Goal: Task Accomplishment & Management: Manage account settings

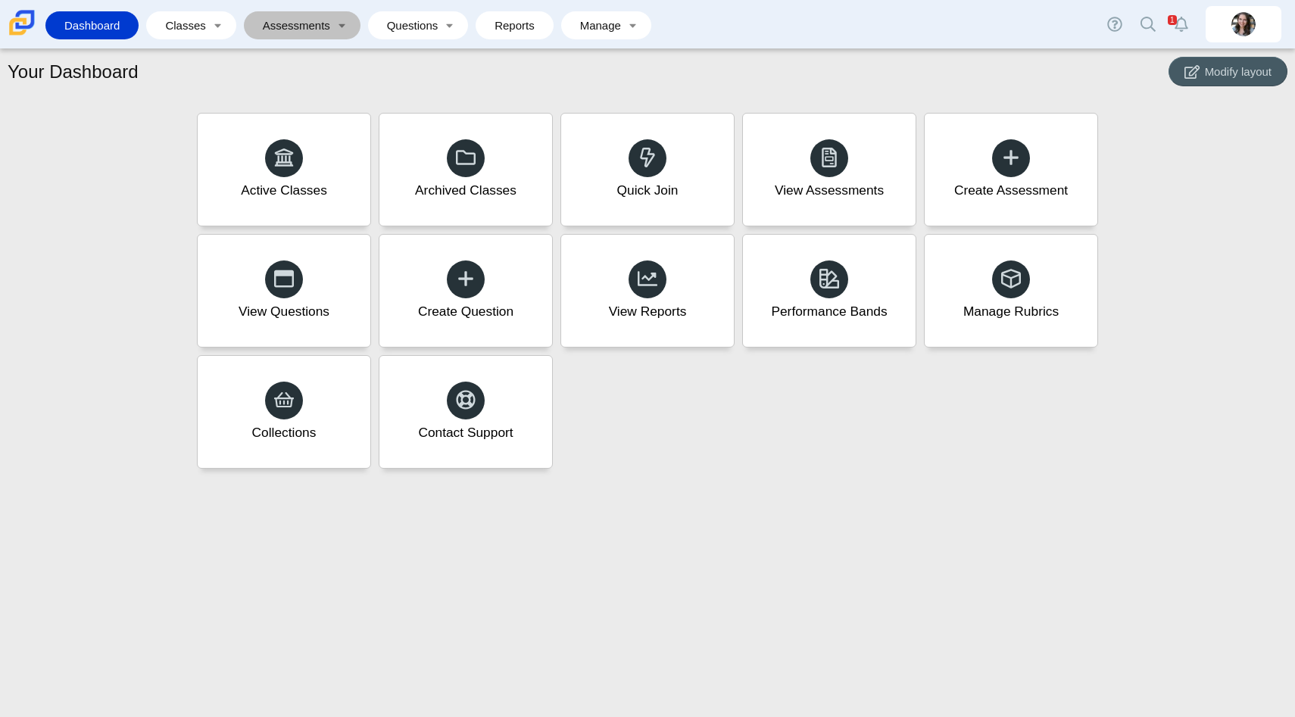
click at [280, 17] on link "Assessments" at bounding box center [292, 25] width 80 height 28
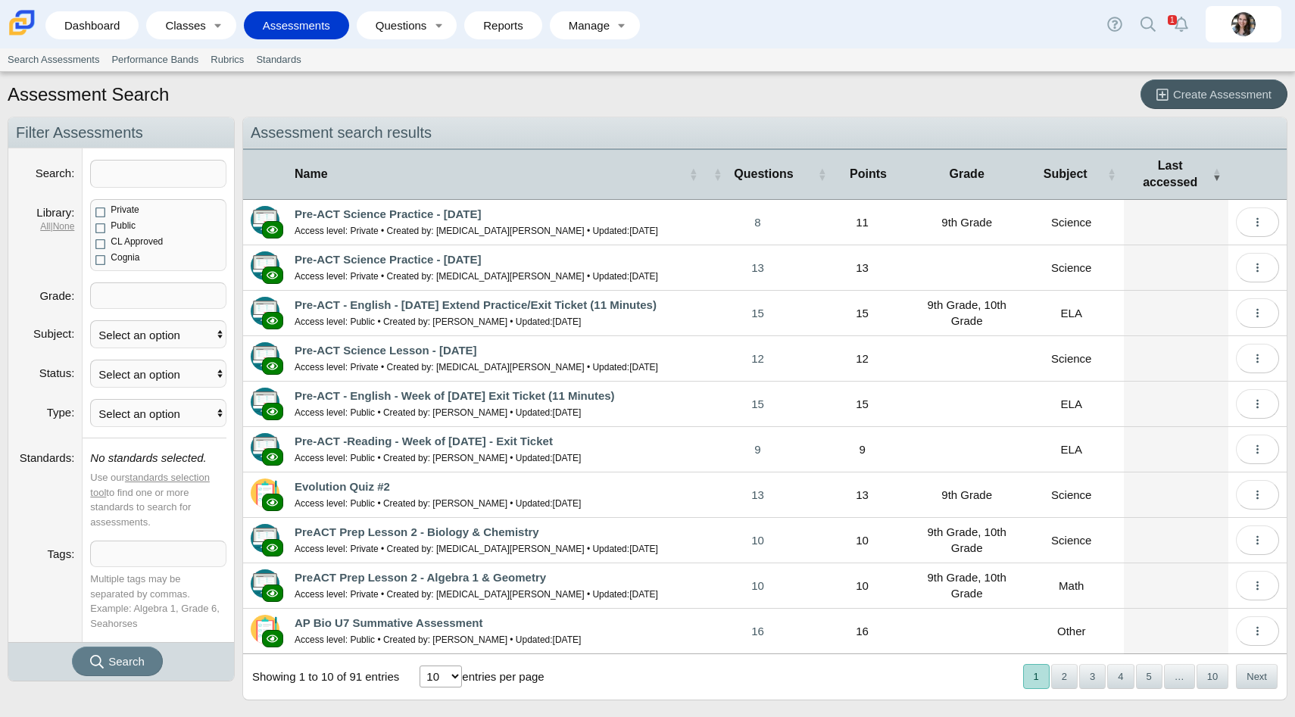
scroll to position [14, 0]
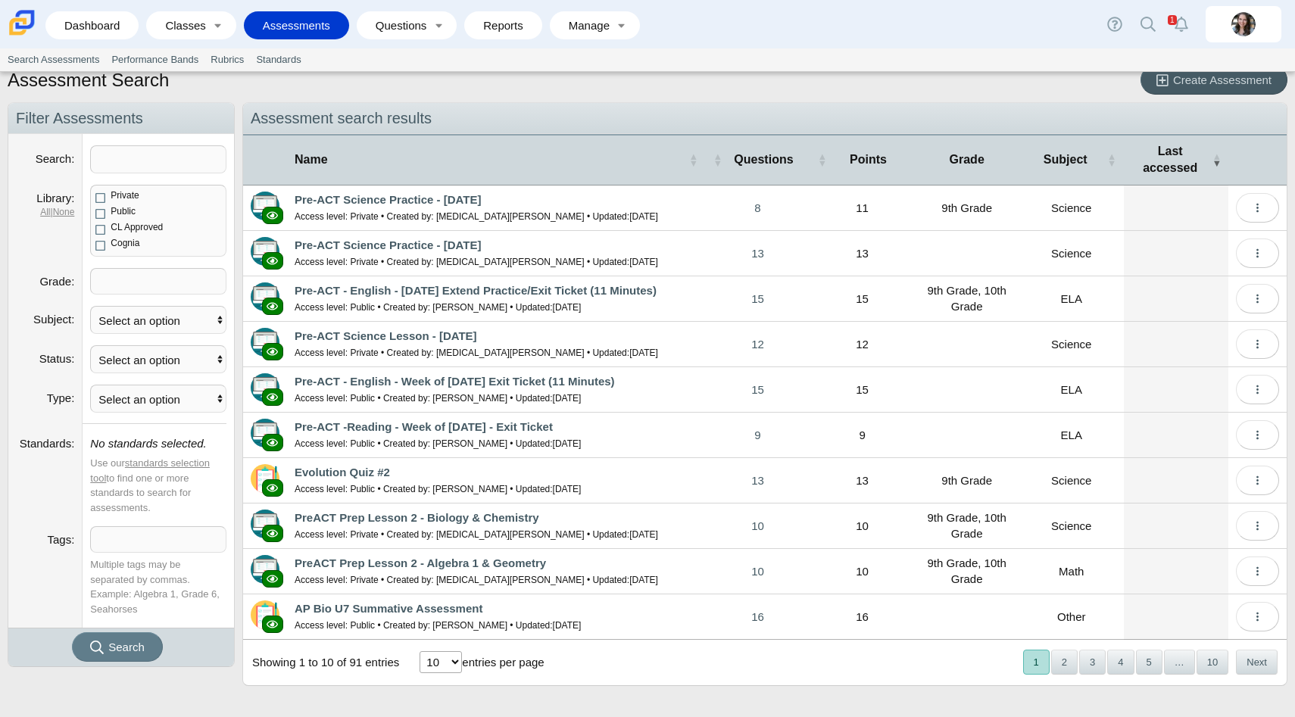
click at [442, 669] on select "10 25 50 100" at bounding box center [441, 663] width 42 height 22
select select "50"
click at [421, 652] on select "10 25 50 100" at bounding box center [441, 663] width 42 height 22
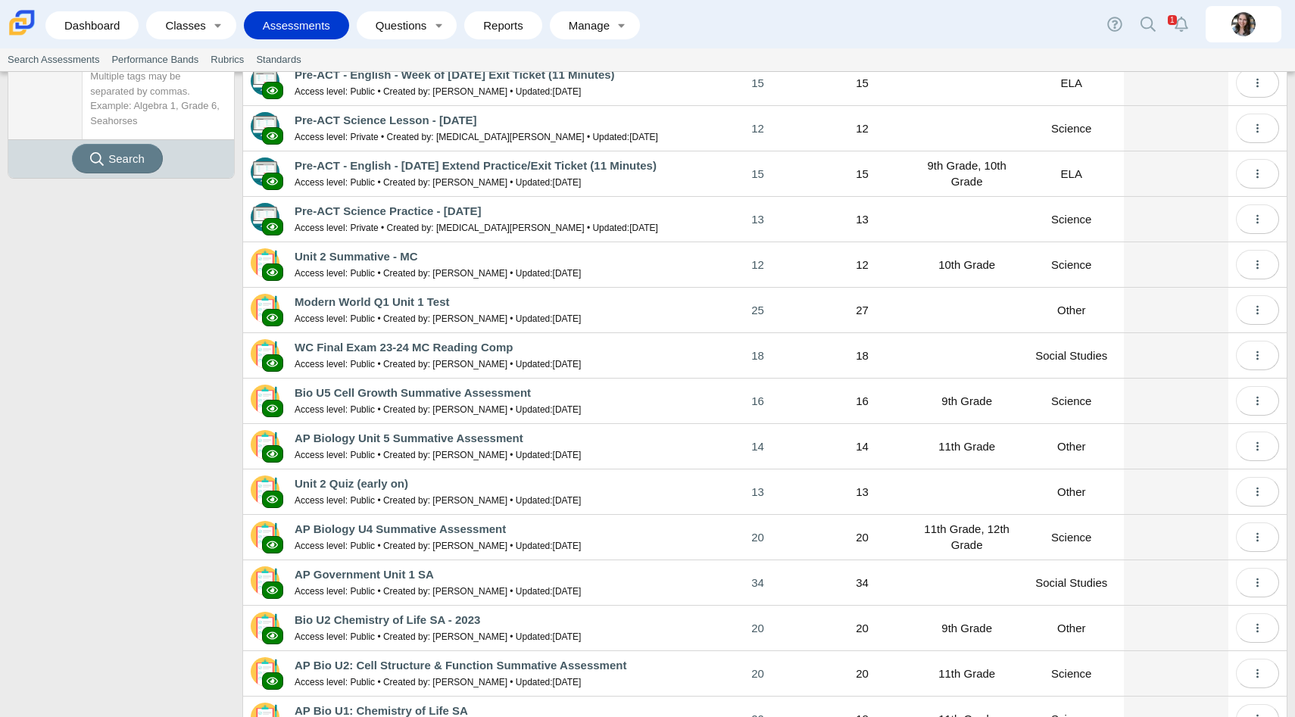
scroll to position [500, 0]
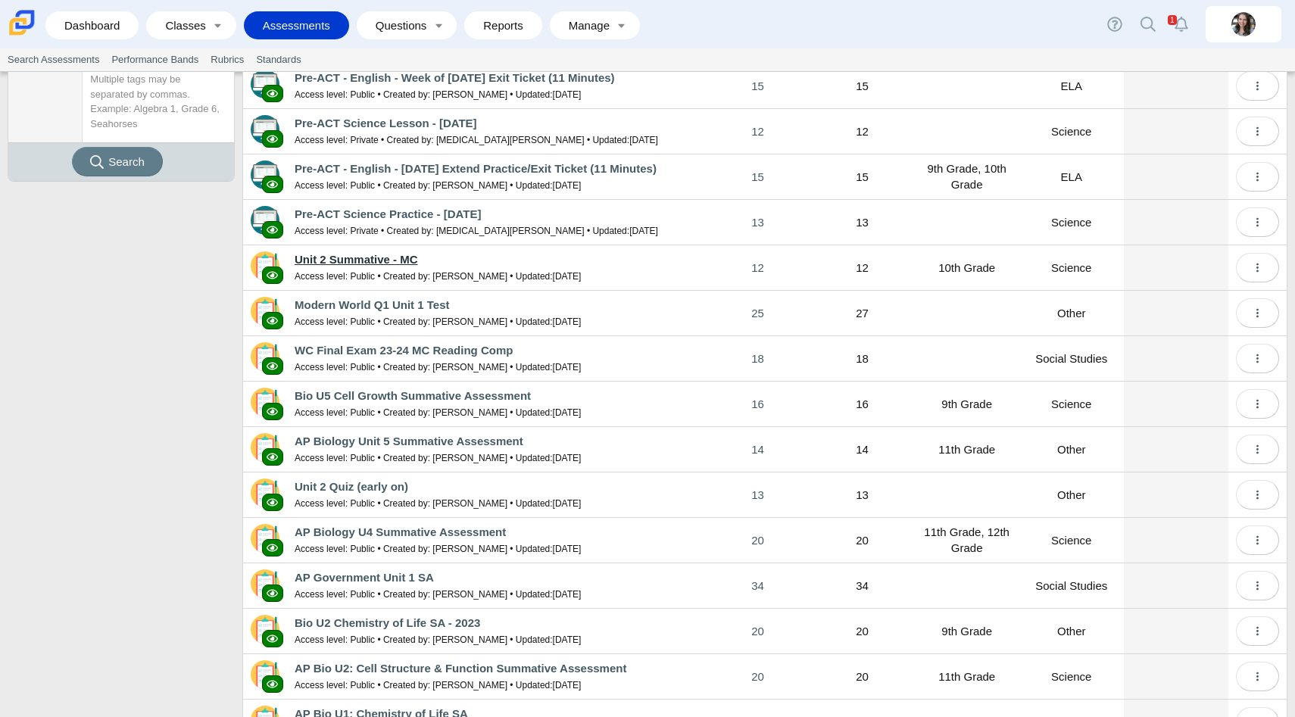
click at [361, 260] on link "Unit 2 Summative - MC" at bounding box center [356, 259] width 123 height 13
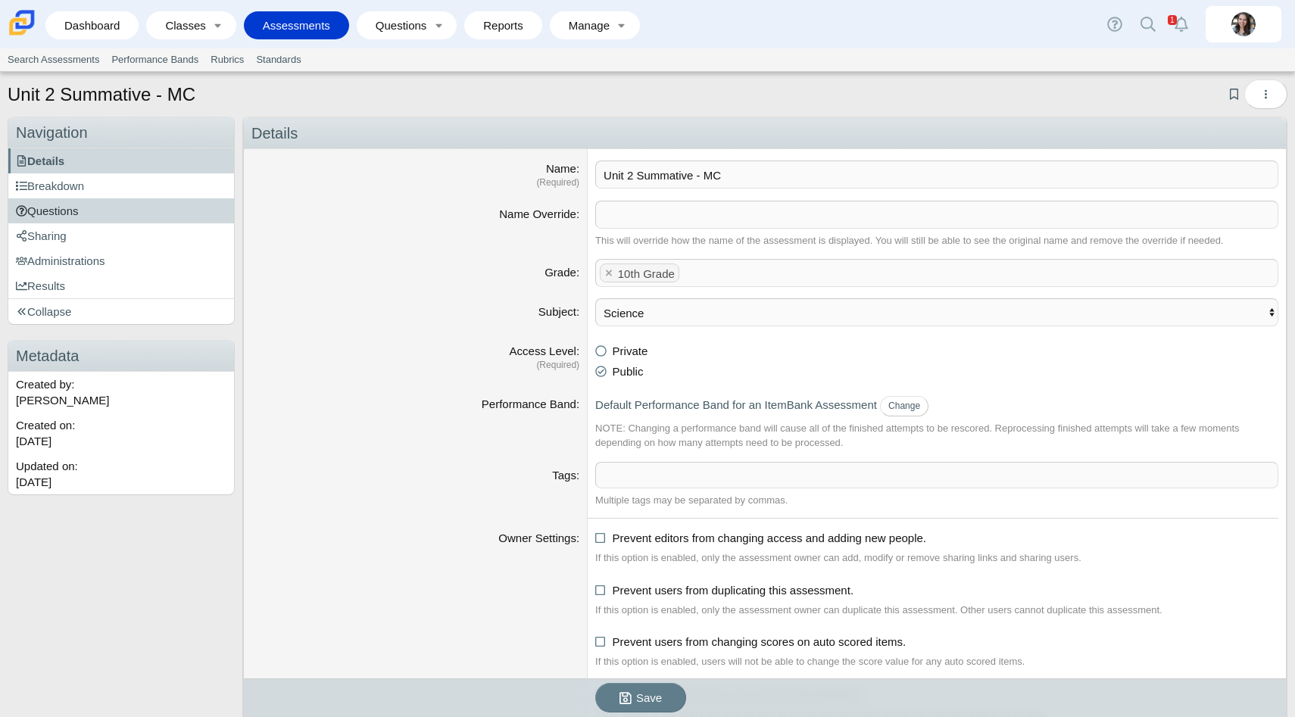
click at [69, 217] on span "Questions" at bounding box center [47, 211] width 63 height 13
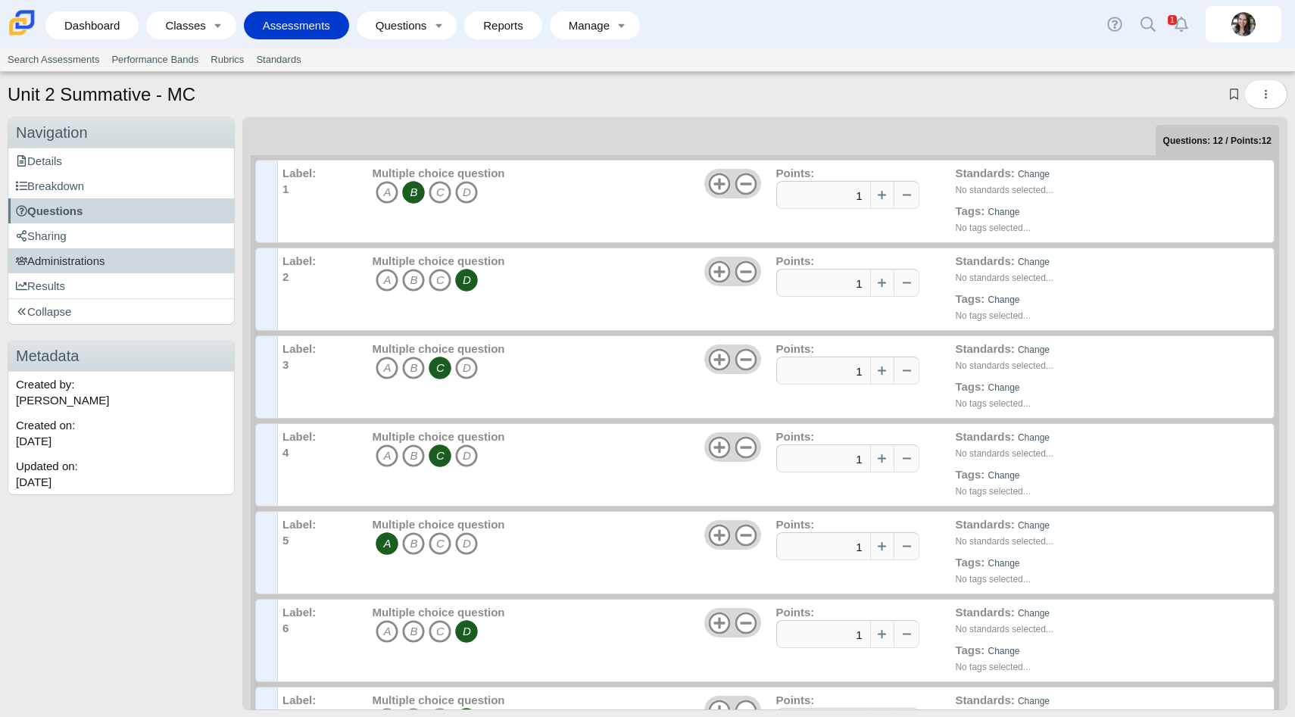
click at [99, 269] on link "Administrations" at bounding box center [121, 260] width 226 height 25
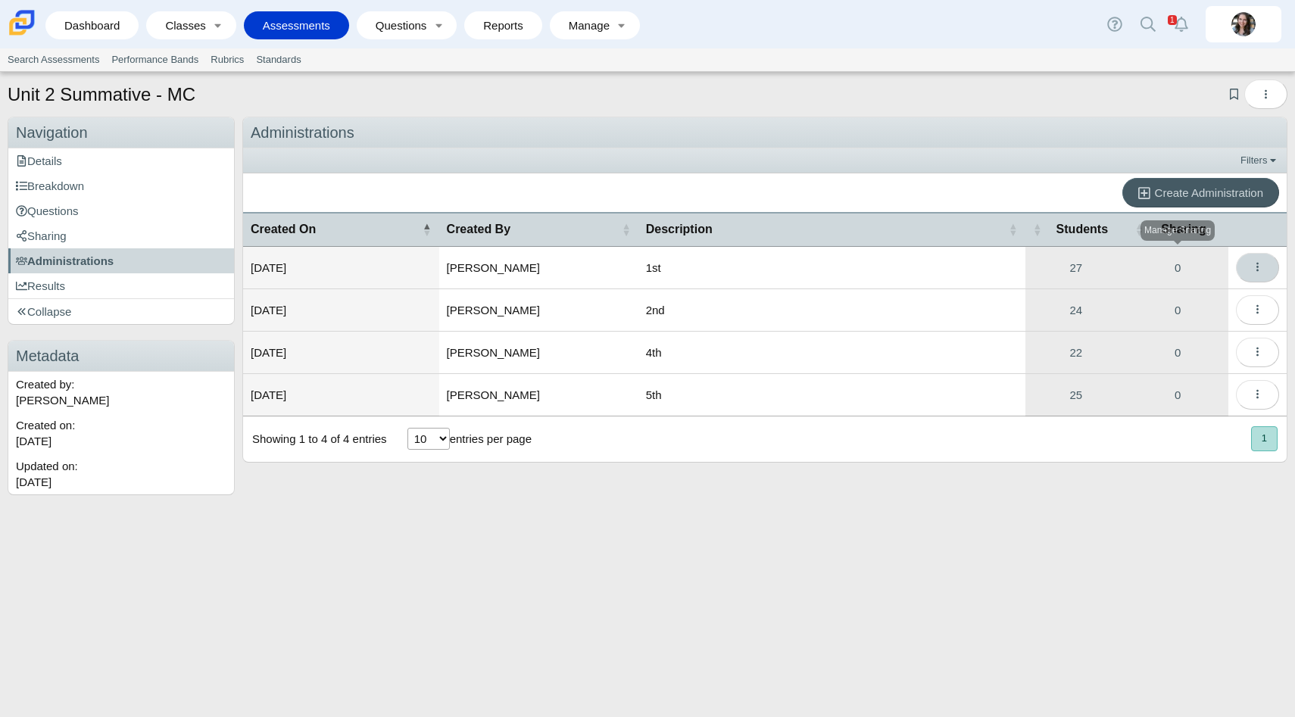
click at [1263, 264] on button "More options" at bounding box center [1257, 268] width 43 height 30
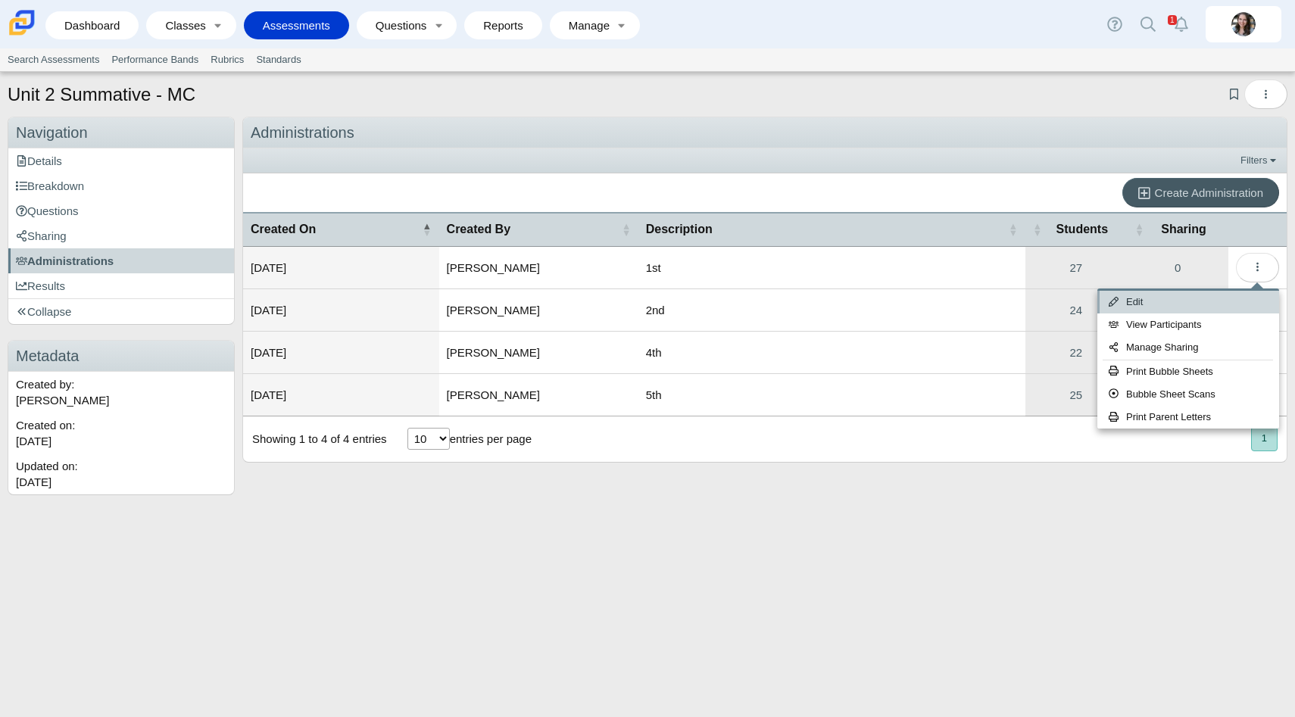
click at [1139, 302] on link "Edit" at bounding box center [1189, 302] width 182 height 23
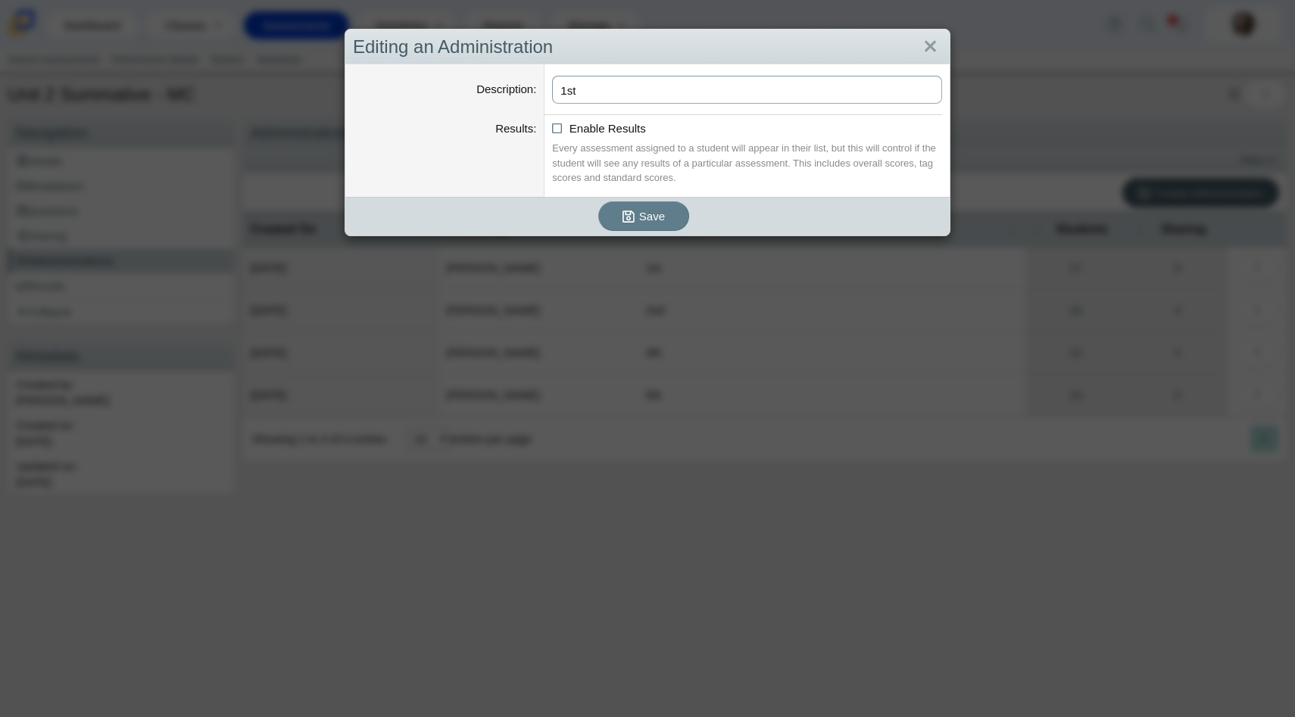
click at [618, 94] on input "1st" at bounding box center [747, 90] width 390 height 28
drag, startPoint x: 620, startPoint y: 90, endPoint x: 581, endPoint y: 89, distance: 38.6
click at [581, 89] on input "1st 24/25" at bounding box center [747, 90] width 390 height 28
type input "1st 24/25"
click at [640, 213] on span "Save" at bounding box center [652, 216] width 26 height 13
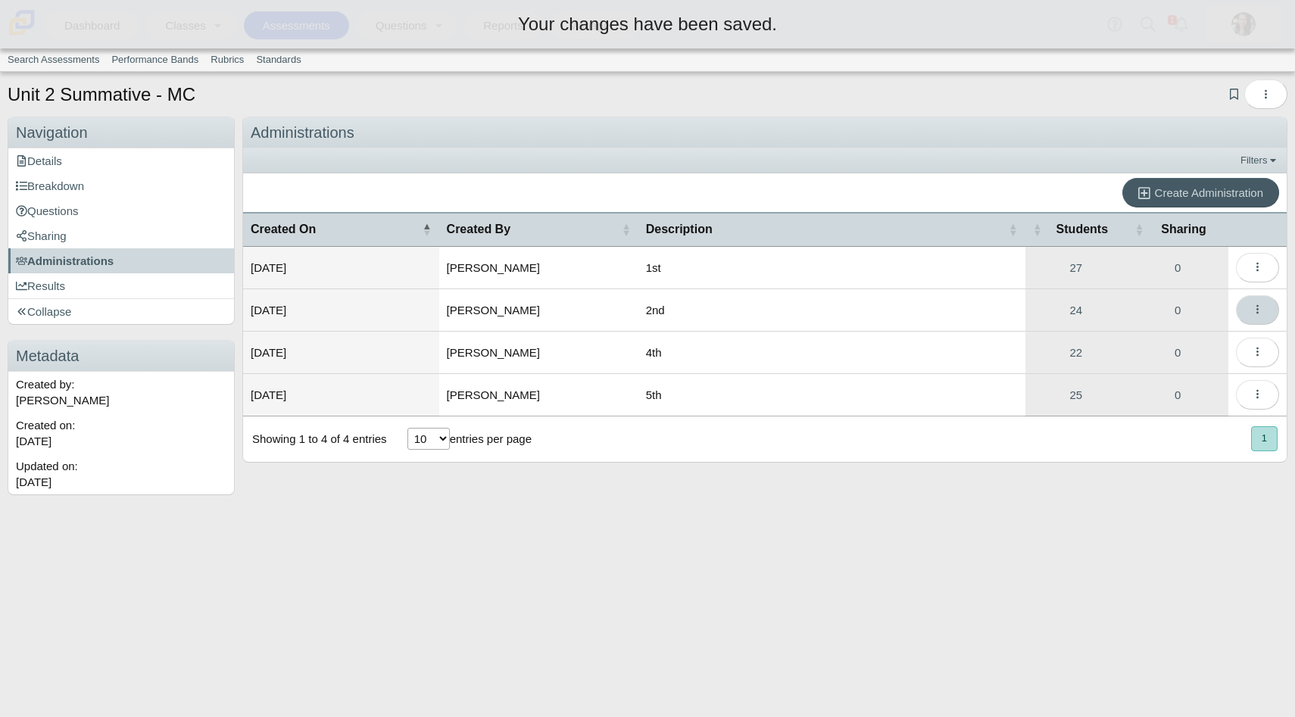
click at [1268, 305] on button "More options" at bounding box center [1257, 310] width 43 height 30
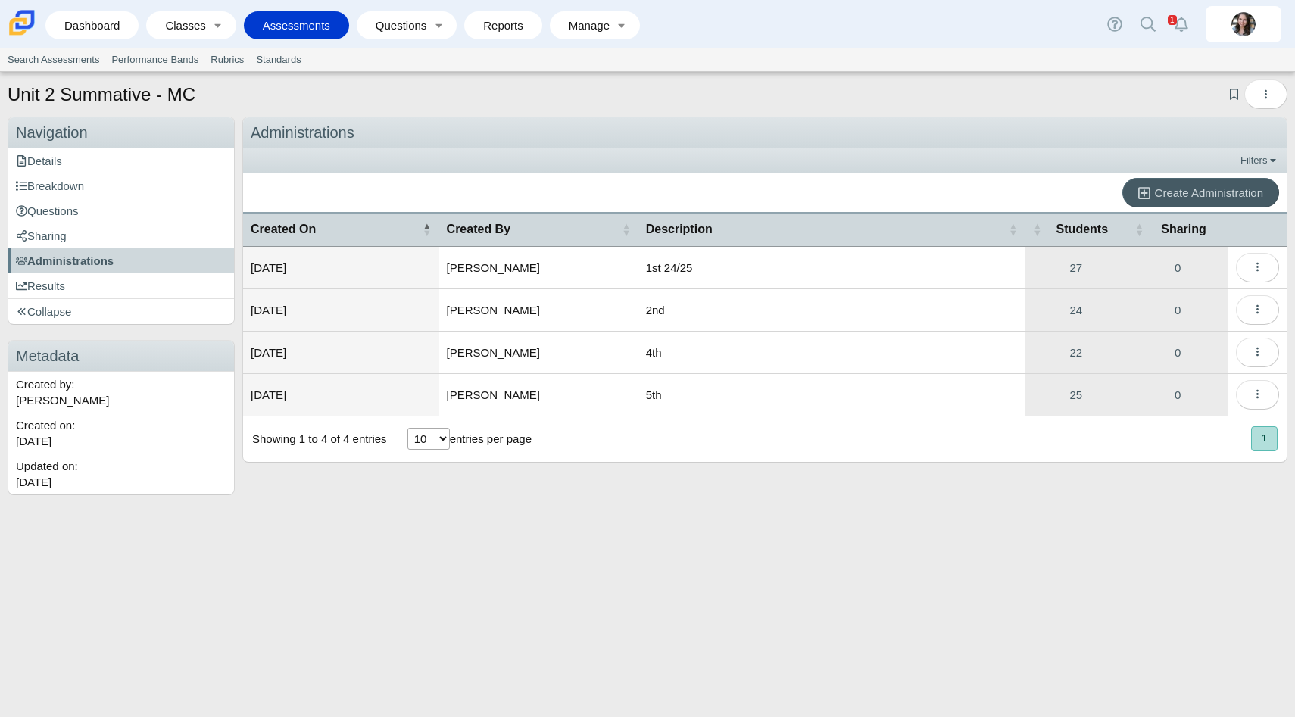
click at [1279, 313] on td "Loading…" at bounding box center [1258, 310] width 58 height 42
click at [1271, 313] on button "More options" at bounding box center [1257, 310] width 43 height 30
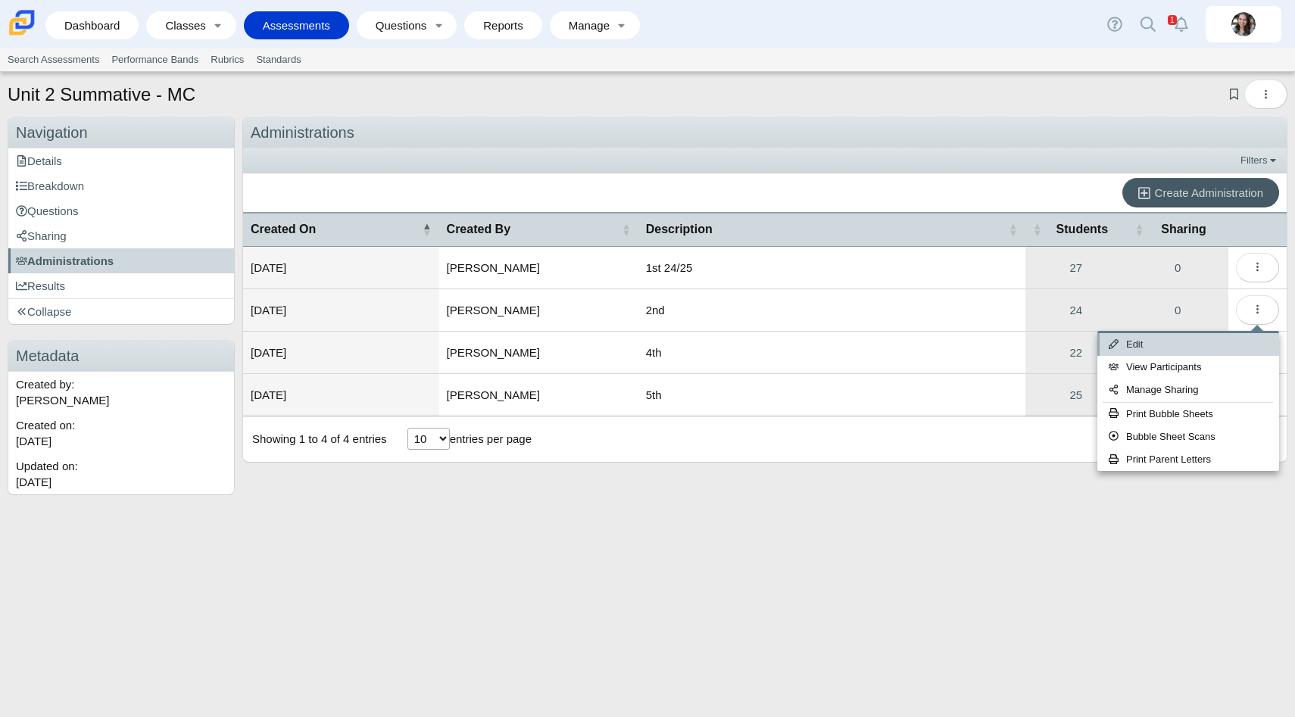
click at [1182, 342] on link "Edit" at bounding box center [1189, 344] width 182 height 23
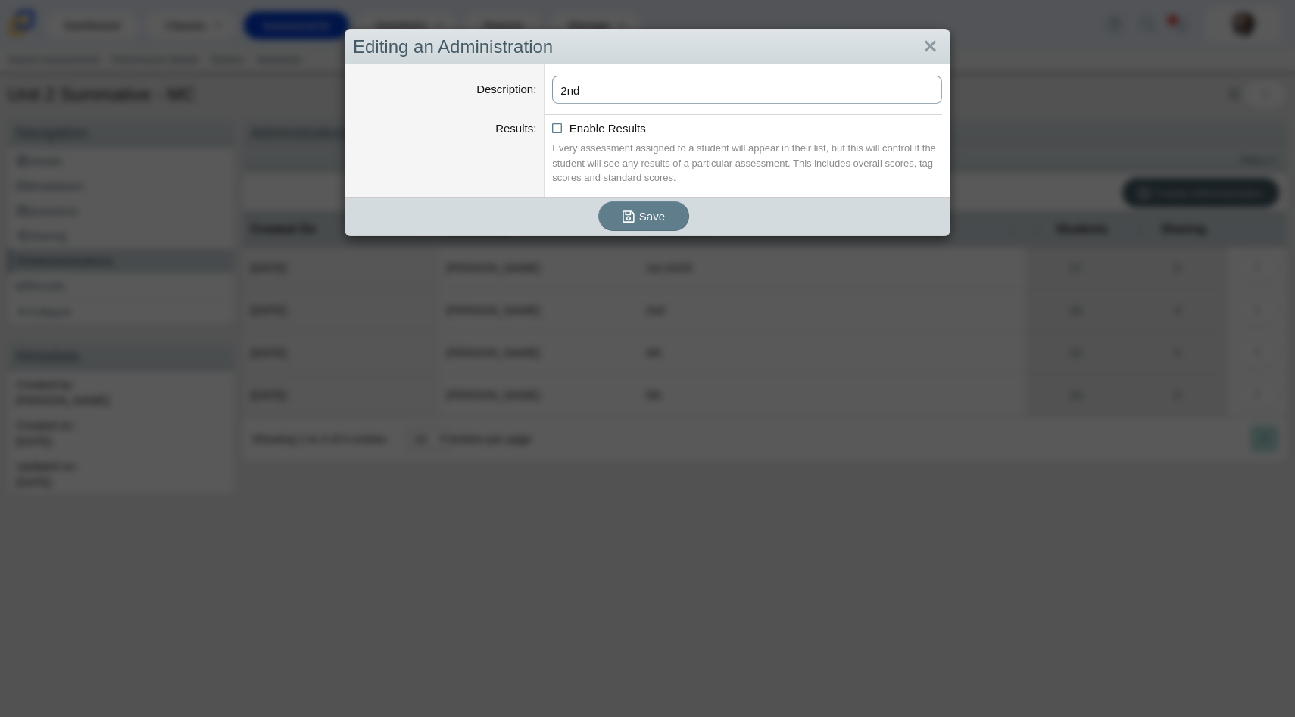
click at [693, 100] on input "2nd" at bounding box center [747, 90] width 390 height 28
paste input "24/25"
type input "2nd 24/25"
click at [655, 213] on span "Save" at bounding box center [652, 216] width 26 height 13
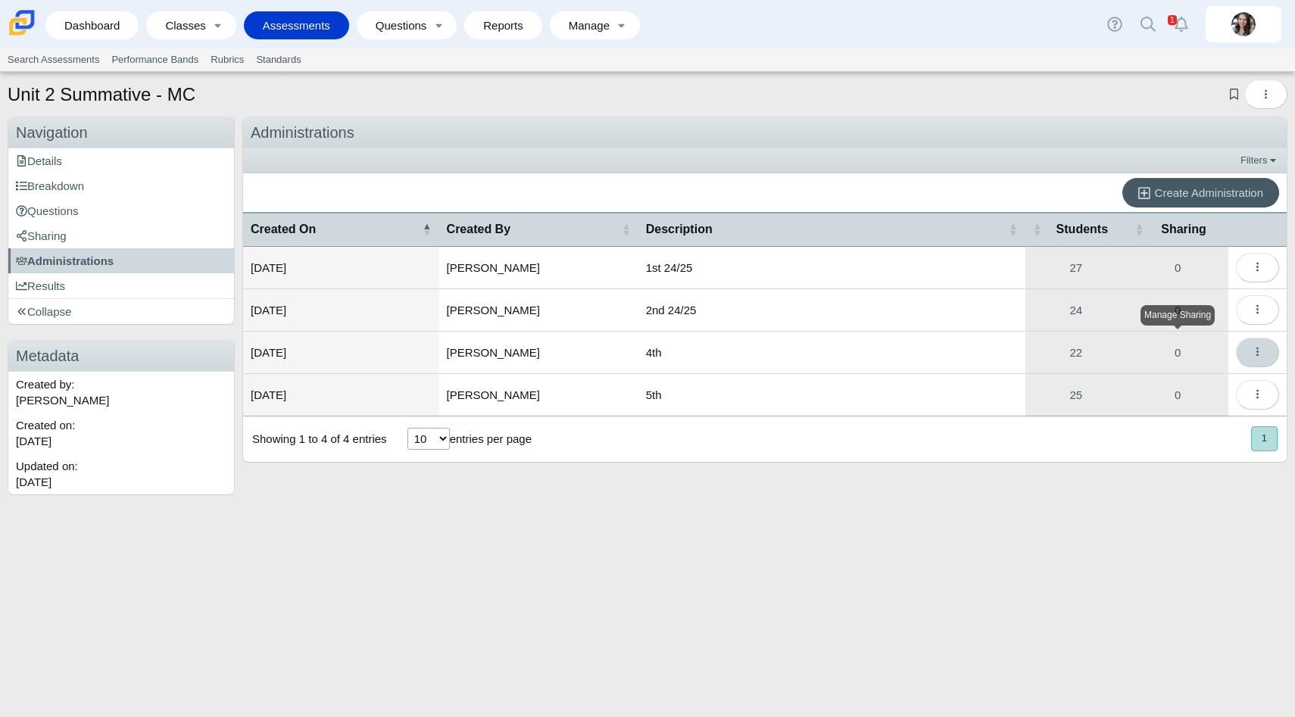
click at [1252, 348] on button "More options" at bounding box center [1257, 353] width 43 height 30
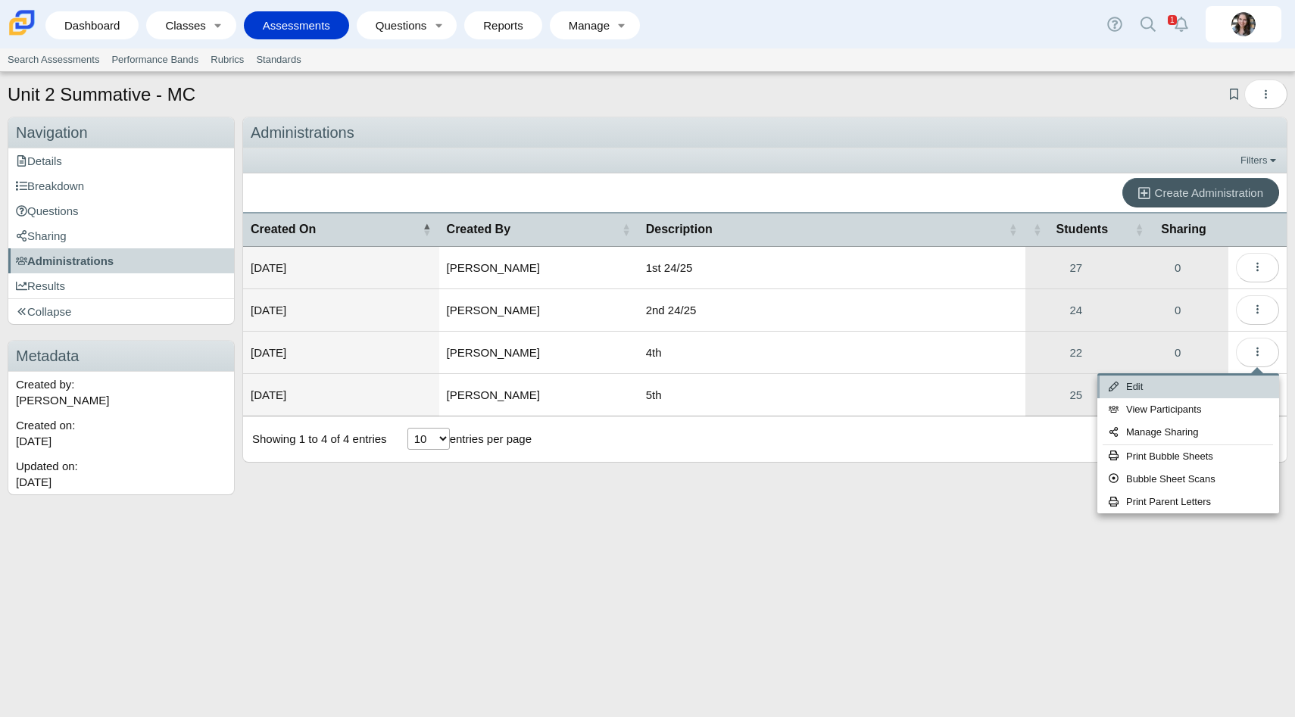
click at [1144, 389] on link "Edit" at bounding box center [1189, 387] width 182 height 23
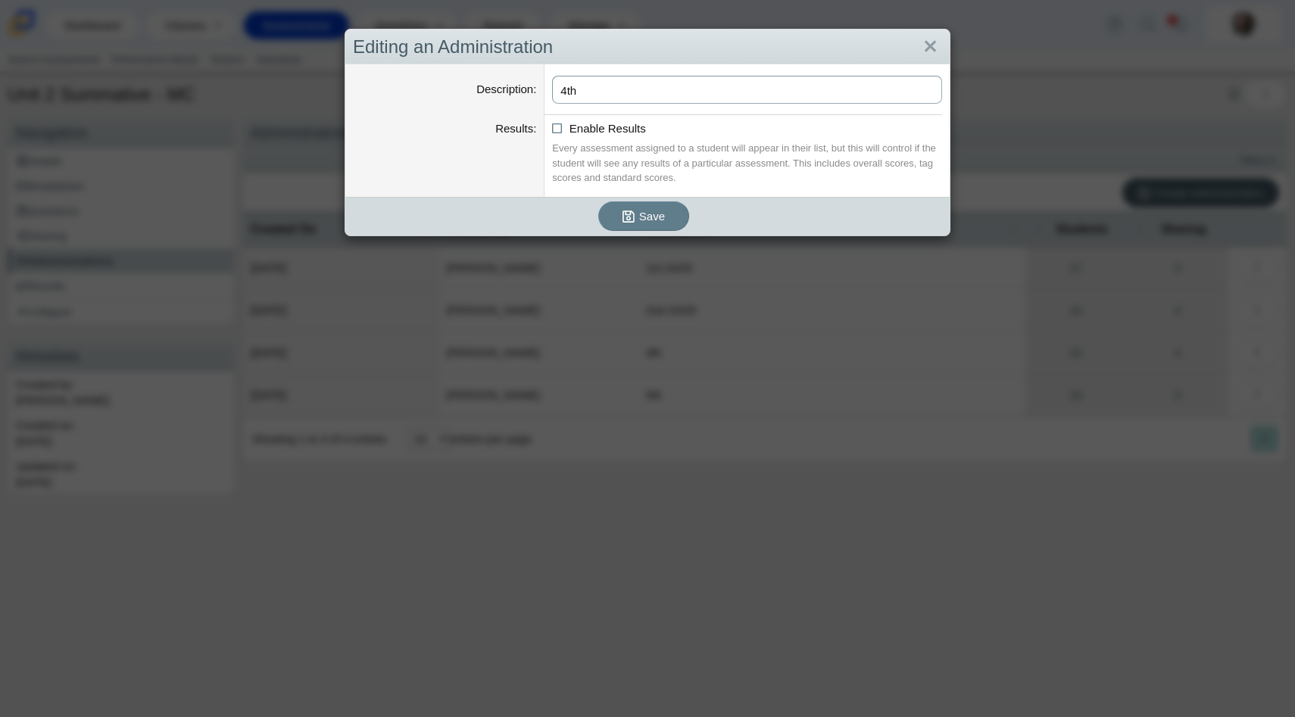
click at [669, 86] on input "4th" at bounding box center [747, 90] width 390 height 28
paste input "24/25"
type input "4th 24/25"
click at [646, 217] on span "Save" at bounding box center [652, 216] width 26 height 13
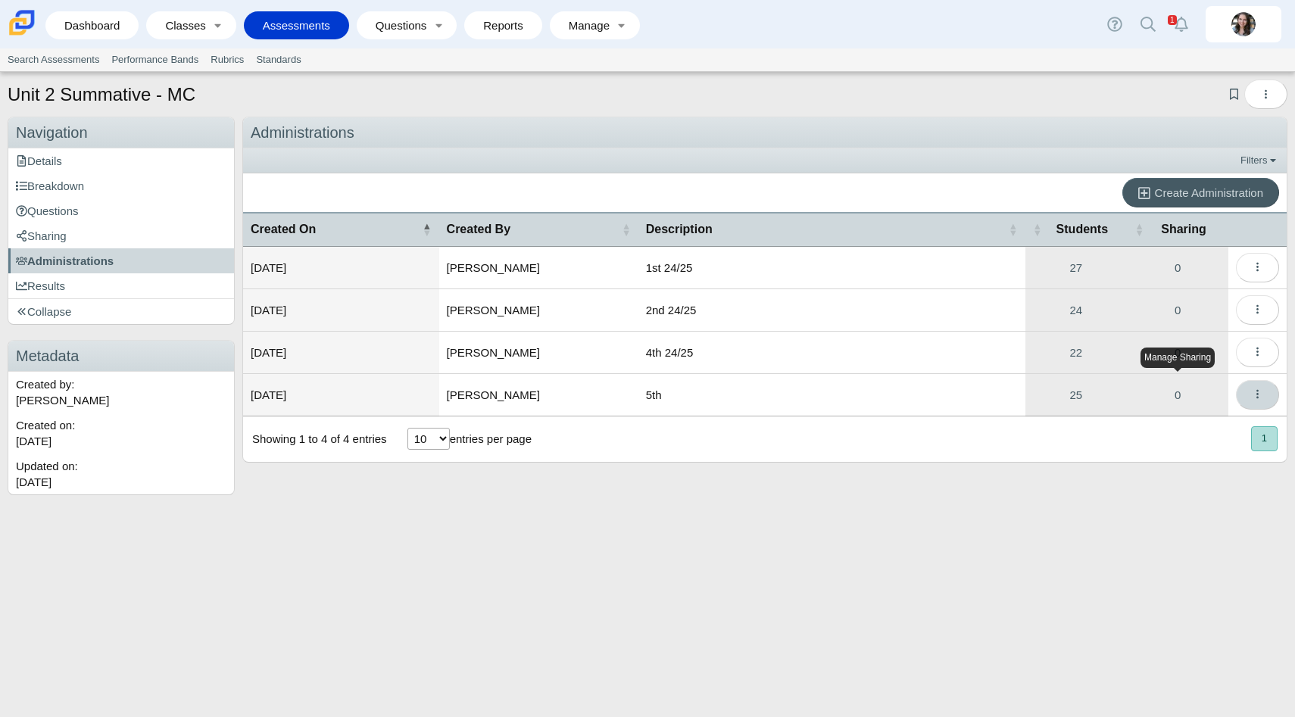
click at [1258, 398] on use "More options" at bounding box center [1258, 394] width 2 height 9
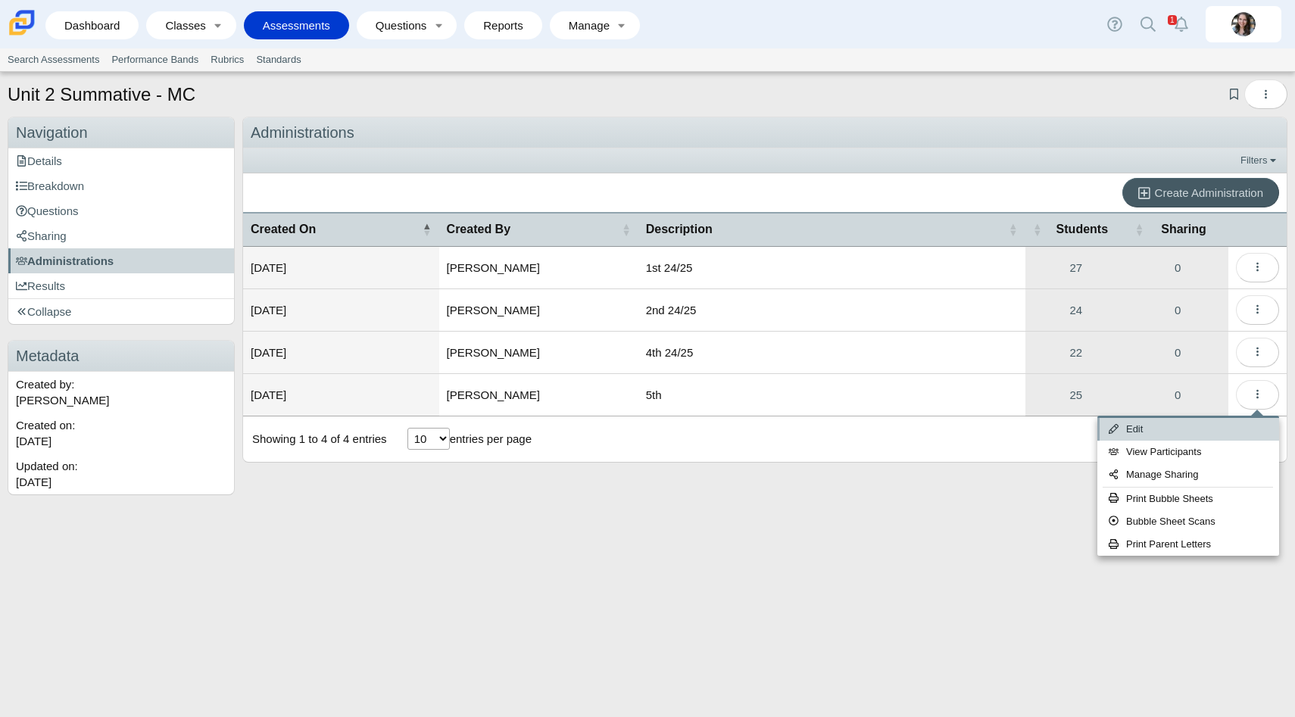
click at [1186, 430] on link "Edit" at bounding box center [1189, 429] width 182 height 23
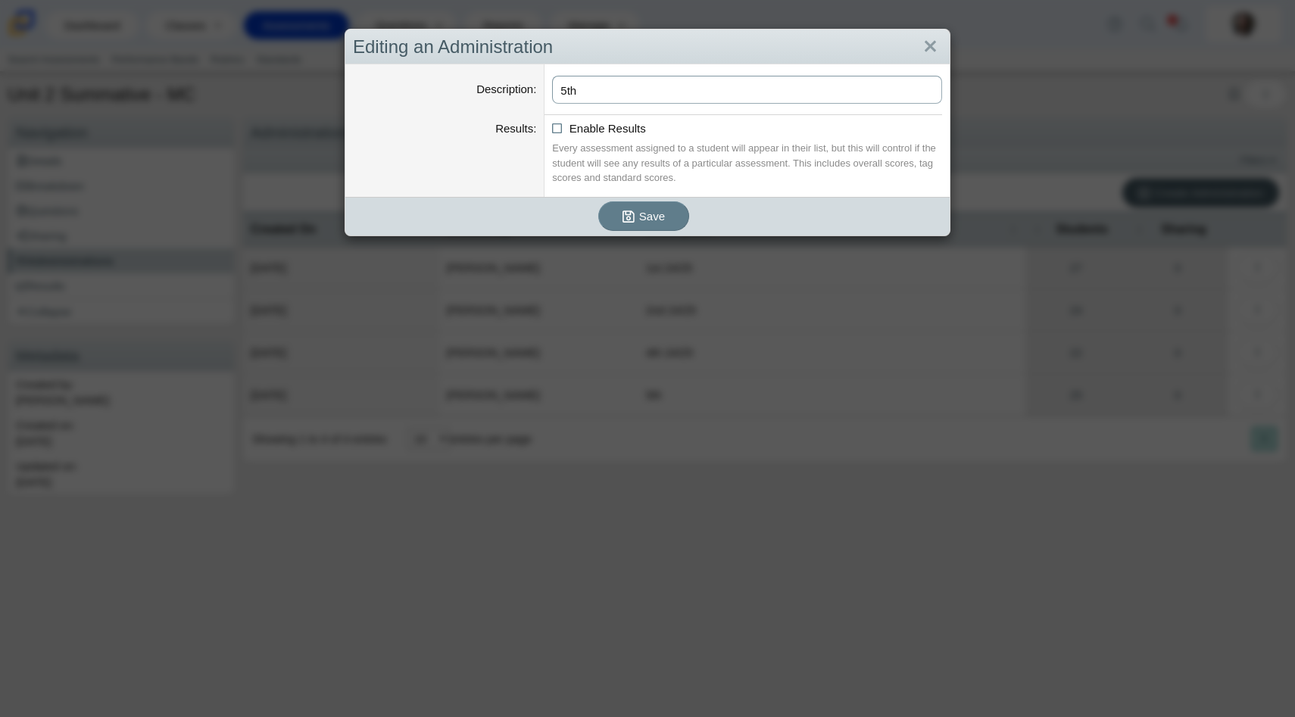
click at [716, 89] on input "5th" at bounding box center [747, 90] width 390 height 28
paste input "24/25"
type input "5th 24/25"
click at [653, 217] on span "Save" at bounding box center [652, 216] width 26 height 13
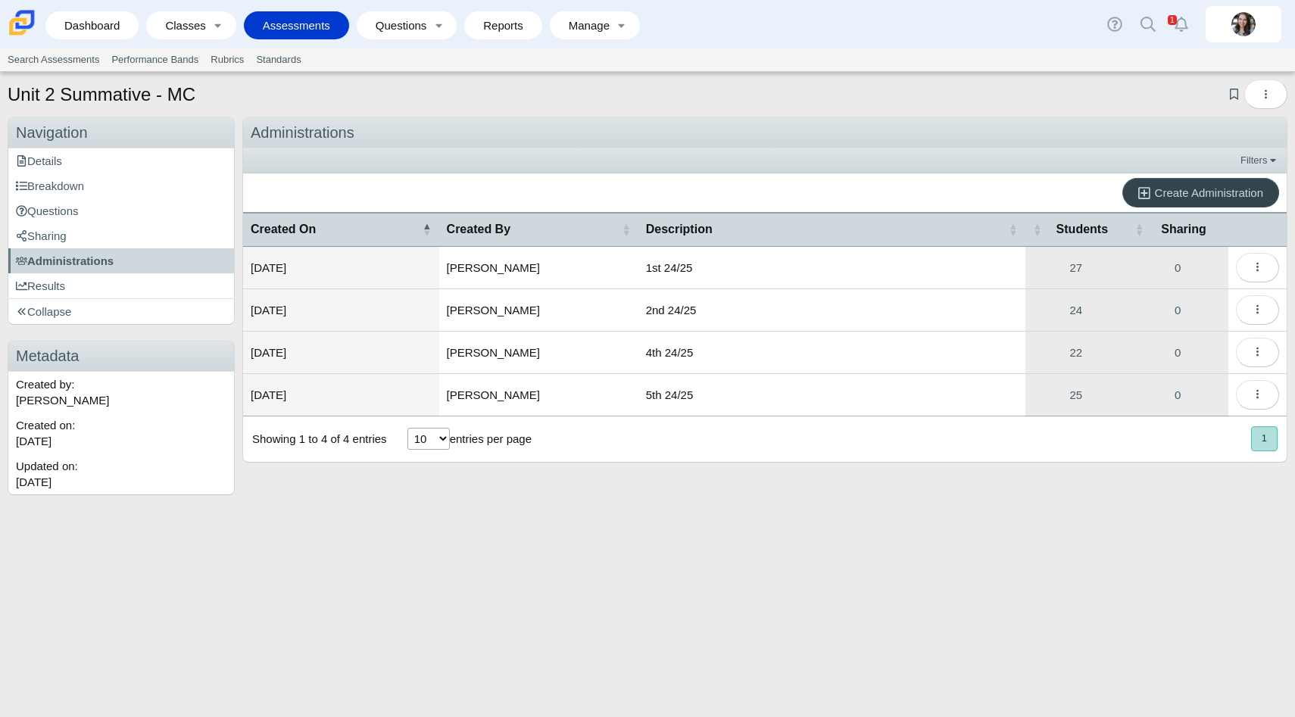
click at [1159, 183] on link "Create Administration" at bounding box center [1201, 193] width 157 height 30
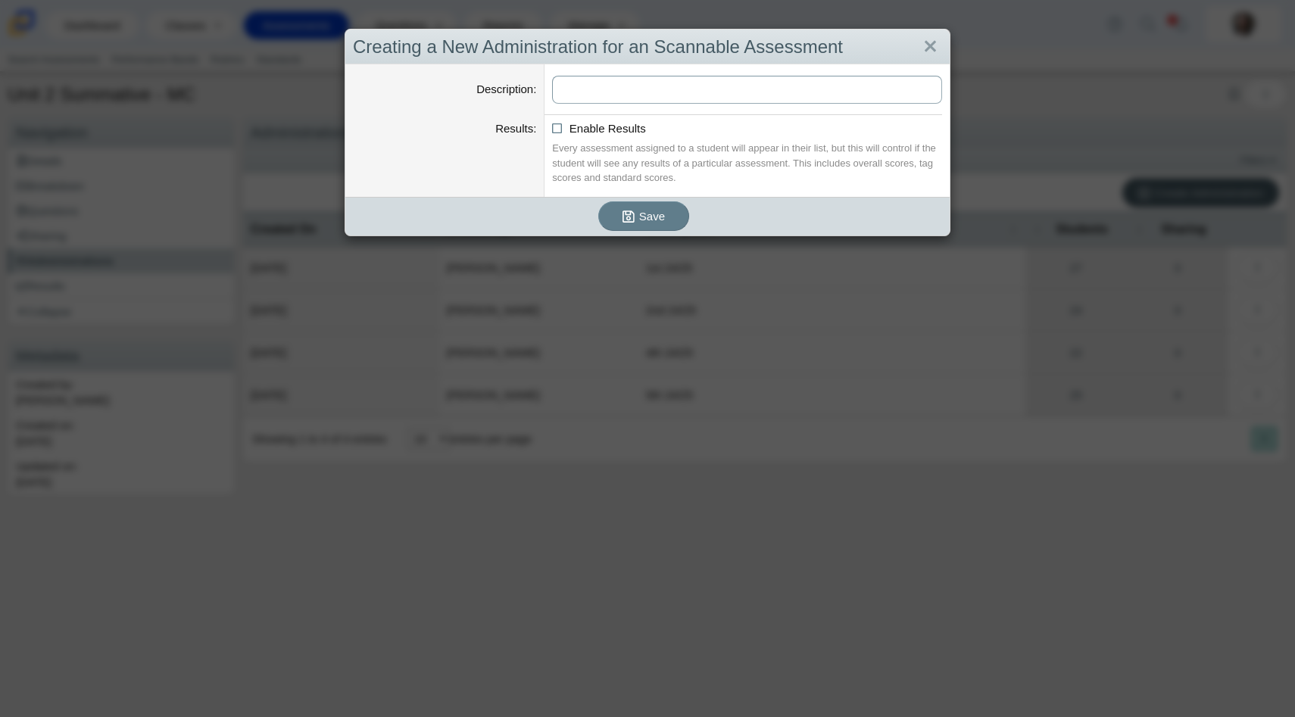
click at [592, 89] on input "Description" at bounding box center [747, 90] width 390 height 28
click at [608, 89] on input "1st 25/26" at bounding box center [747, 90] width 390 height 28
click at [643, 94] on input "1st 25/26" at bounding box center [747, 90] width 390 height 28
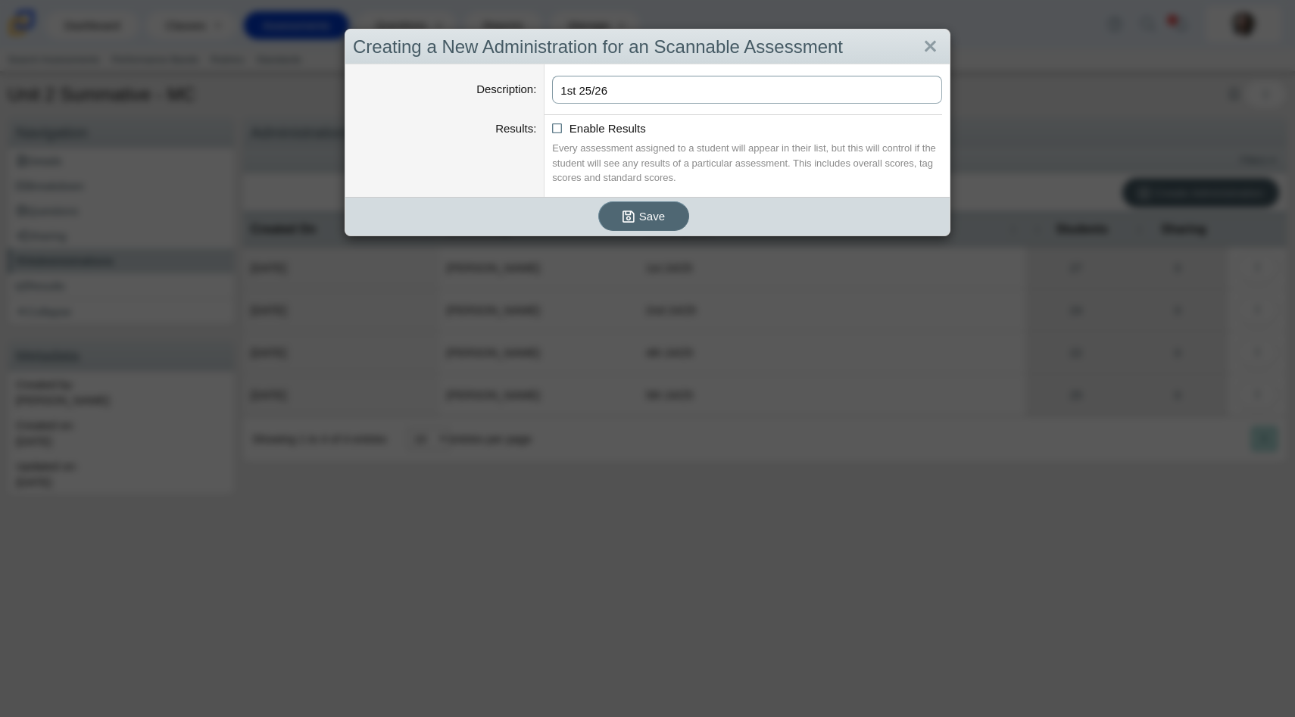
type input "1st 25/26"
click at [641, 217] on span "Save" at bounding box center [652, 216] width 26 height 13
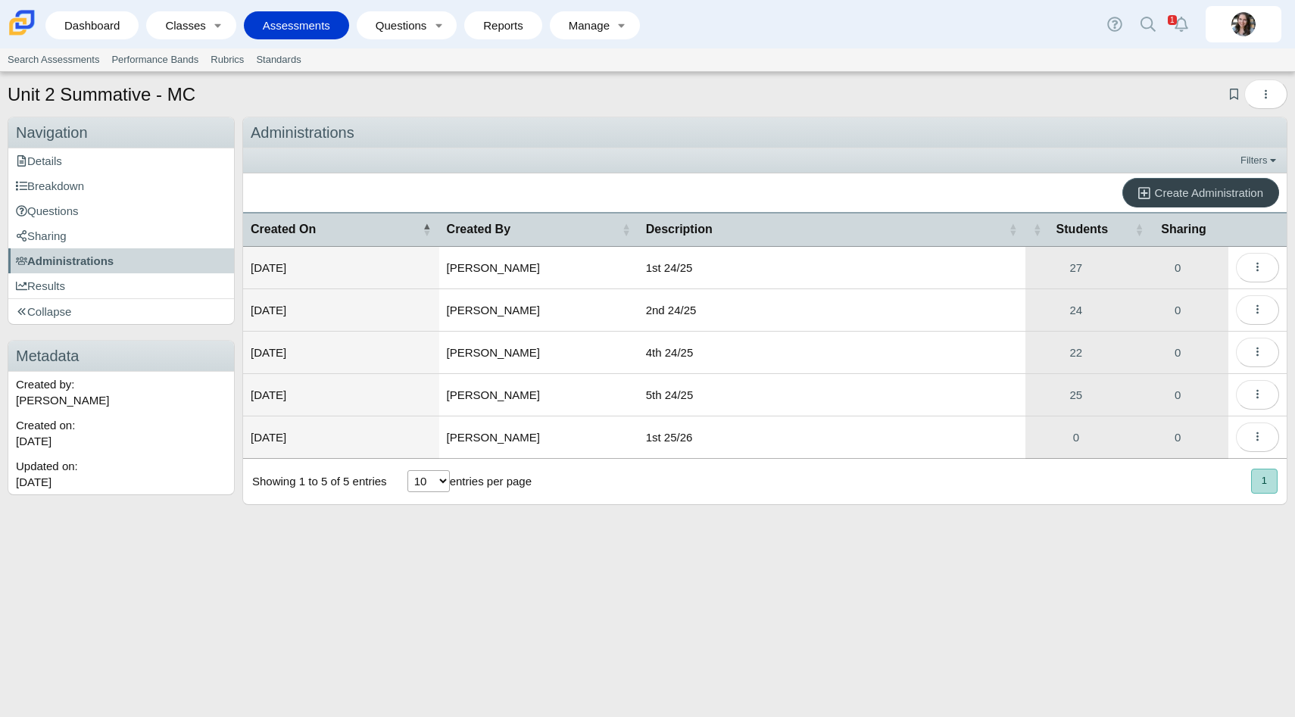
click at [1153, 199] on link "Create Administration" at bounding box center [1201, 193] width 157 height 30
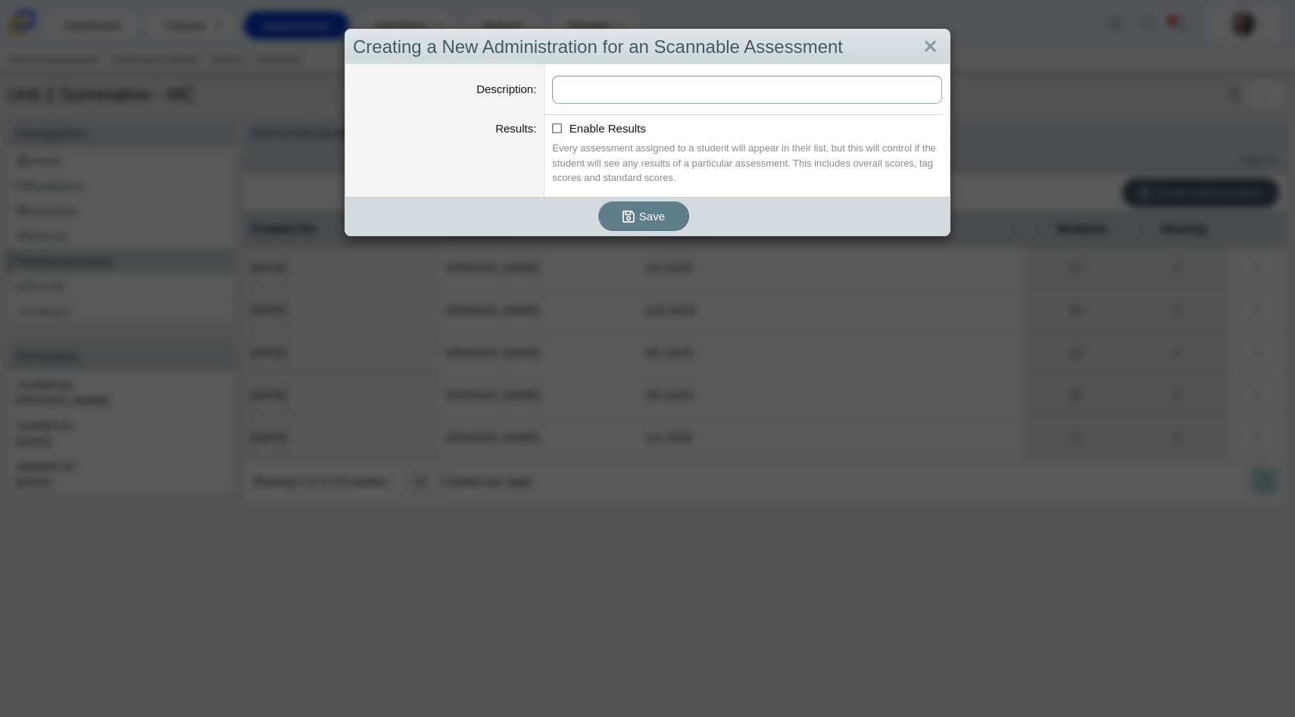
click at [641, 91] on input "Description" at bounding box center [747, 90] width 390 height 28
type input "2nd 25/26"
click at [623, 216] on icon "submit" at bounding box center [629, 217] width 12 height 14
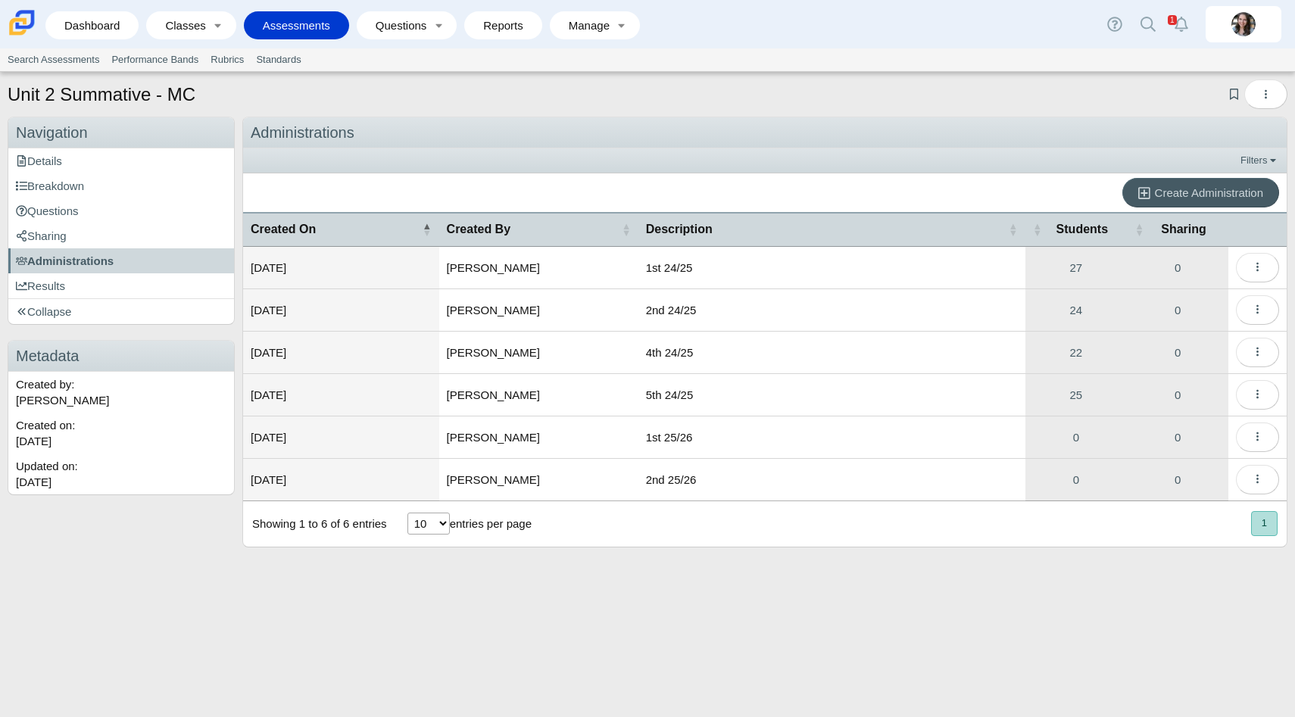
click at [1224, 175] on div "Create Administration" at bounding box center [765, 192] width 1044 height 39
click at [1213, 186] on span "Create Administration" at bounding box center [1209, 192] width 108 height 13
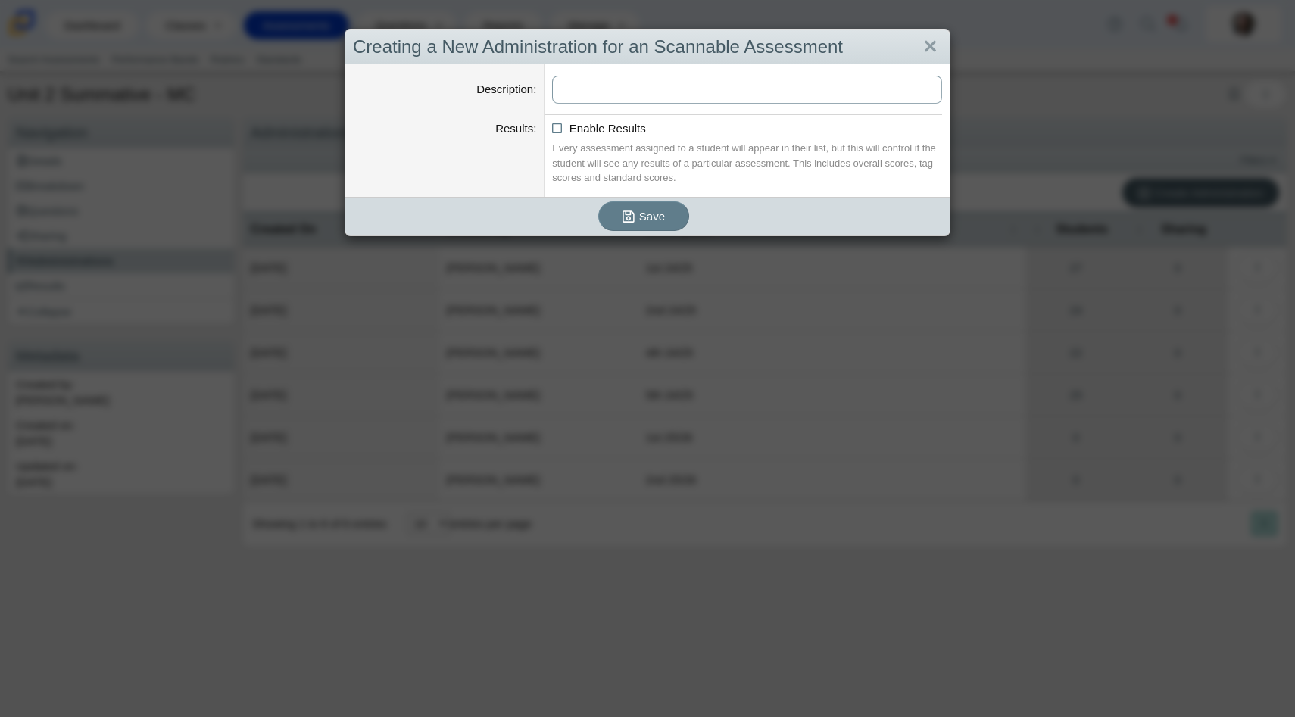
click at [733, 96] on input "Description" at bounding box center [747, 90] width 390 height 28
type input "4th 25/26"
click at [617, 219] on button "Save" at bounding box center [643, 217] width 91 height 30
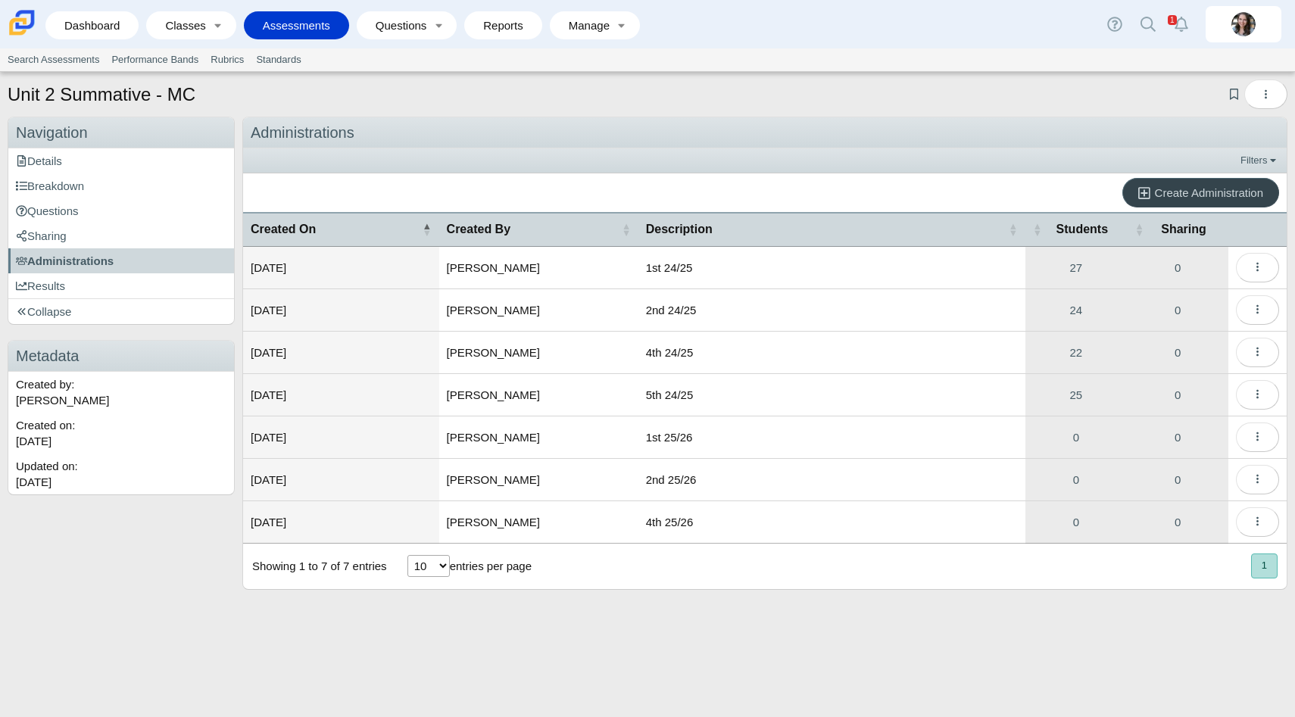
click at [1181, 192] on span "Create Administration" at bounding box center [1209, 192] width 108 height 13
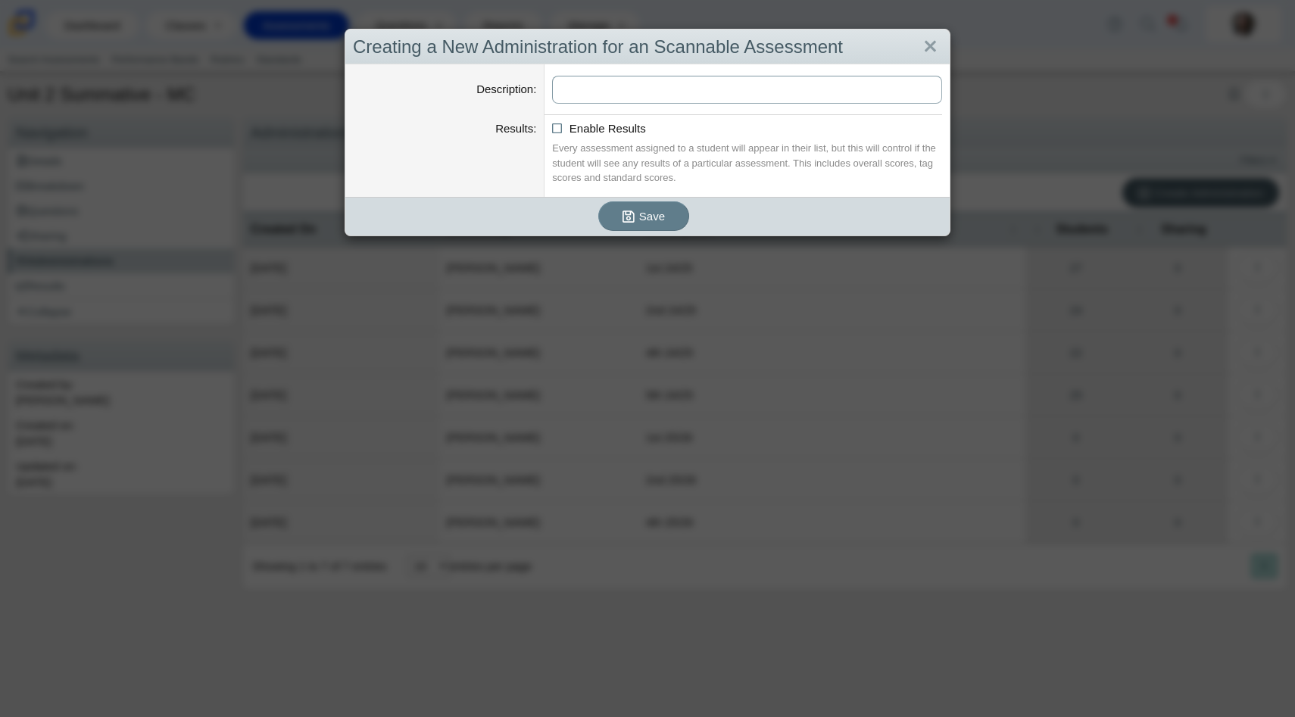
click at [706, 92] on input "Description" at bounding box center [747, 90] width 390 height 28
type input "5th 25/26"
click at [626, 217] on icon "submit" at bounding box center [629, 217] width 12 height 14
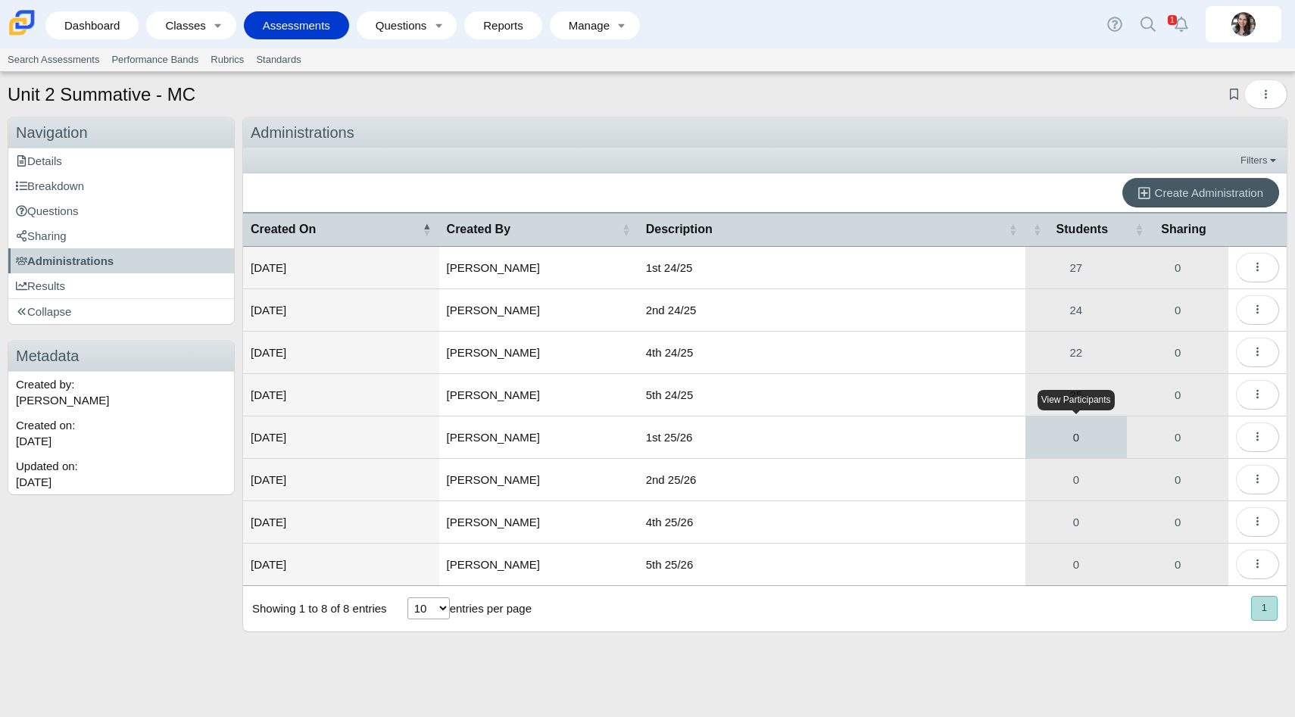
click at [1076, 426] on link "0" at bounding box center [1077, 438] width 102 height 42
click at [1255, 435] on icon "More options" at bounding box center [1257, 436] width 11 height 11
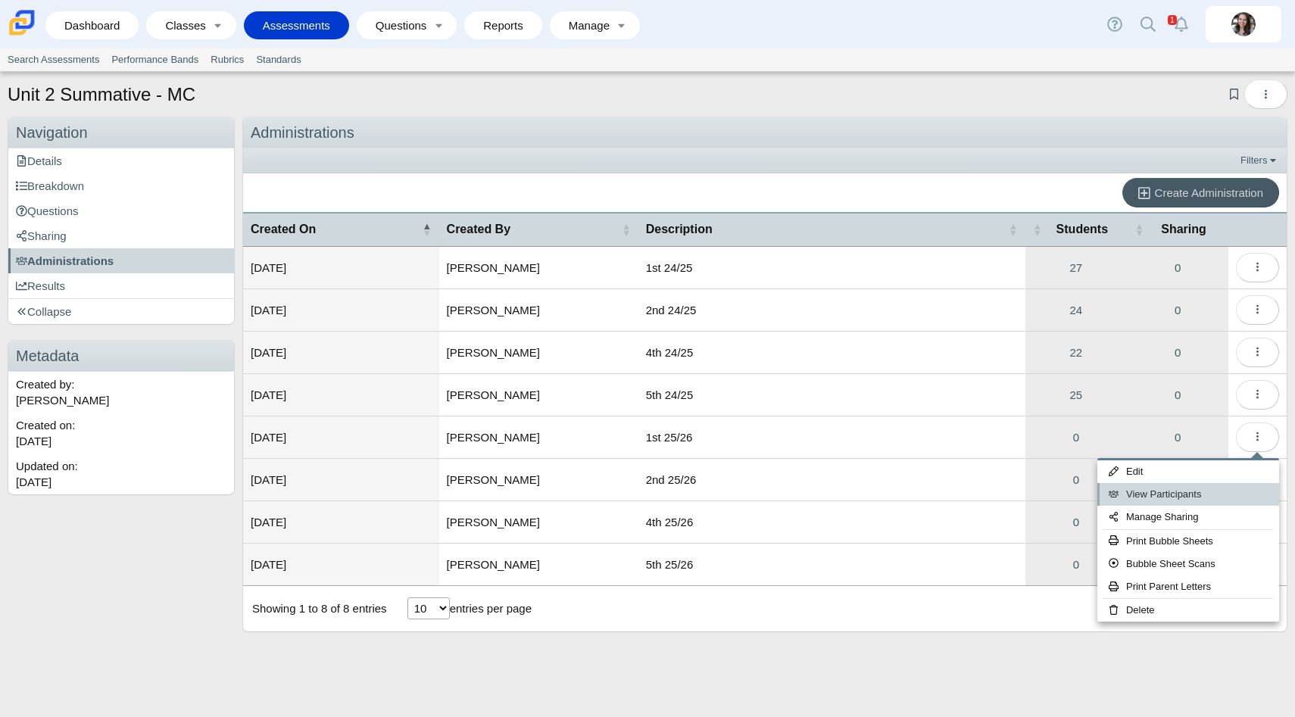
click at [1158, 493] on link "View Participants" at bounding box center [1189, 494] width 182 height 23
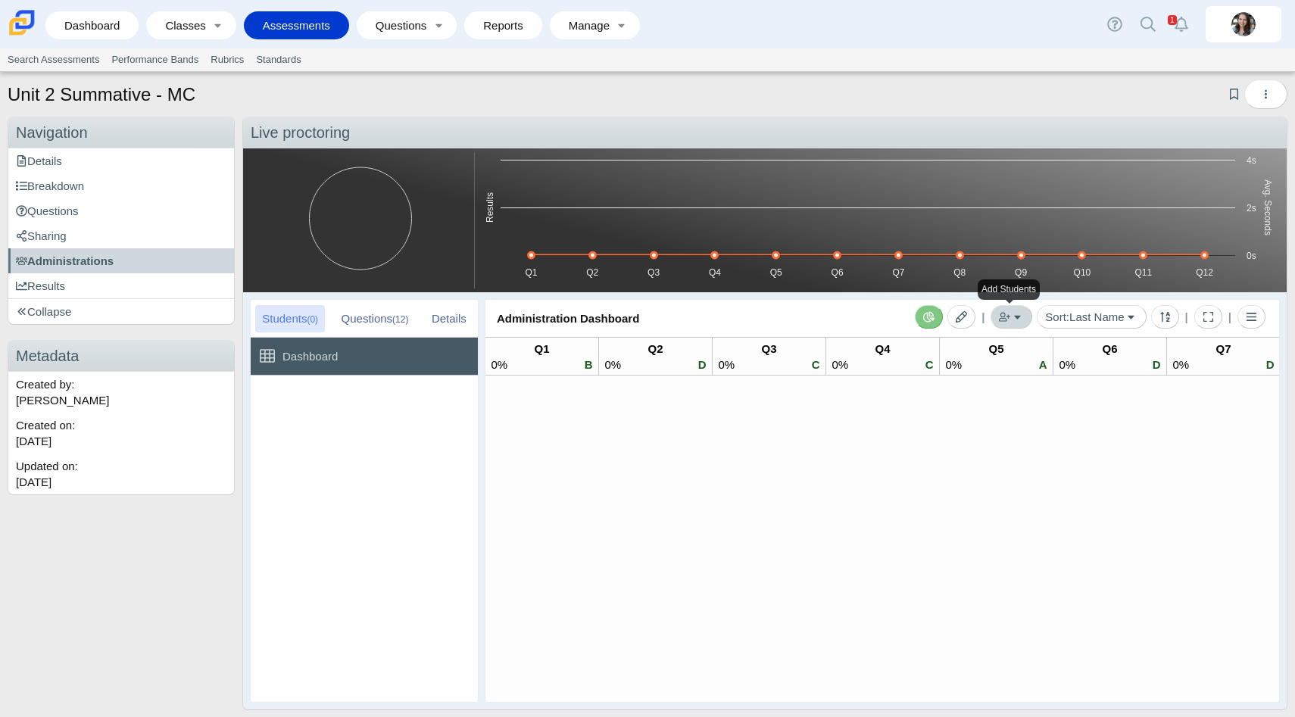
click at [1014, 315] on button "Add Students" at bounding box center [1012, 316] width 42 height 23
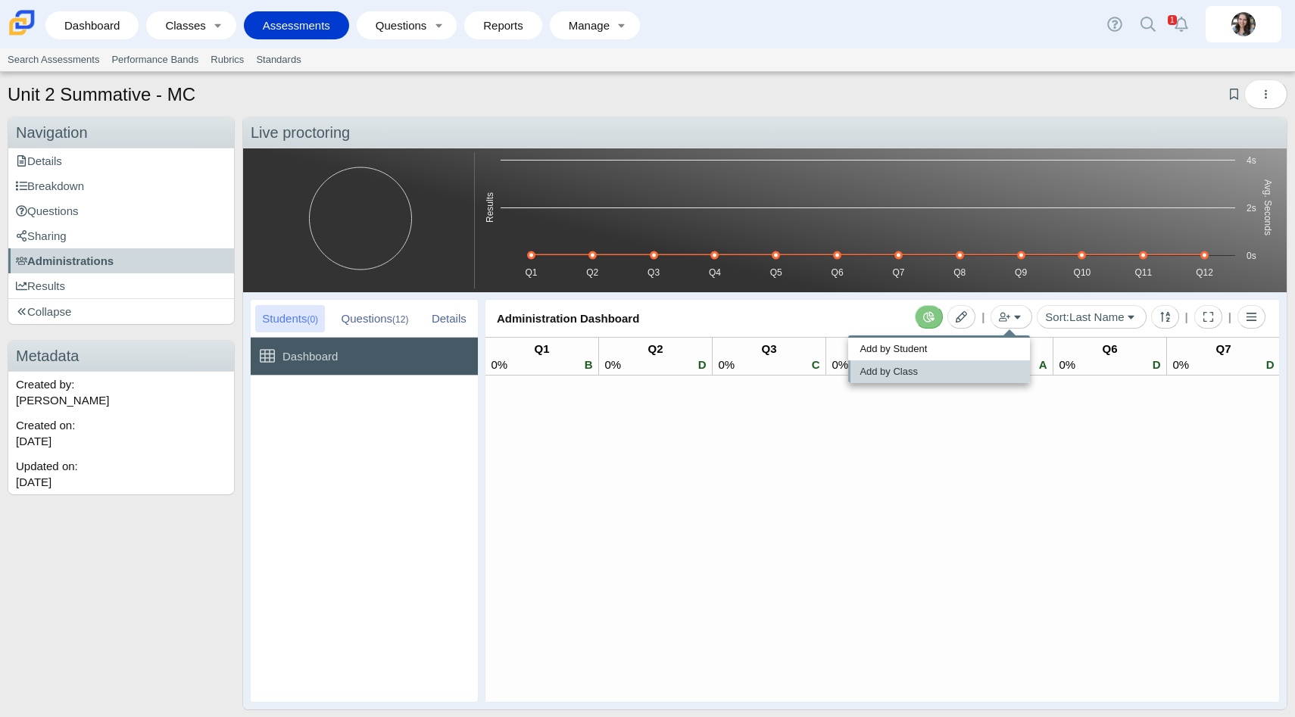
click at [892, 375] on link "Add by Class" at bounding box center [939, 372] width 182 height 23
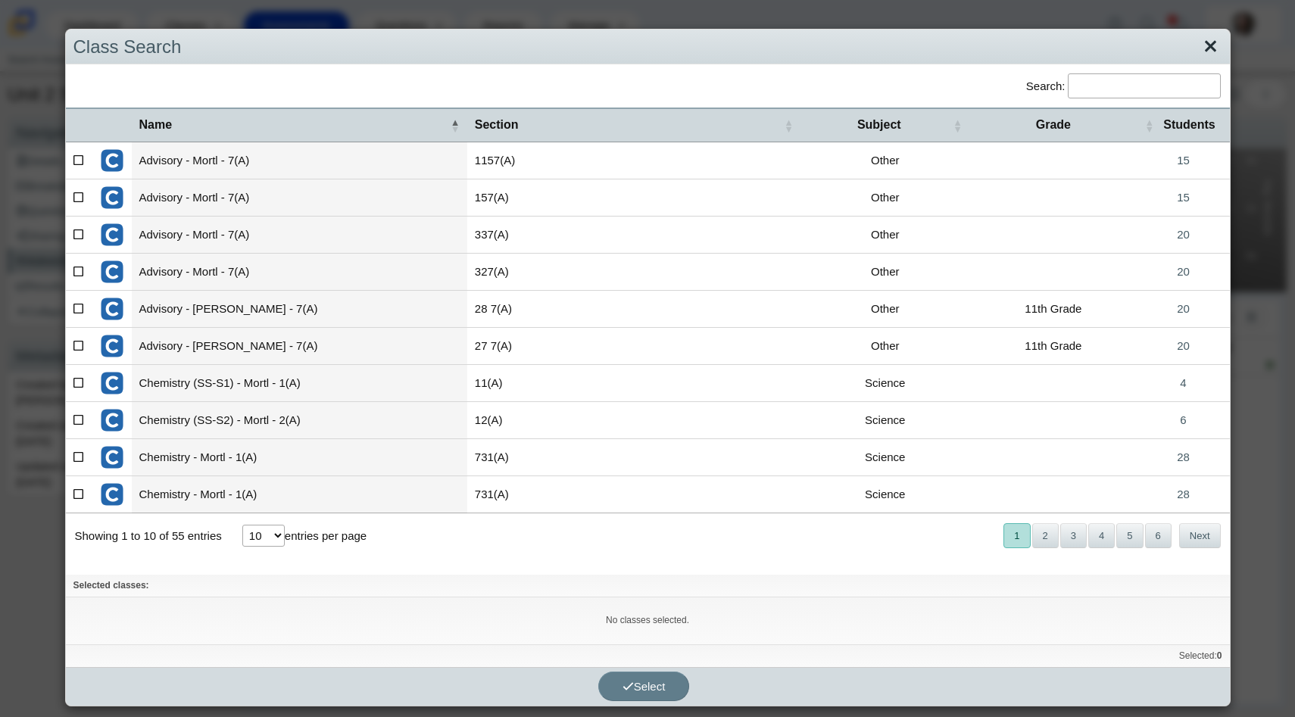
click at [1205, 45] on link "Close" at bounding box center [1210, 47] width 23 height 26
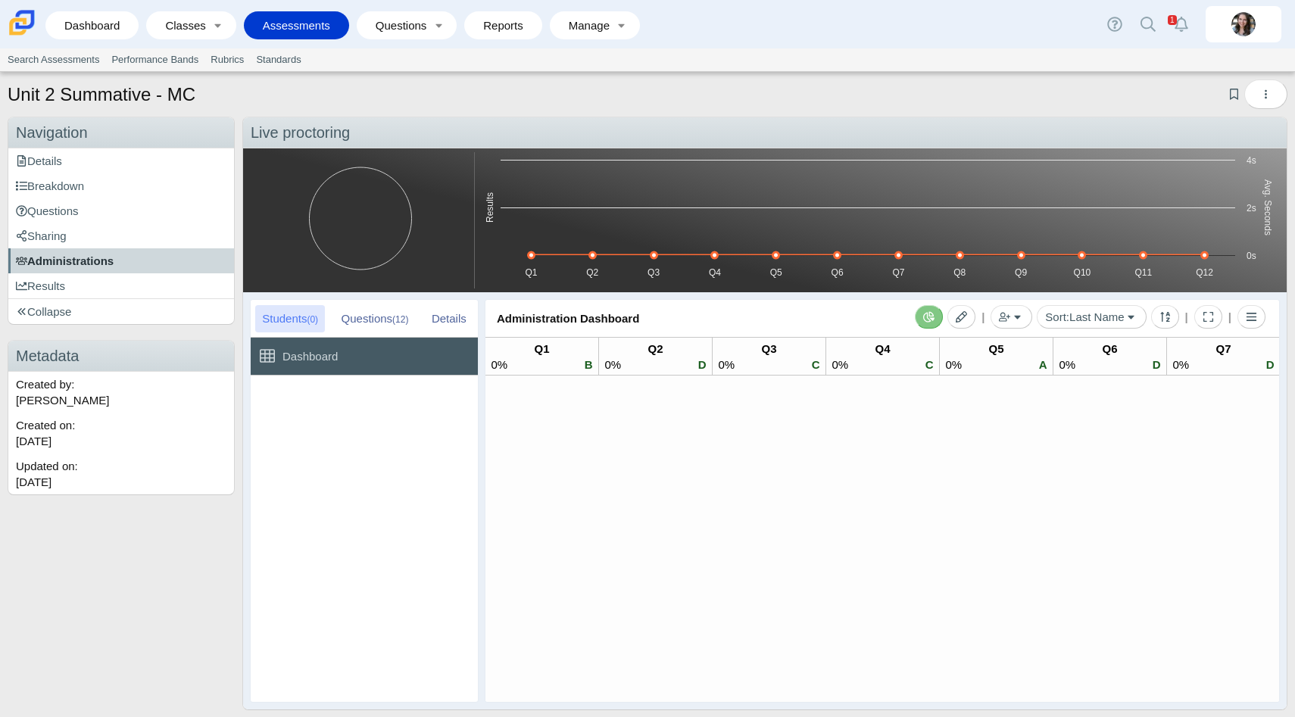
click at [133, 267] on link "Administrations" at bounding box center [121, 260] width 226 height 25
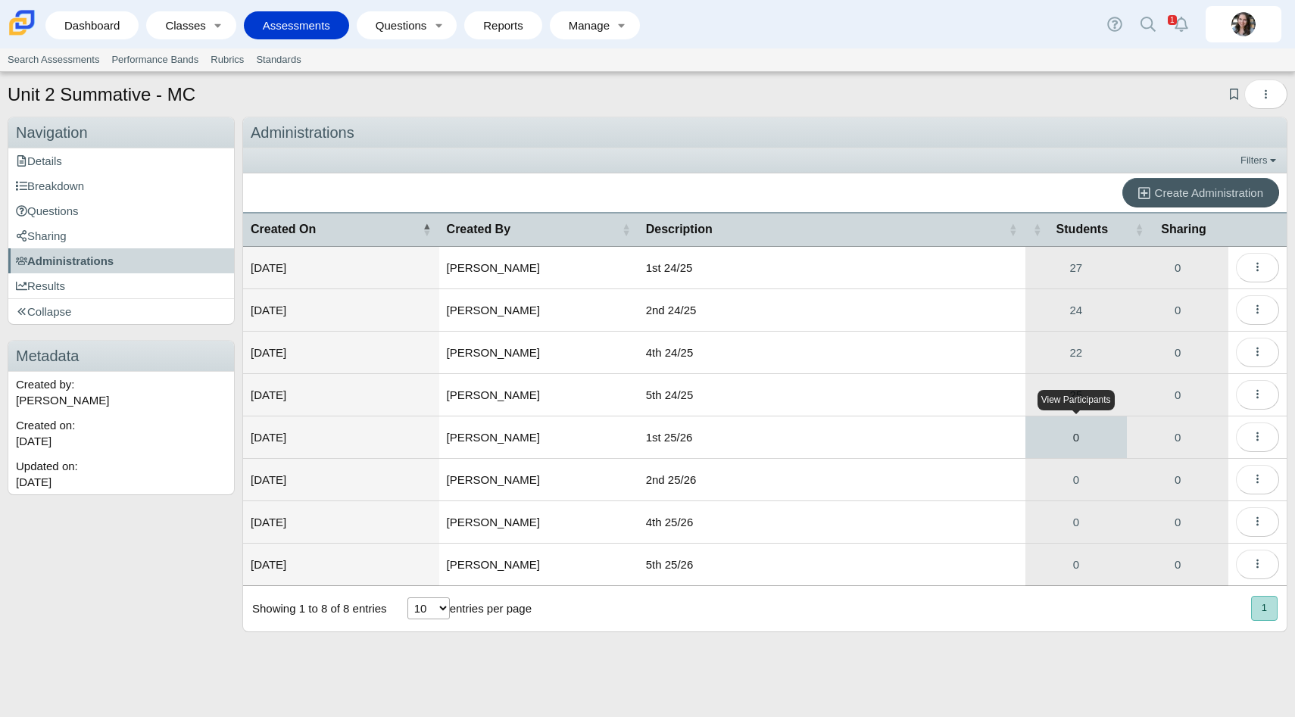
click at [1064, 427] on link "0" at bounding box center [1077, 438] width 102 height 42
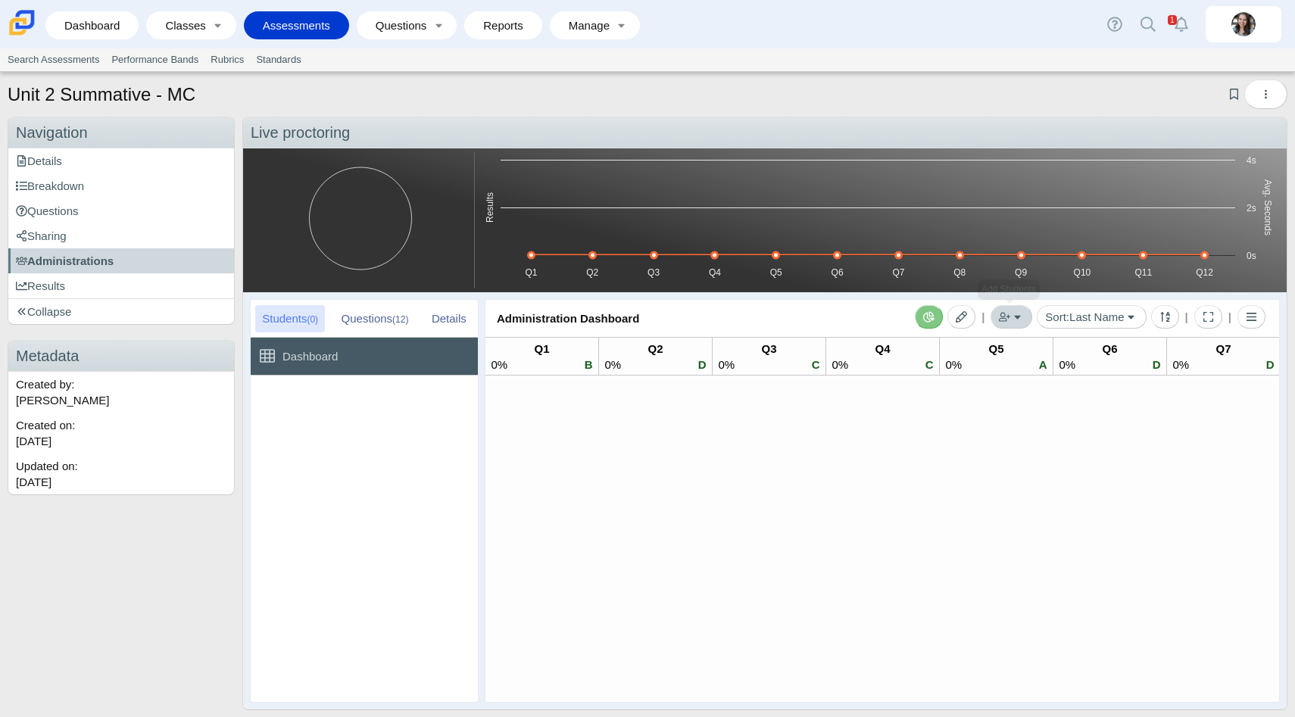
click at [1016, 321] on button "Add Students" at bounding box center [1012, 316] width 42 height 23
click at [961, 377] on link "Add by Class" at bounding box center [939, 372] width 182 height 23
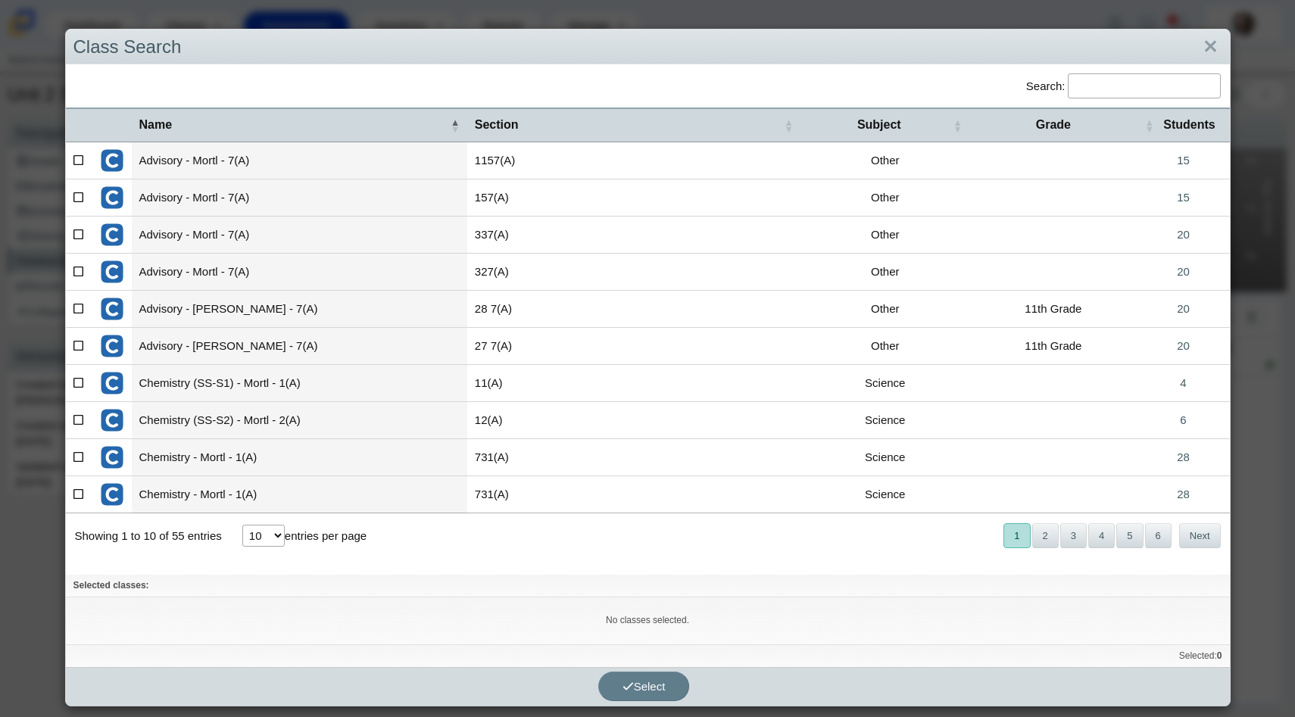
click at [78, 457] on icon at bounding box center [78, 457] width 11 height 11
checkbox input"] "true"
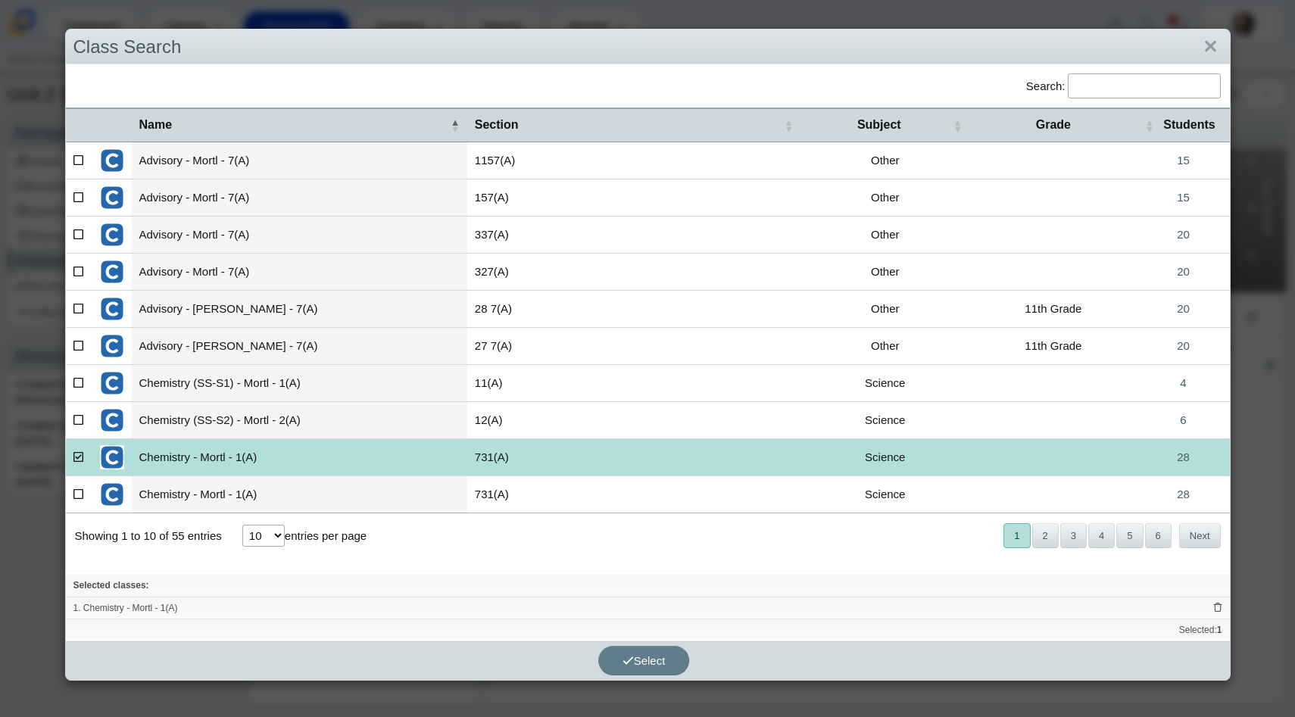
click at [74, 497] on icon at bounding box center [78, 494] width 11 height 11
checkbox input"] "true"
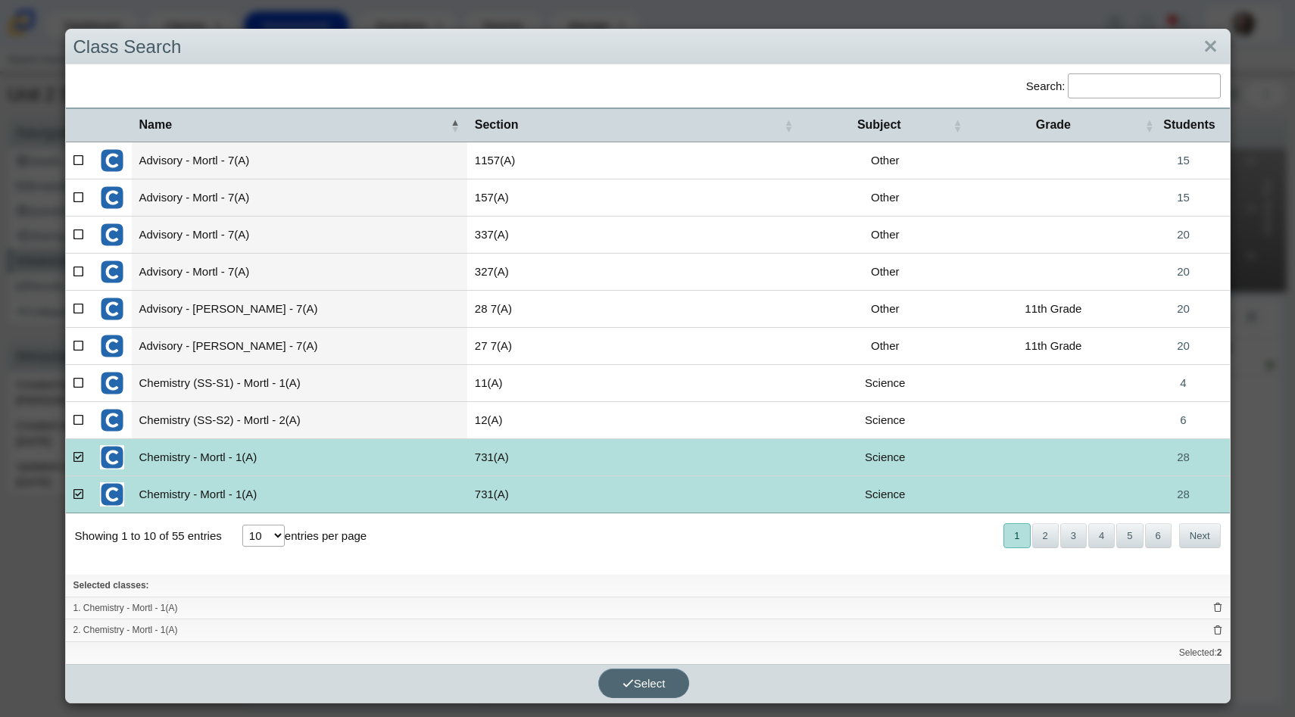
click at [645, 681] on span "Select" at bounding box center [644, 683] width 43 height 13
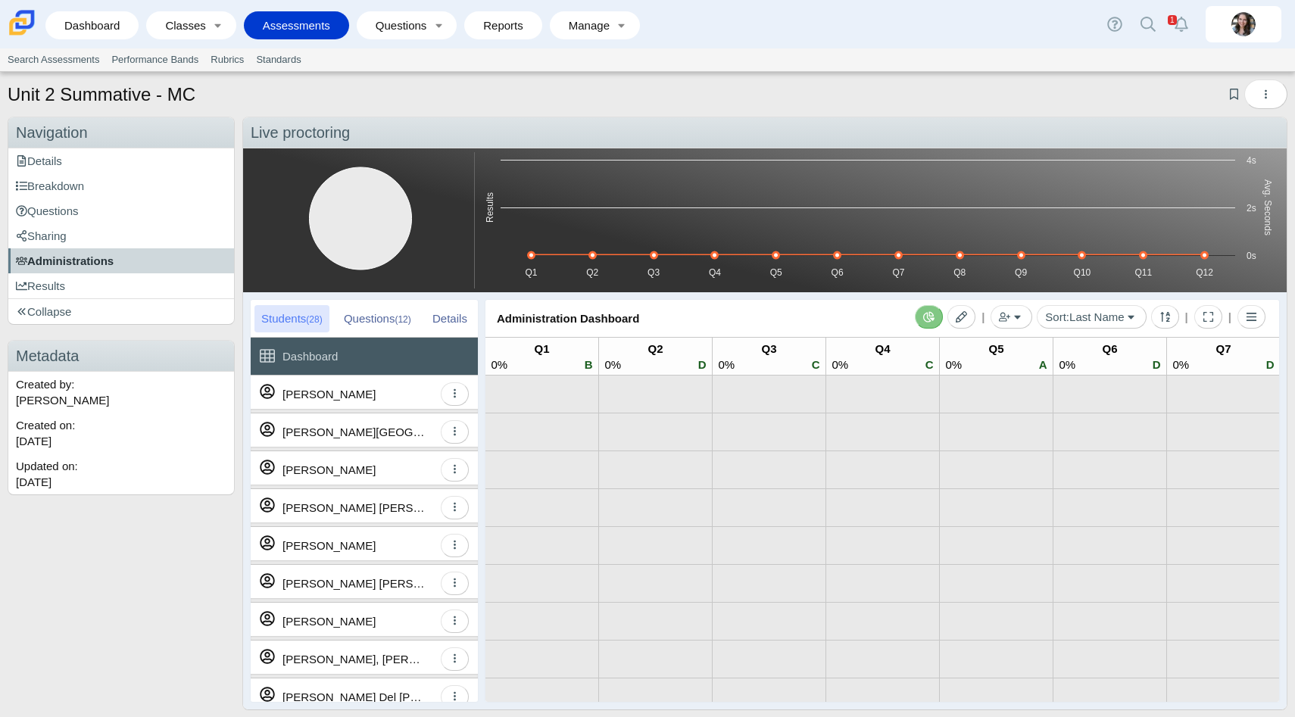
click at [95, 258] on span "Administrations" at bounding box center [65, 261] width 98 height 13
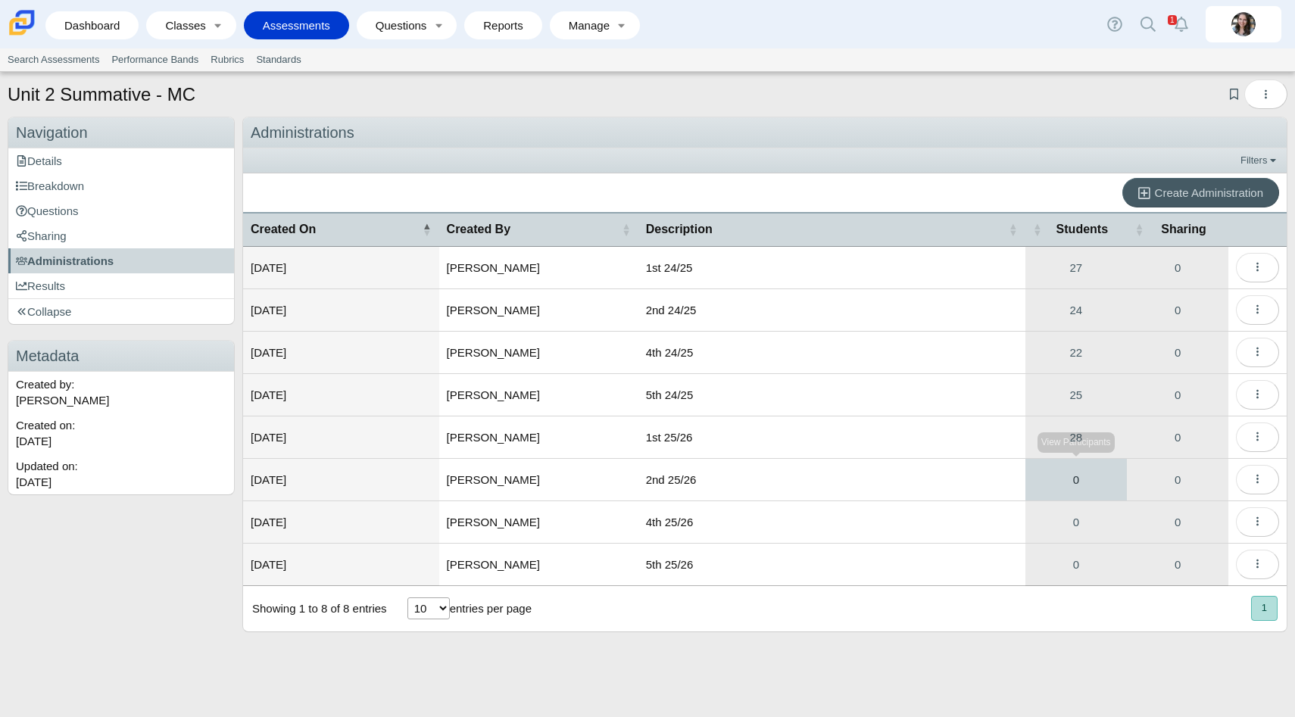
click at [1087, 476] on link "0" at bounding box center [1077, 480] width 102 height 42
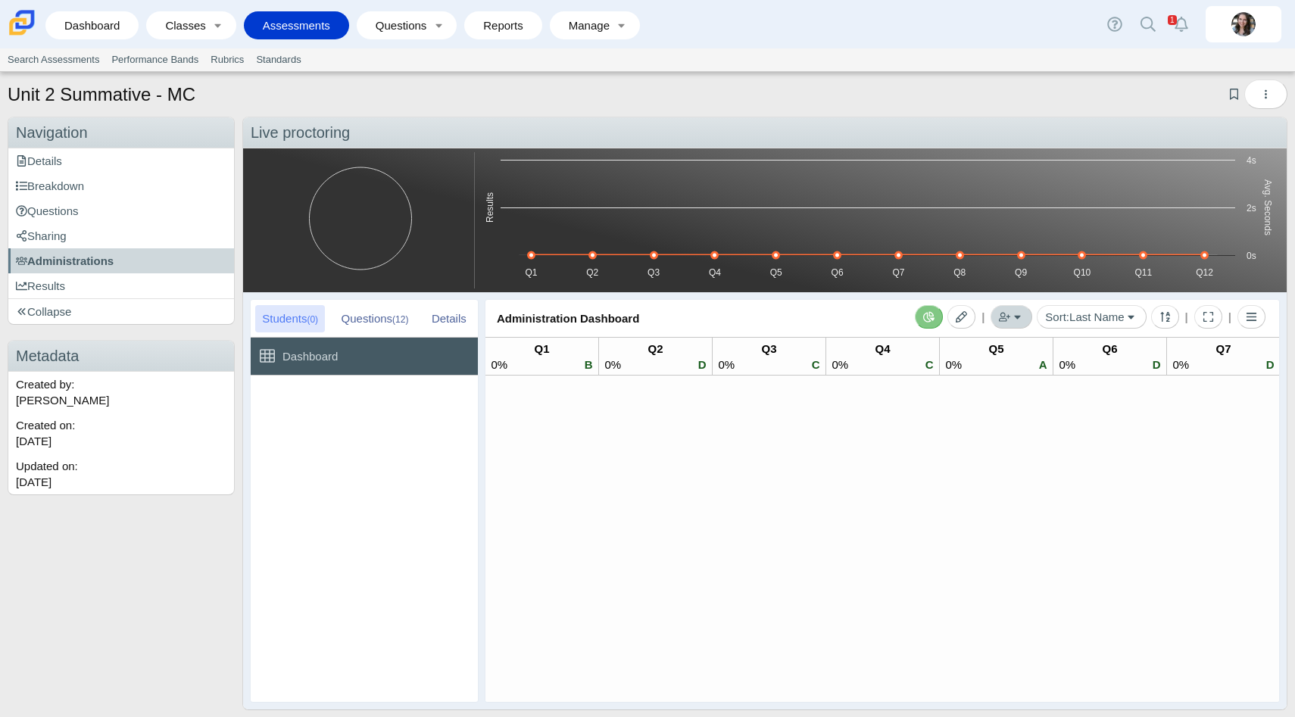
click at [1008, 319] on button "button" at bounding box center [1012, 316] width 42 height 23
click at [996, 370] on link "Add by Class" at bounding box center [939, 372] width 182 height 23
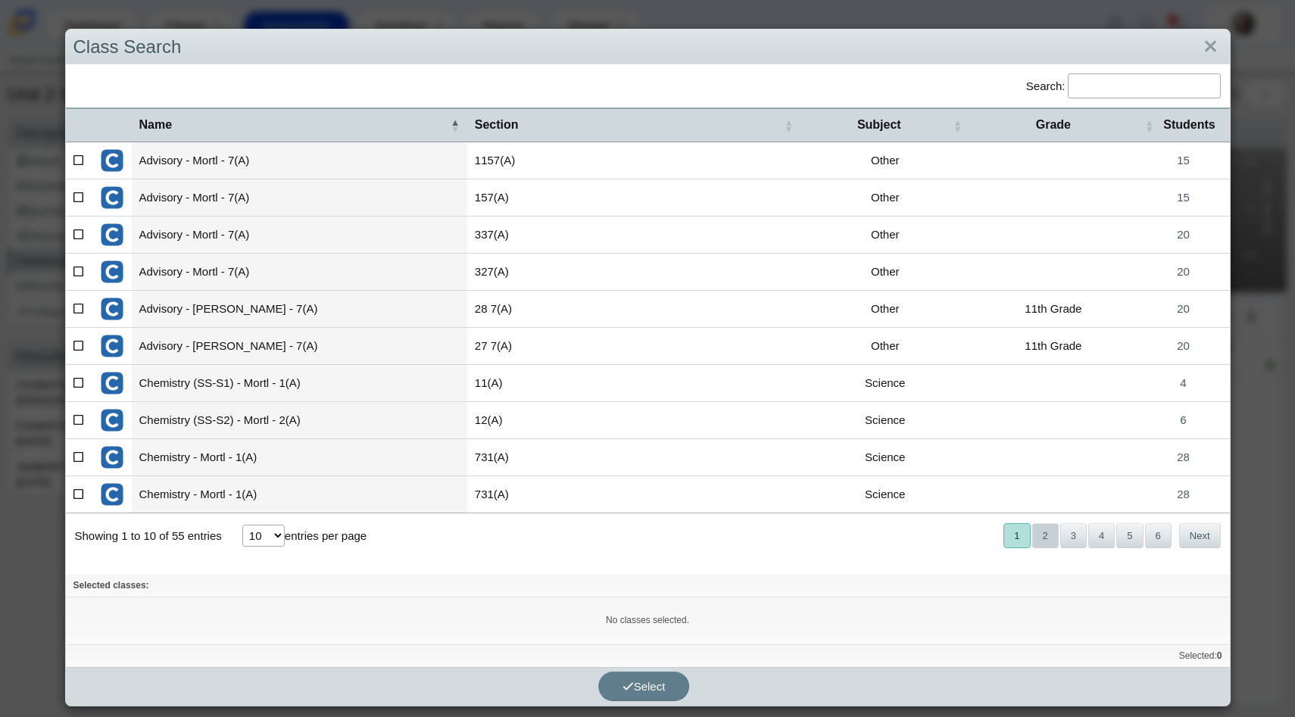
click at [1041, 536] on button "2" at bounding box center [1046, 535] width 27 height 25
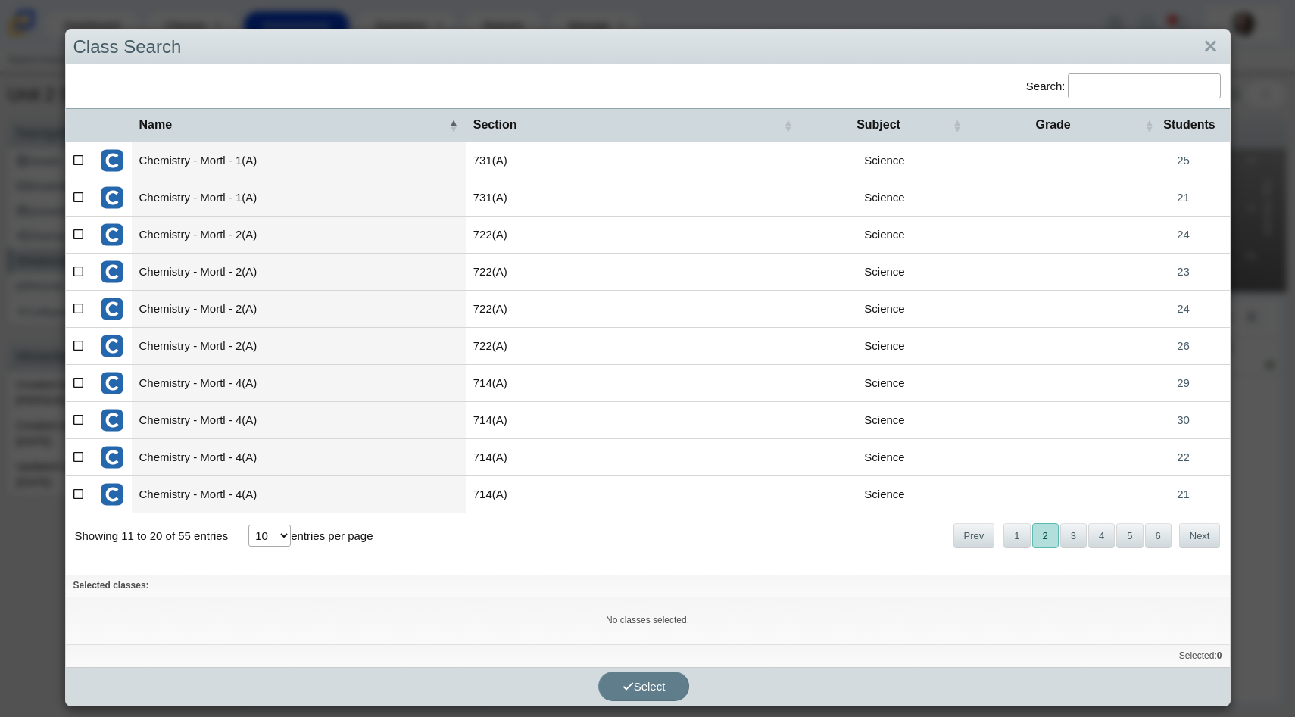
click at [74, 233] on icon at bounding box center [78, 234] width 11 height 11
checkbox input"] "true"
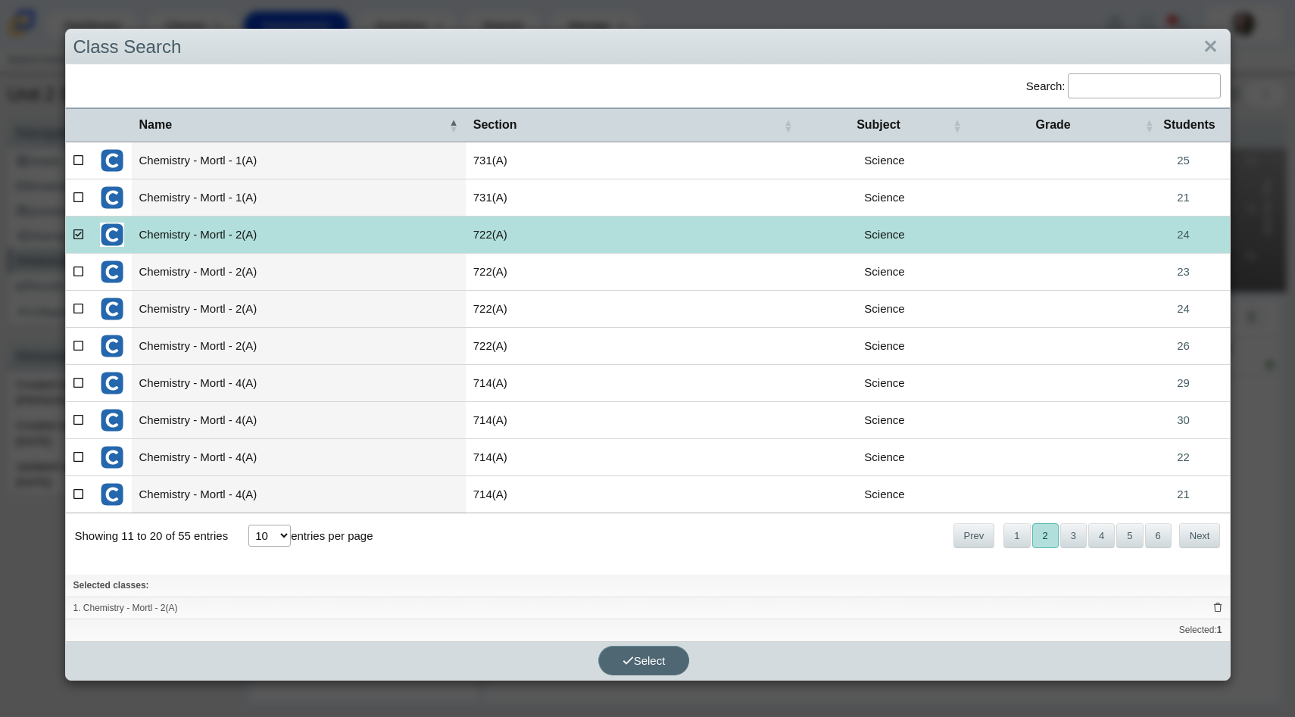
click at [653, 658] on span "Select" at bounding box center [644, 661] width 43 height 13
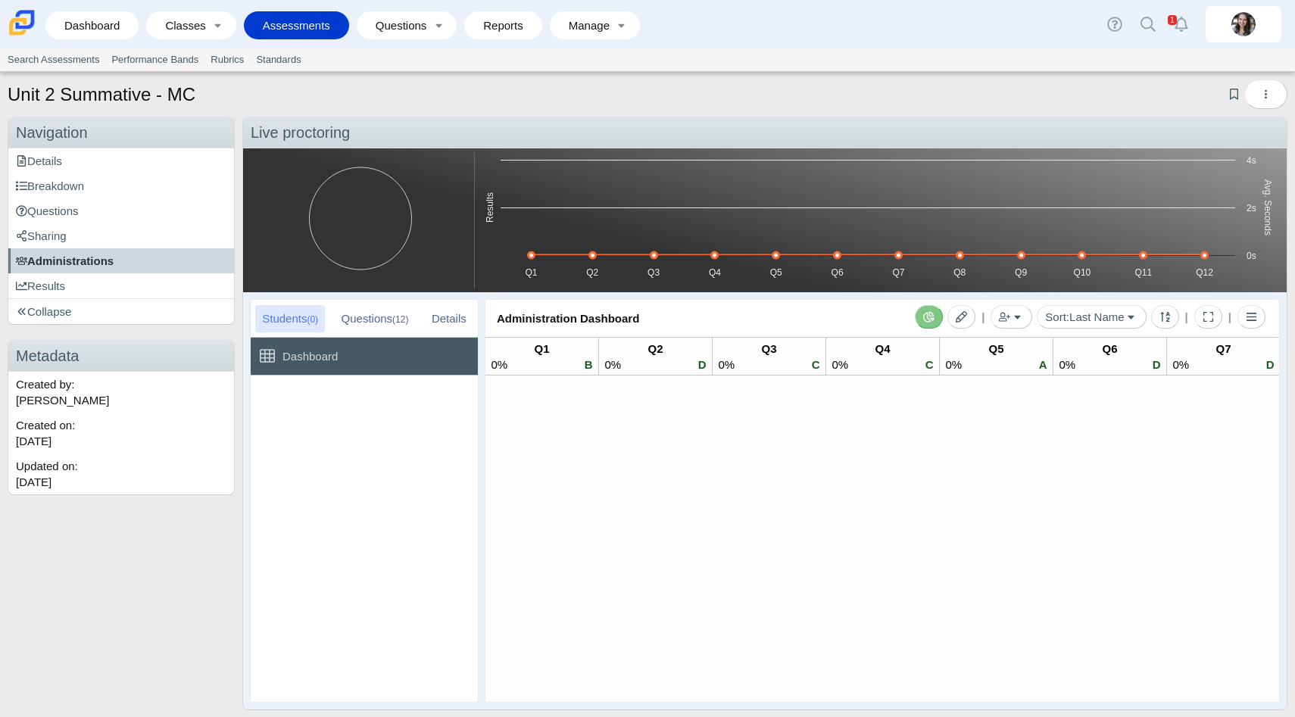
click at [99, 261] on span "Administrations" at bounding box center [65, 261] width 98 height 13
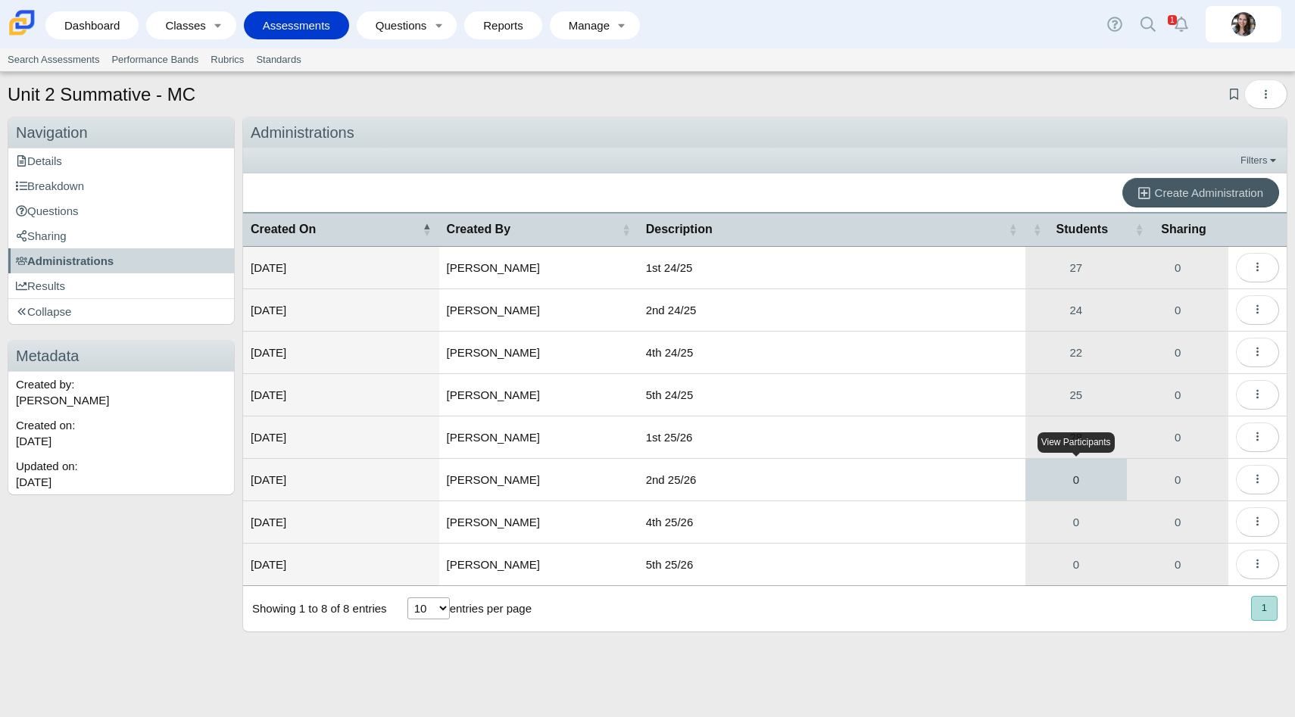
click at [1080, 480] on link "0" at bounding box center [1077, 480] width 102 height 42
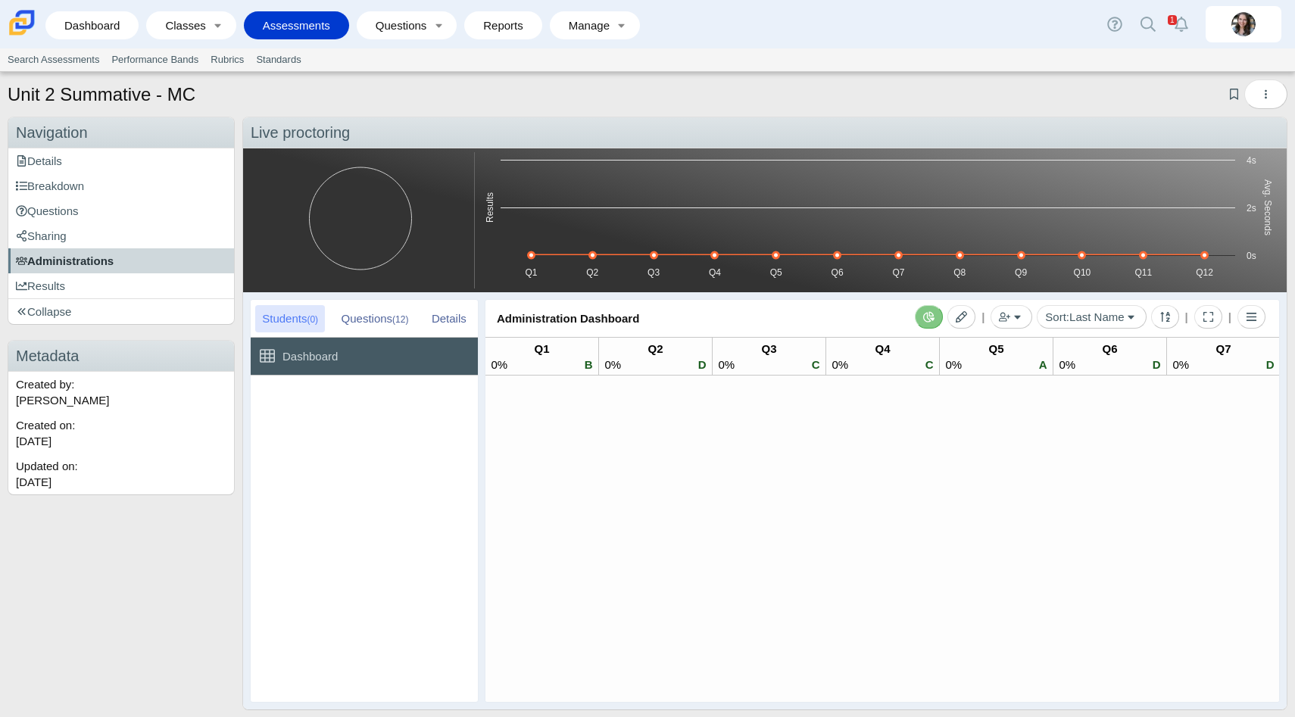
click at [106, 269] on link "Administrations" at bounding box center [121, 260] width 226 height 25
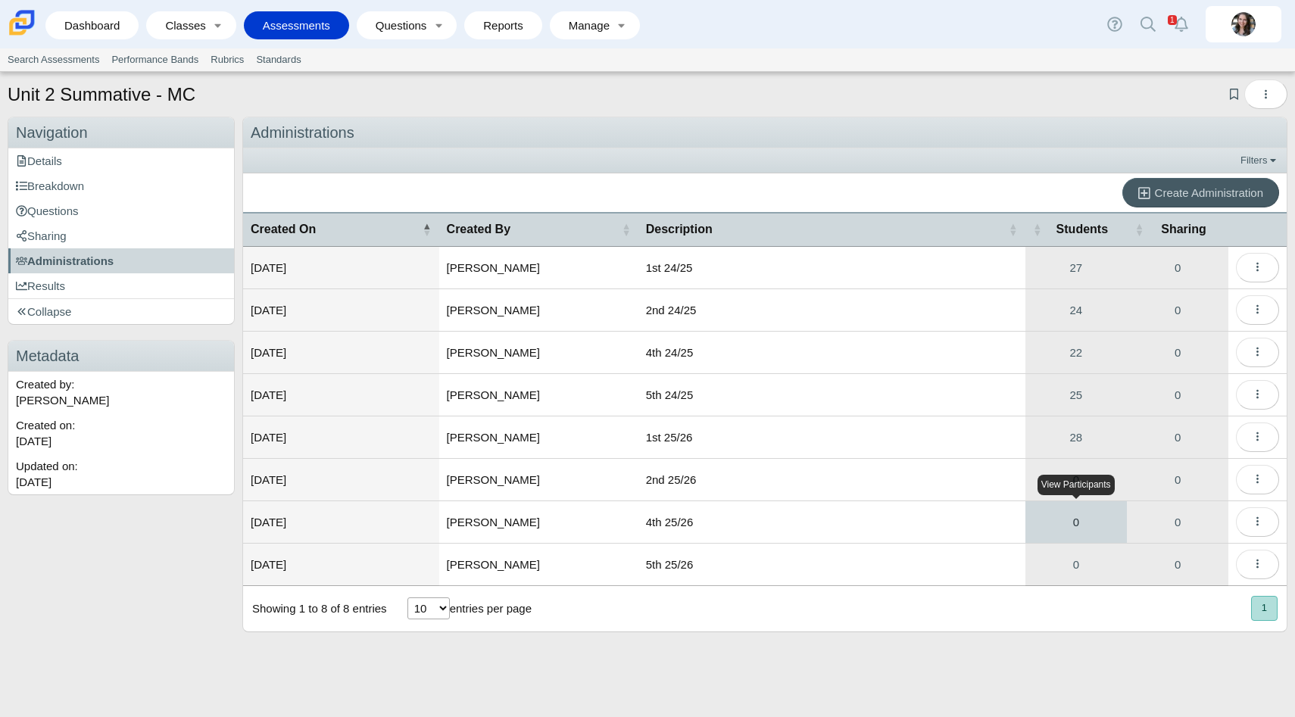
click at [1079, 517] on link "0" at bounding box center [1077, 523] width 102 height 42
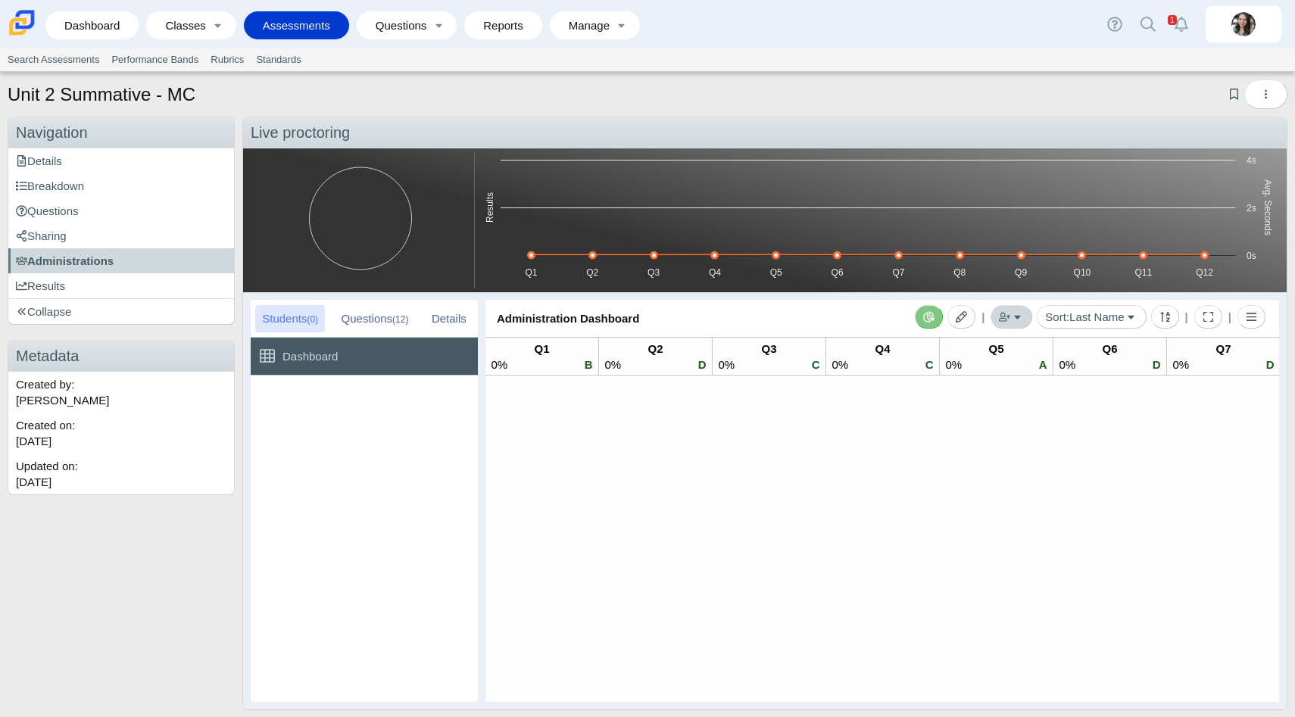
click at [1006, 316] on icon "button" at bounding box center [1004, 316] width 11 height 9
click at [918, 367] on link "Add by Class" at bounding box center [939, 372] width 182 height 23
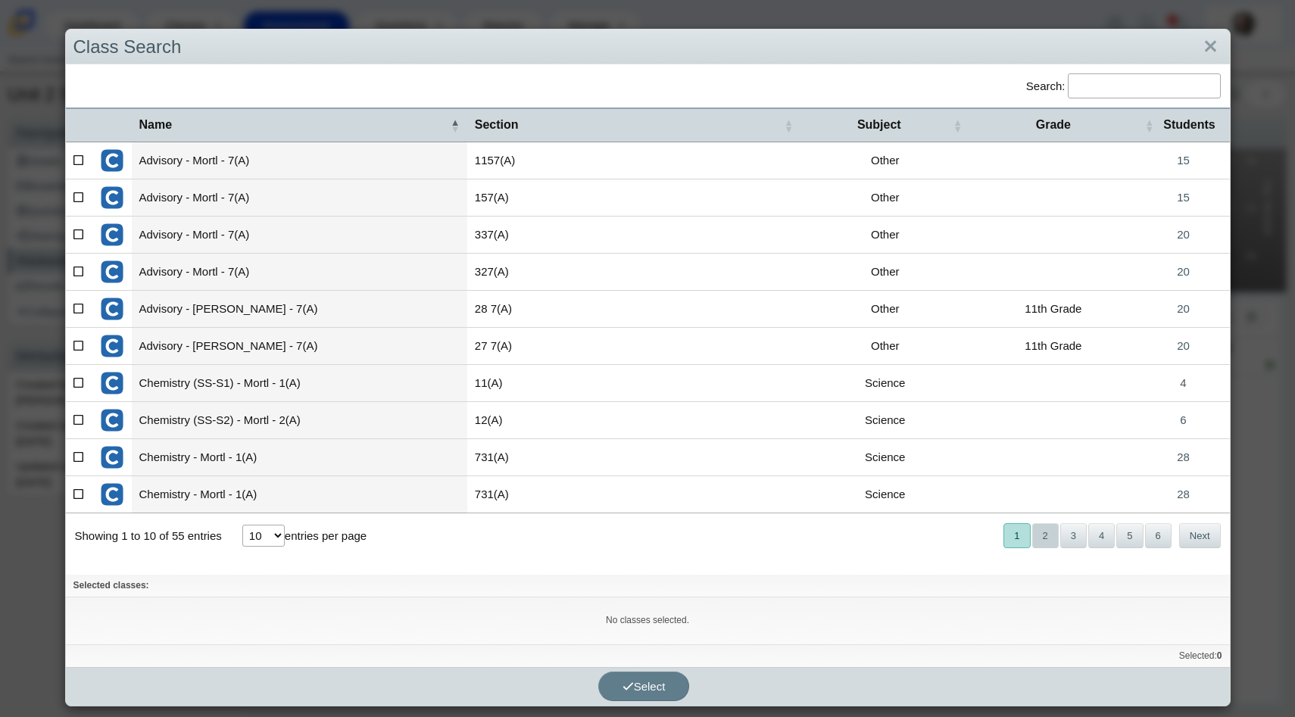
click at [1044, 543] on button "2" at bounding box center [1046, 535] width 27 height 25
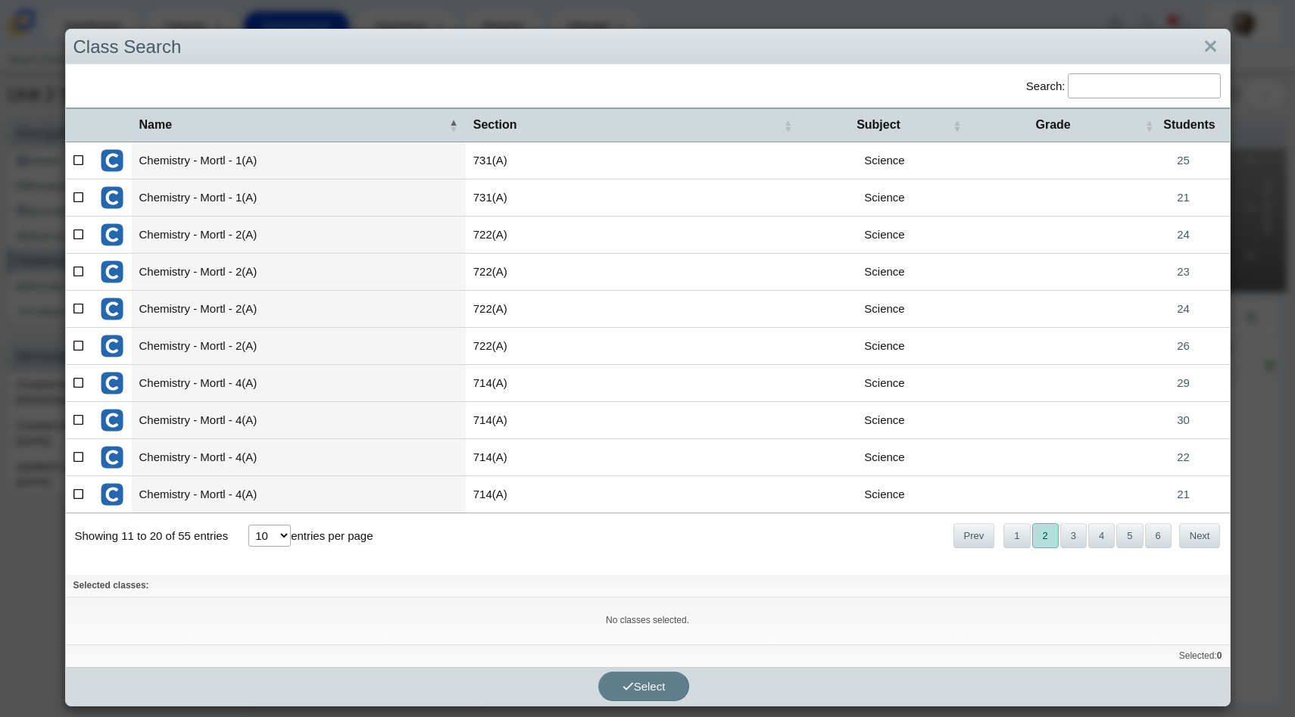
click at [75, 383] on icon at bounding box center [78, 382] width 11 height 11
checkbox input"] "true"
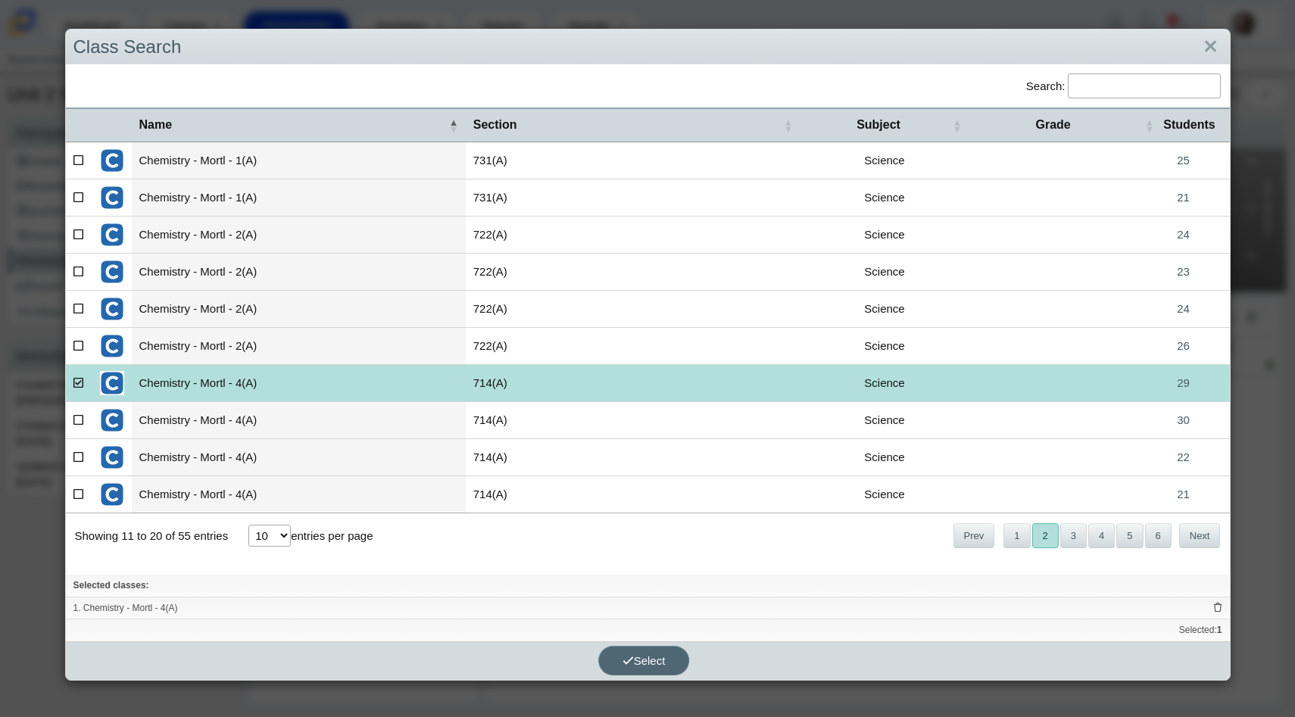
click at [630, 655] on icon "button" at bounding box center [628, 660] width 11 height 11
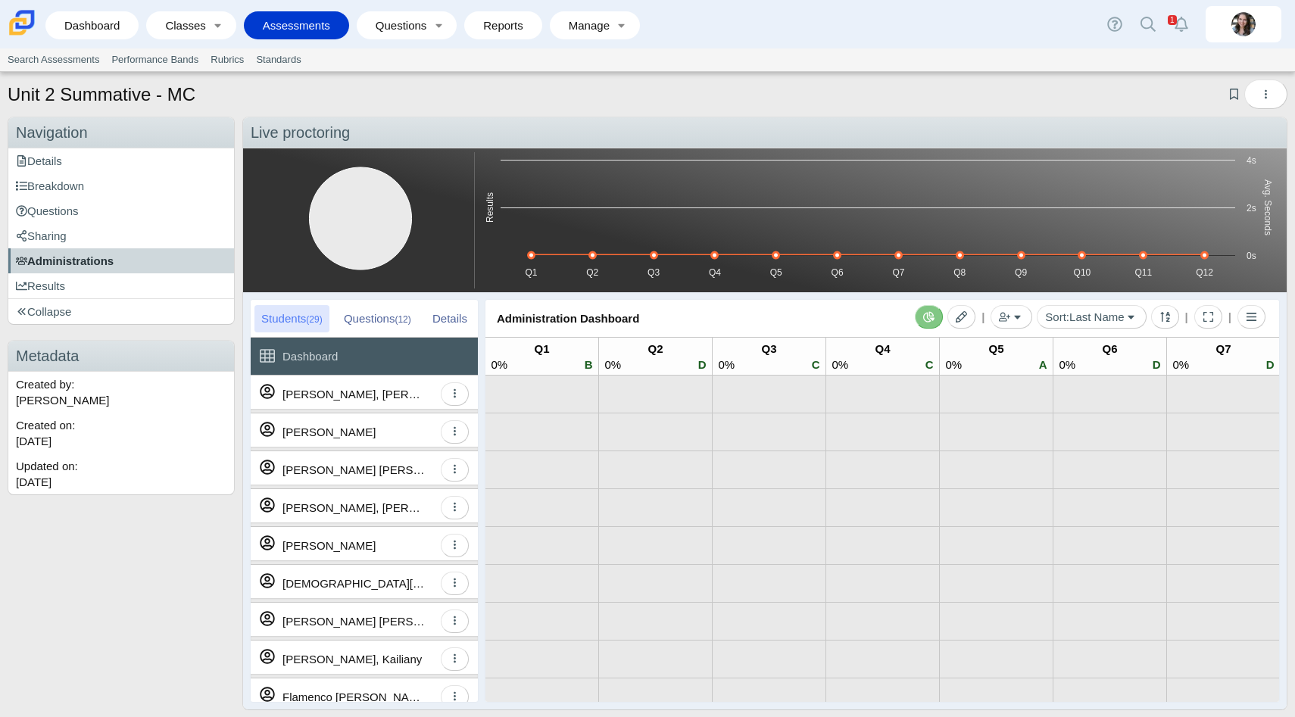
click at [75, 257] on span "Administrations" at bounding box center [65, 261] width 98 height 13
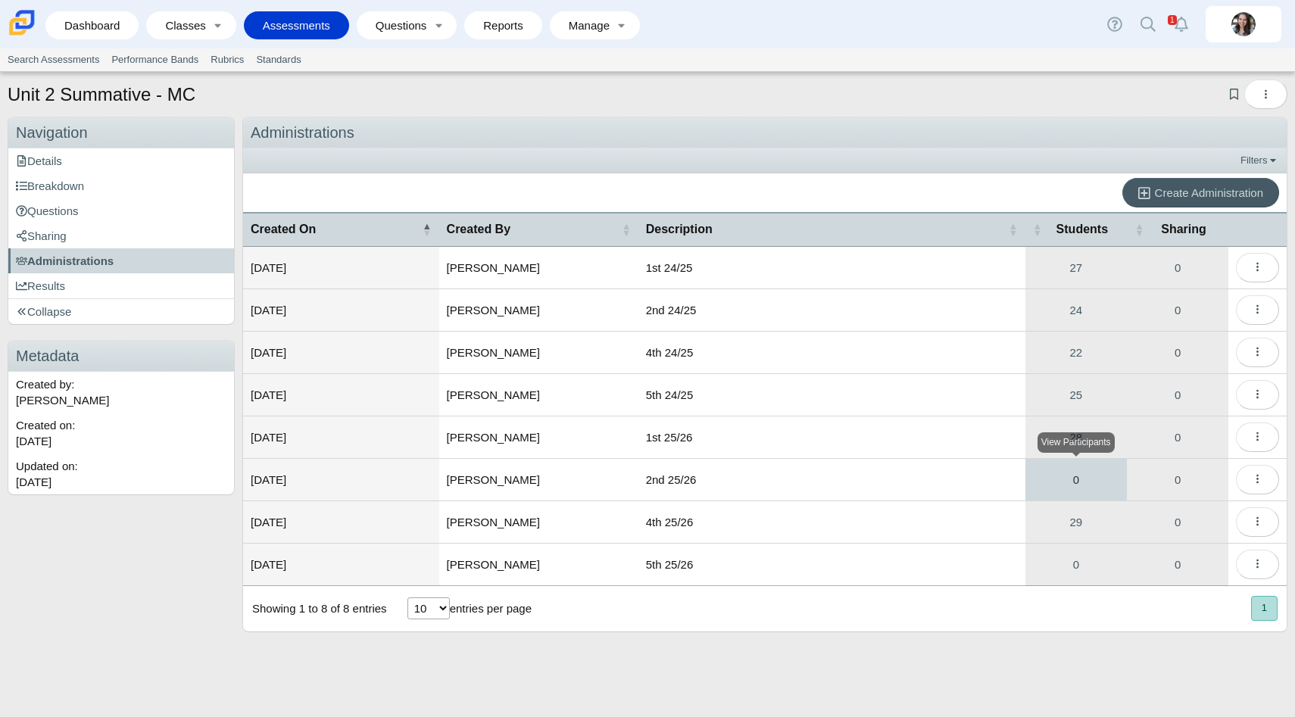
click at [1070, 484] on link "0" at bounding box center [1077, 480] width 102 height 42
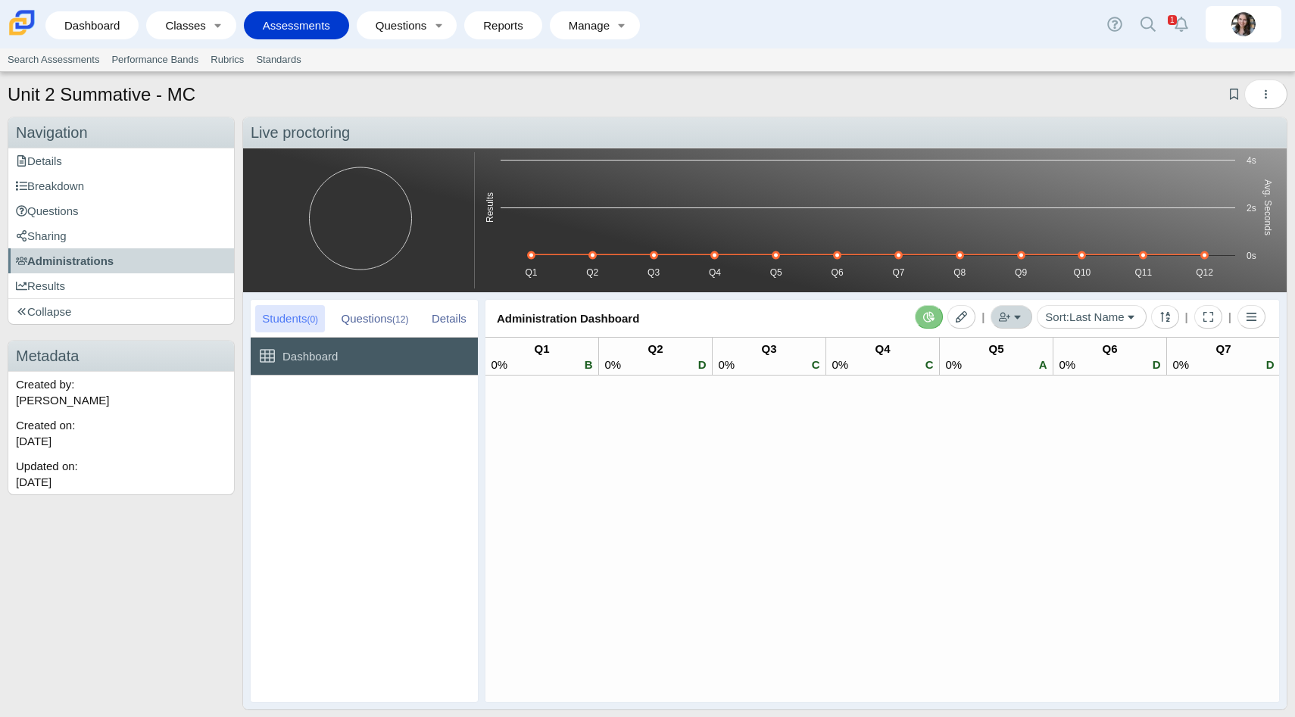
click at [999, 312] on icon "Add Students" at bounding box center [1004, 316] width 11 height 11
click at [928, 373] on link "Add by Class" at bounding box center [939, 372] width 182 height 23
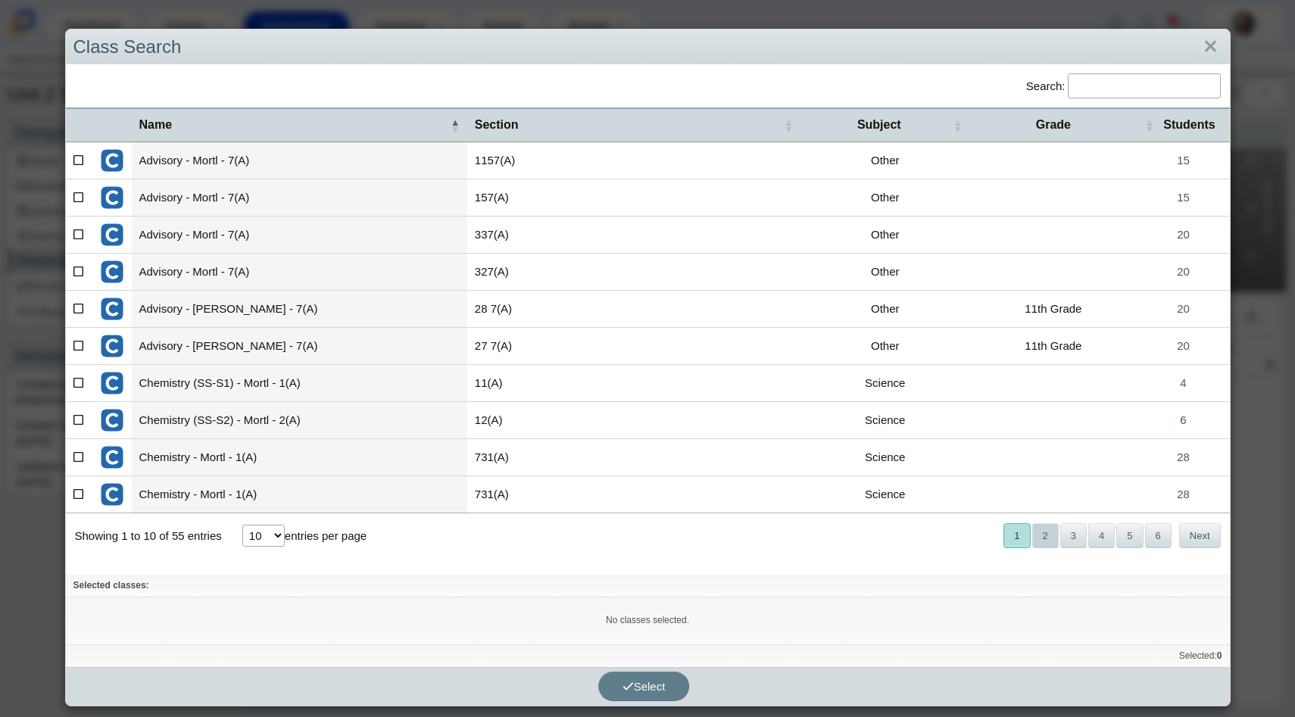
click at [1047, 538] on button "2" at bounding box center [1046, 535] width 27 height 25
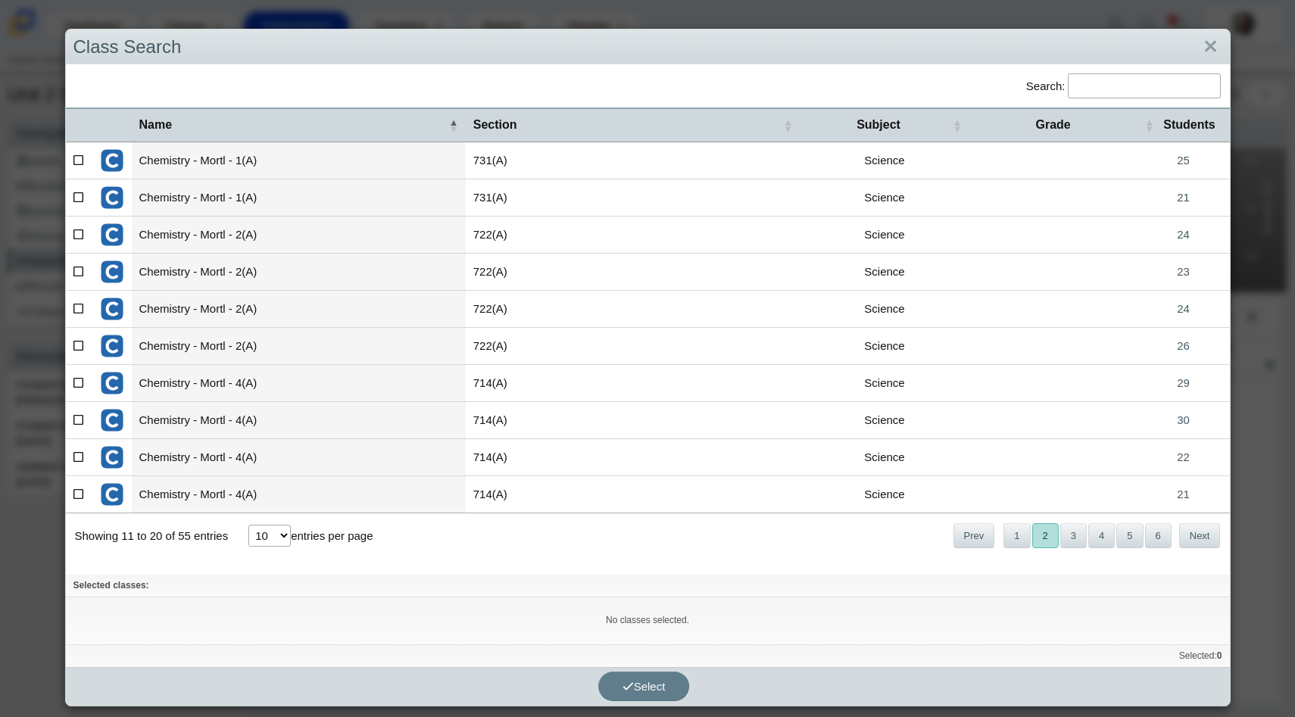
click at [76, 306] on icon at bounding box center [78, 308] width 11 height 11
checkbox input"] "true"
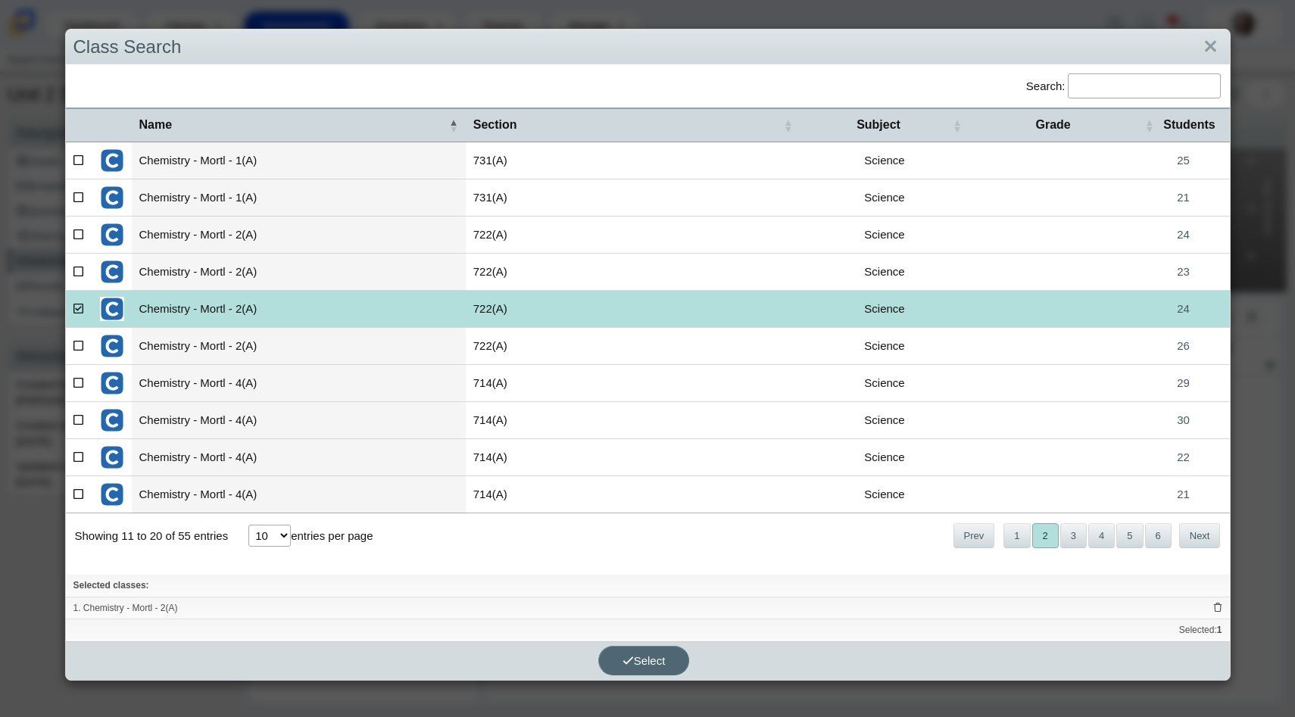
click at [636, 659] on span "Select" at bounding box center [644, 661] width 43 height 13
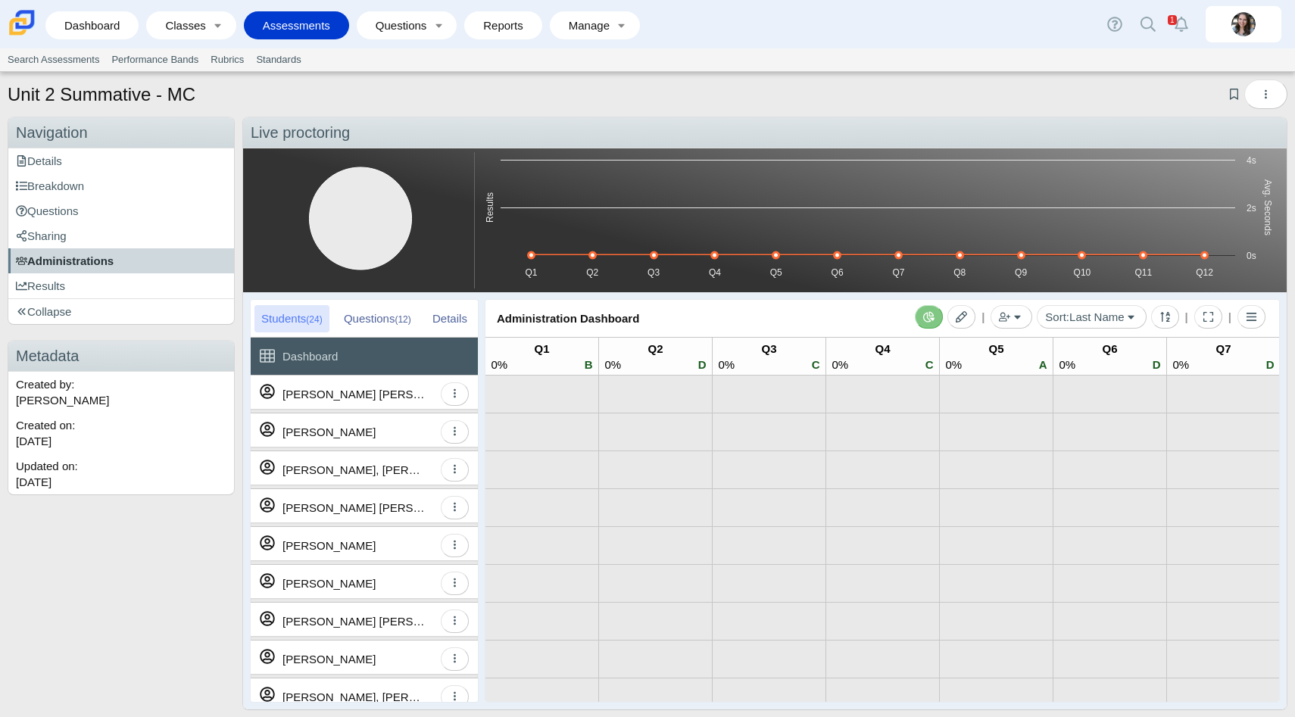
click at [90, 266] on span "Administrations" at bounding box center [65, 261] width 98 height 13
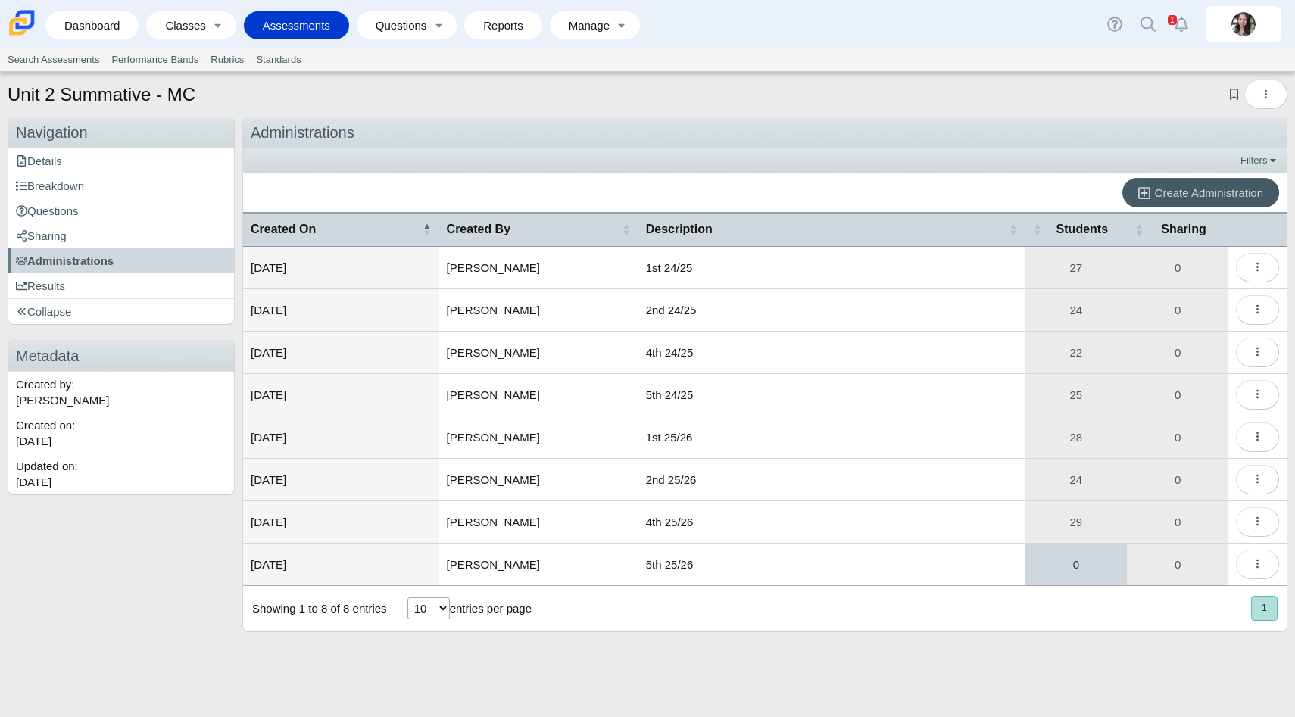
click at [1085, 555] on link "0" at bounding box center [1077, 565] width 102 height 42
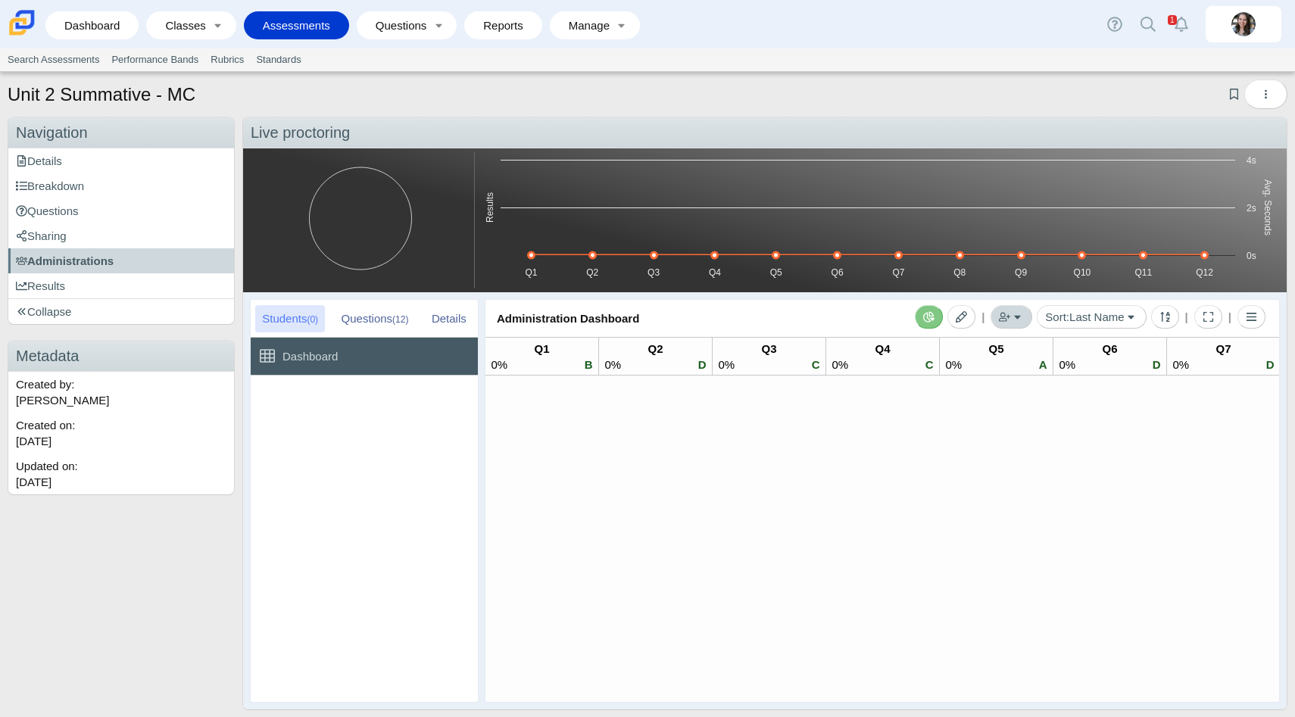
click at [999, 318] on icon "button" at bounding box center [1004, 316] width 11 height 9
click at [936, 374] on link "Add by Class" at bounding box center [939, 372] width 182 height 23
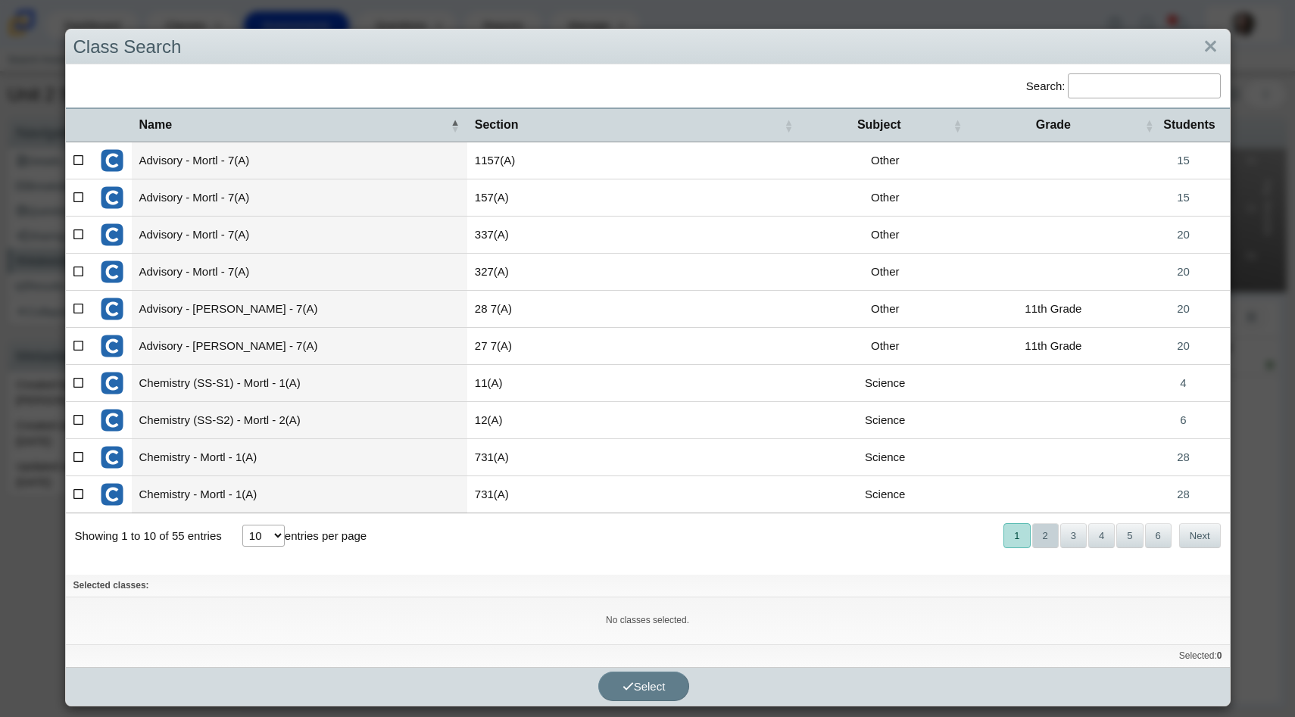
click at [1046, 533] on button "2" at bounding box center [1046, 535] width 27 height 25
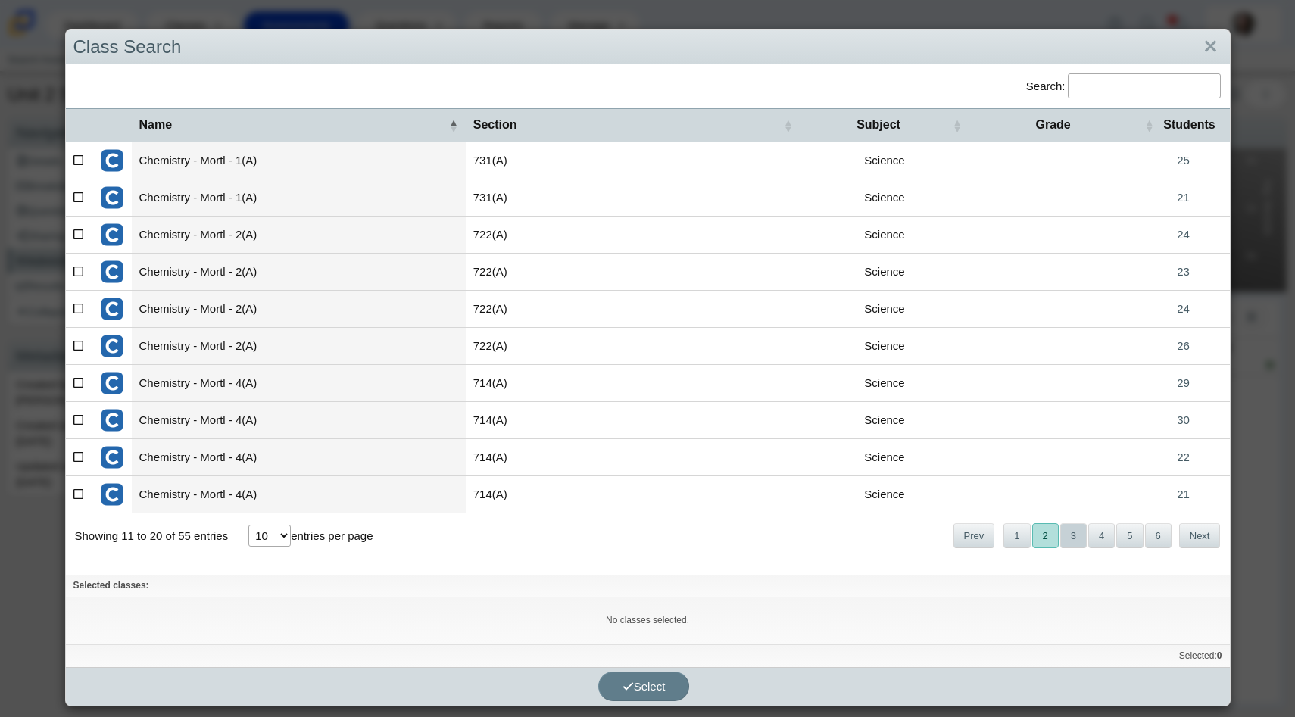
click at [1078, 533] on button "3" at bounding box center [1074, 535] width 27 height 25
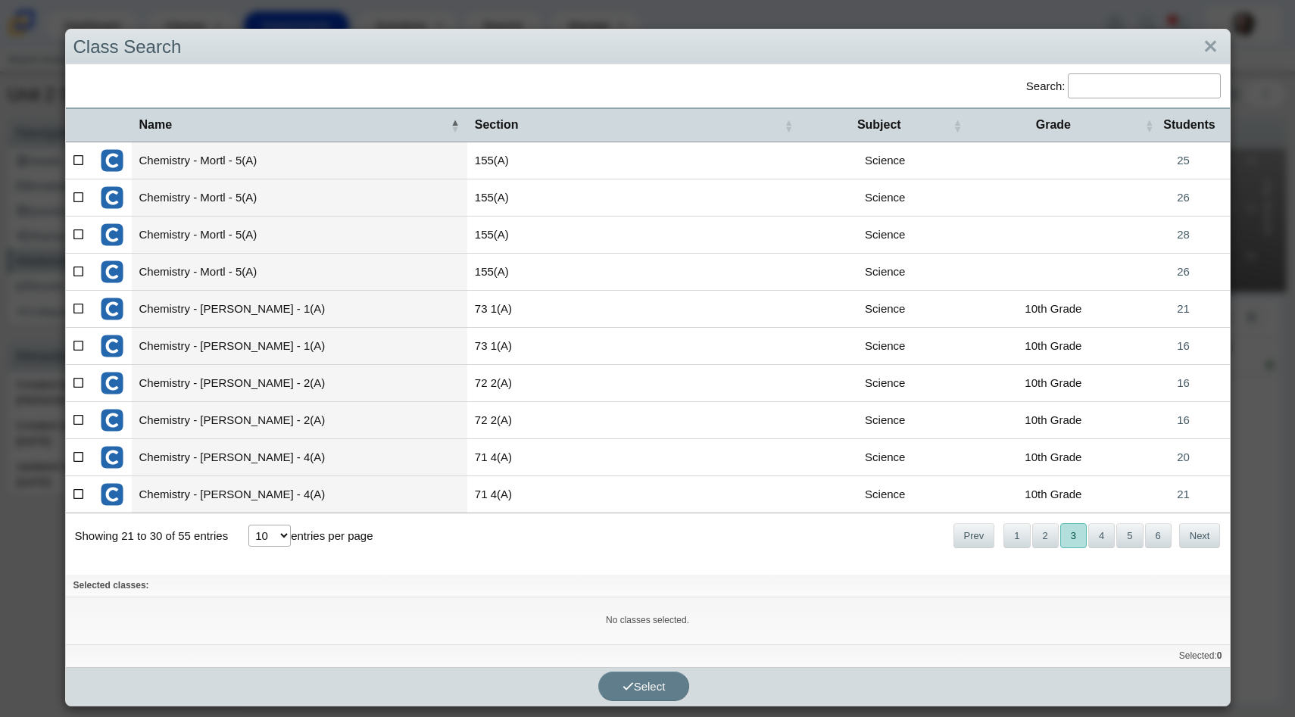
click at [73, 196] on icon at bounding box center [78, 197] width 11 height 11
checkbox input"] "true"
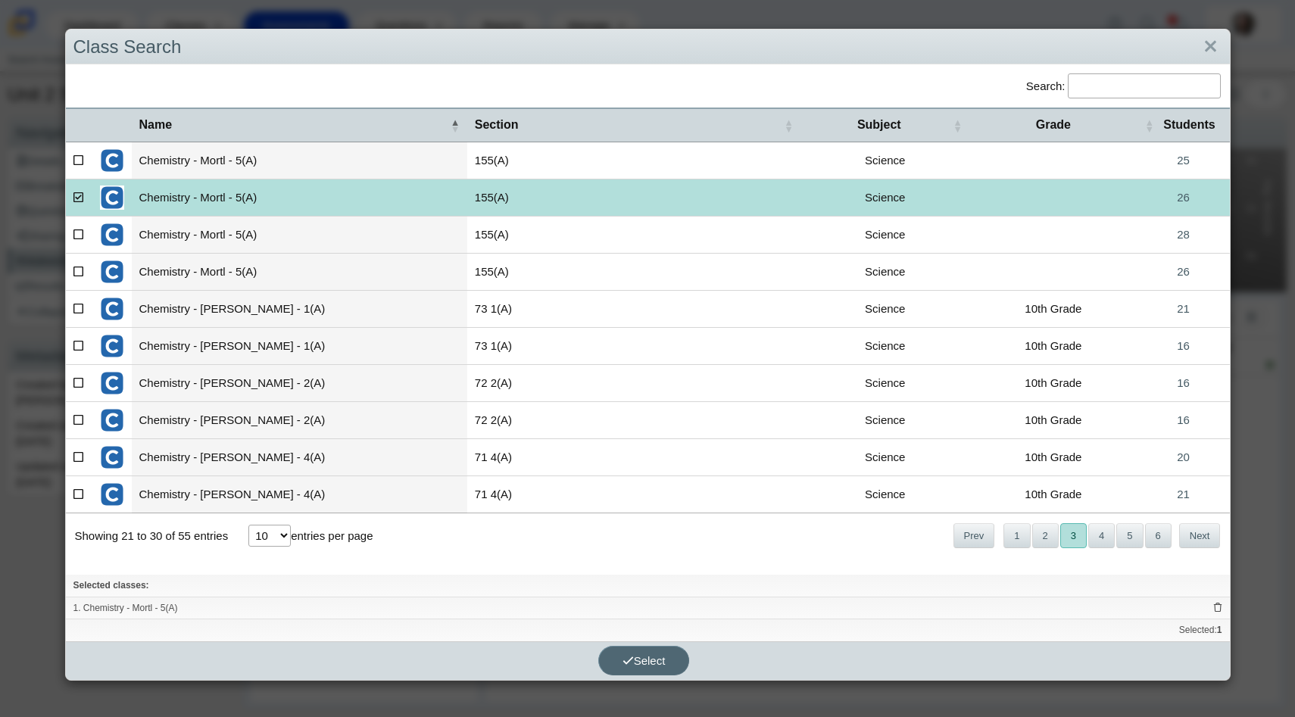
click at [648, 659] on span "Select" at bounding box center [644, 661] width 43 height 13
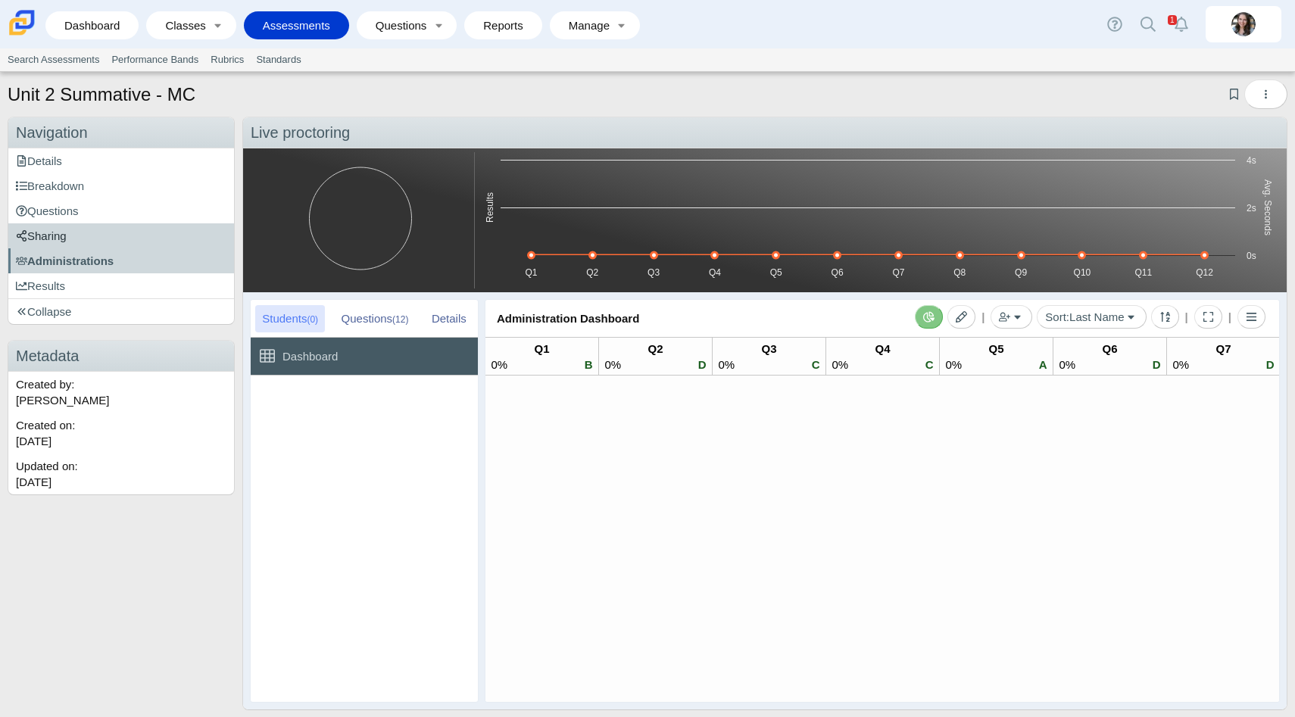
click at [89, 247] on link "Sharing" at bounding box center [121, 235] width 226 height 25
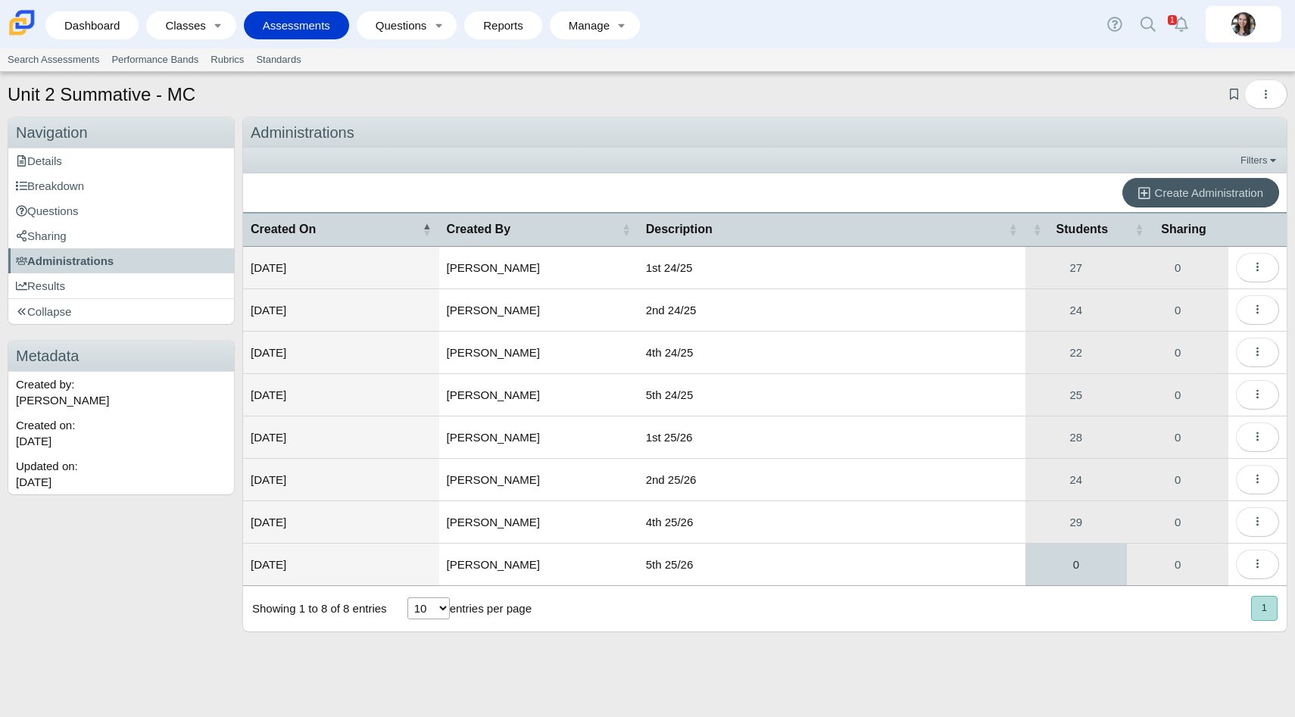
click at [1056, 564] on link "0" at bounding box center [1077, 565] width 102 height 42
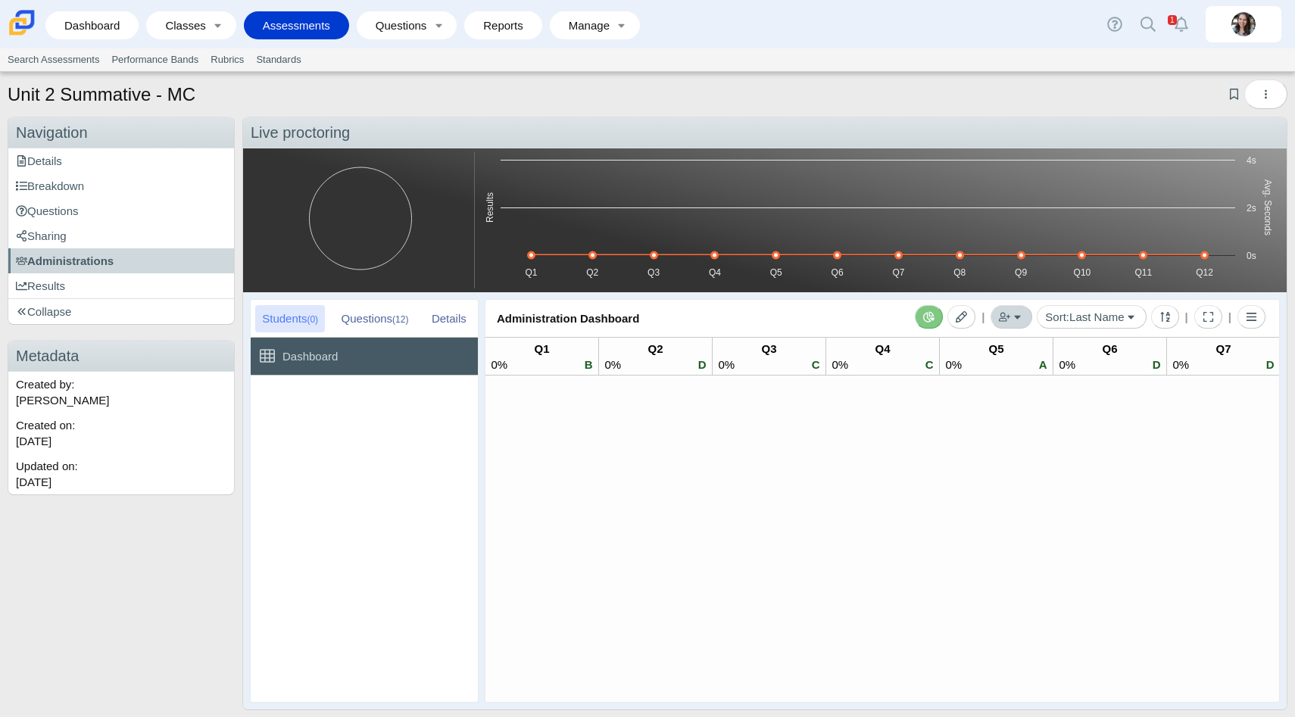
click at [1013, 317] on button "button" at bounding box center [1012, 316] width 42 height 23
click at [959, 368] on link "Add by Class" at bounding box center [939, 372] width 182 height 23
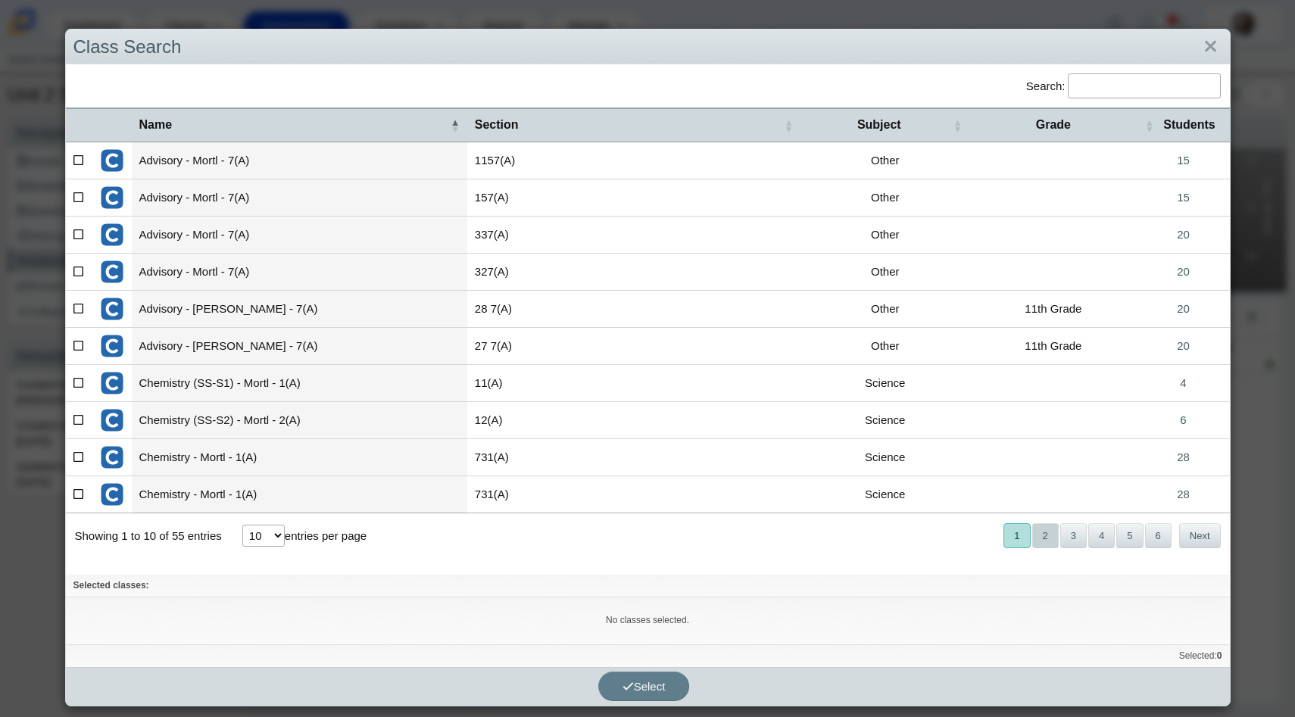
click at [1045, 539] on button "2" at bounding box center [1046, 535] width 27 height 25
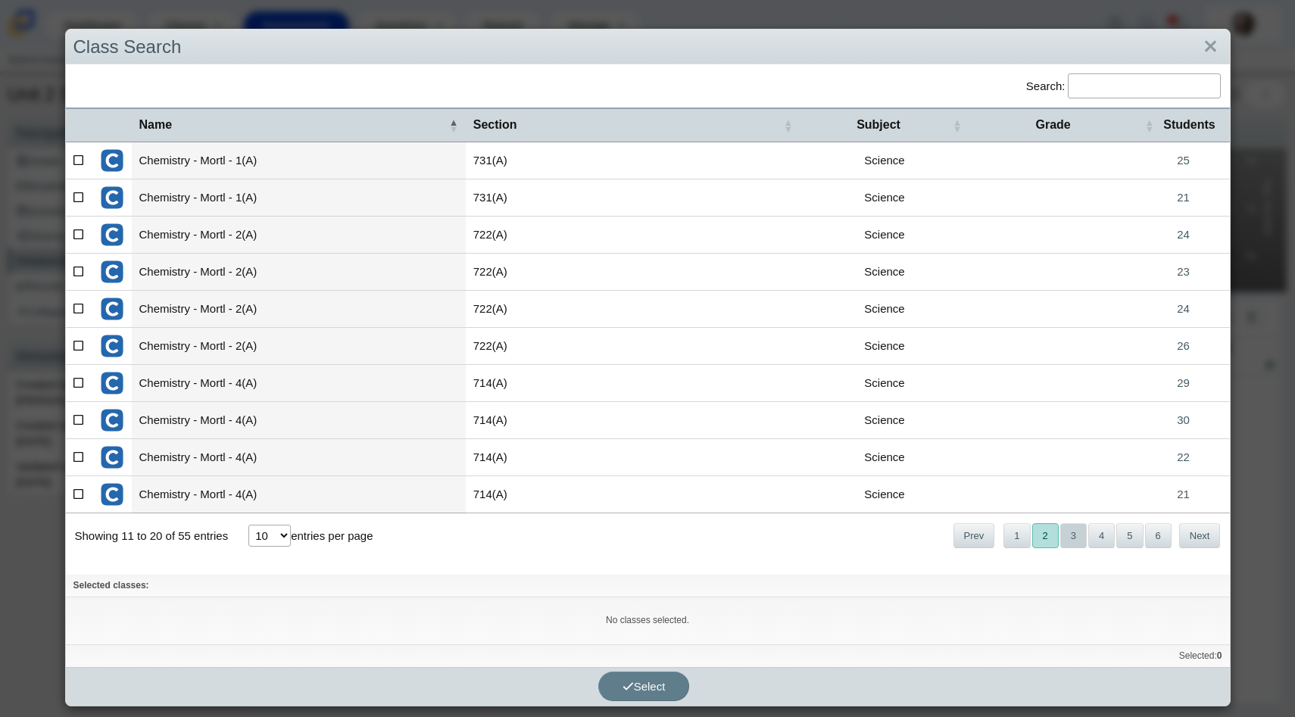
click at [1074, 536] on button "3" at bounding box center [1074, 535] width 27 height 25
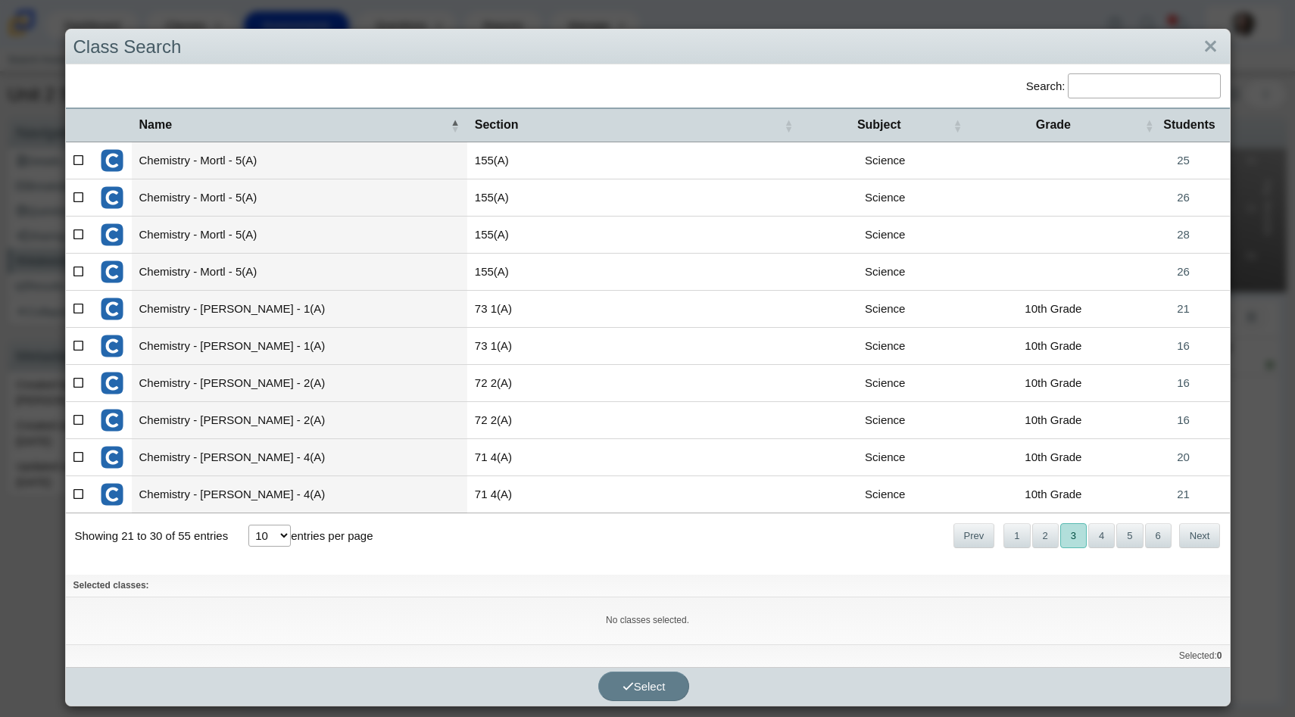
click at [77, 270] on icon at bounding box center [78, 271] width 11 height 11
checkbox input"] "true"
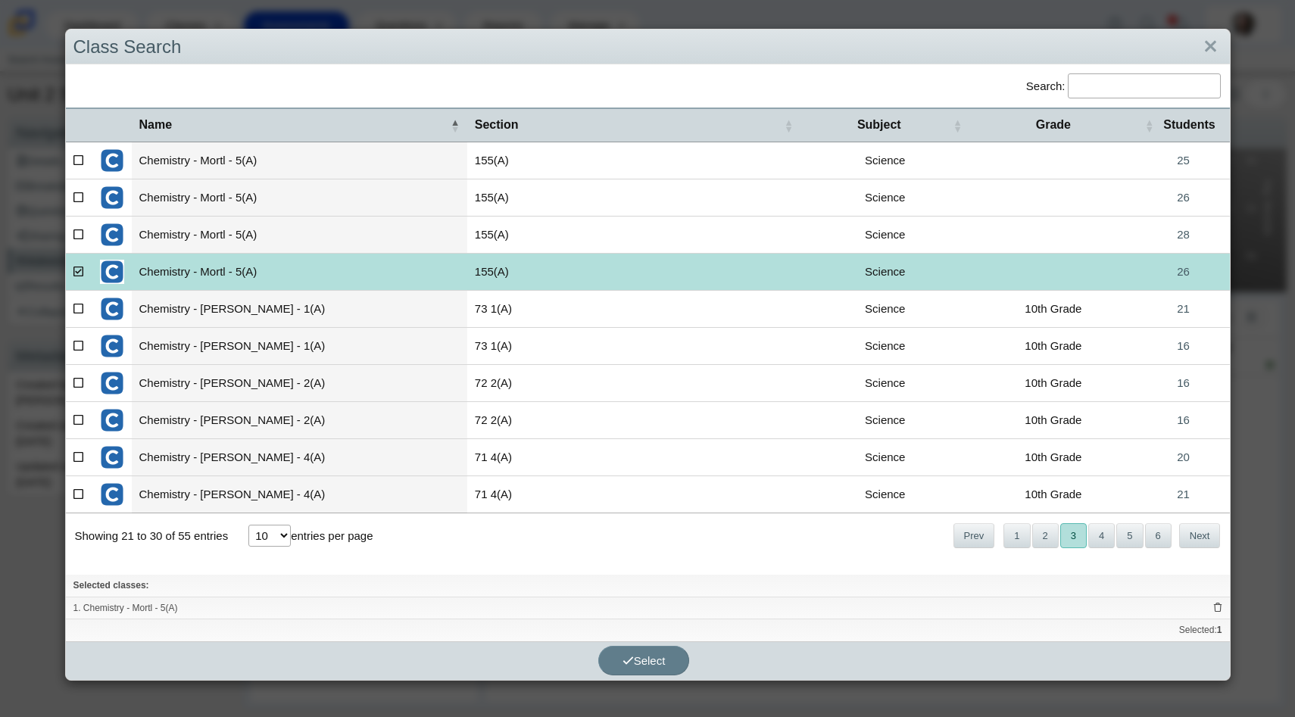
click at [77, 195] on icon at bounding box center [78, 197] width 11 height 11
checkbox input"] "true"
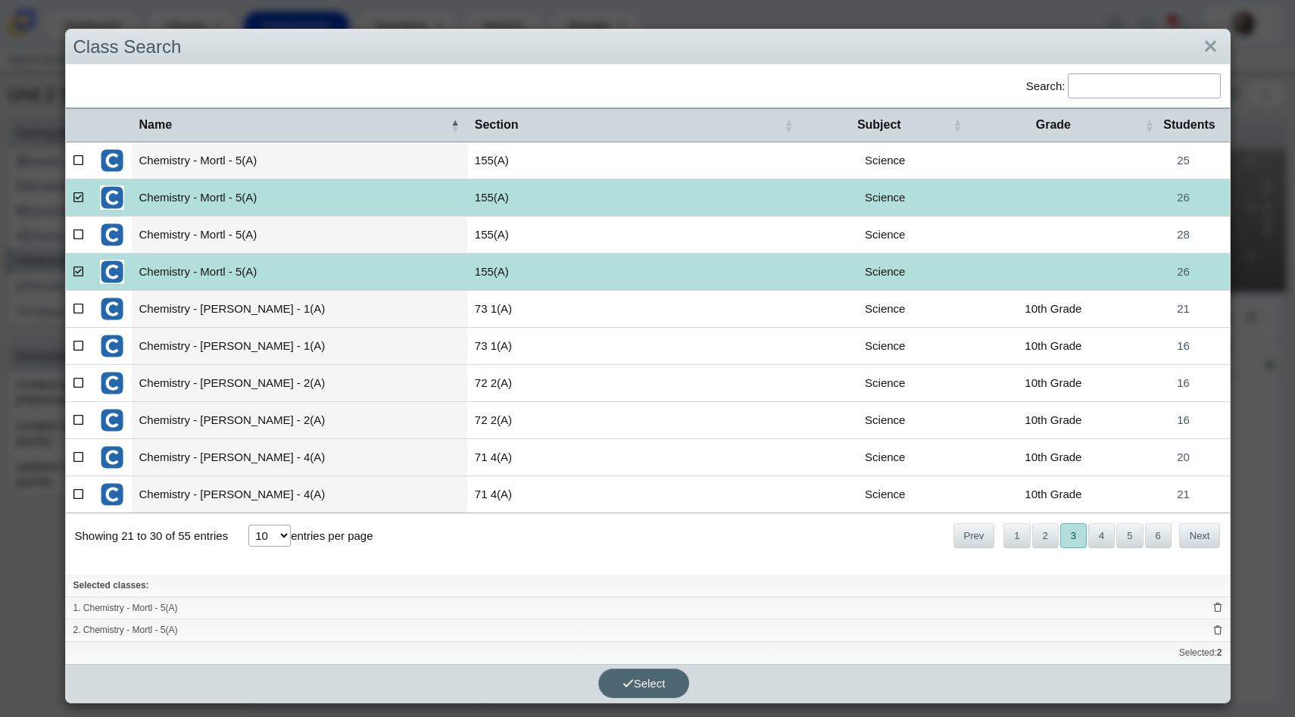
click at [639, 682] on span "Select" at bounding box center [644, 683] width 43 height 13
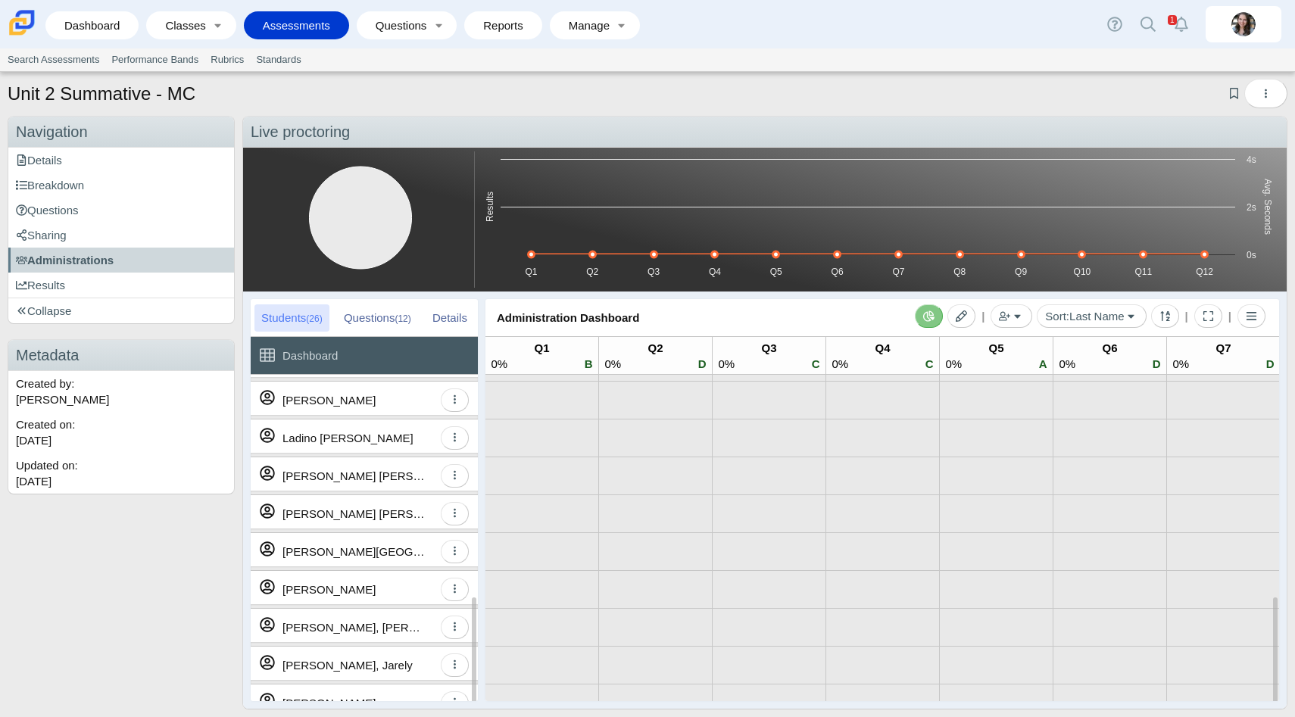
scroll to position [536, 0]
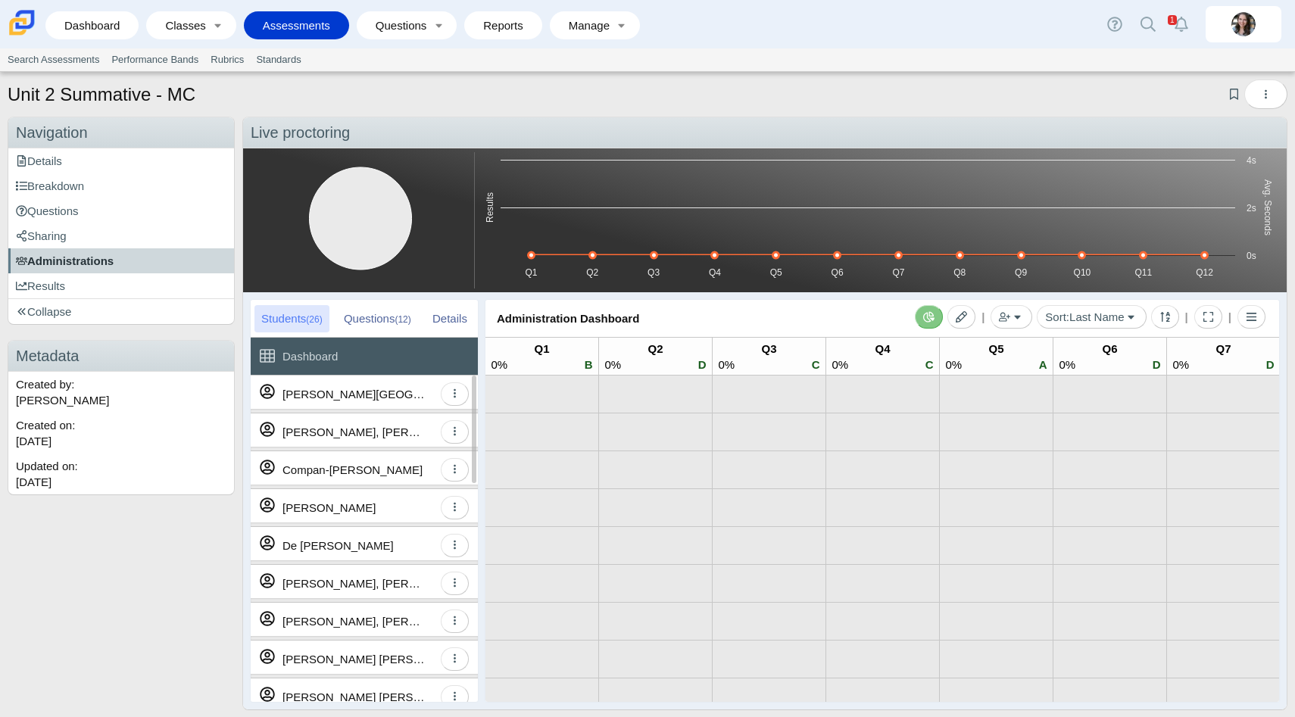
click at [72, 256] on span "Administrations" at bounding box center [65, 261] width 98 height 13
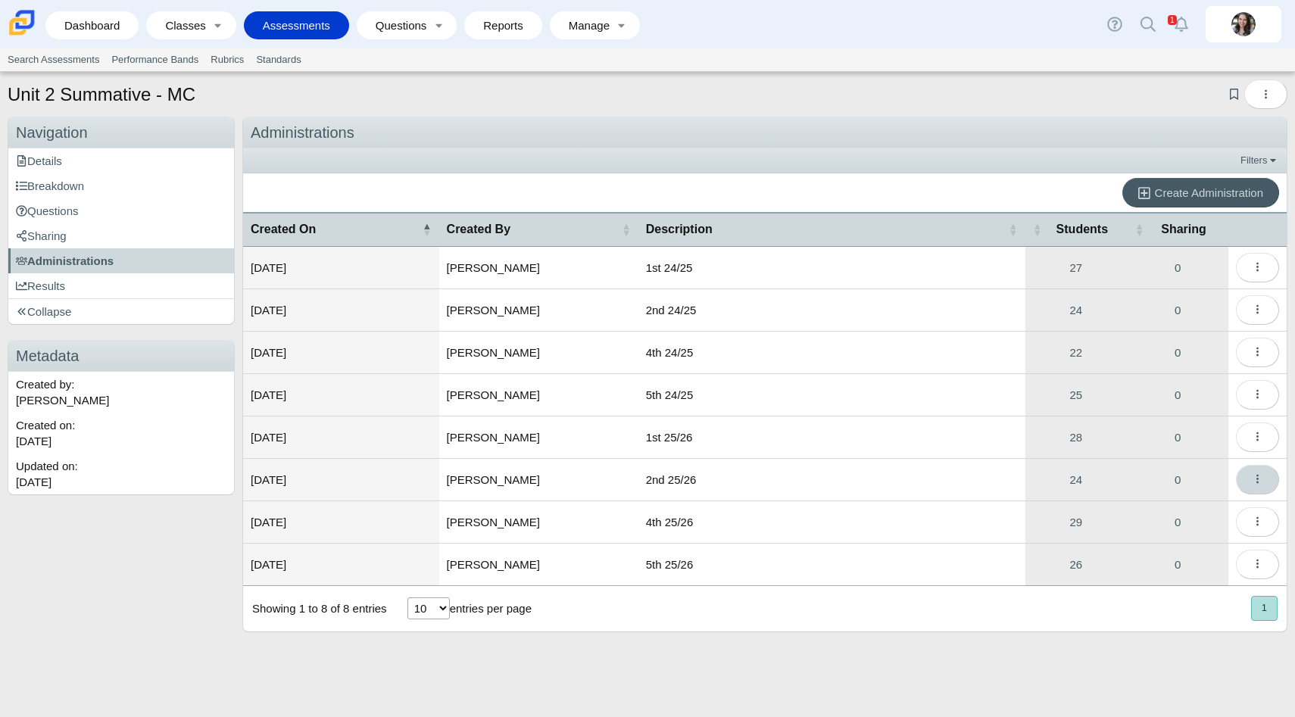
click at [1263, 483] on icon "More options" at bounding box center [1257, 478] width 11 height 11
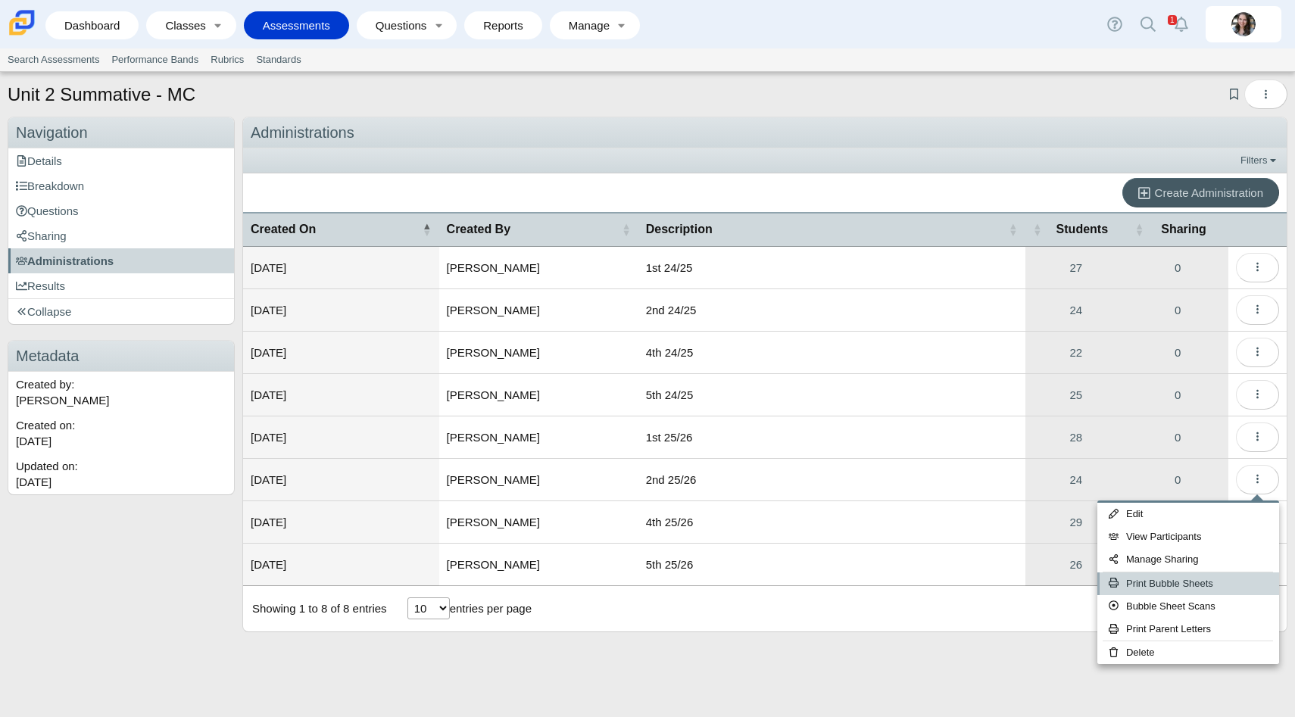
click at [1170, 579] on link "Print Bubble Sheets" at bounding box center [1189, 584] width 182 height 23
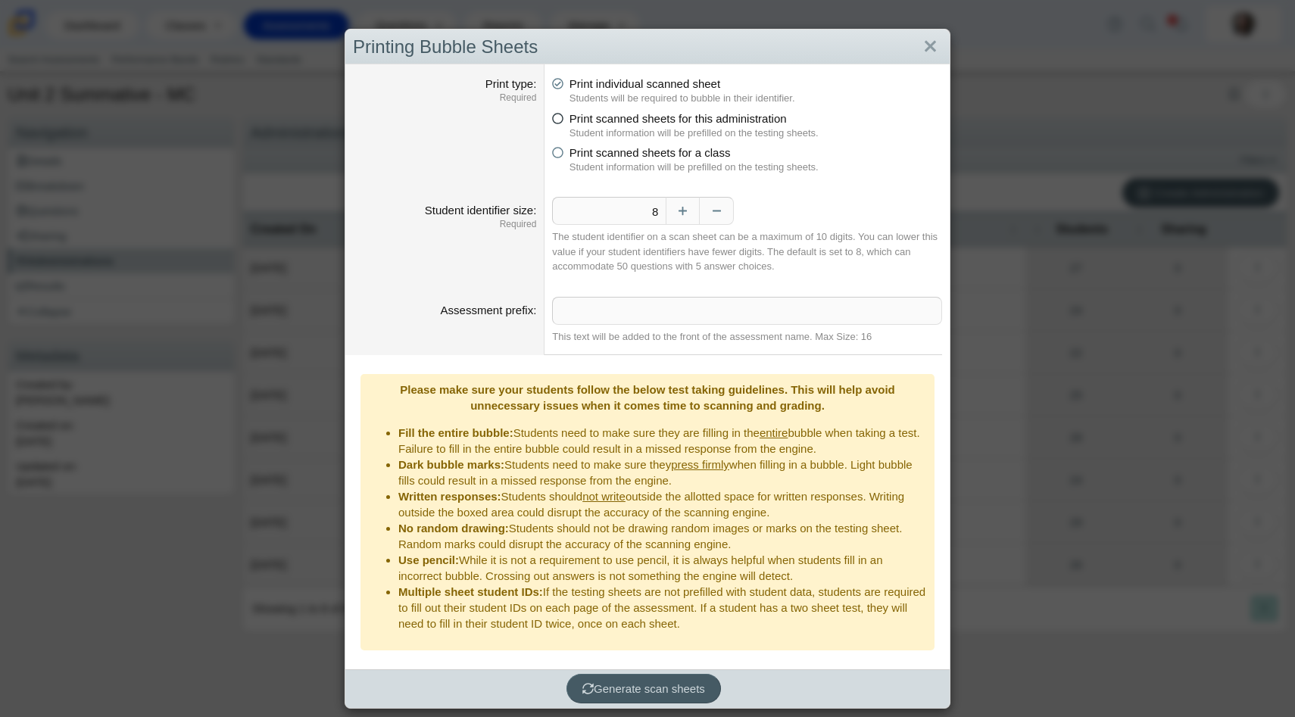
click at [555, 117] on icon at bounding box center [557, 116] width 11 height 11
click at [555, 117] on input "Print scanned sheets for this administration" at bounding box center [557, 115] width 10 height 10
radio input "true"
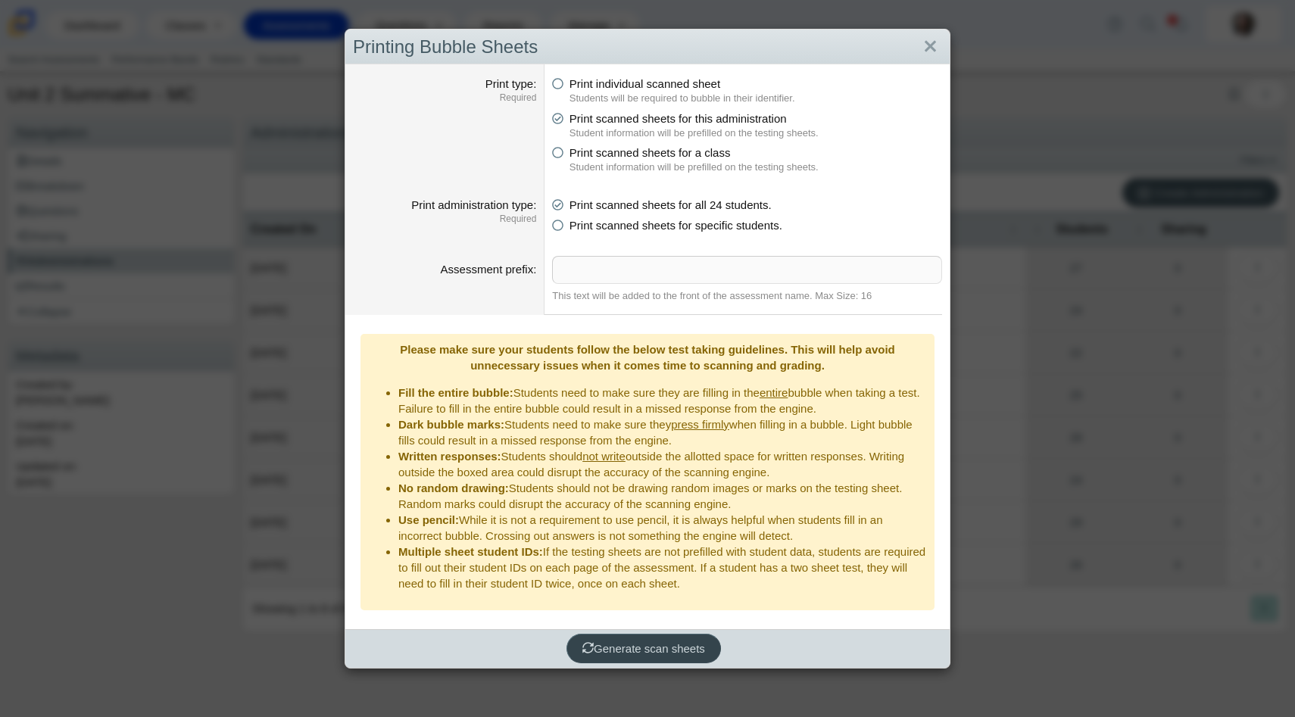
click at [630, 642] on span "Generate scan sheets" at bounding box center [644, 648] width 123 height 13
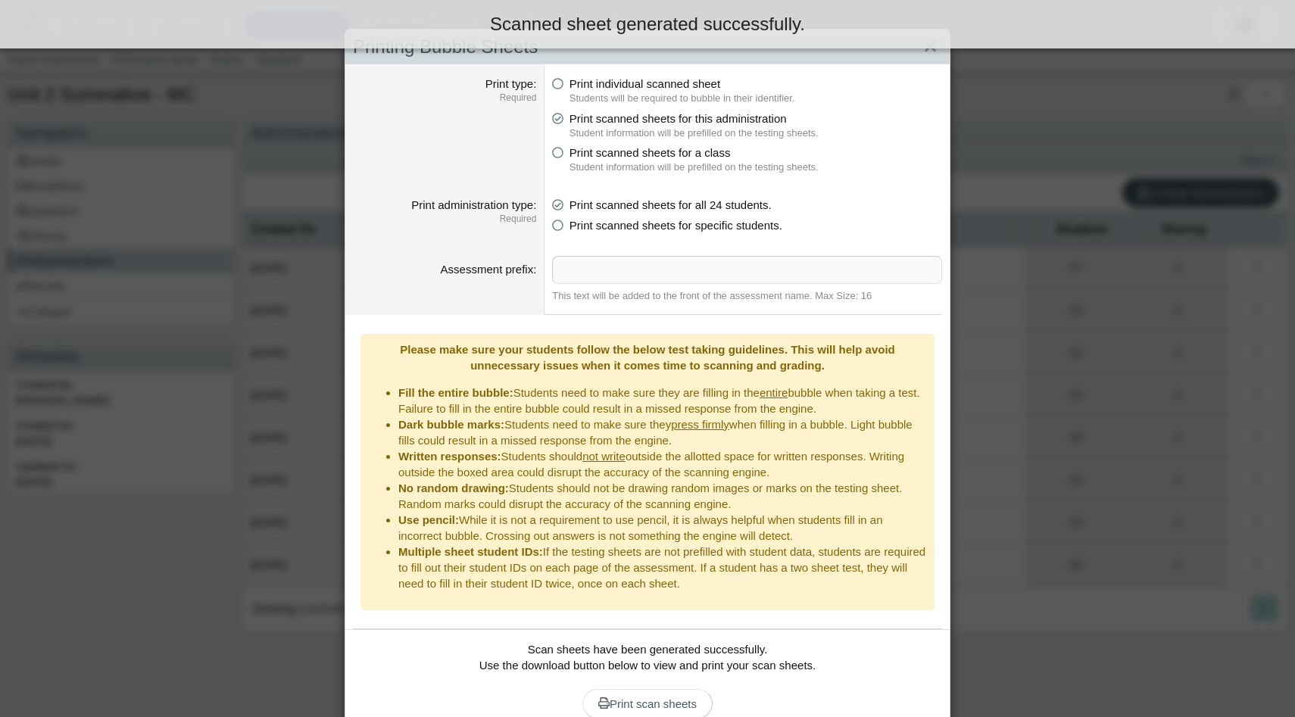
scroll to position [52, 0]
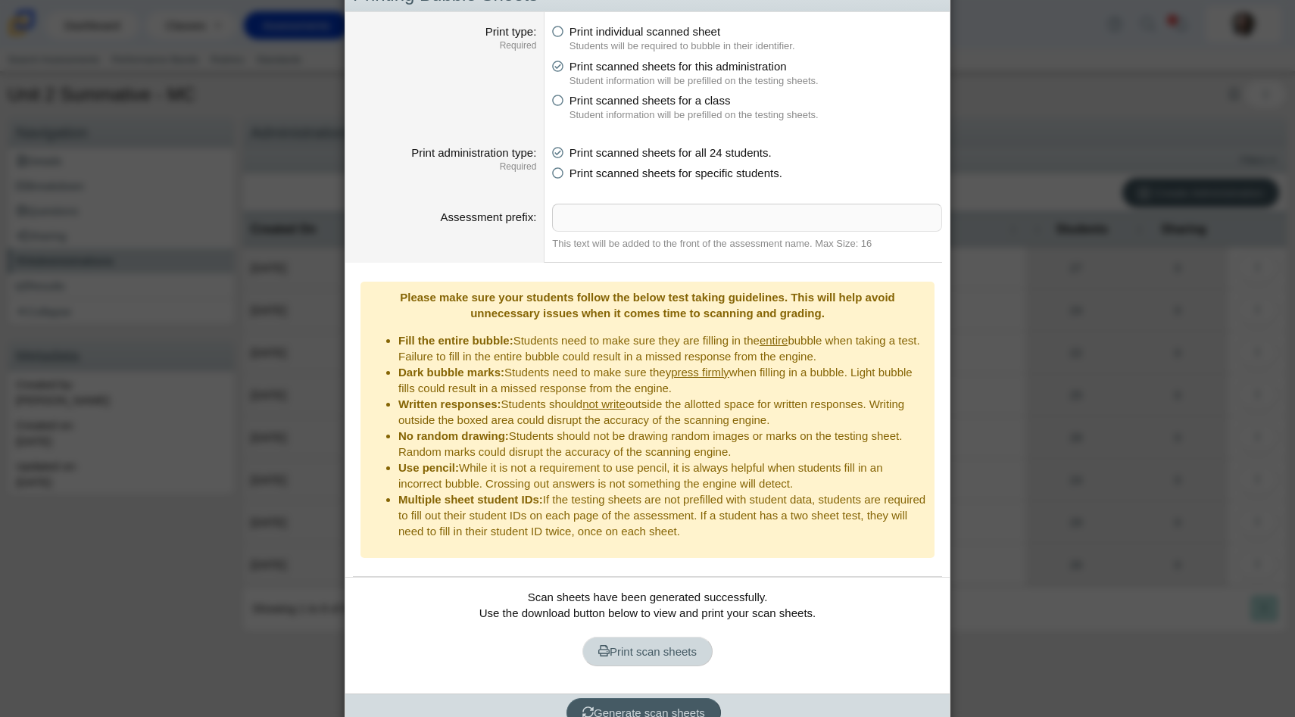
click at [633, 645] on span "Print scan sheets" at bounding box center [647, 651] width 98 height 13
click at [635, 707] on span "Generate scan sheets" at bounding box center [644, 713] width 123 height 13
click at [624, 645] on span "Print scan sheets" at bounding box center [647, 651] width 98 height 13
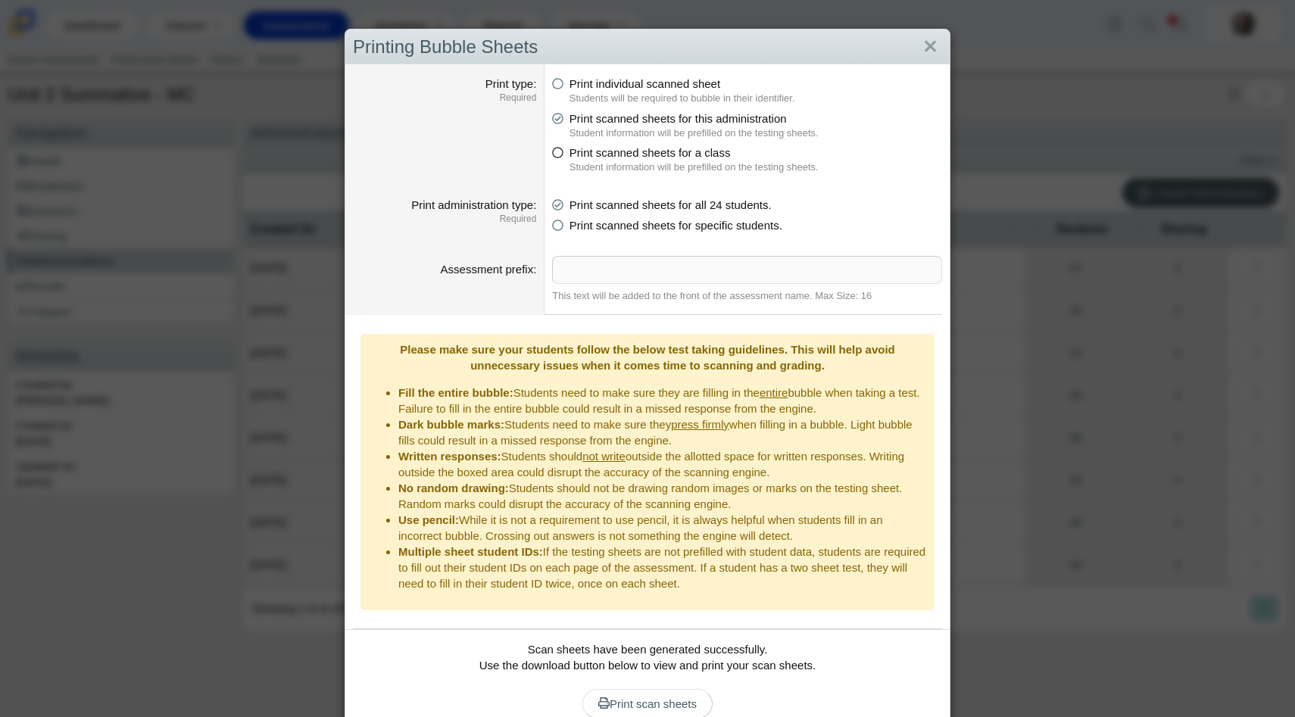
click at [559, 152] on icon at bounding box center [557, 150] width 11 height 11
click at [559, 152] on input "Print scanned sheets for a class" at bounding box center [557, 149] width 10 height 10
radio input "true"
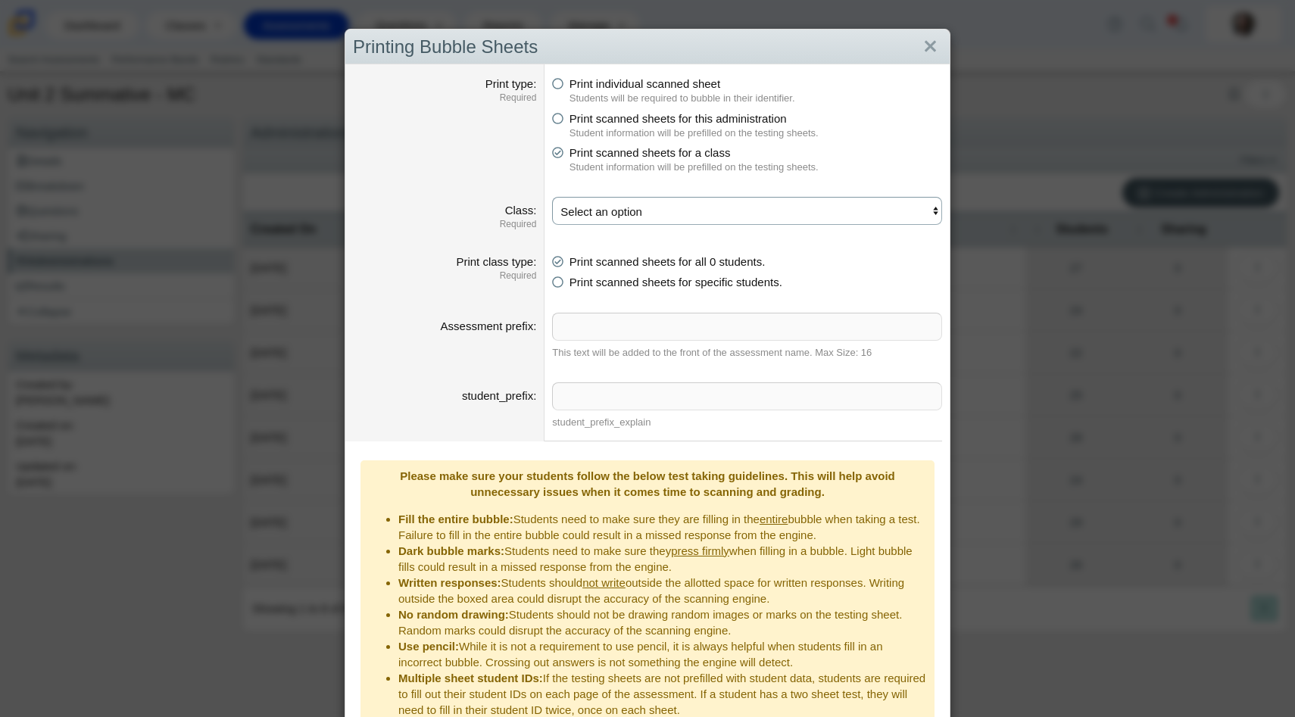
click at [594, 211] on select "Select an option" at bounding box center [747, 211] width 390 height 28
click at [558, 114] on icon at bounding box center [557, 116] width 11 height 11
click at [558, 114] on input "Print scanned sheets for this administration" at bounding box center [557, 115] width 10 height 10
radio input "true"
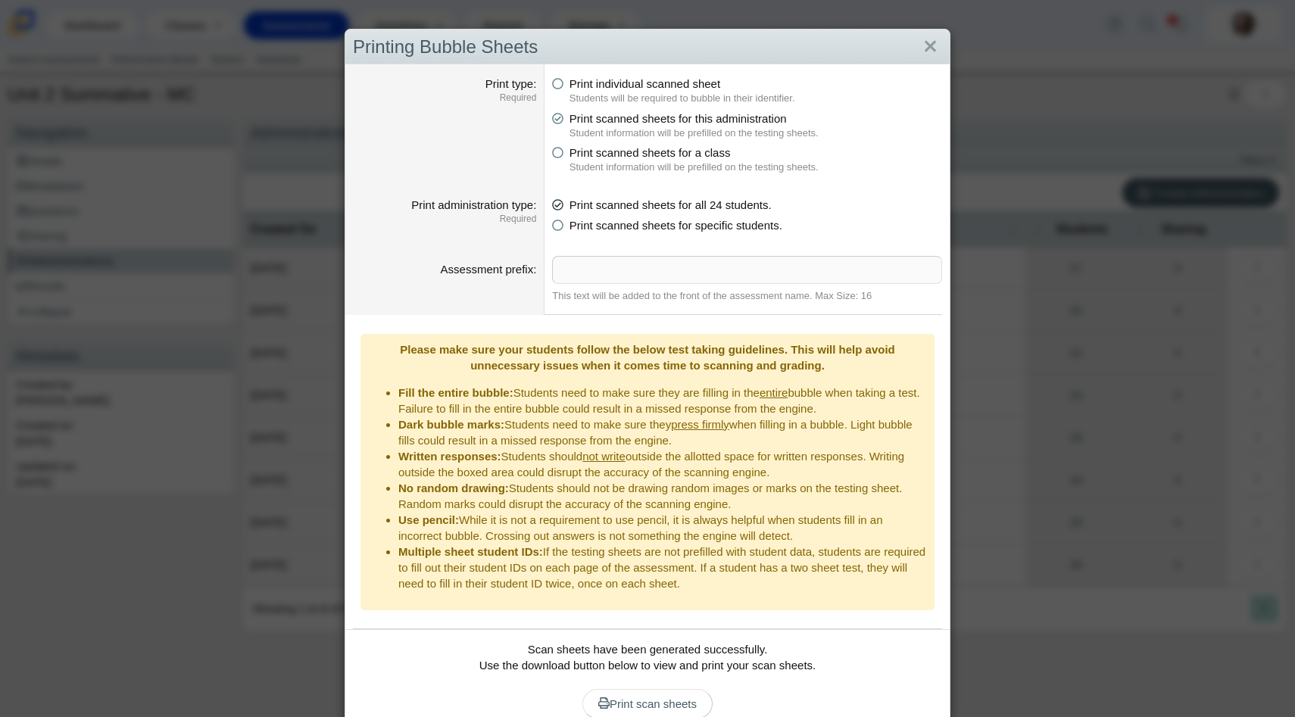
click at [560, 205] on icon at bounding box center [557, 202] width 11 height 11
click at [560, 205] on input "Print scanned sheets for all 24 students." at bounding box center [557, 201] width 10 height 10
click at [930, 52] on link "Close" at bounding box center [930, 47] width 23 height 26
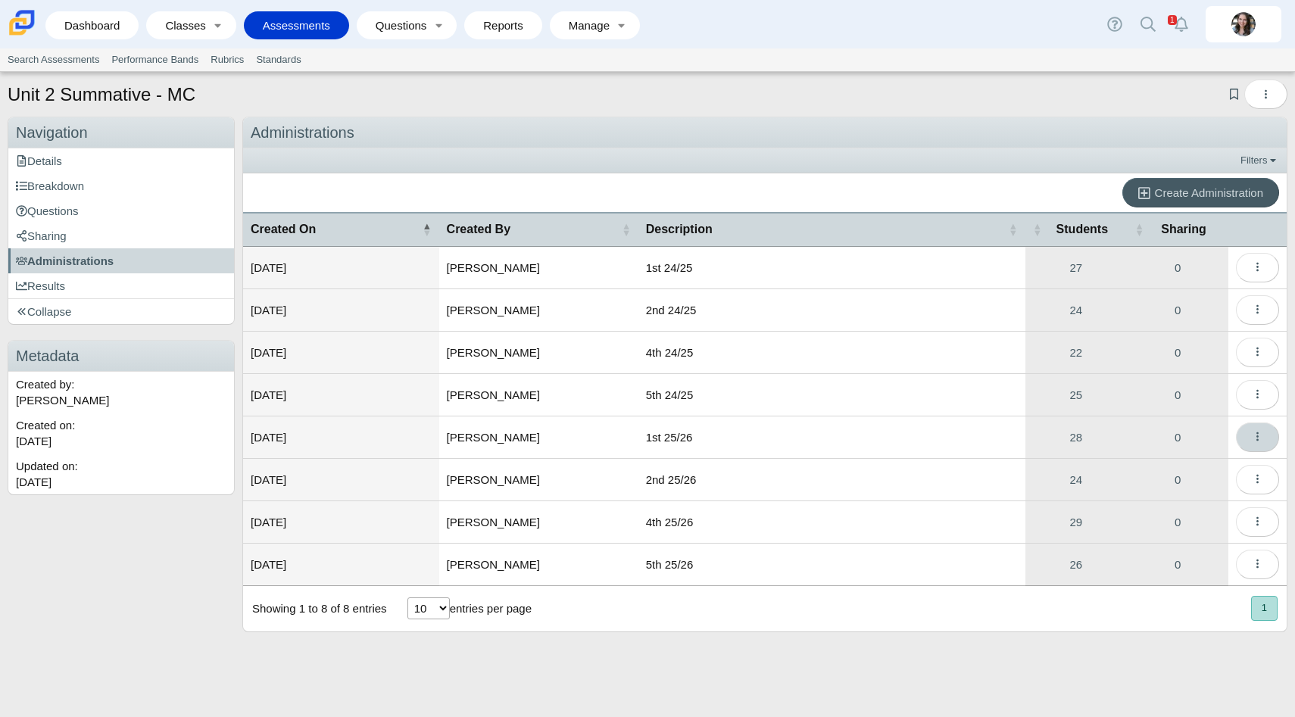
click at [1250, 437] on button "More options" at bounding box center [1257, 438] width 43 height 30
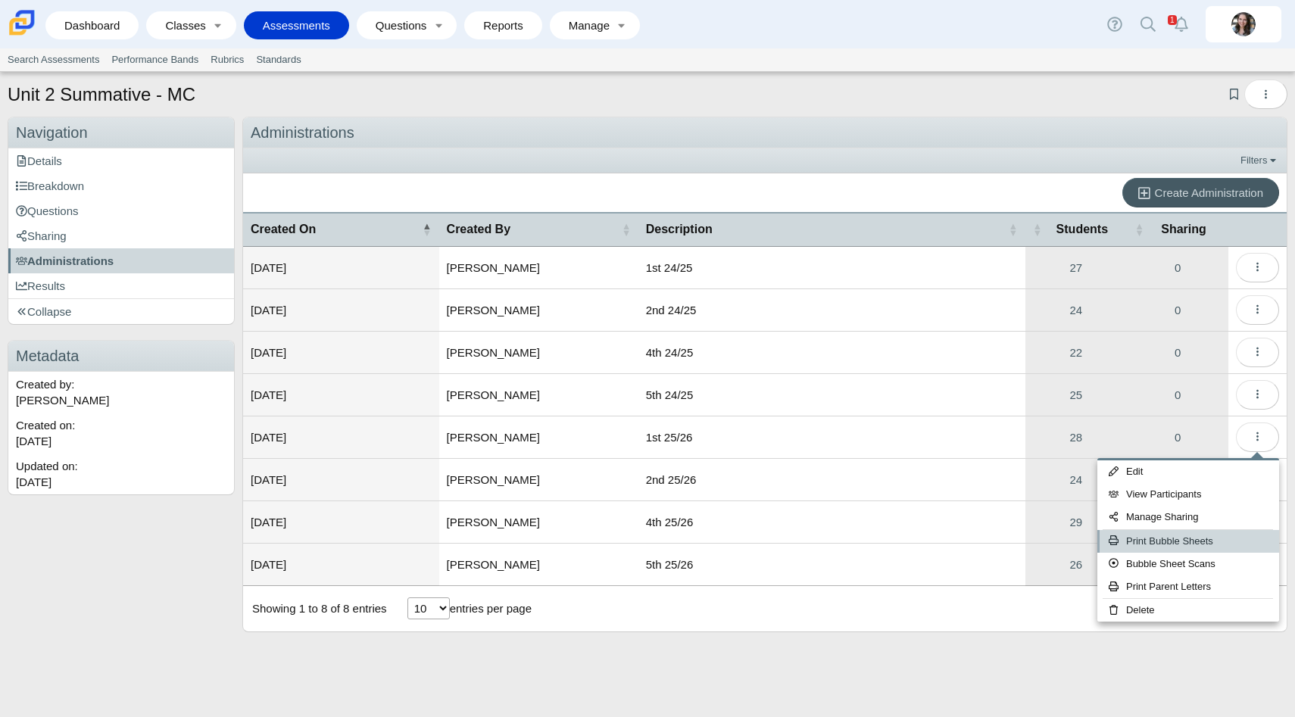
click at [1170, 538] on link "Print Bubble Sheets" at bounding box center [1189, 541] width 182 height 23
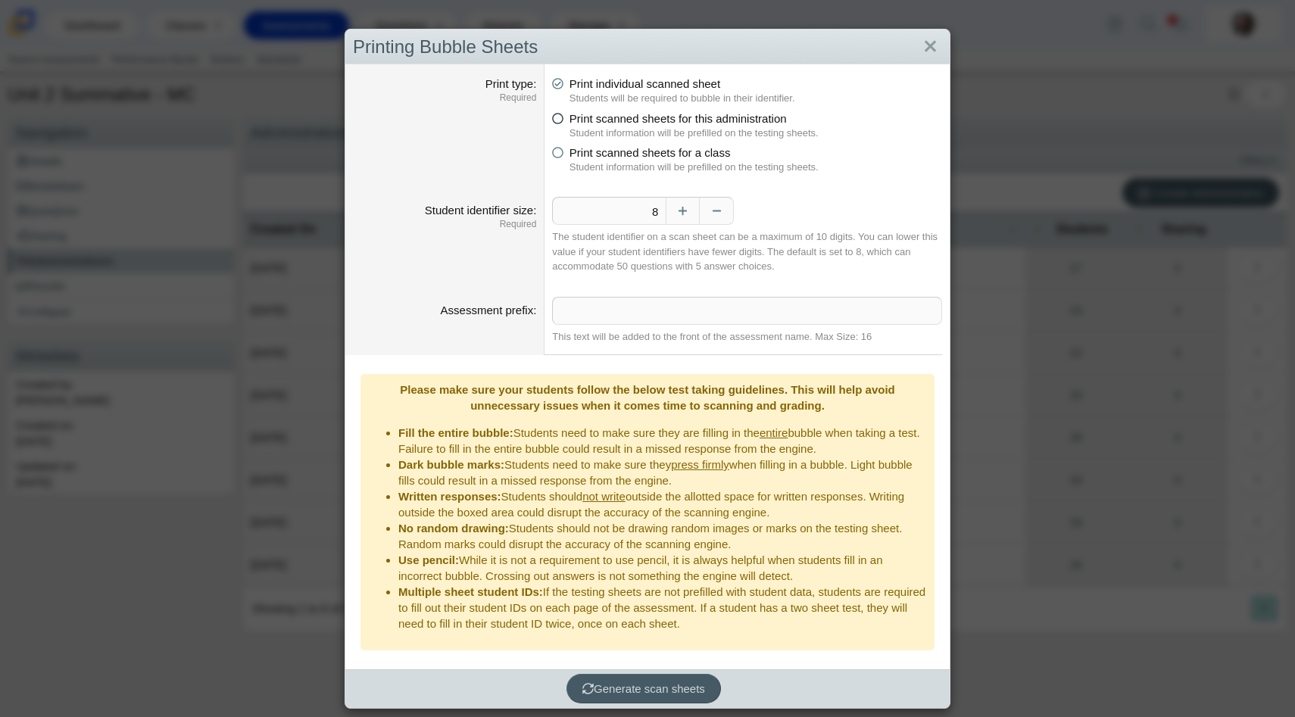
click at [561, 117] on icon at bounding box center [557, 116] width 11 height 11
click at [561, 117] on input "Print scanned sheets for this administration" at bounding box center [557, 115] width 10 height 10
radio input "true"
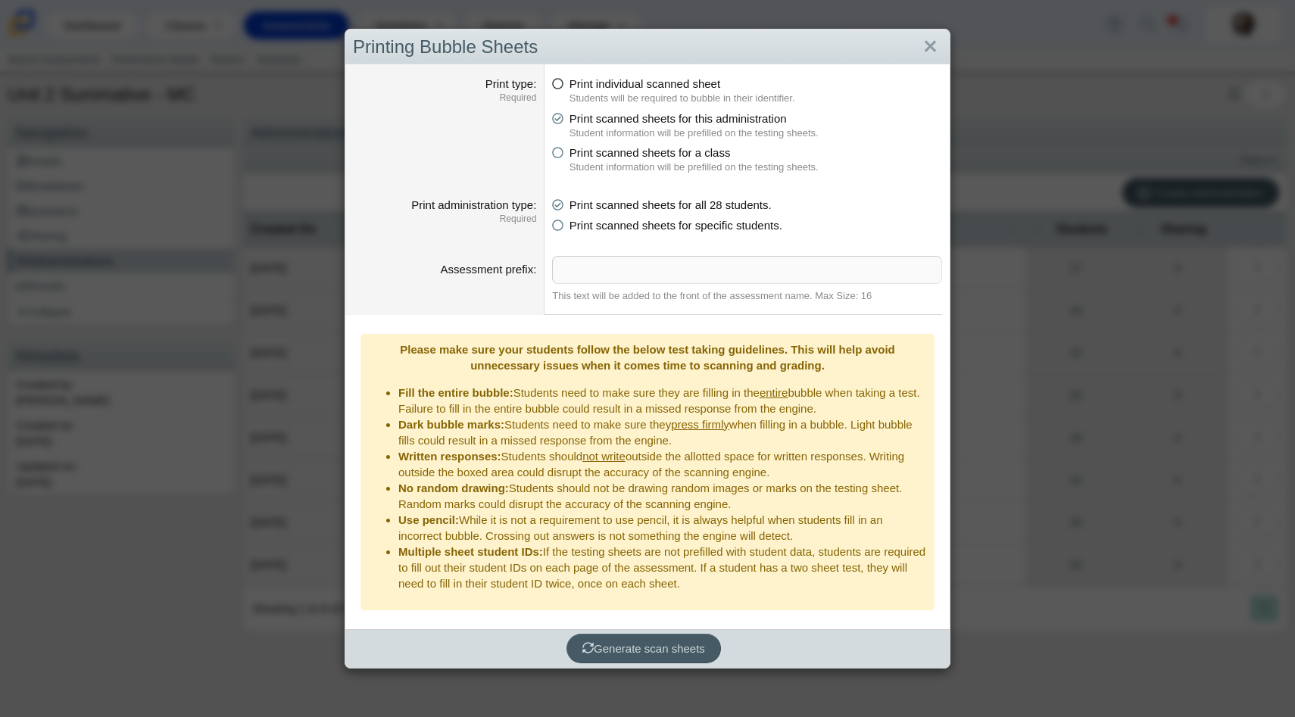
click at [556, 81] on icon at bounding box center [557, 81] width 11 height 11
click at [556, 81] on input "Print individual scanned sheet" at bounding box center [557, 80] width 10 height 10
radio input "true"
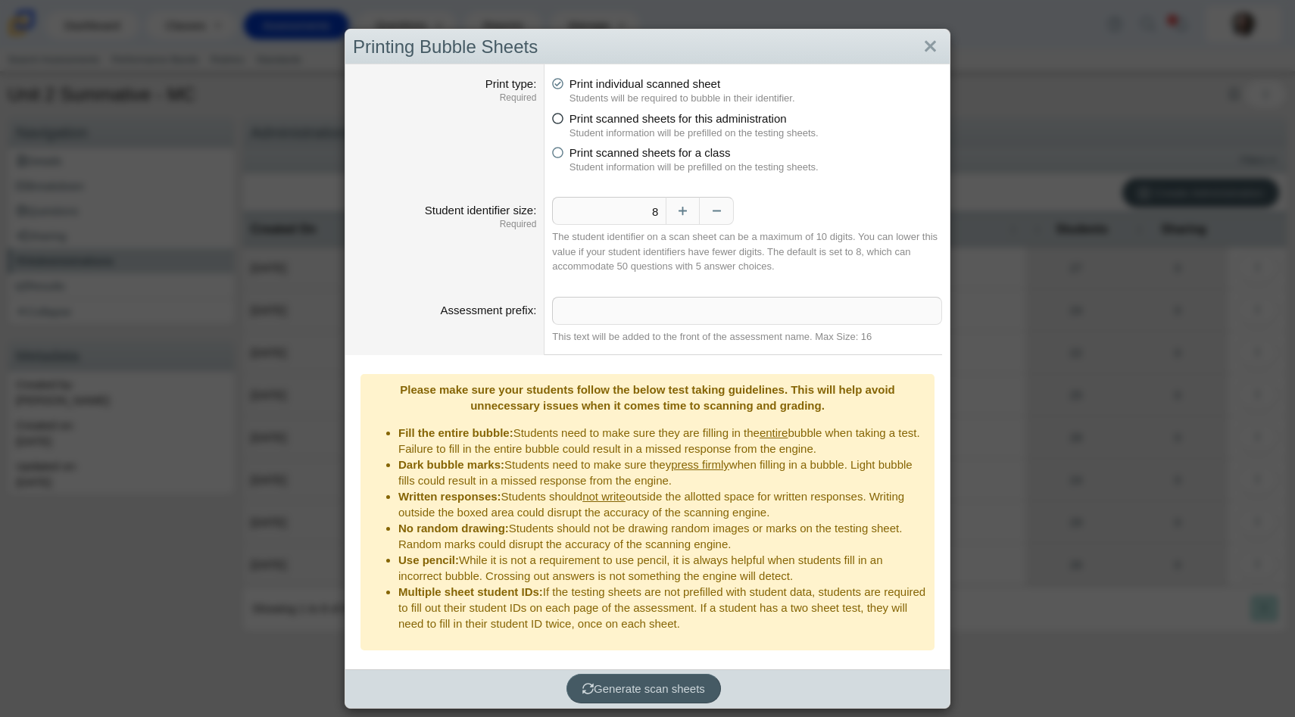
click at [557, 118] on icon at bounding box center [557, 116] width 11 height 11
click at [557, 118] on input "Print scanned sheets for this administration" at bounding box center [557, 115] width 10 height 10
radio input "true"
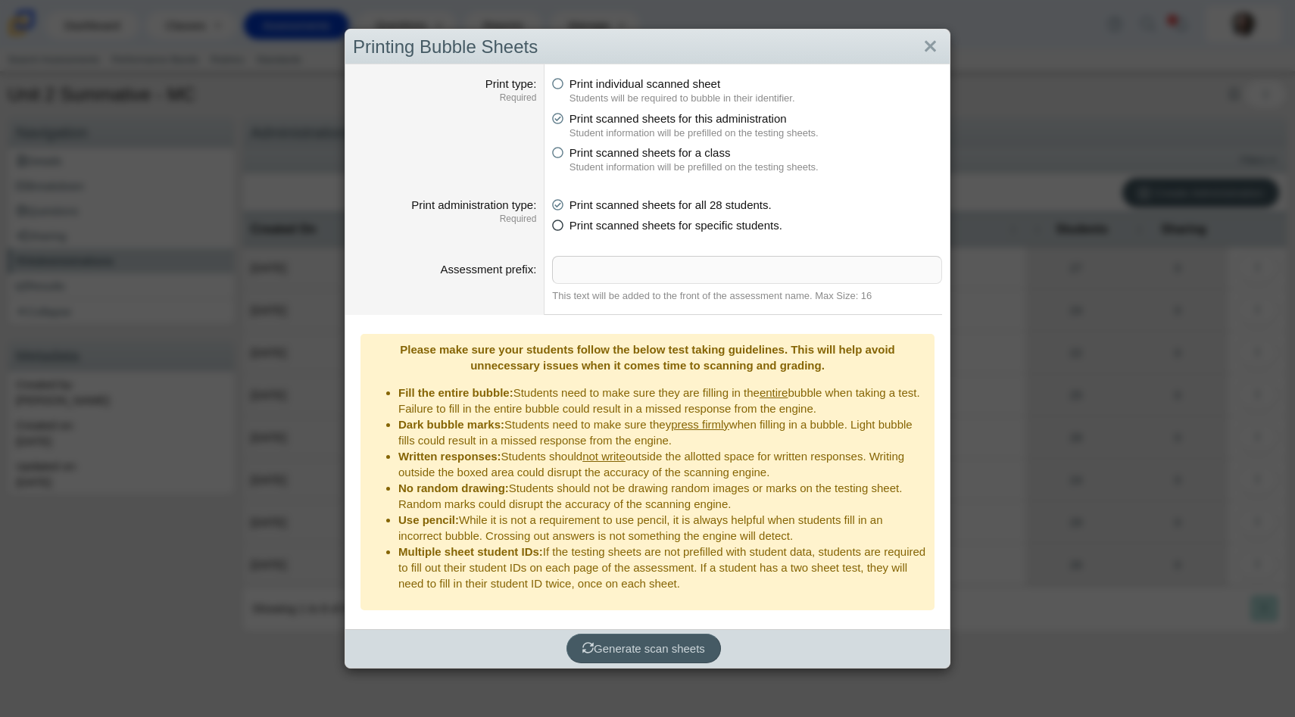
click at [555, 224] on icon at bounding box center [557, 222] width 11 height 11
click at [555, 224] on input "Print scanned sheets for specific students." at bounding box center [557, 222] width 10 height 10
radio input "true"
click at [608, 642] on span "Generate scan sheets" at bounding box center [644, 648] width 123 height 13
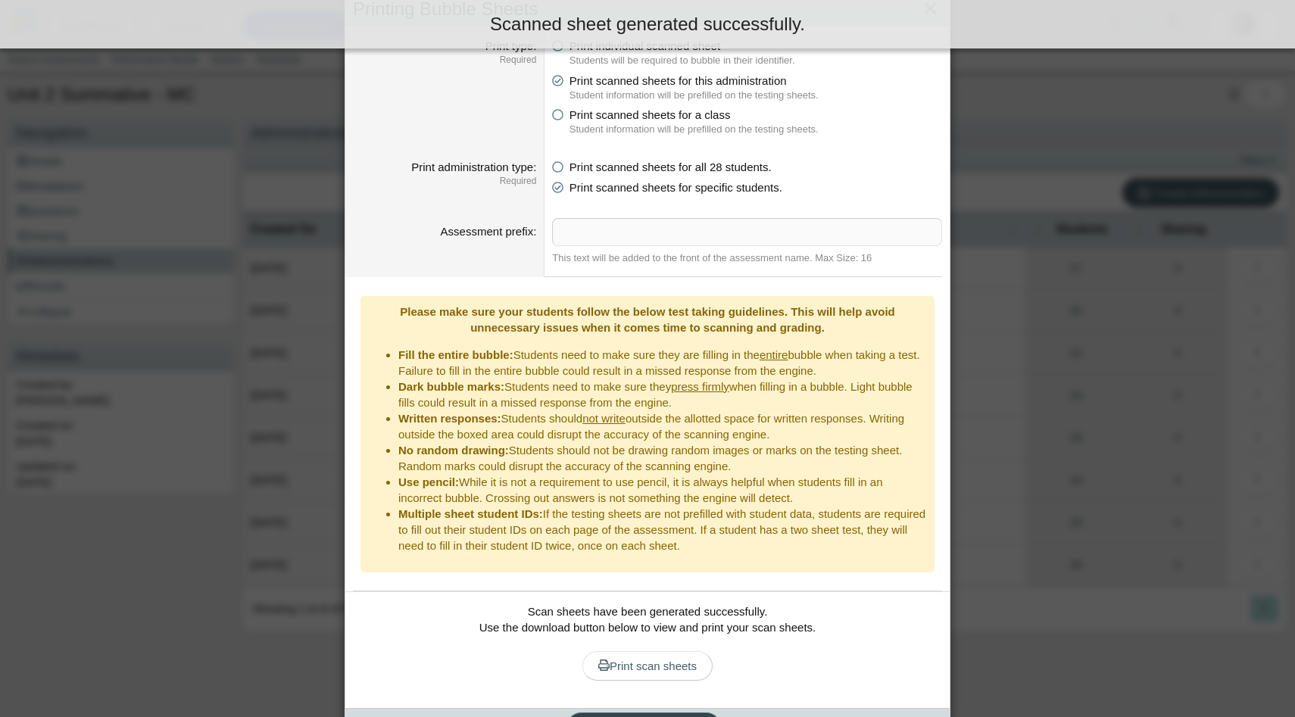
scroll to position [52, 0]
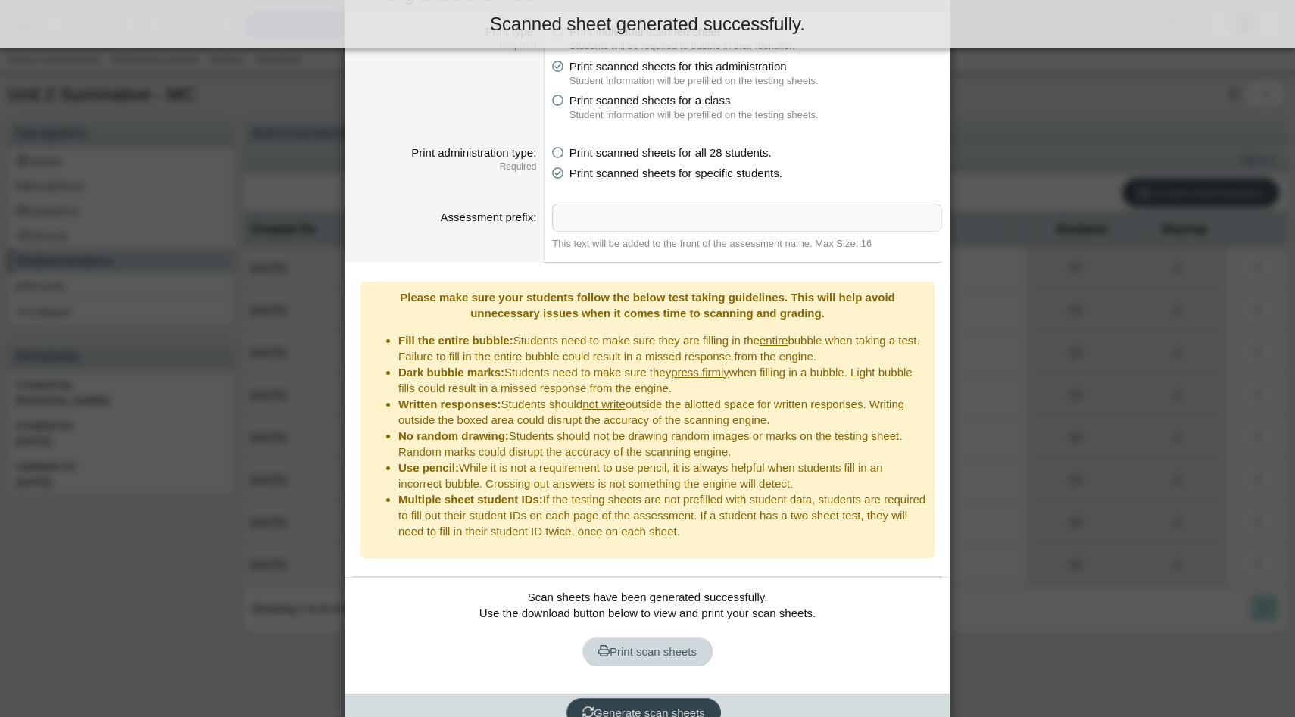
click at [608, 645] on span "Print scan sheets" at bounding box center [647, 651] width 98 height 13
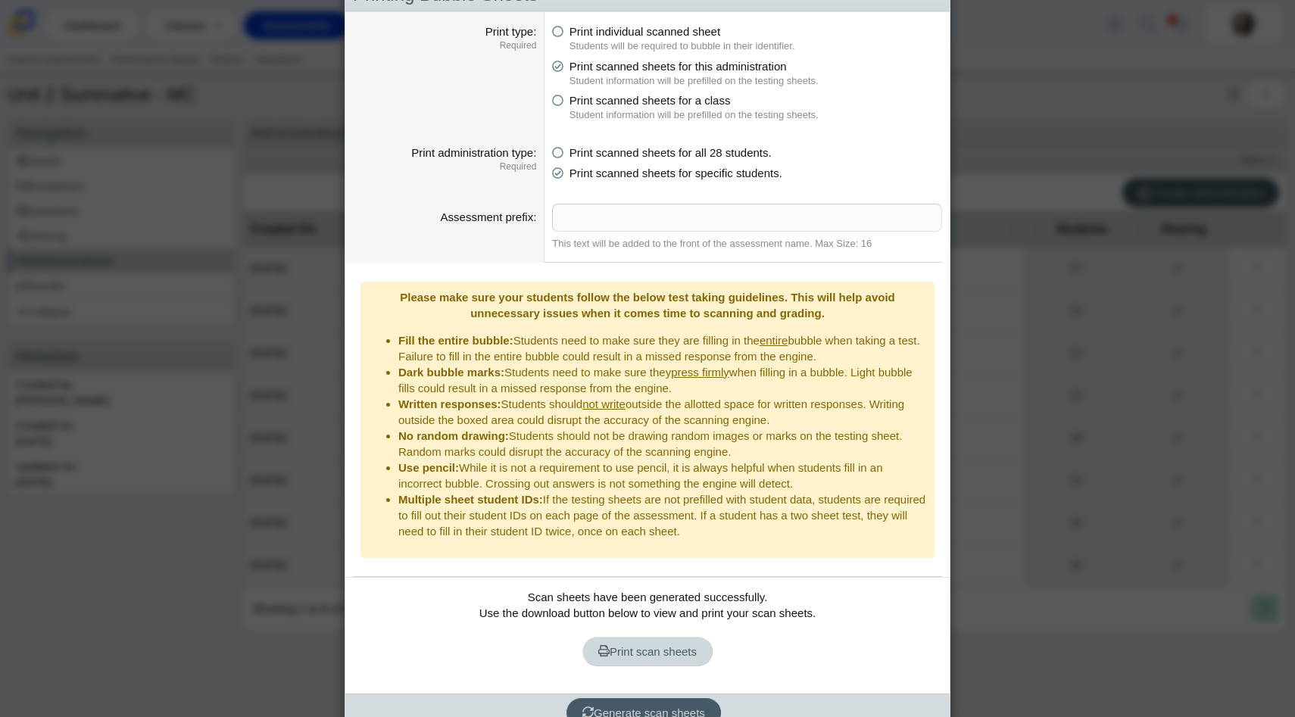
scroll to position [0, 0]
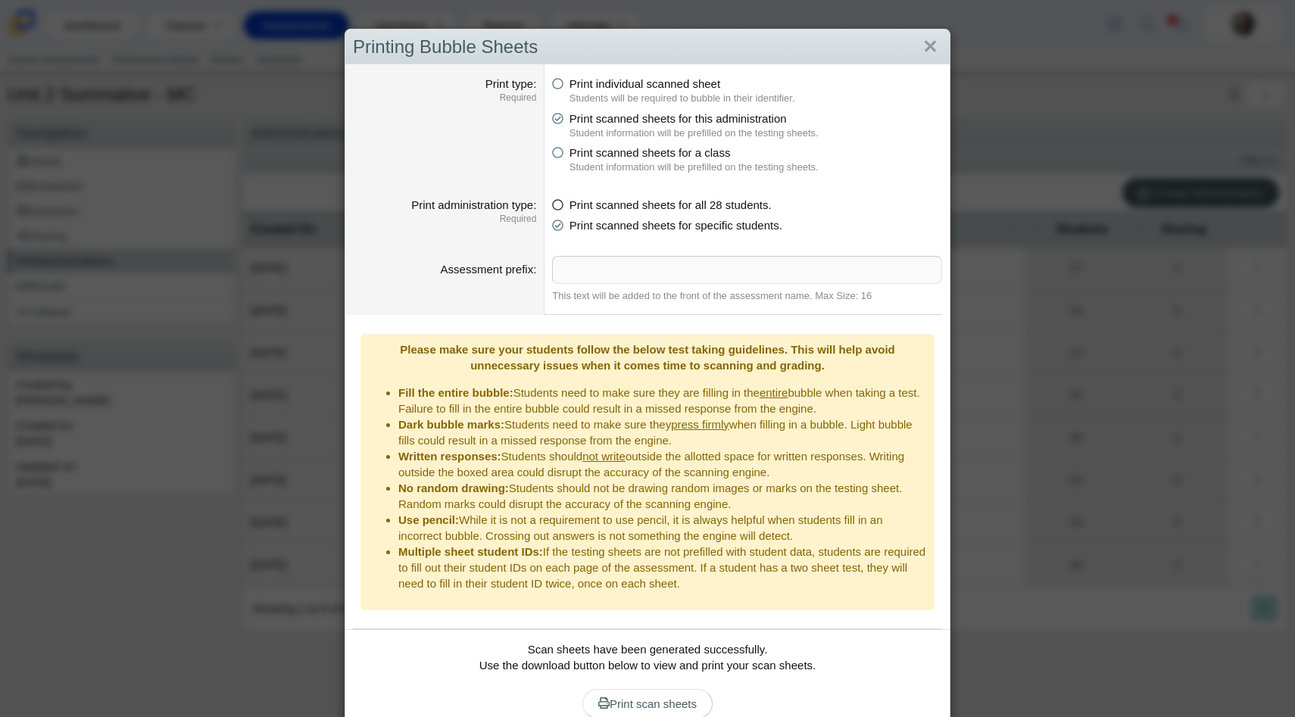
click at [561, 205] on icon at bounding box center [557, 202] width 11 height 11
click at [561, 205] on input "Print scanned sheets for all 28 students." at bounding box center [557, 201] width 10 height 10
radio input "true"
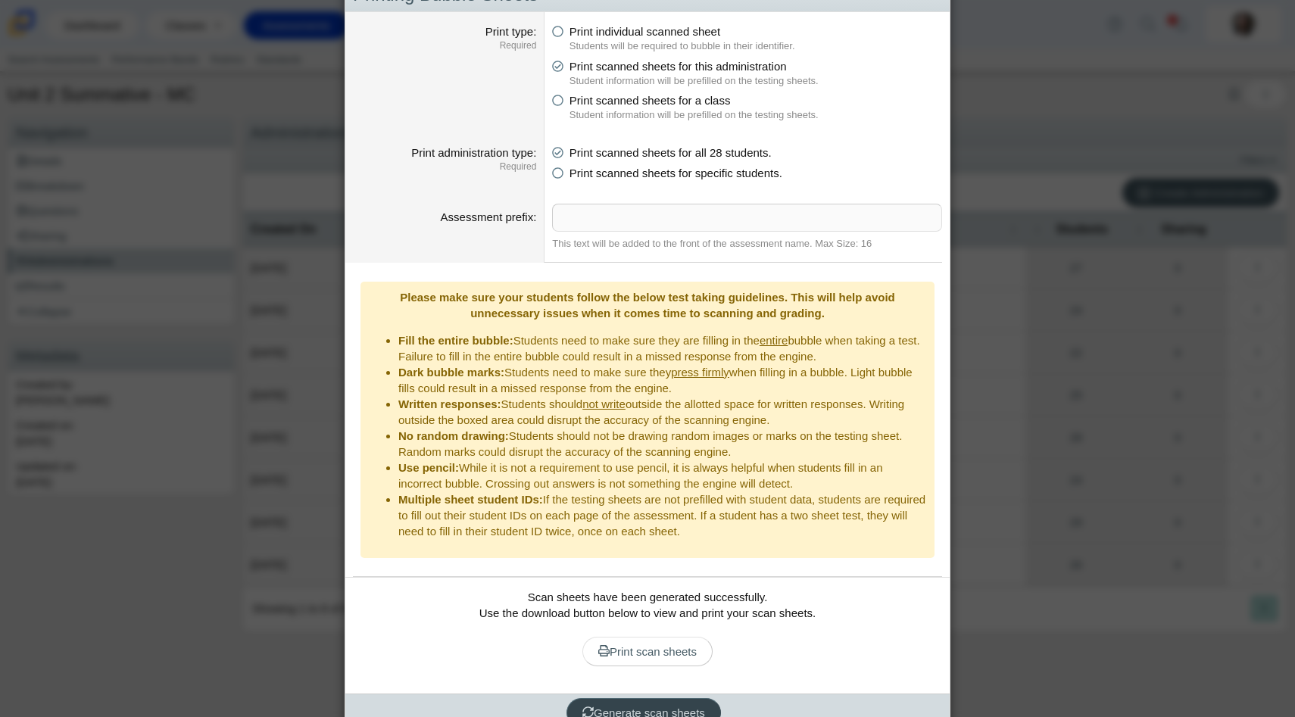
click at [629, 707] on span "Generate scan sheets" at bounding box center [644, 713] width 123 height 13
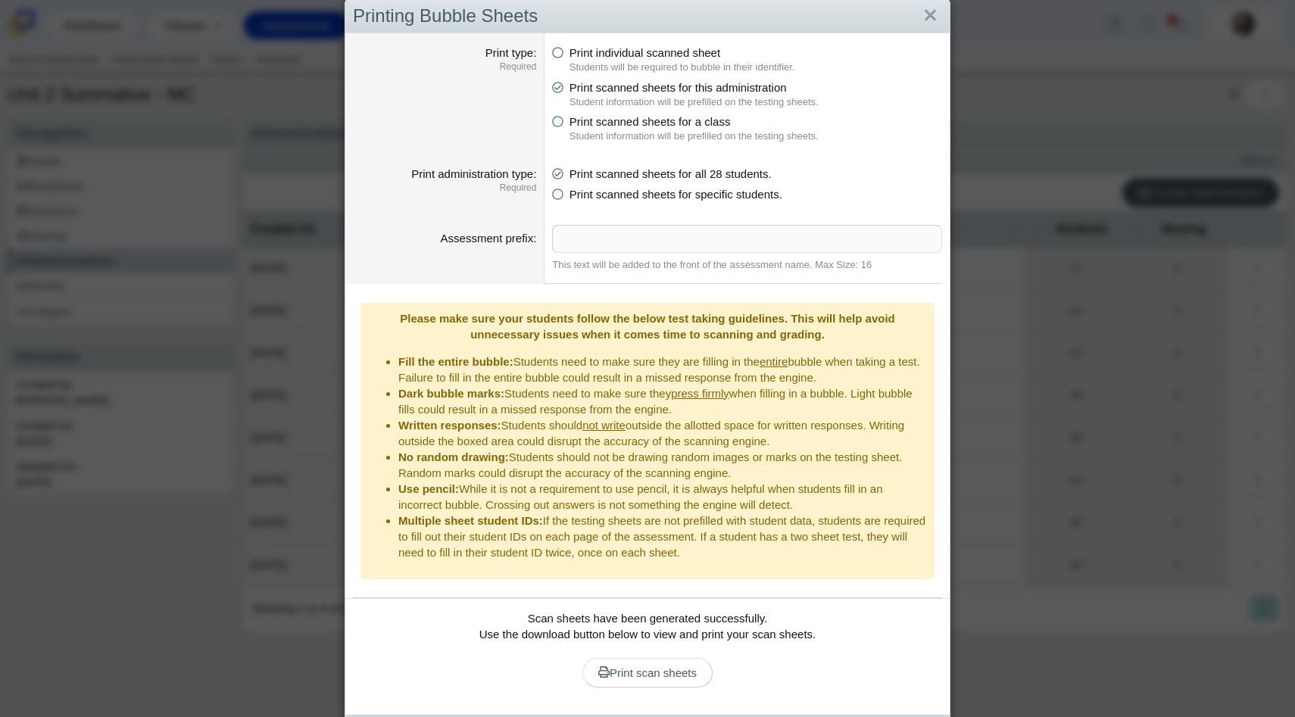
scroll to position [20, 0]
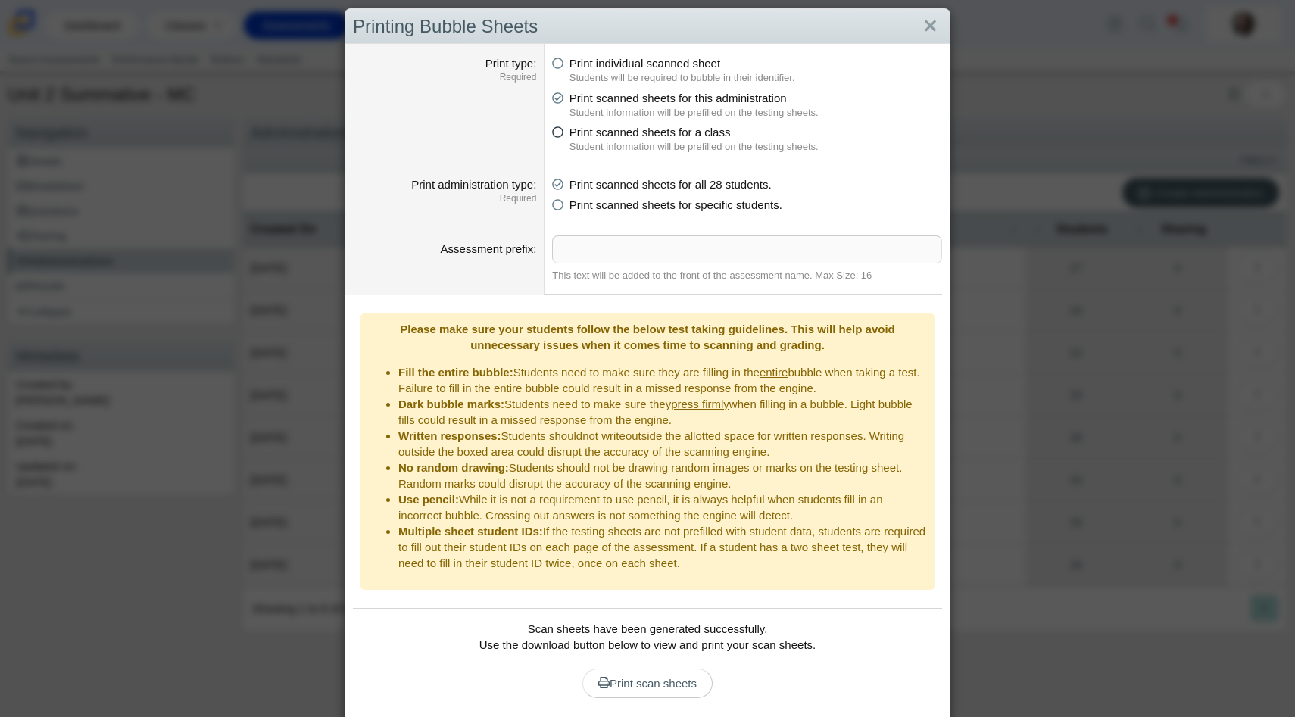
click at [561, 135] on icon at bounding box center [557, 129] width 11 height 11
click at [561, 133] on input "Print scanned sheets for a class" at bounding box center [557, 128] width 10 height 10
radio input "true"
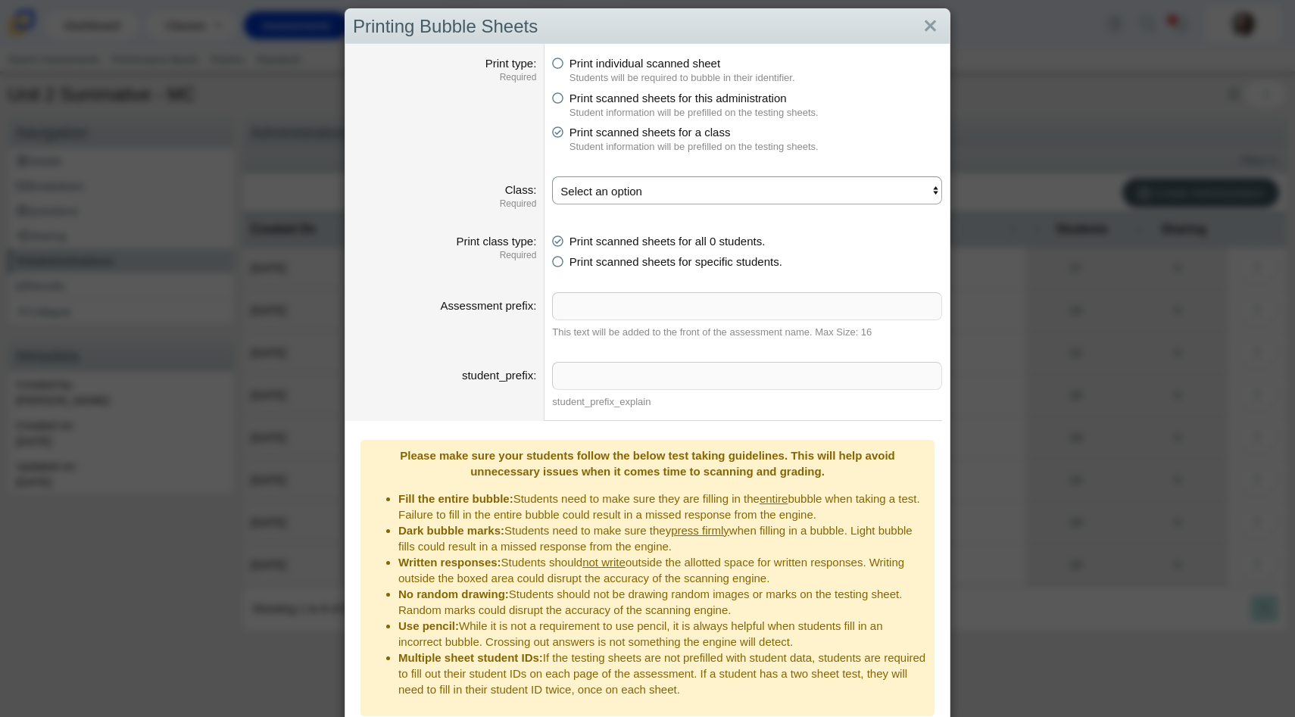
click at [602, 193] on select "Select an option" at bounding box center [747, 191] width 390 height 28
click at [560, 95] on icon at bounding box center [557, 95] width 11 height 11
click at [560, 95] on input "Print scanned sheets for this administration" at bounding box center [557, 94] width 10 height 10
radio input "true"
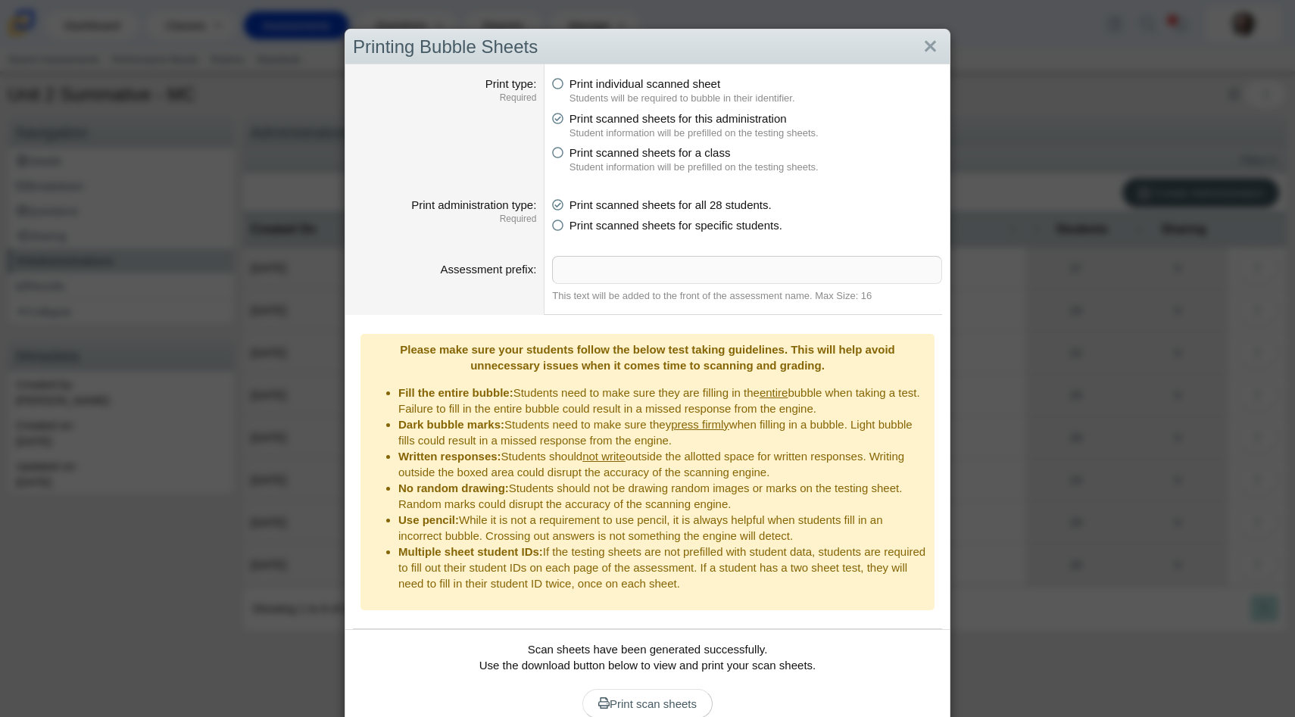
scroll to position [52, 0]
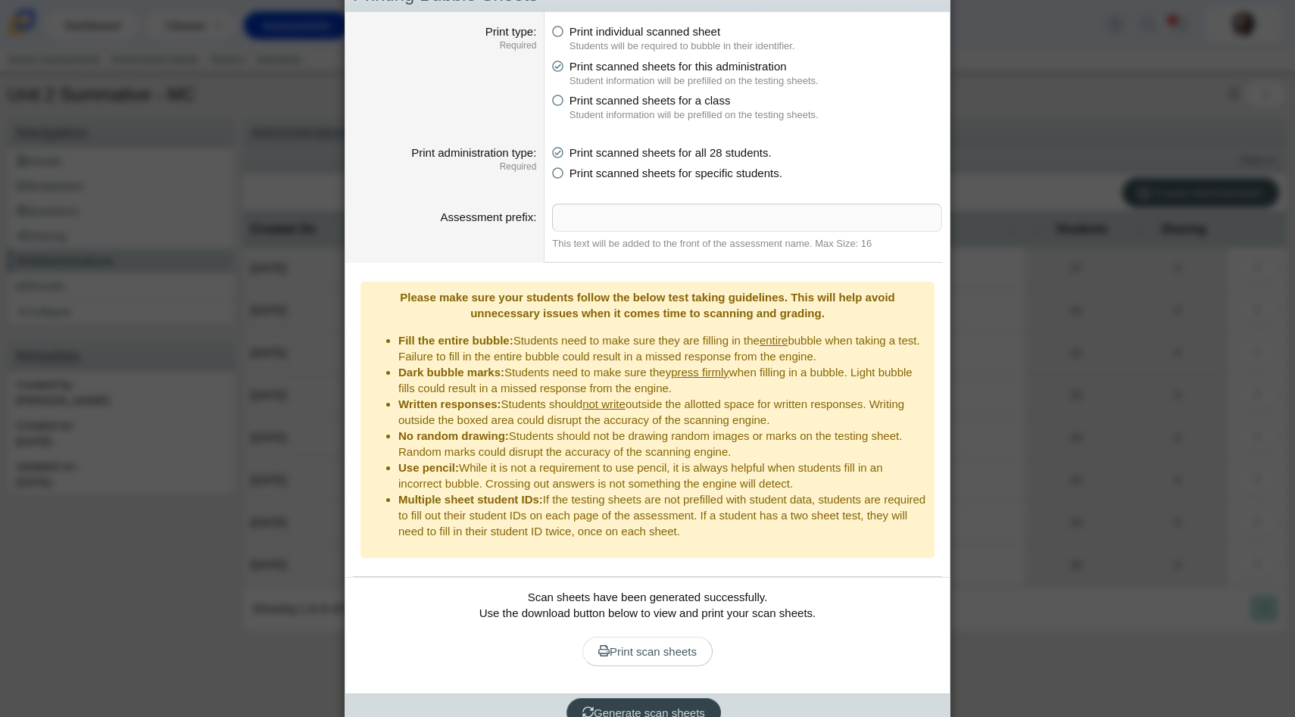
click at [630, 707] on span "Generate scan sheets" at bounding box center [644, 713] width 123 height 13
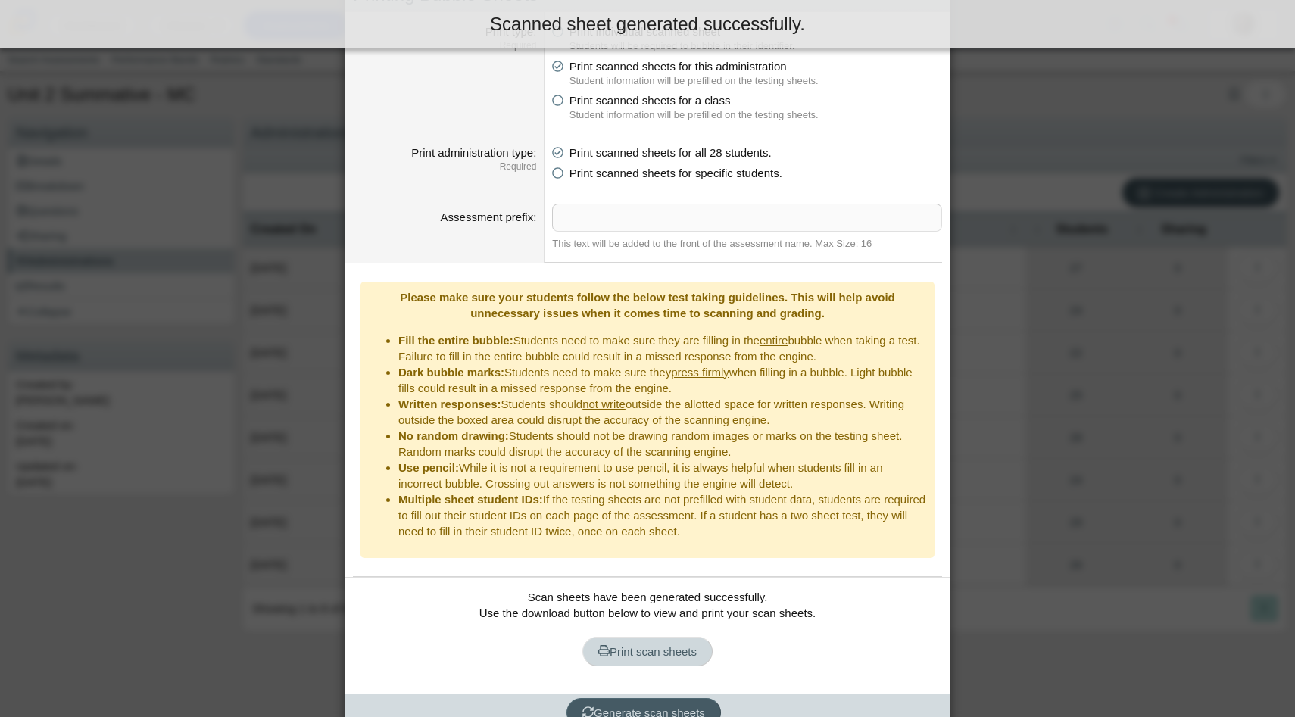
click at [620, 637] on link "Print scan sheets" at bounding box center [648, 652] width 130 height 30
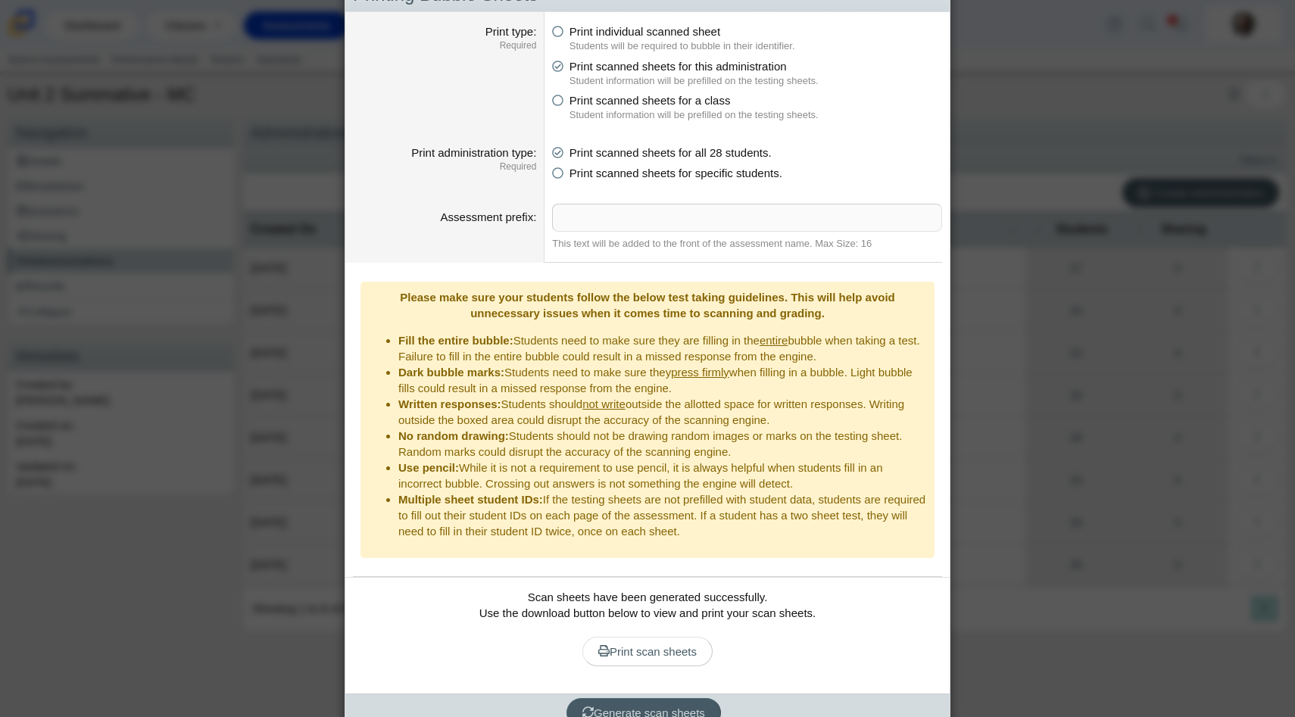
click at [1105, 318] on div "Printing Bubble Sheets Print type Required Print individual scanned sheet Stude…" at bounding box center [647, 358] width 1295 height 717
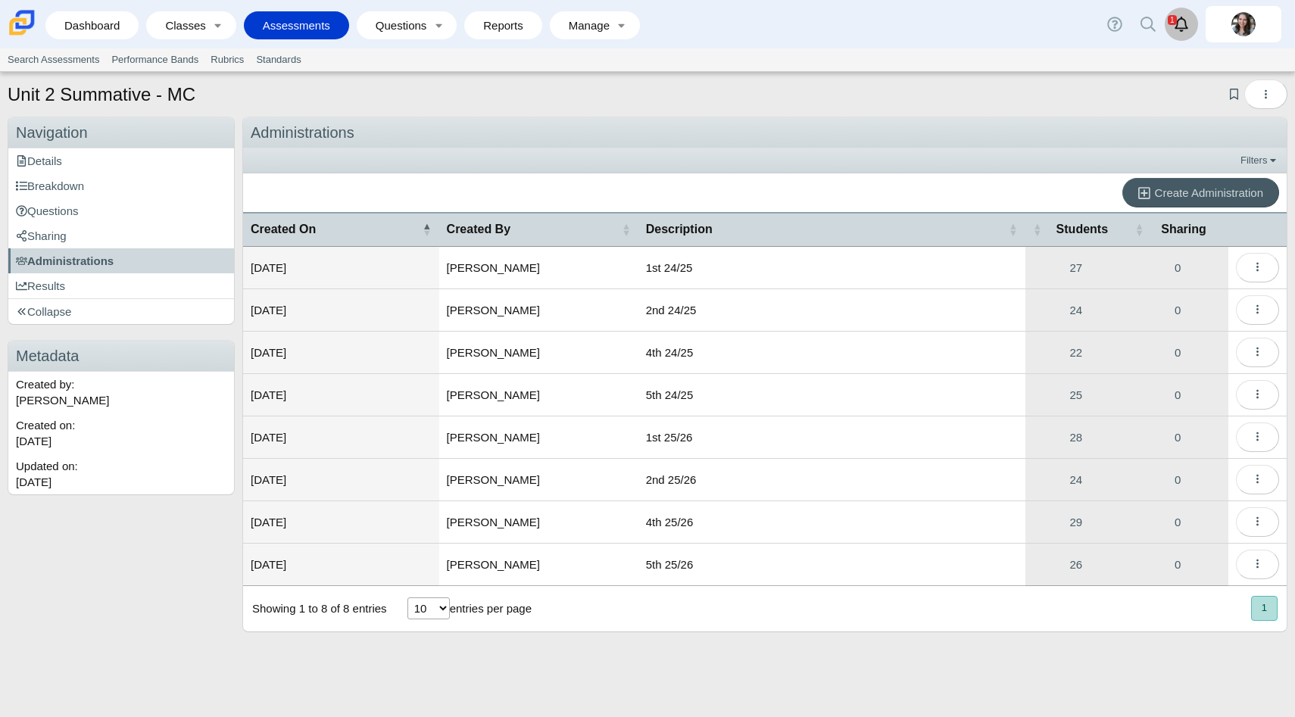
click at [1178, 17] on icon "Alerts" at bounding box center [1181, 24] width 15 height 15
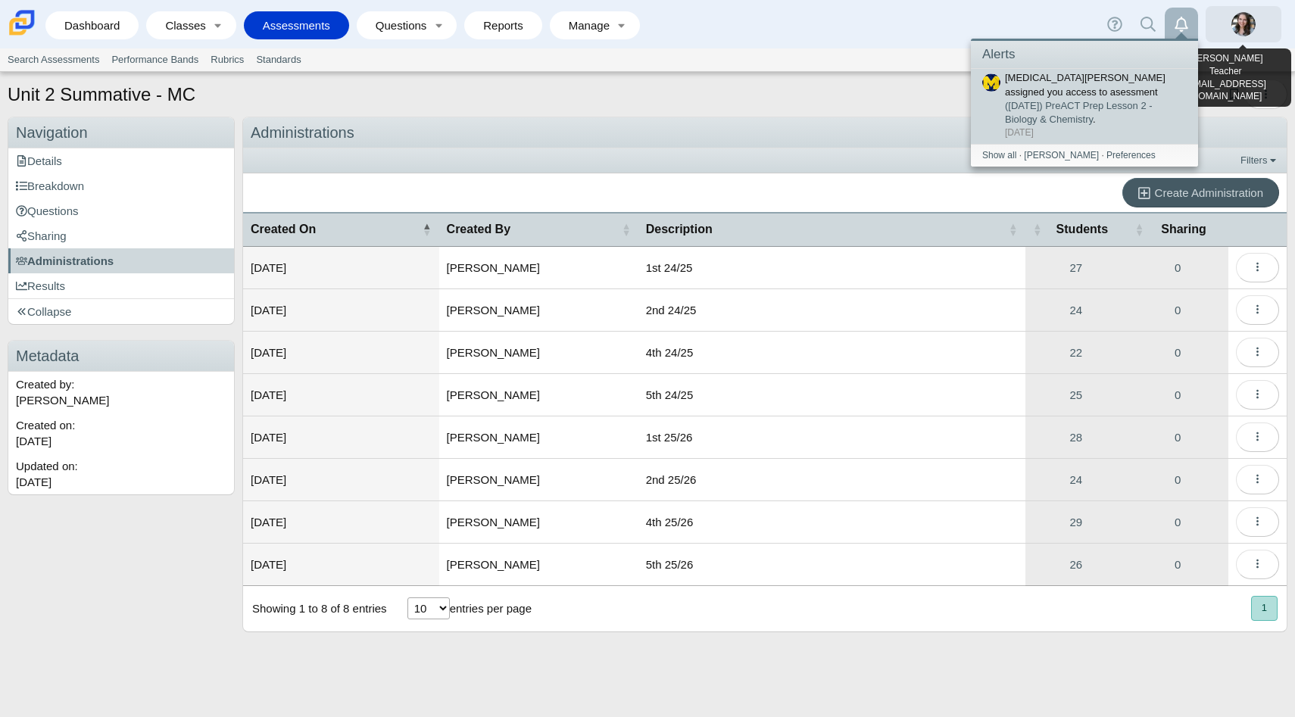
click at [1265, 21] on link at bounding box center [1244, 24] width 76 height 36
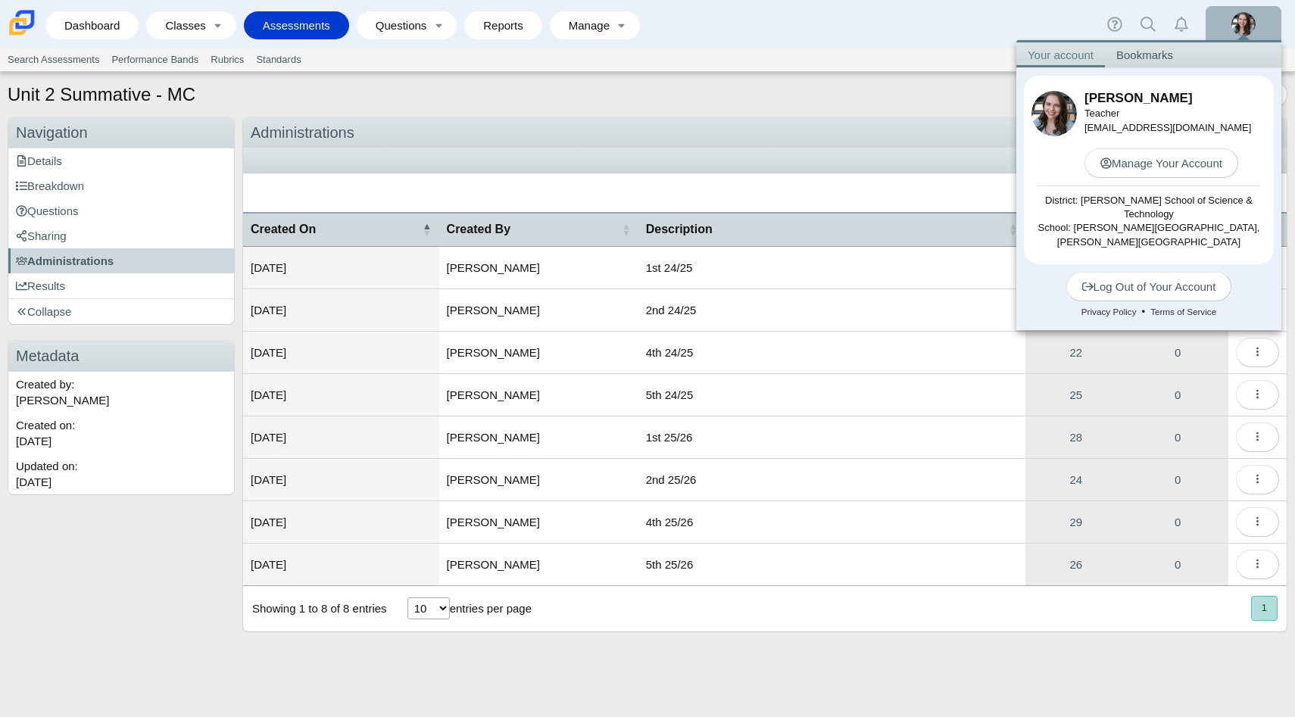
click at [1256, 23] on link at bounding box center [1244, 24] width 76 height 36
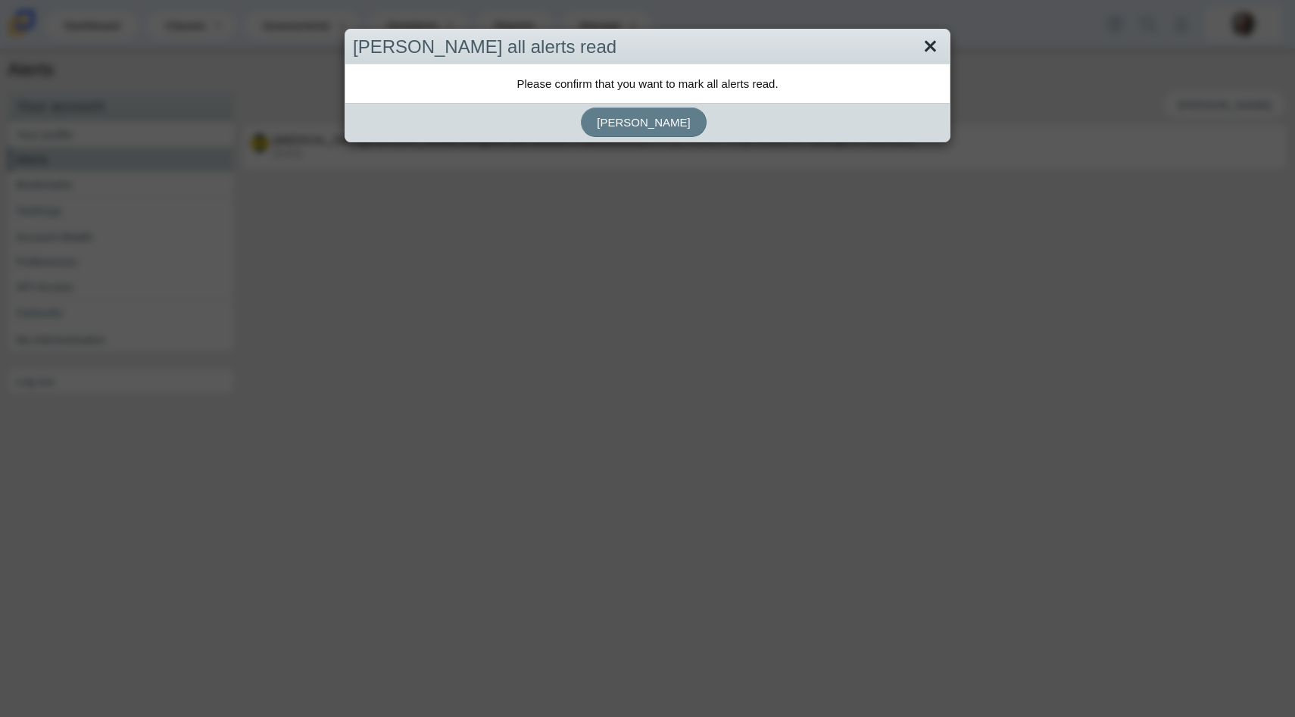
click at [933, 45] on link "Close" at bounding box center [930, 47] width 23 height 26
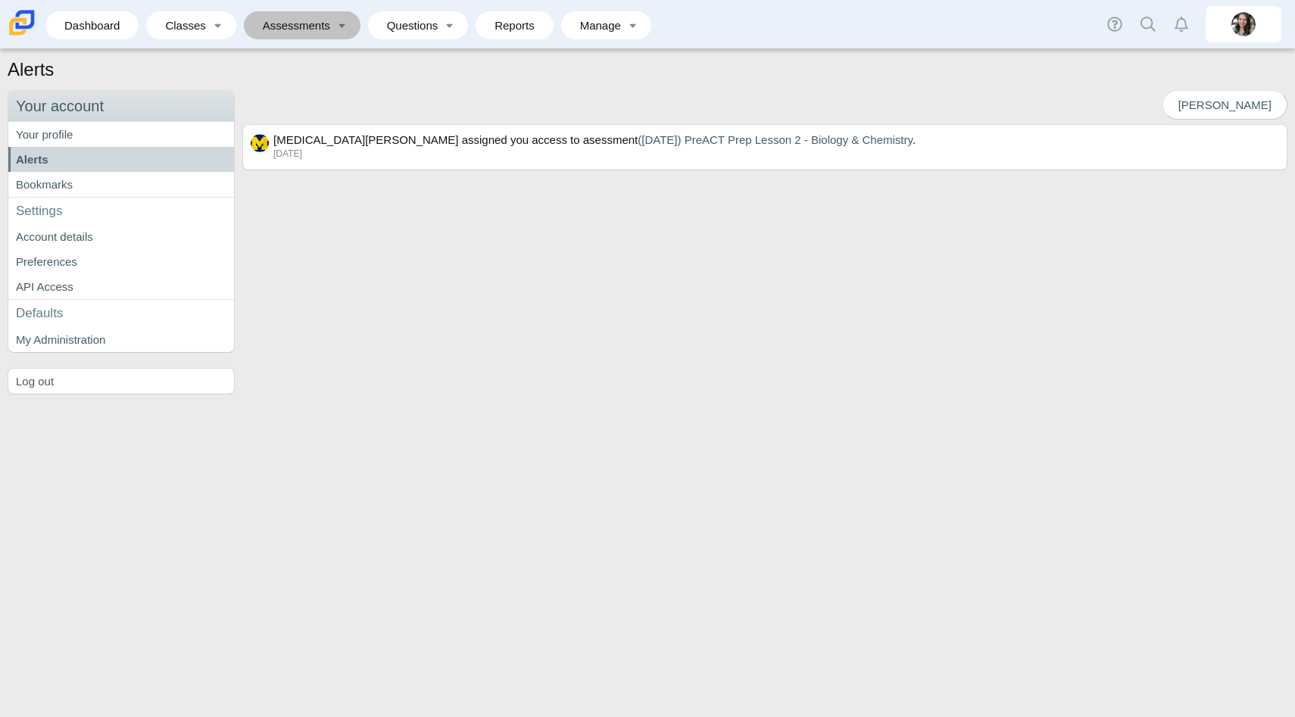
click at [318, 27] on link "Assessments" at bounding box center [292, 25] width 80 height 28
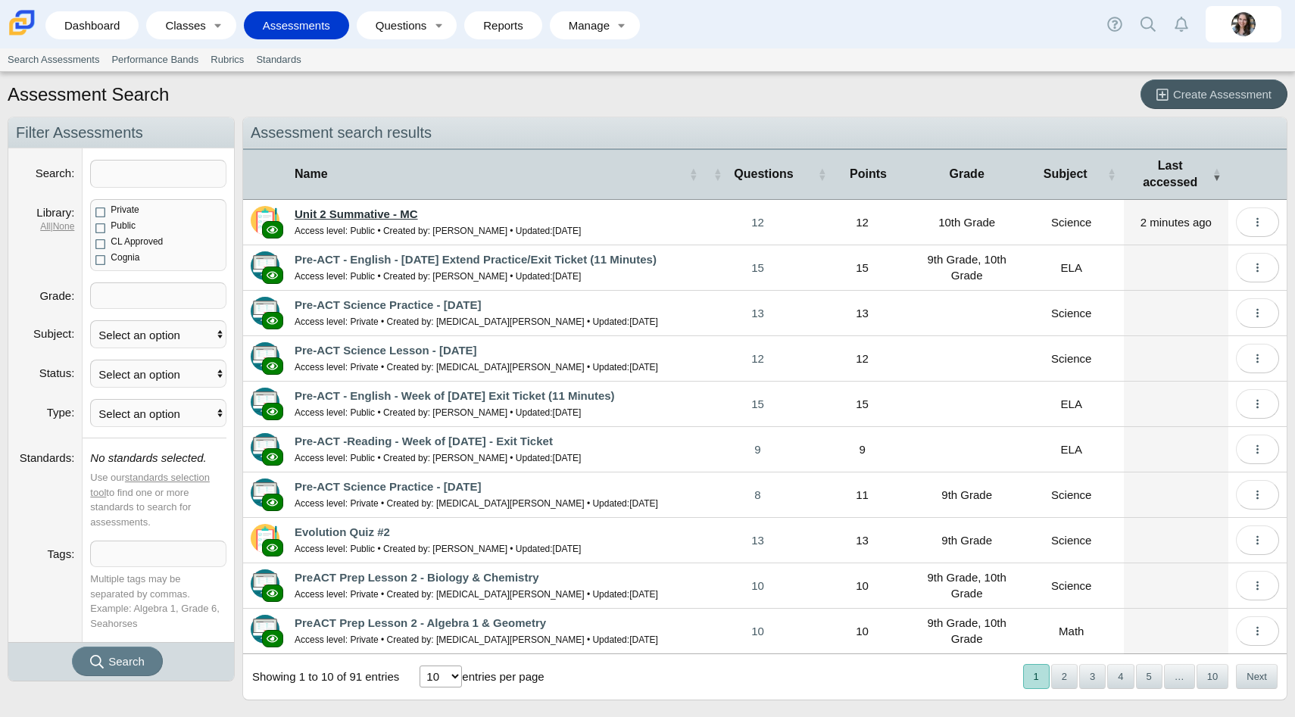
click at [337, 218] on link "Unit 2 Summative - MC" at bounding box center [356, 214] width 123 height 13
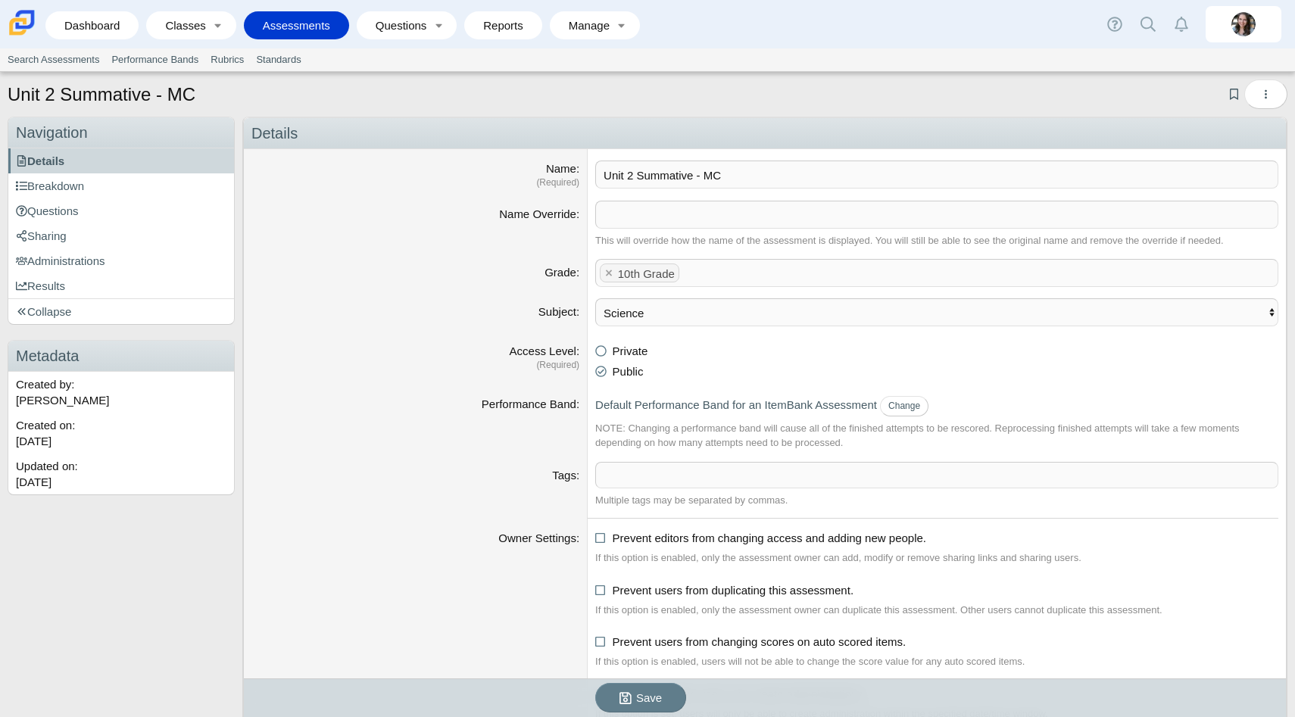
scroll to position [89, 0]
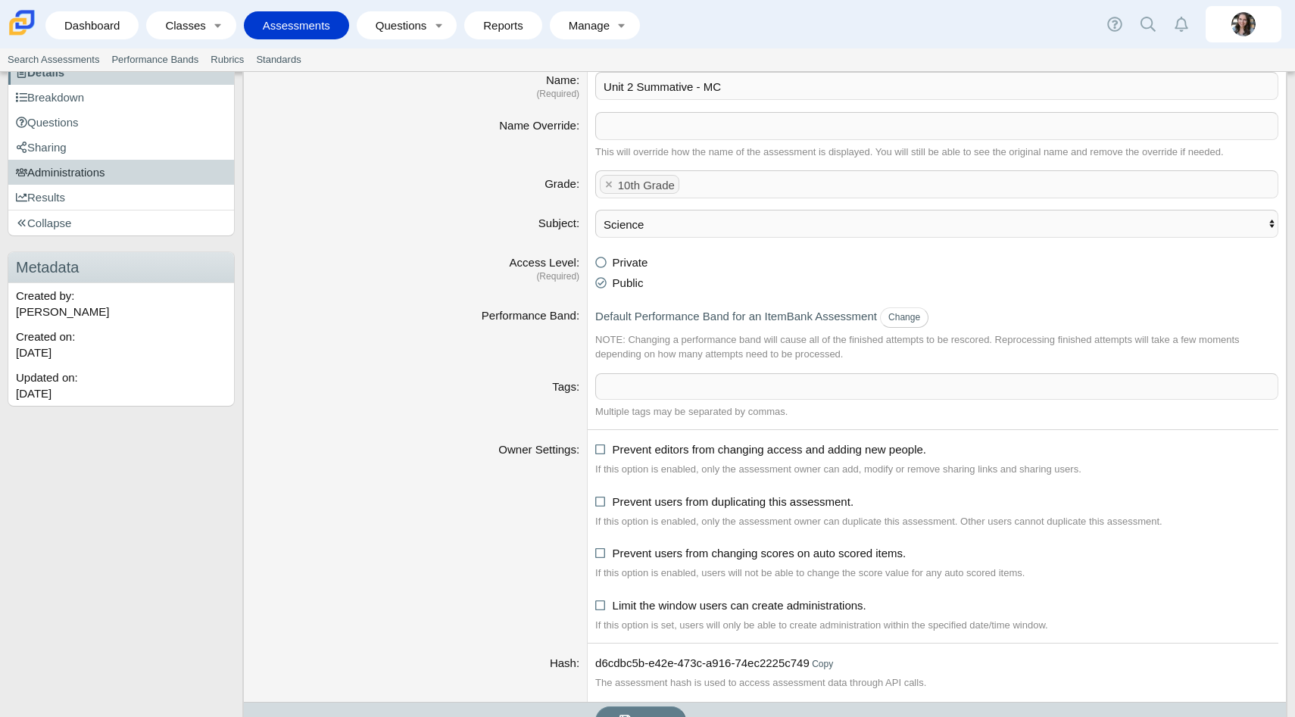
click at [62, 167] on span "Administrations" at bounding box center [60, 172] width 89 height 13
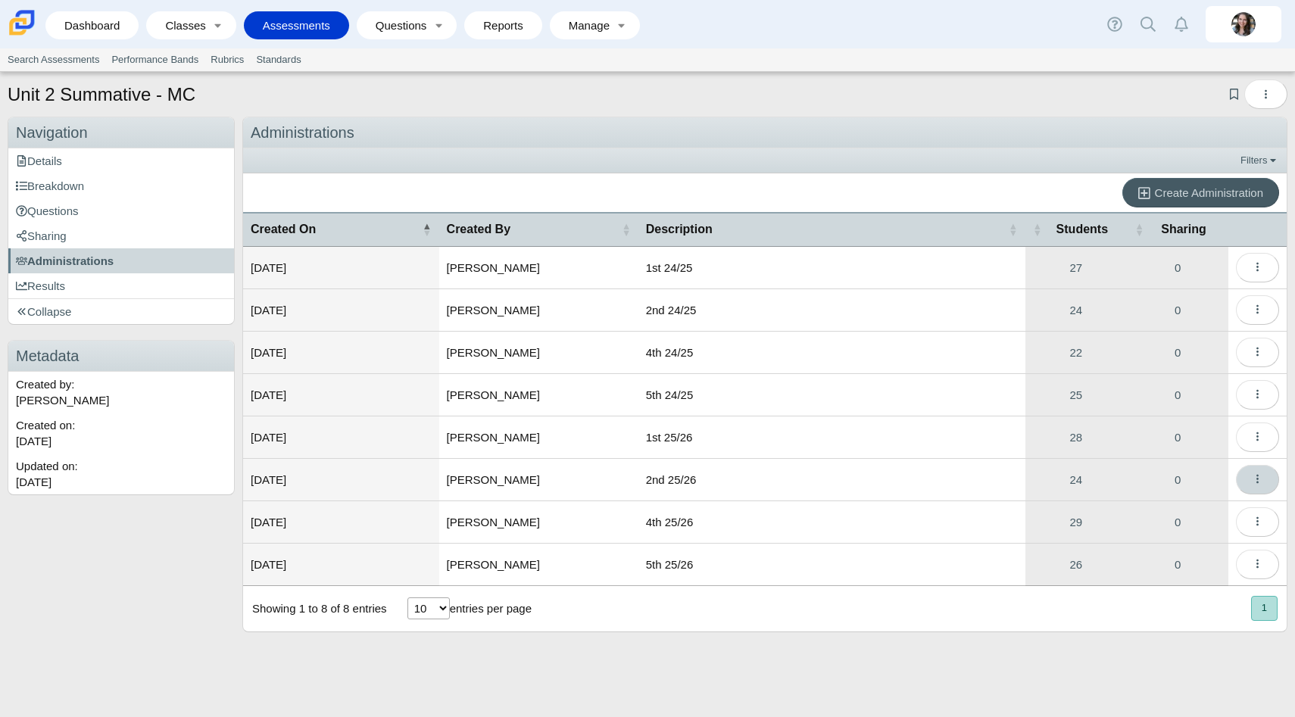
click at [1252, 477] on button "More options" at bounding box center [1257, 480] width 43 height 30
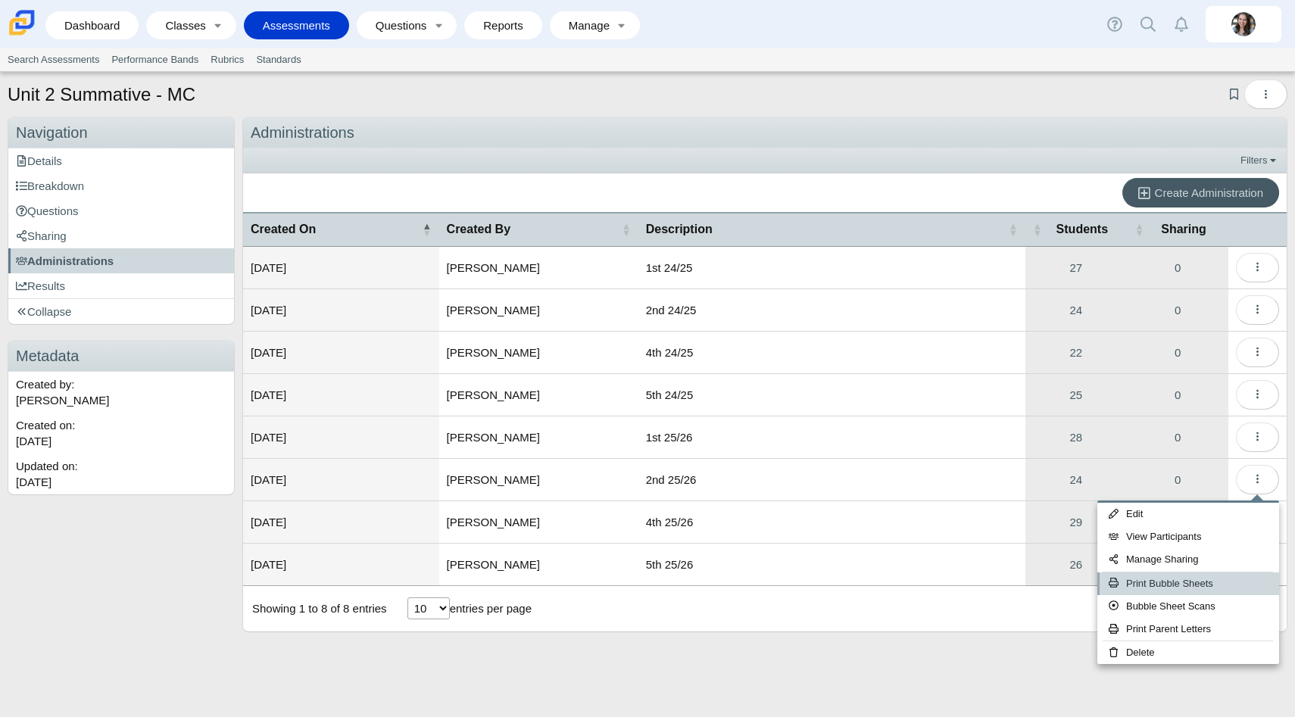
click at [1194, 586] on link "Print Bubble Sheets" at bounding box center [1189, 584] width 182 height 23
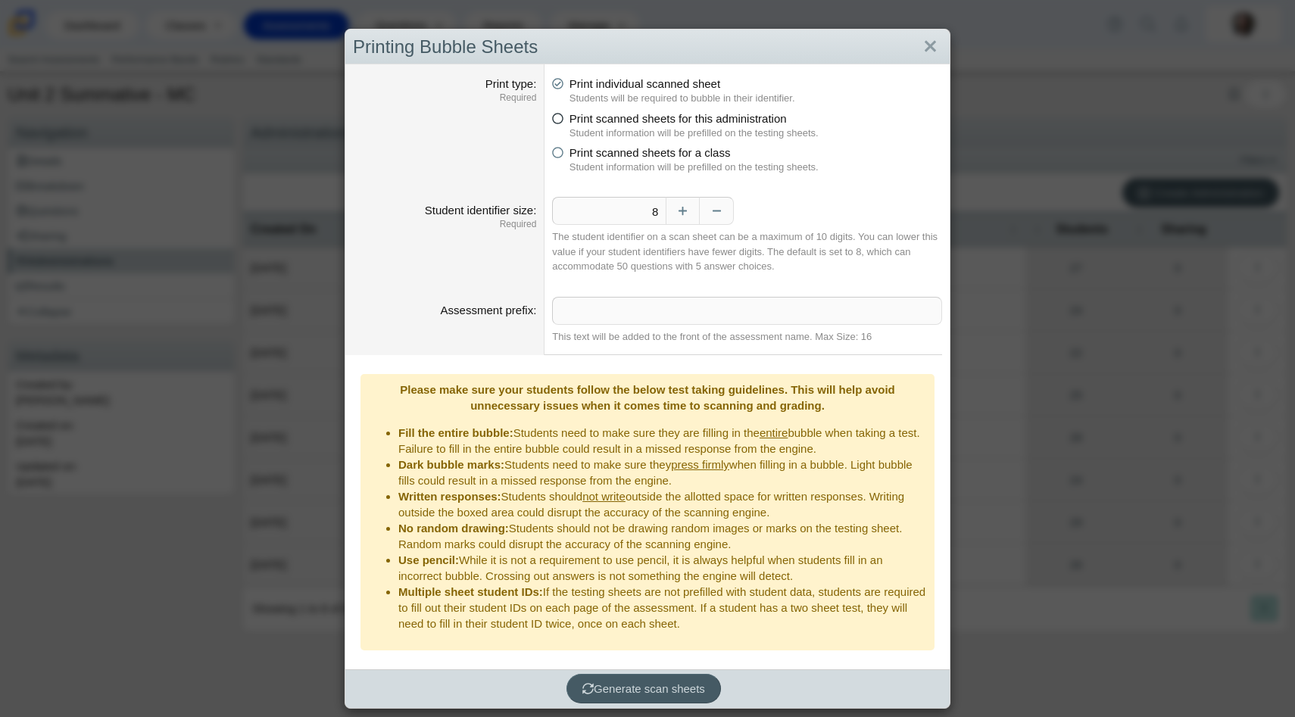
click at [560, 116] on icon at bounding box center [557, 116] width 11 height 11
click at [560, 116] on input "Print scanned sheets for this administration" at bounding box center [557, 115] width 10 height 10
radio input "true"
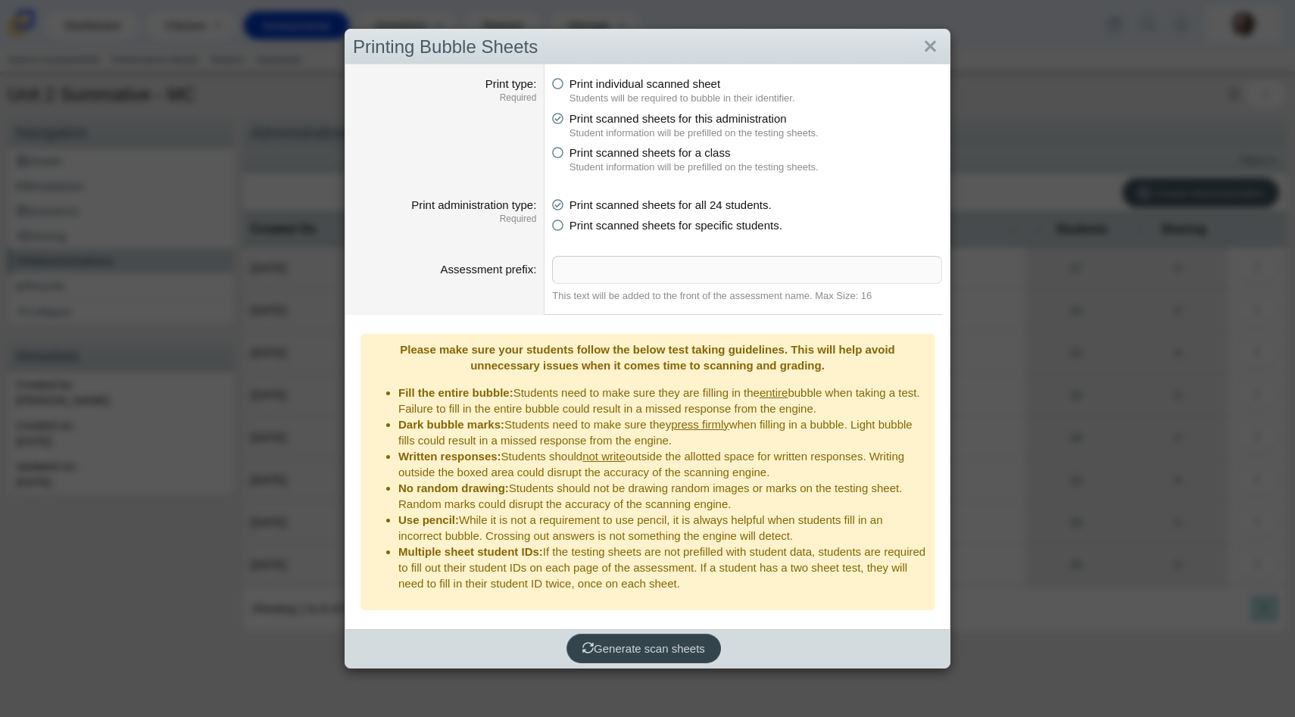
click at [656, 642] on span "Generate scan sheets" at bounding box center [644, 648] width 123 height 13
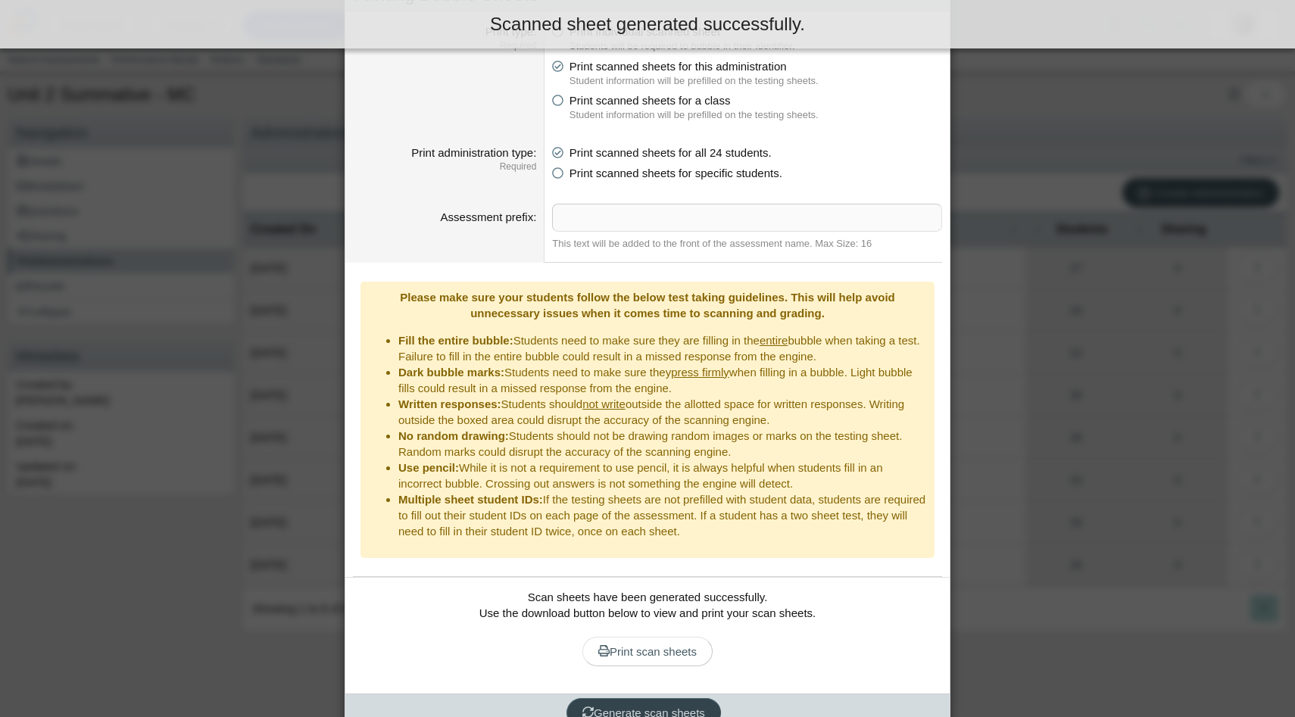
click at [629, 707] on span "Generate scan sheets" at bounding box center [644, 713] width 123 height 13
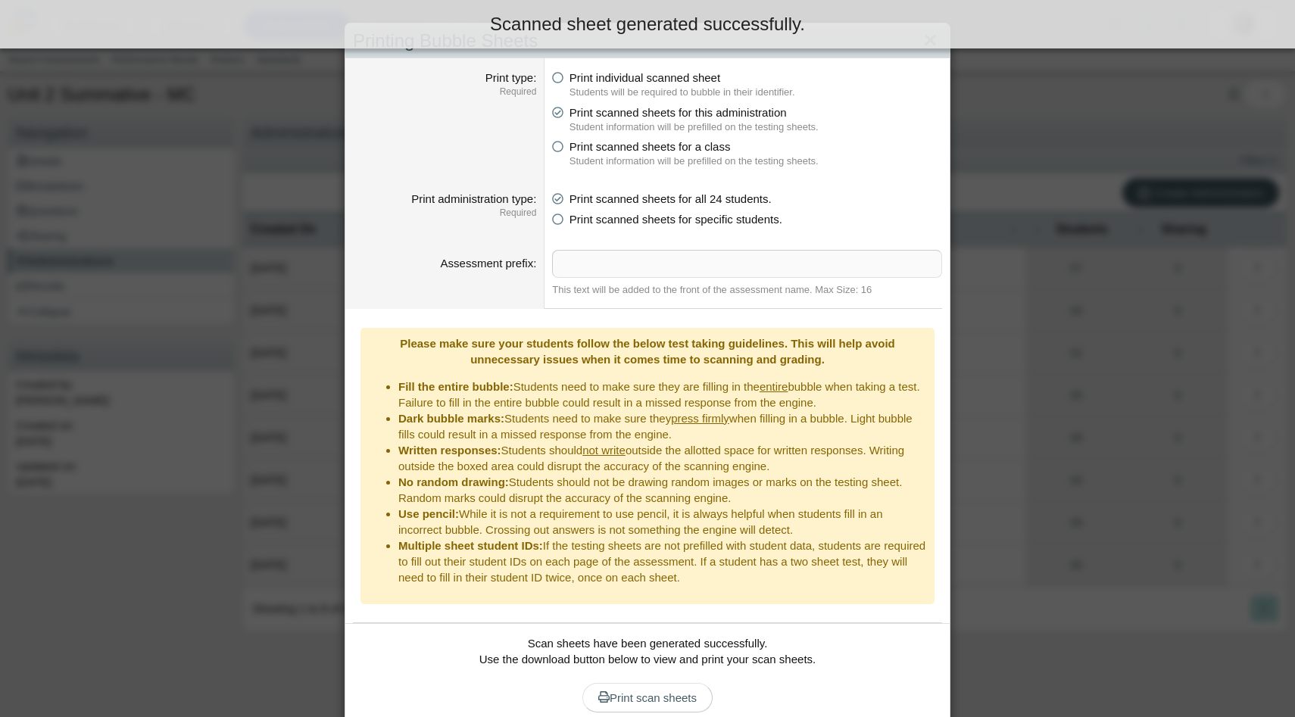
scroll to position [52, 0]
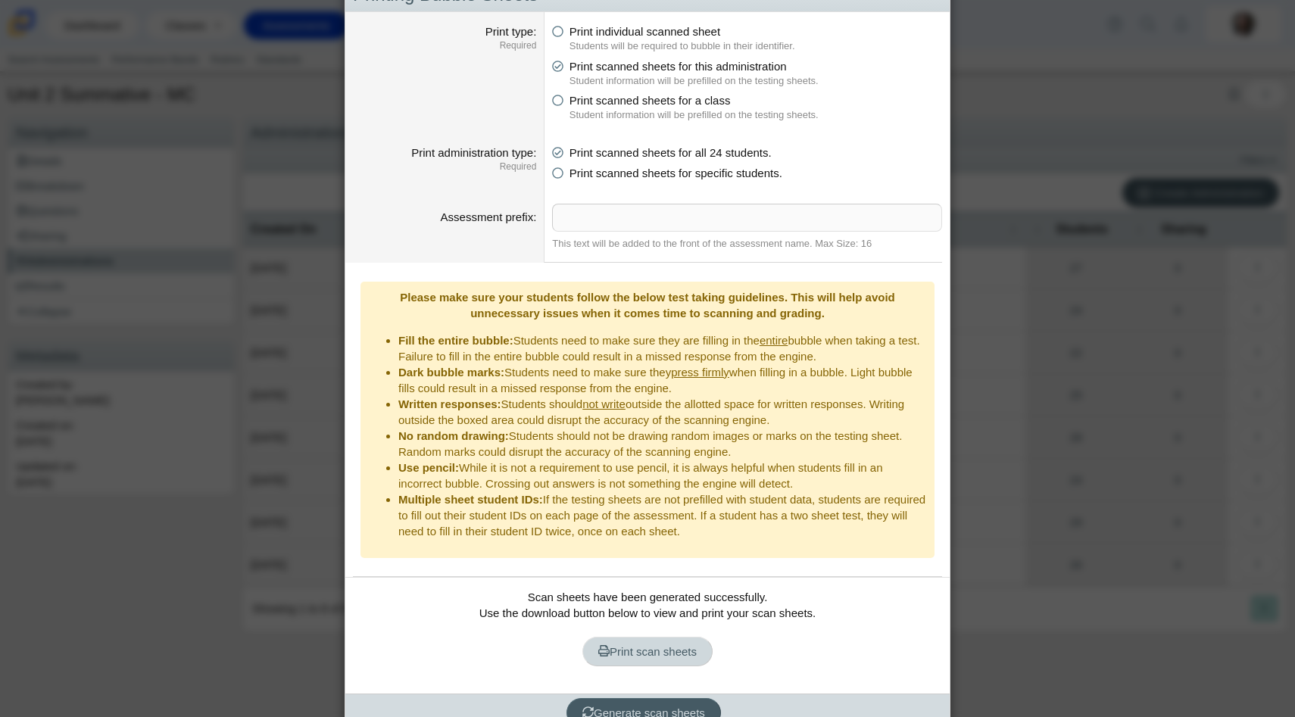
click at [636, 645] on span "Print scan sheets" at bounding box center [647, 651] width 98 height 13
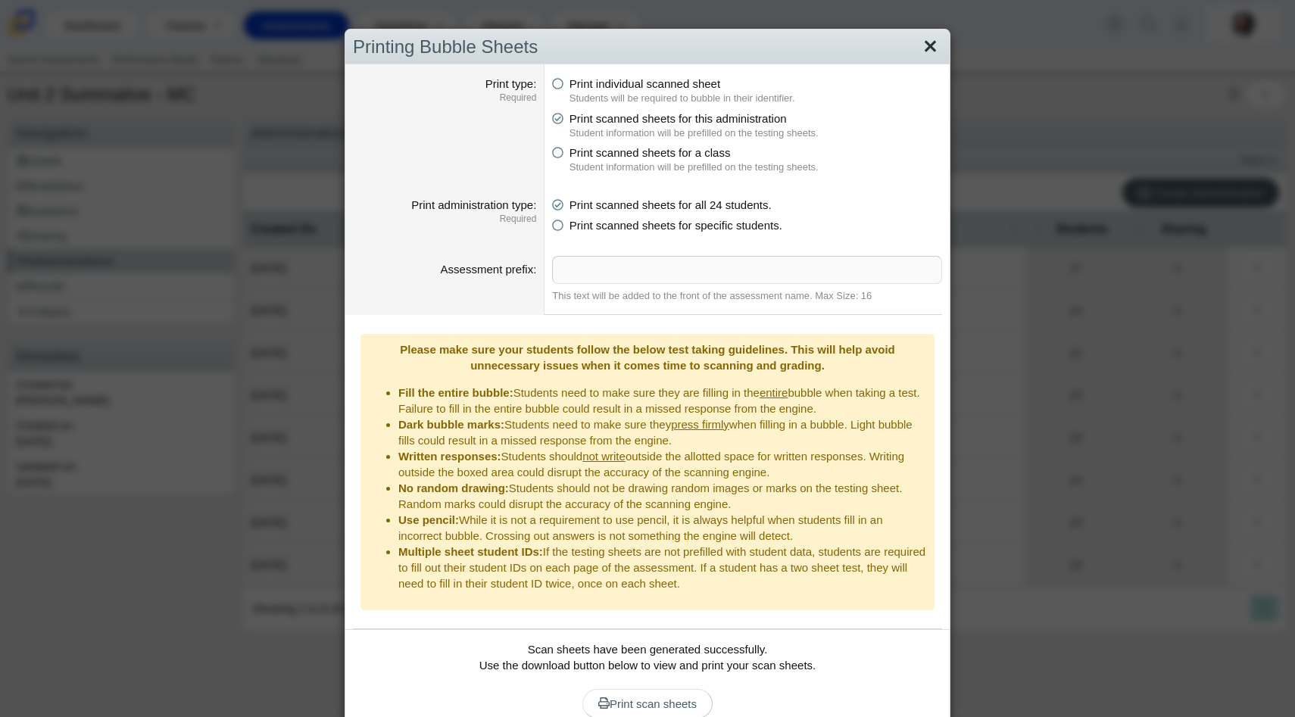
click at [926, 55] on link "Close" at bounding box center [930, 47] width 23 height 26
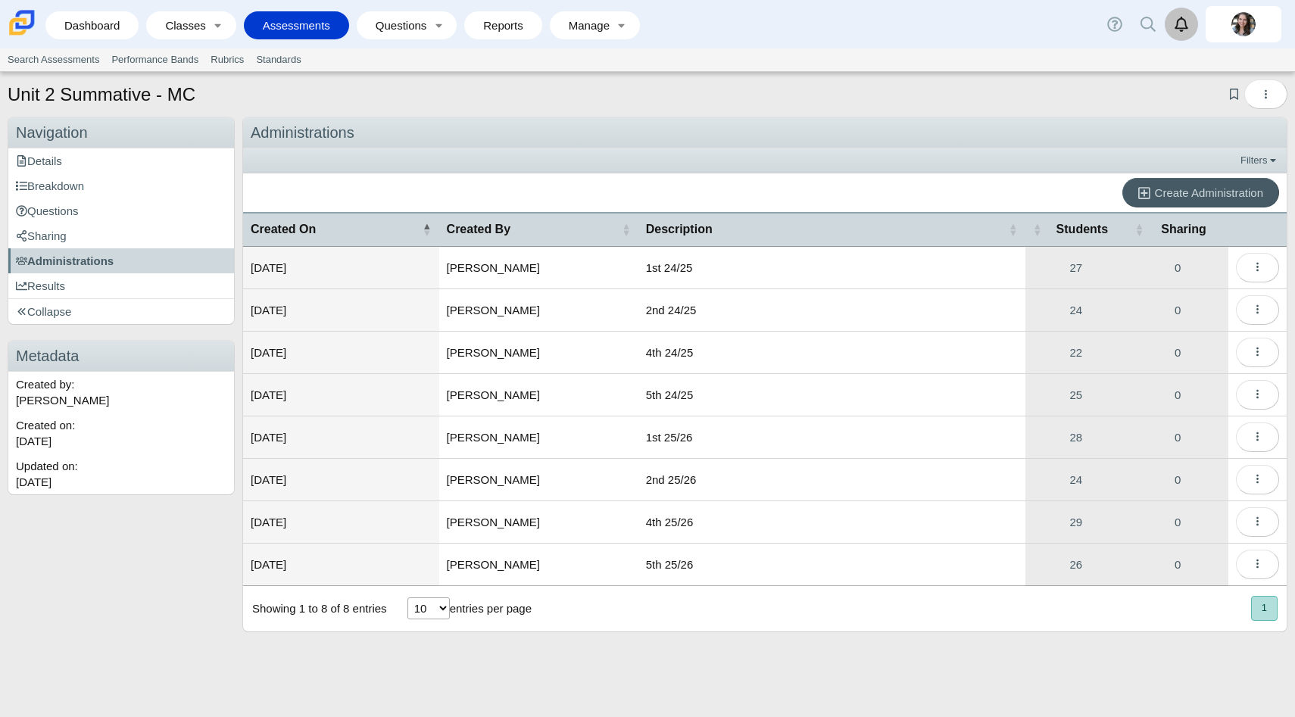
click at [1185, 17] on icon "Alerts" at bounding box center [1181, 24] width 15 height 15
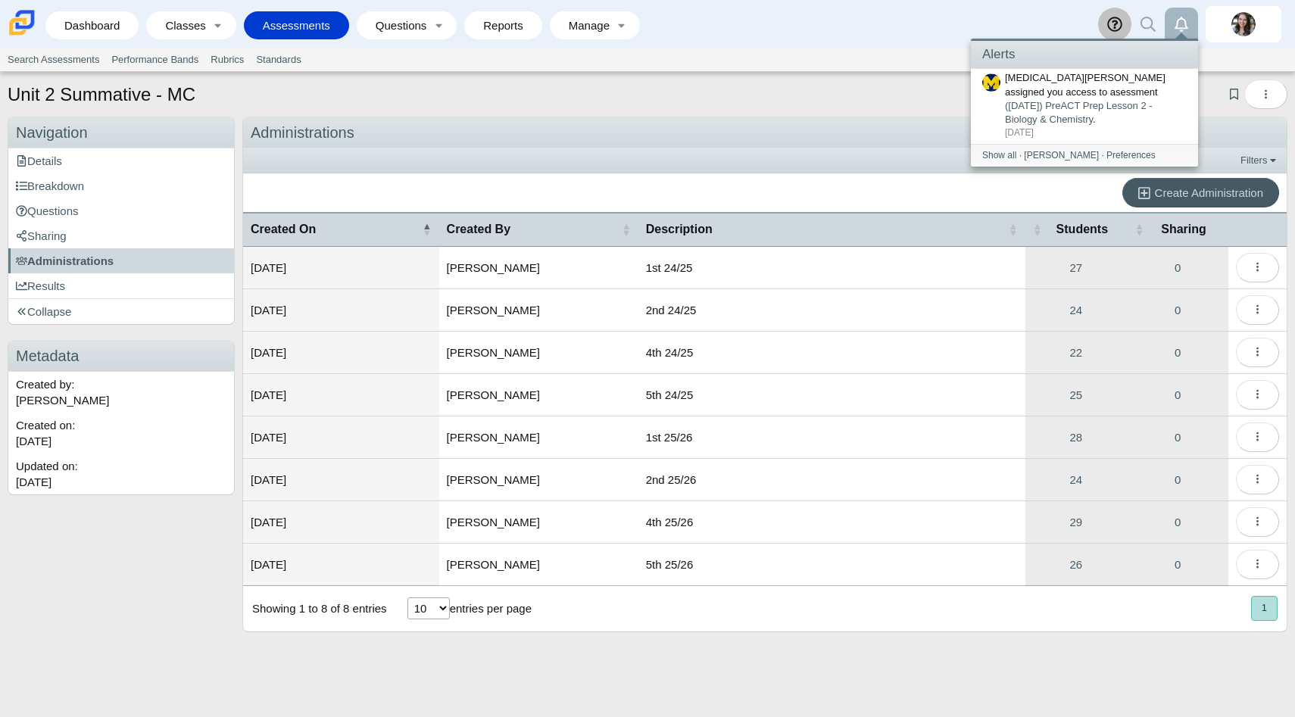
click at [1117, 26] on icon at bounding box center [1115, 24] width 15 height 15
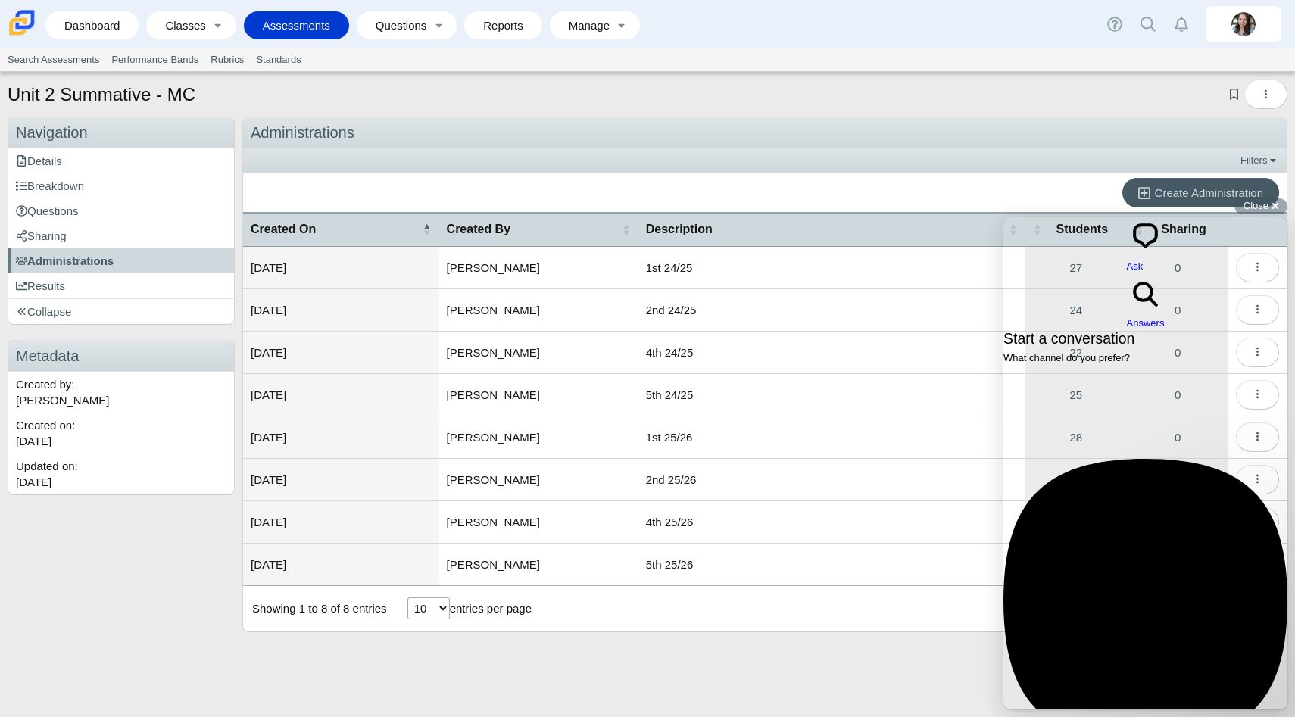
click at [1111, 571] on div "Email No time to wait around? We usually respond within a few hours Previous Co…" at bounding box center [1146, 636] width 284 height 355
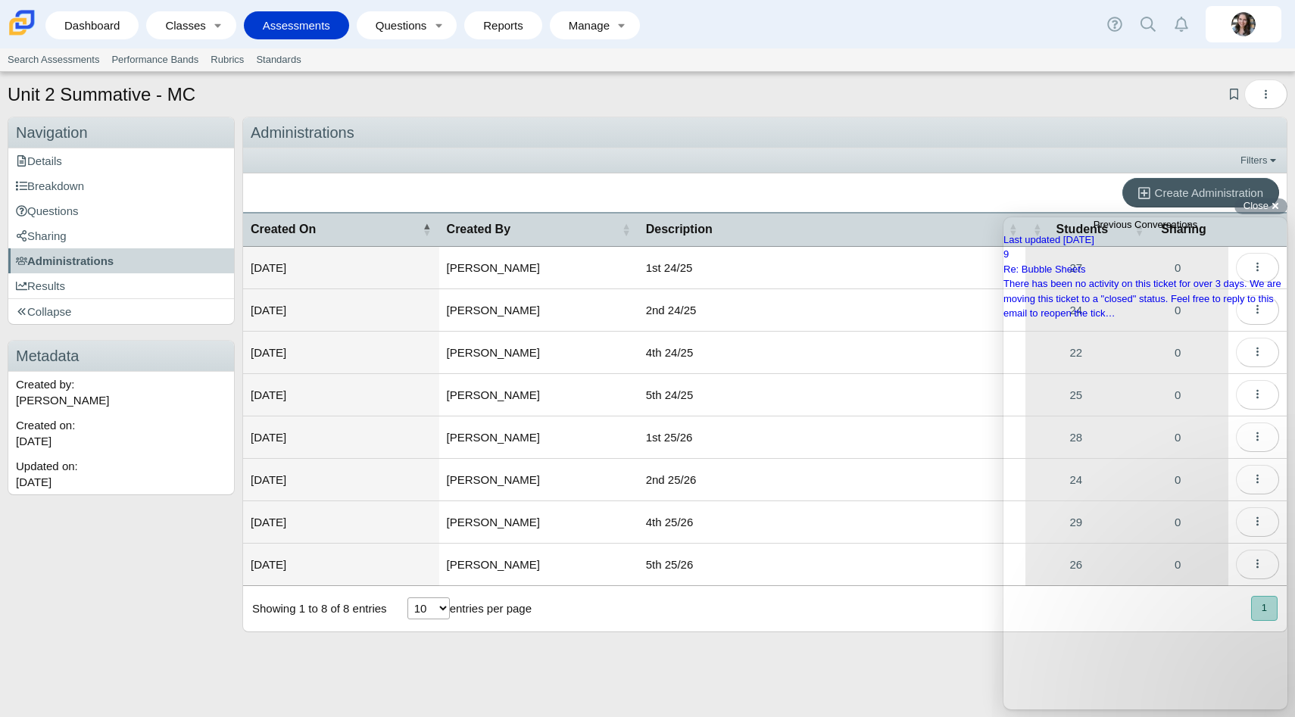
click at [1094, 230] on span "Go back" at bounding box center [1094, 224] width 0 height 11
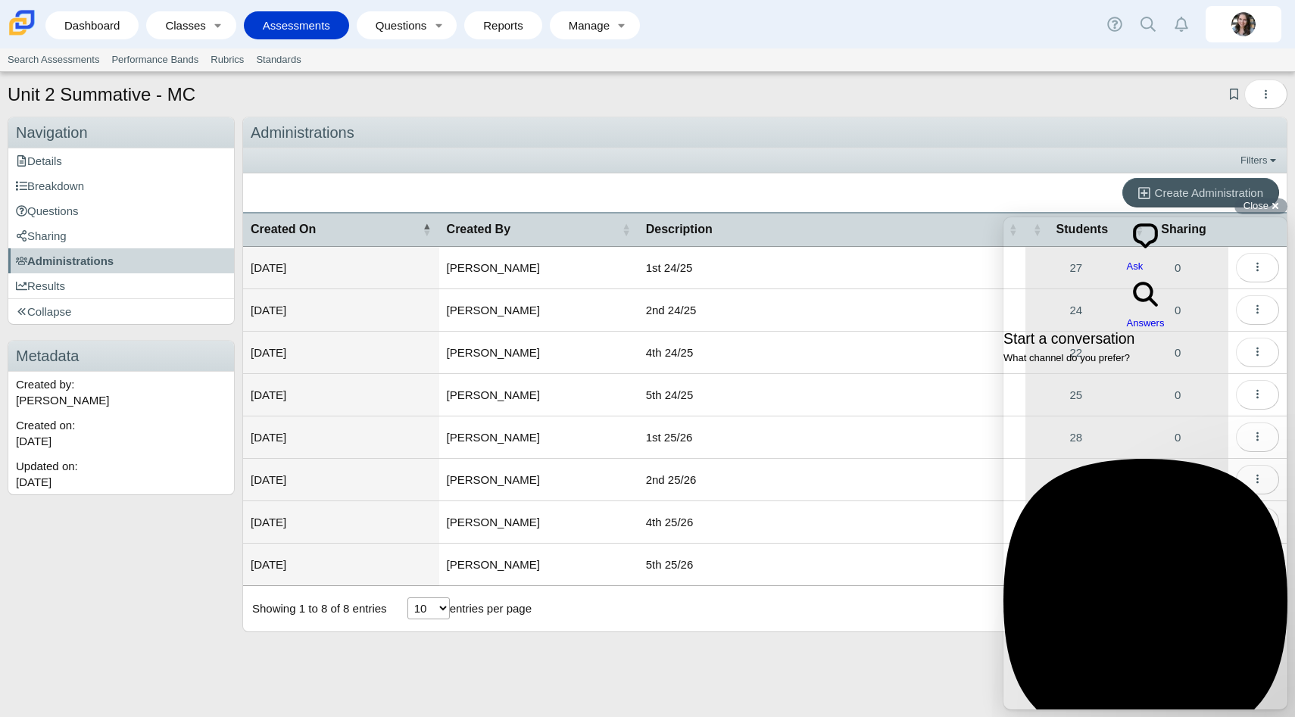
click at [1163, 317] on span "Answers" at bounding box center [1146, 322] width 38 height 11
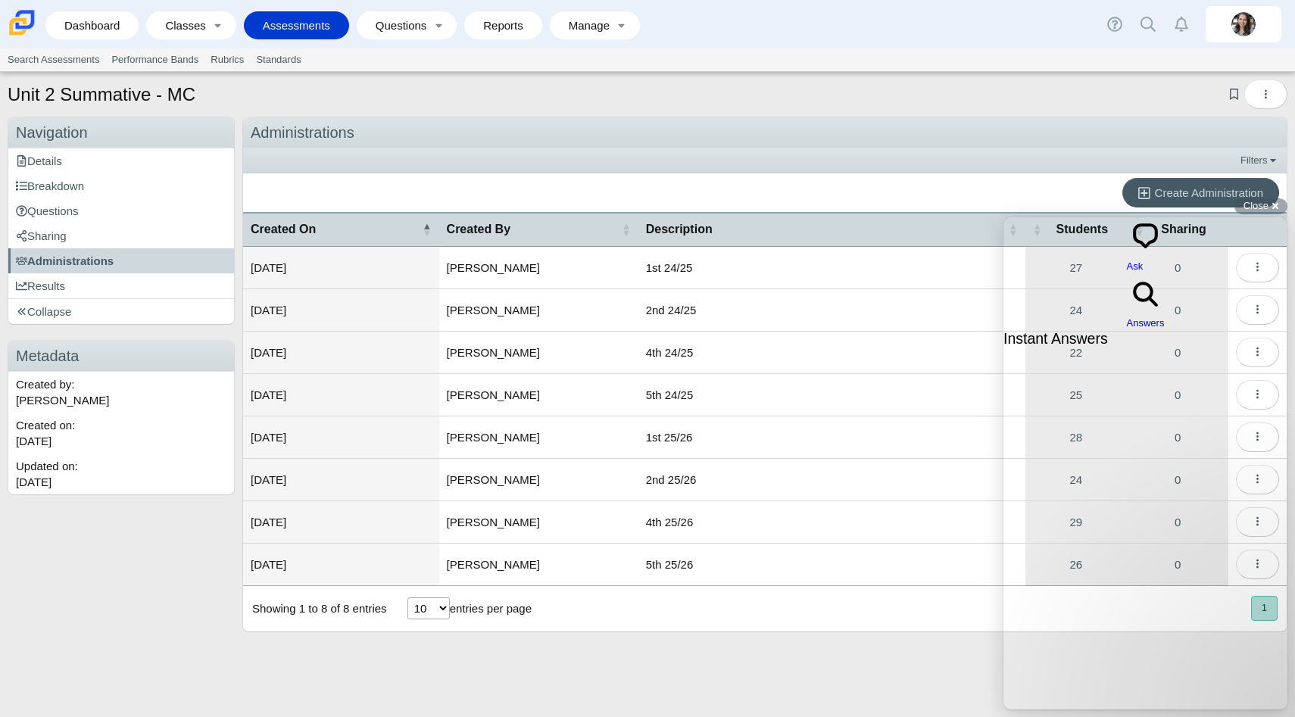
click at [1127, 261] on span "Ask" at bounding box center [1135, 266] width 17 height 11
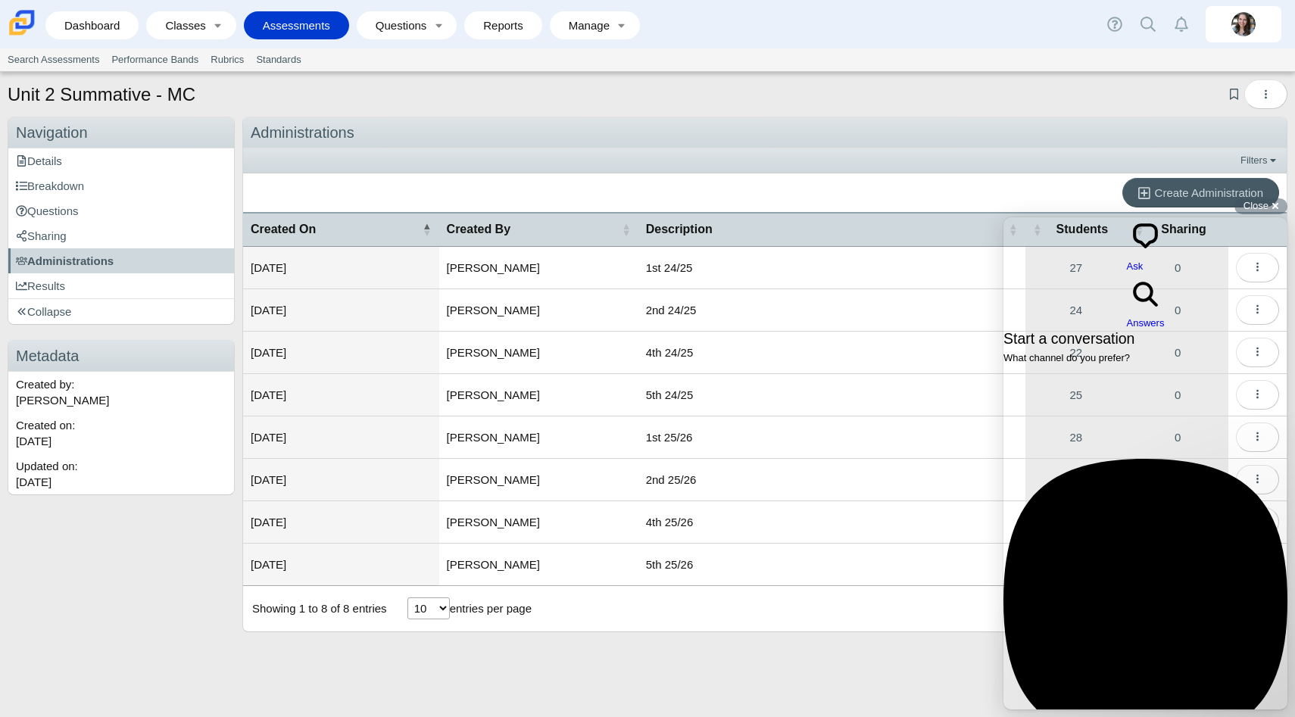
click at [1163, 317] on span "Answers" at bounding box center [1146, 322] width 38 height 11
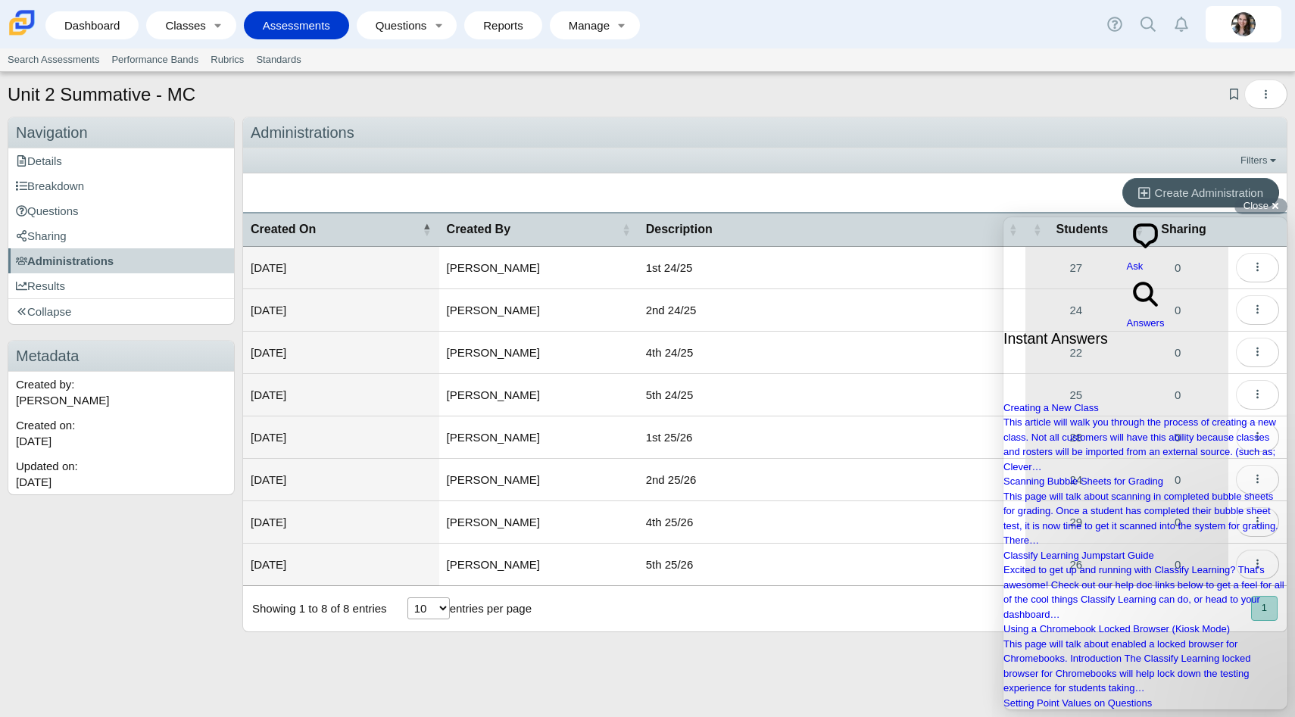
type input "prefilled student informaiton is not populating wheni generate a bubble sheet f…"
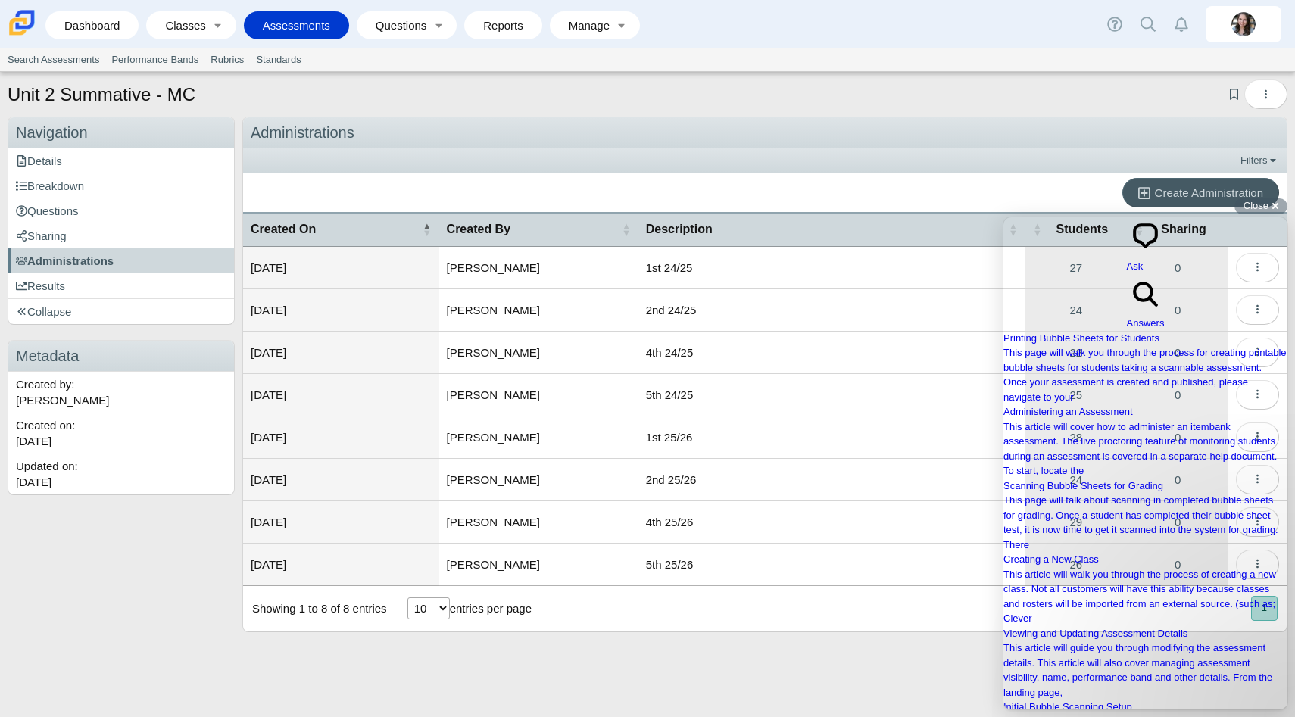
scroll to position [0, 0]
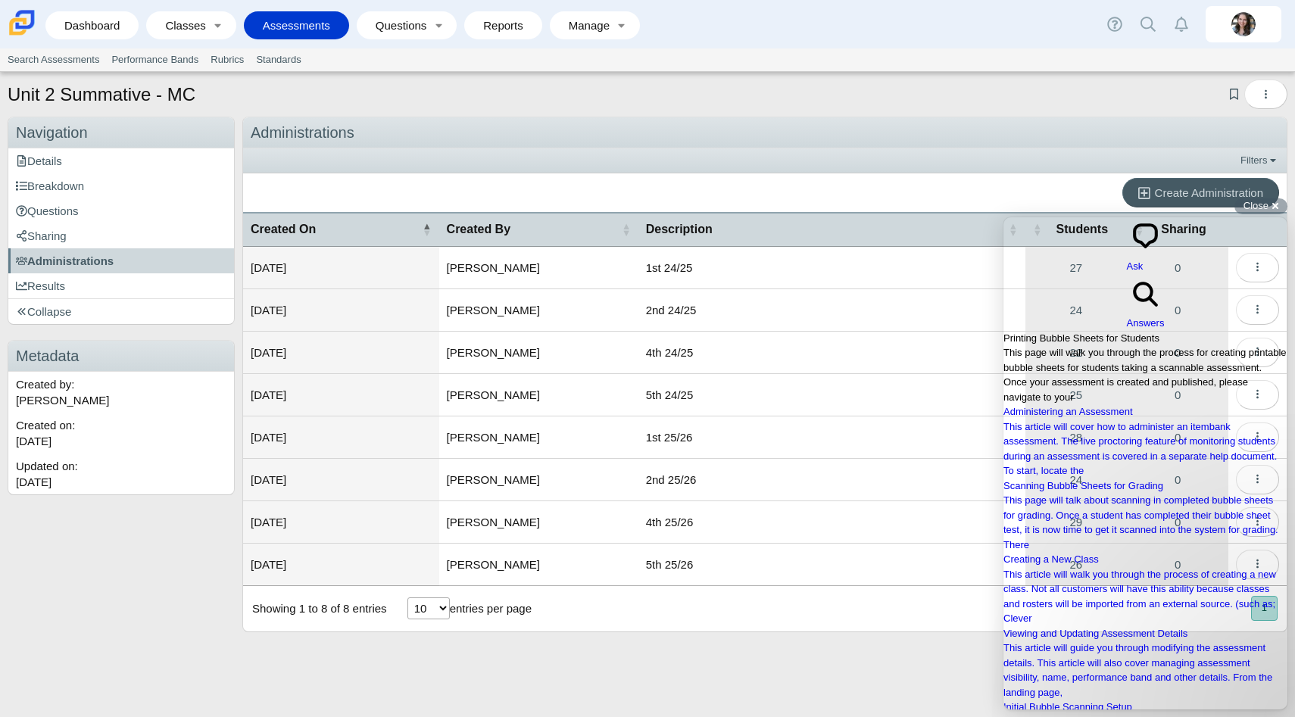
click at [1070, 331] on link "Printing Bubble Sheets for Students This page will walk you through the process…" at bounding box center [1146, 368] width 284 height 74
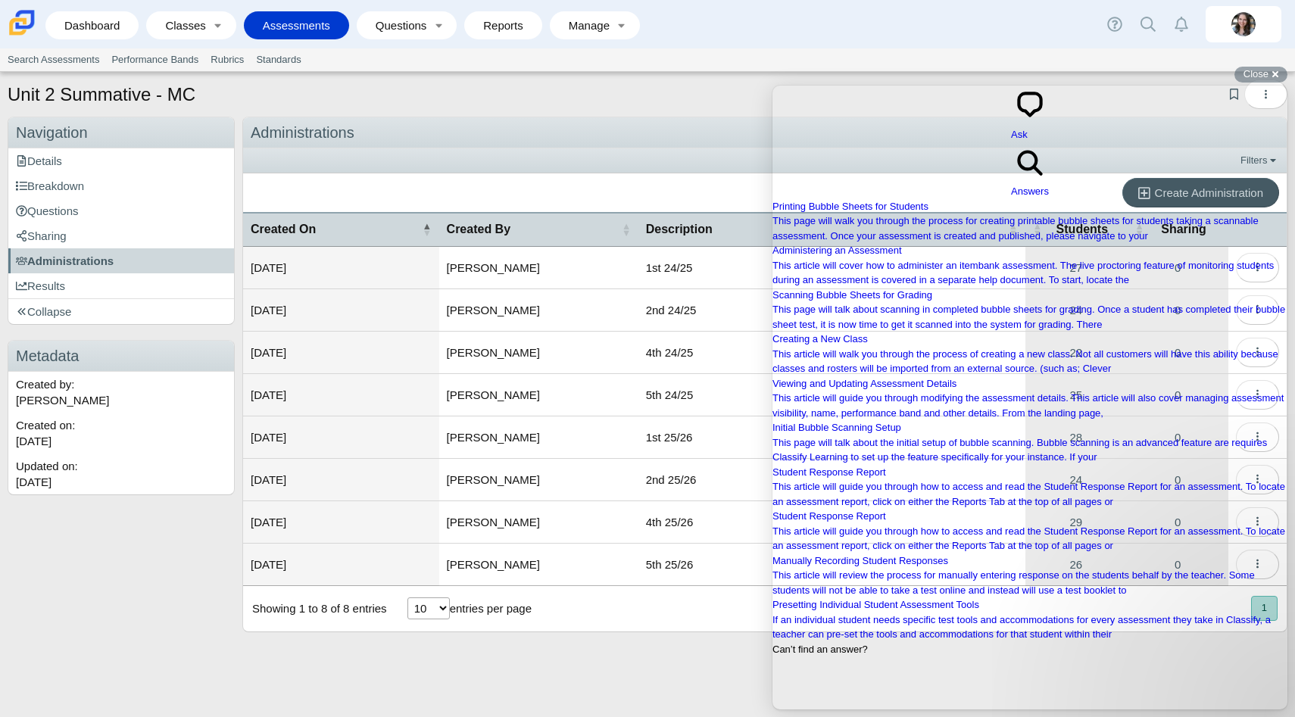
scroll to position [1342, 0]
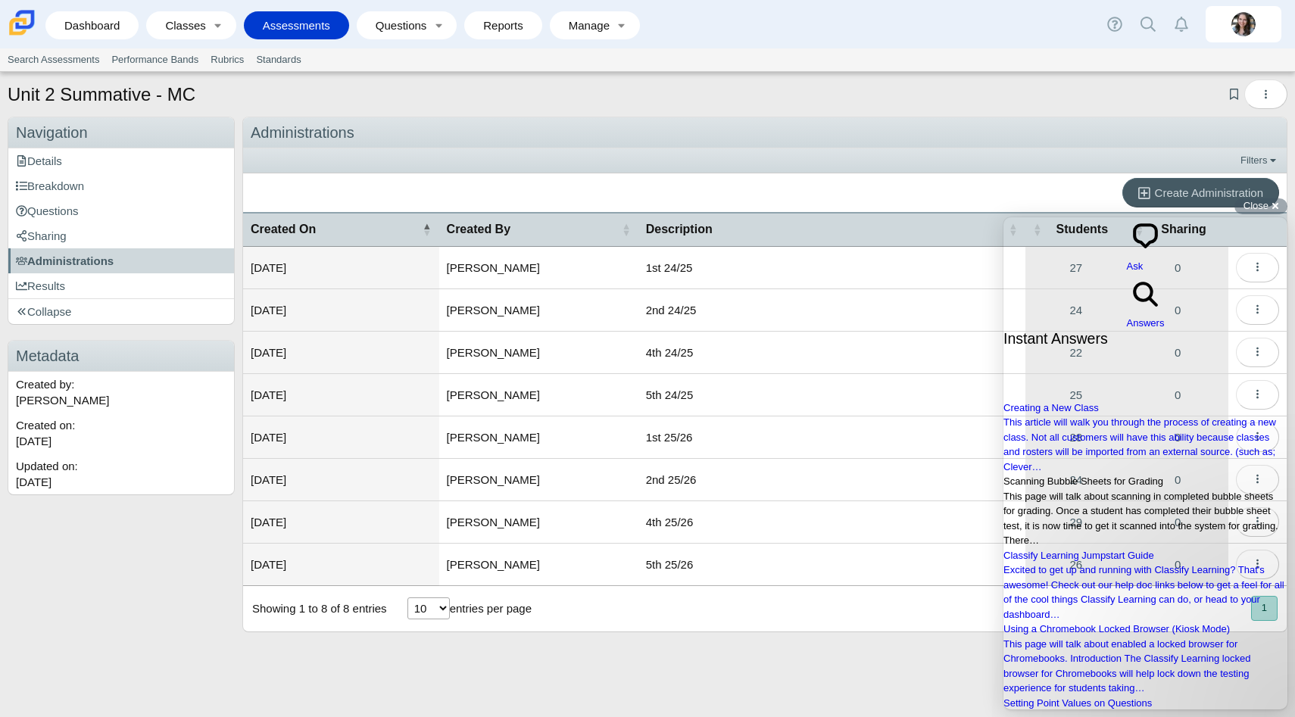
scroll to position [0, 0]
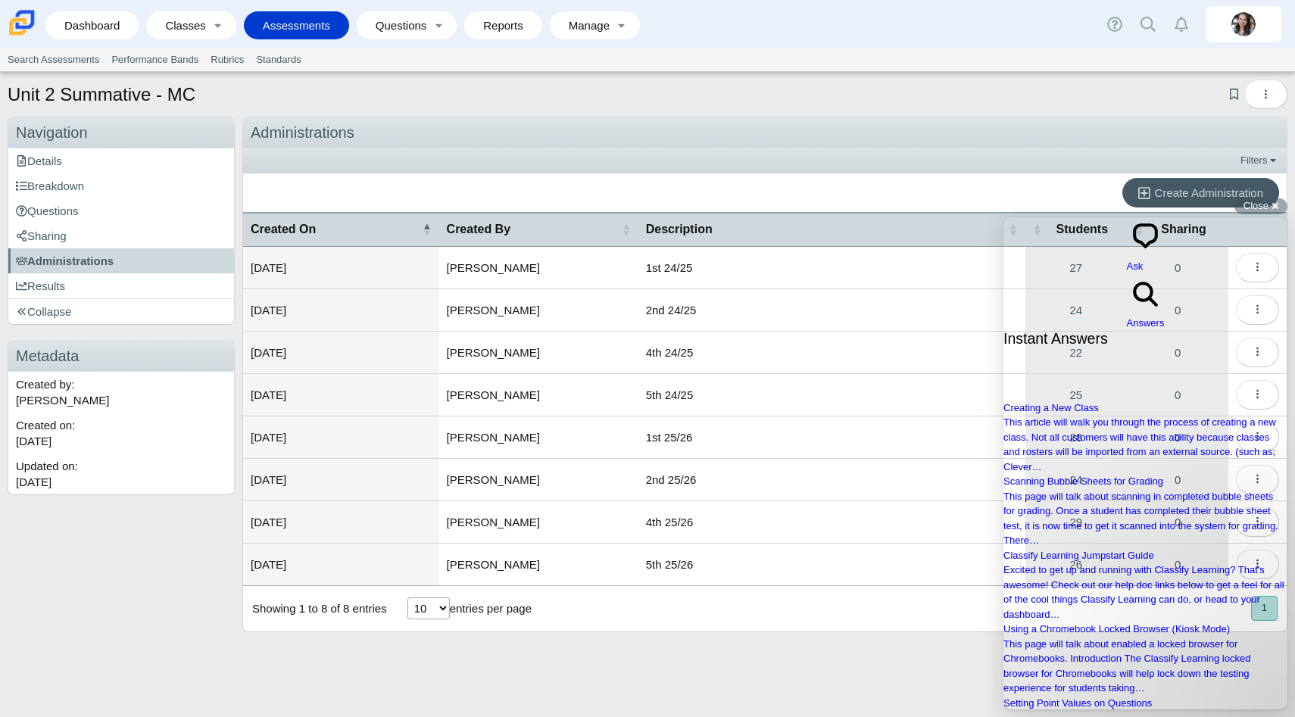
click at [1127, 226] on div "chat-square Ask" at bounding box center [1146, 245] width 38 height 57
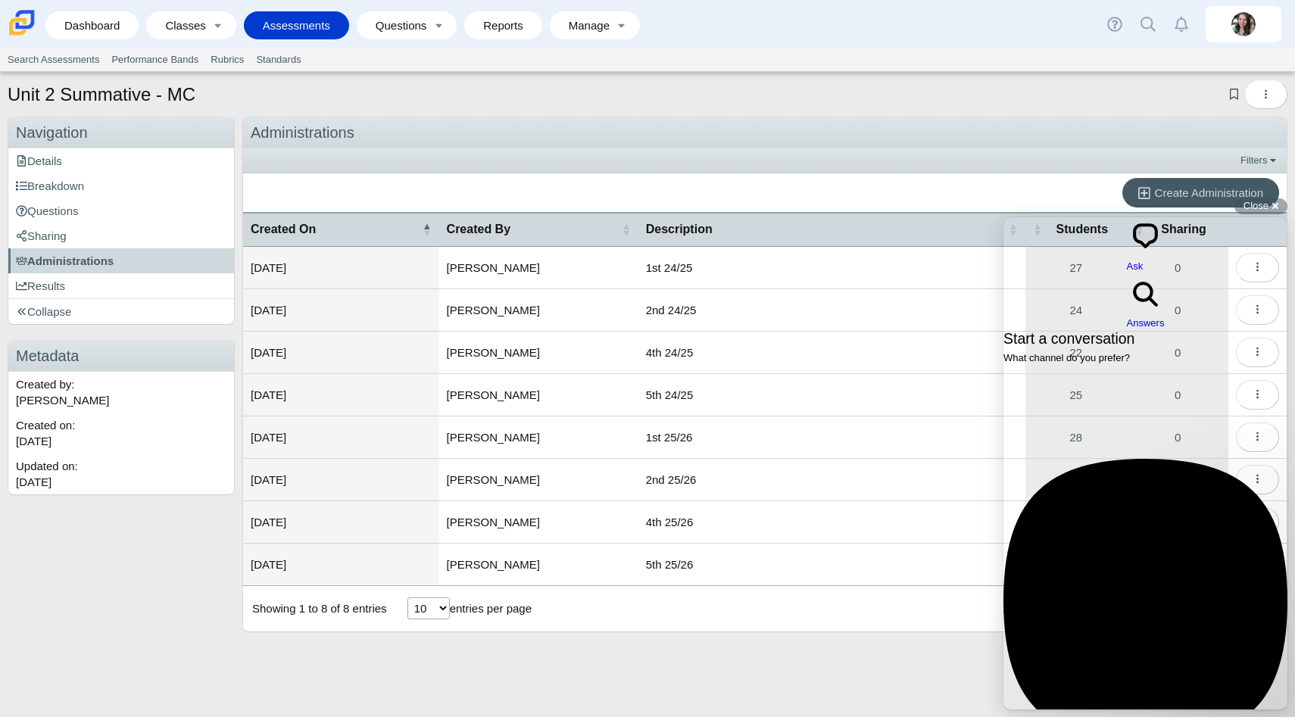
click at [1165, 274] on div "search-medium Answers" at bounding box center [1146, 302] width 38 height 57
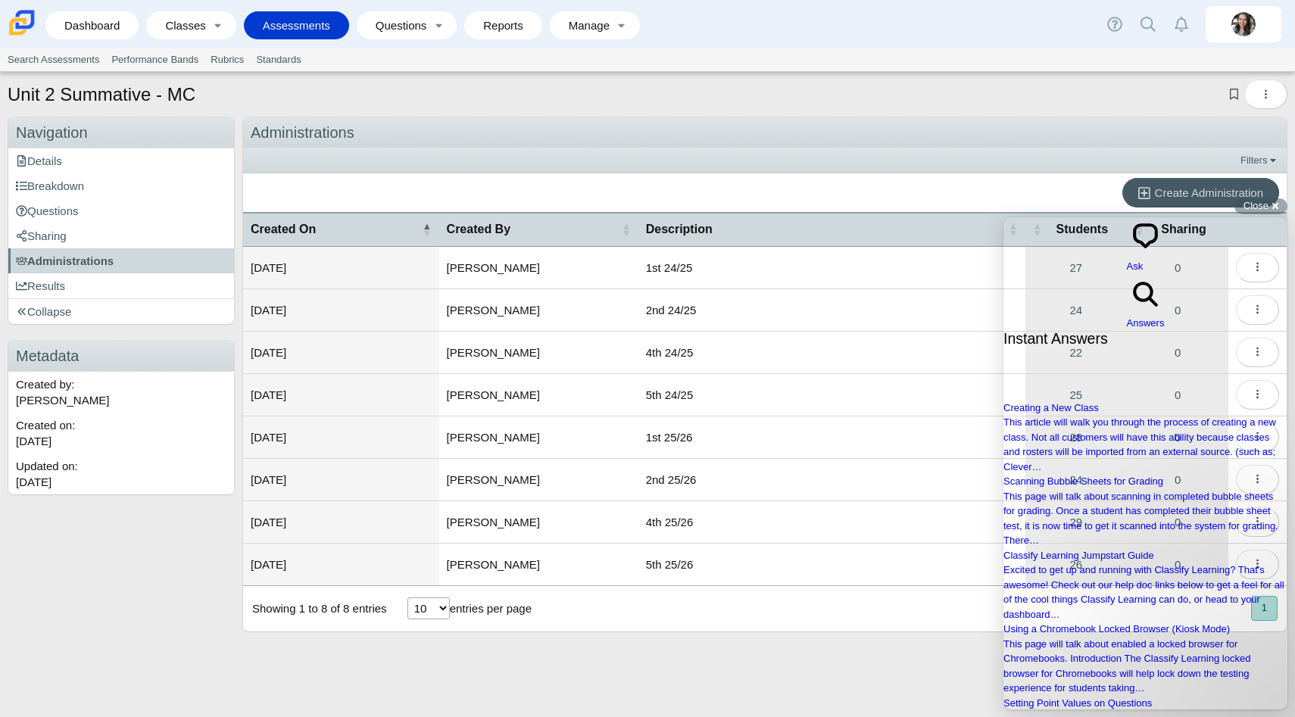
type input "bubble sheets prepopulating student information"
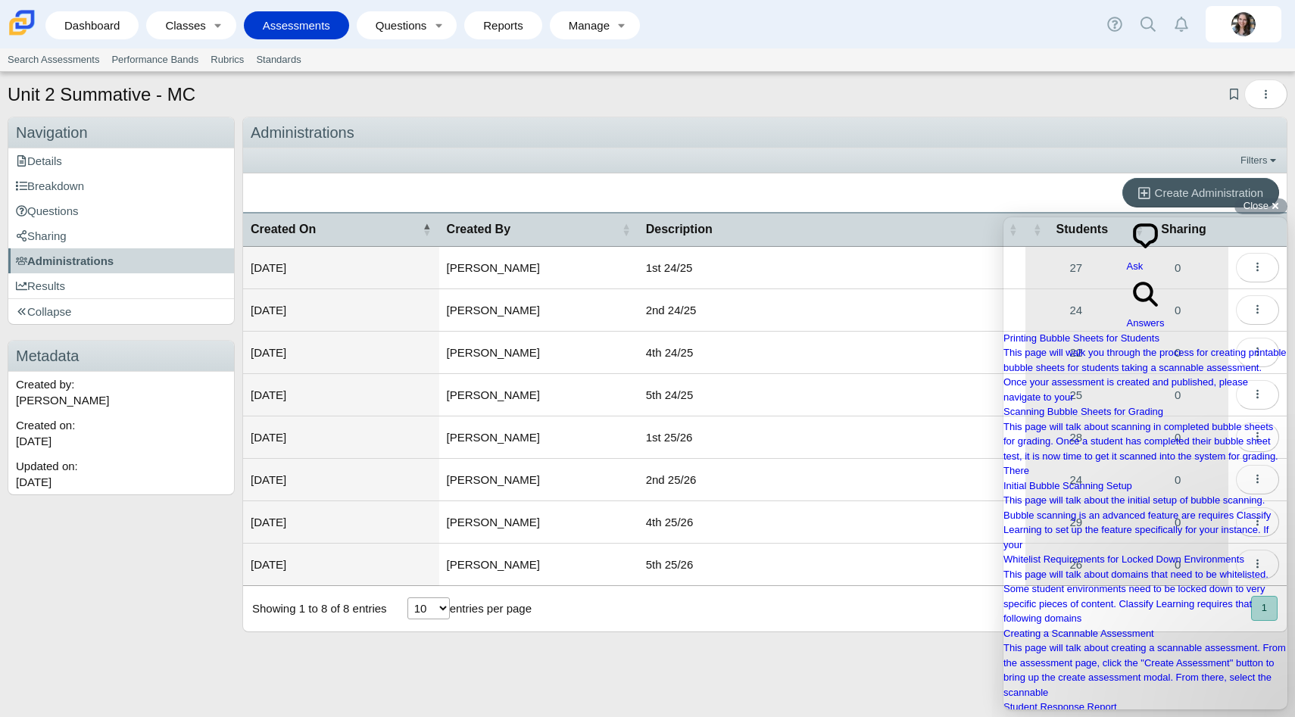
scroll to position [963, 0]
click at [560, 649] on div "Administrations Filters Show only: Loading… Create Administration Created On Cr…" at bounding box center [764, 390] width 1045 height 547
click at [213, 35] on link "Toggle expanded" at bounding box center [218, 25] width 21 height 28
click at [201, 55] on link "Active Classes" at bounding box center [238, 50] width 182 height 23
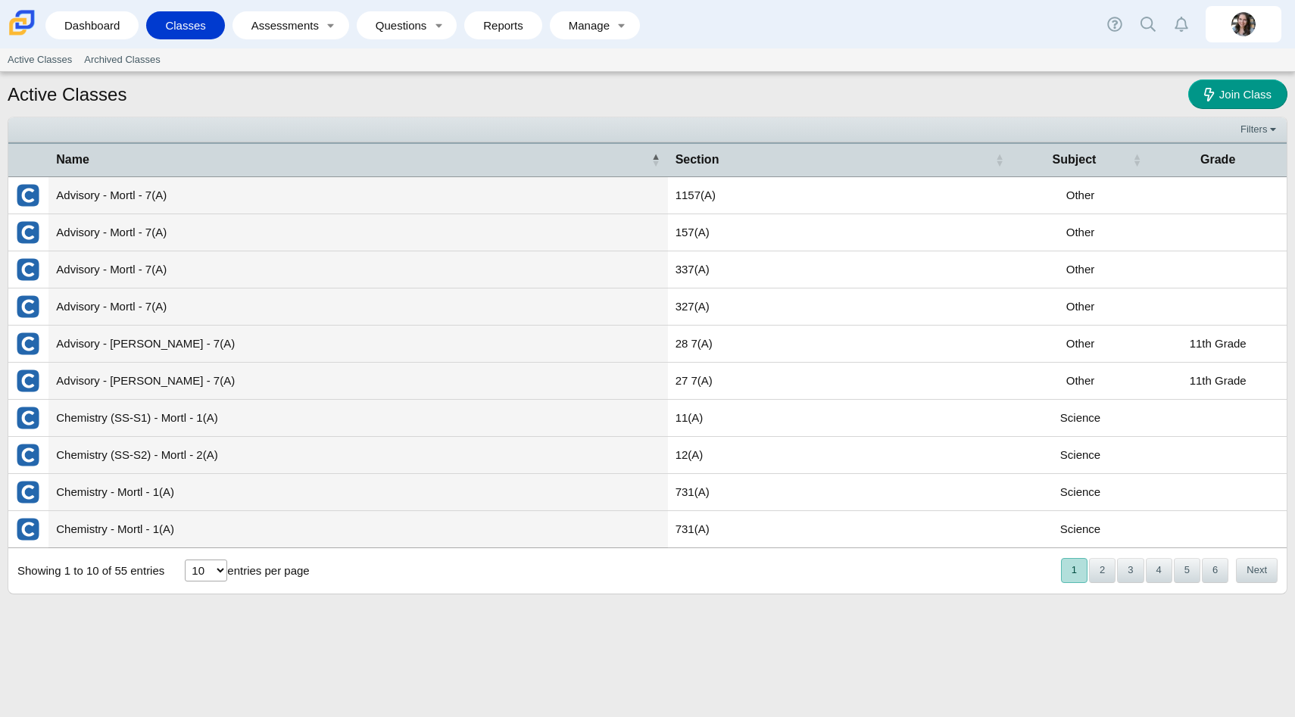
click at [695, 230] on td "157(A)" at bounding box center [840, 232] width 344 height 37
click at [132, 58] on link "Archived Classes" at bounding box center [122, 59] width 88 height 23
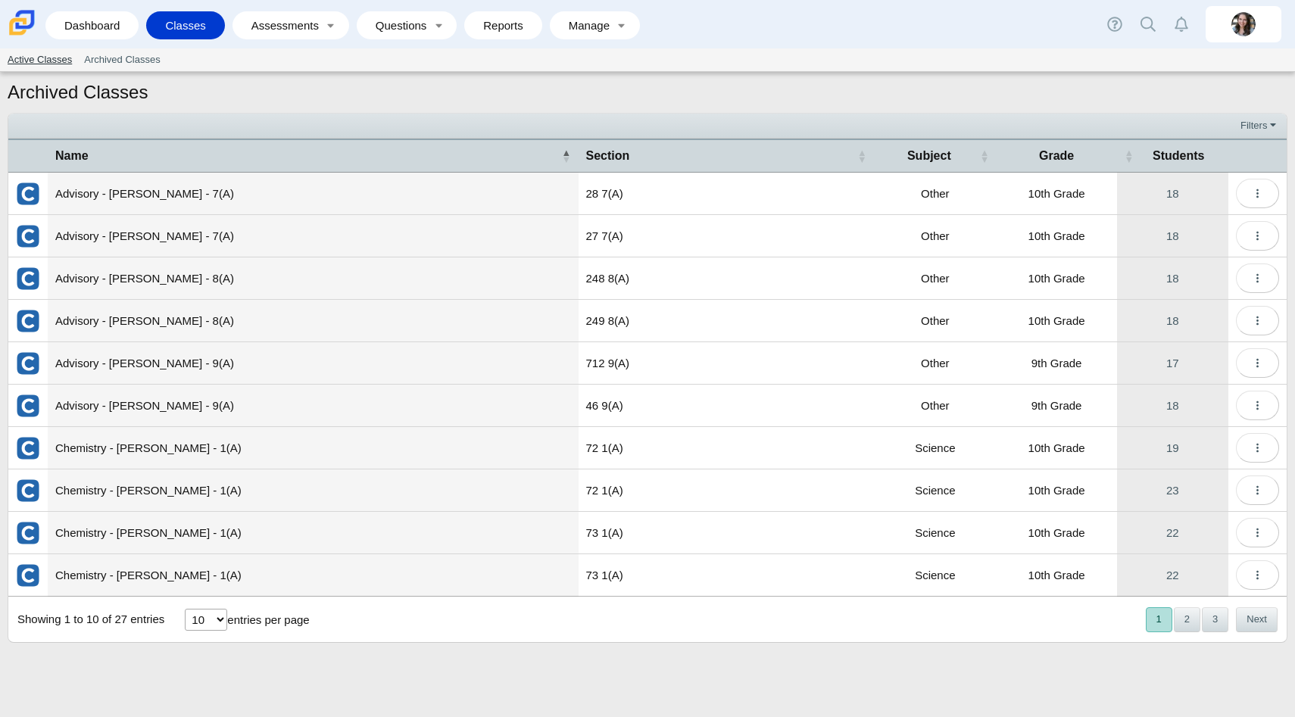
click at [43, 55] on link "Active Classes" at bounding box center [40, 59] width 77 height 23
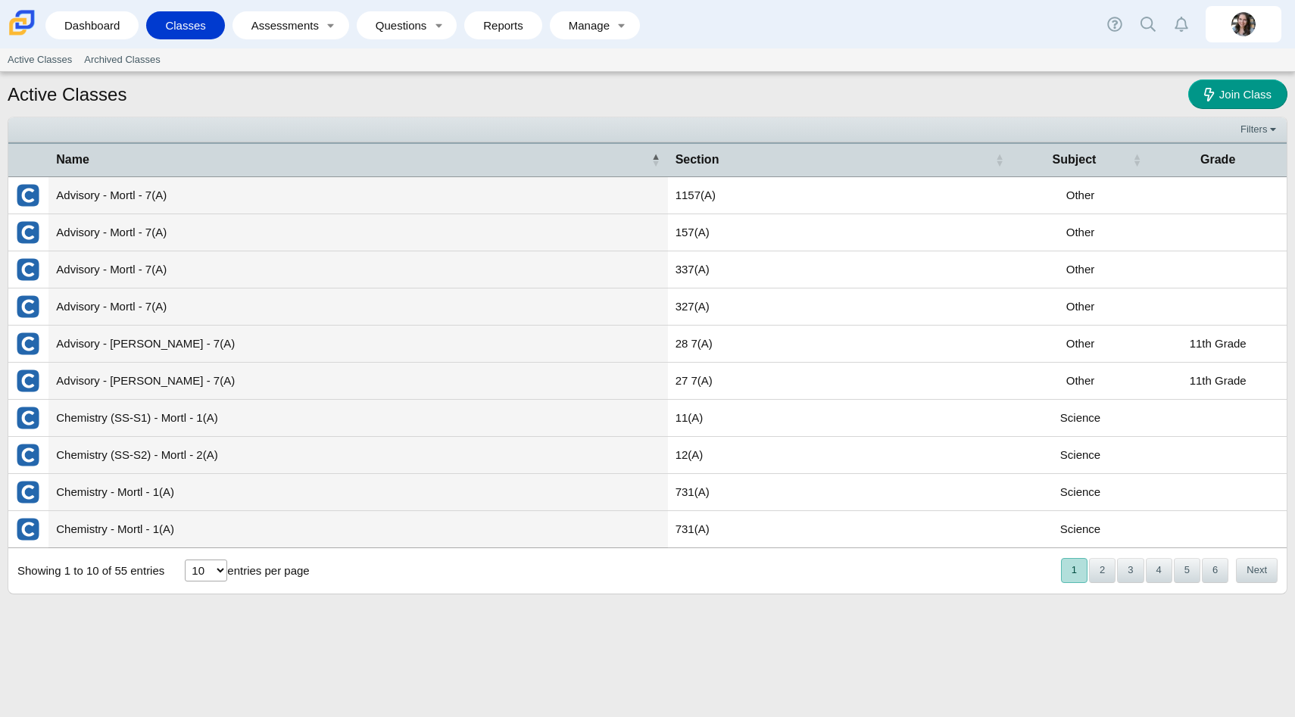
click at [364, 198] on td "Advisory - Mortl - 7(A)" at bounding box center [357, 195] width 619 height 37
click at [75, 195] on td "Advisory - Mortl - 7(A)" at bounding box center [357, 195] width 619 height 37
click at [136, 424] on td "Chemistry (SS-S1) - Mortl - 1(A)" at bounding box center [357, 418] width 619 height 37
click at [139, 60] on link "Archived Classes" at bounding box center [122, 59] width 88 height 23
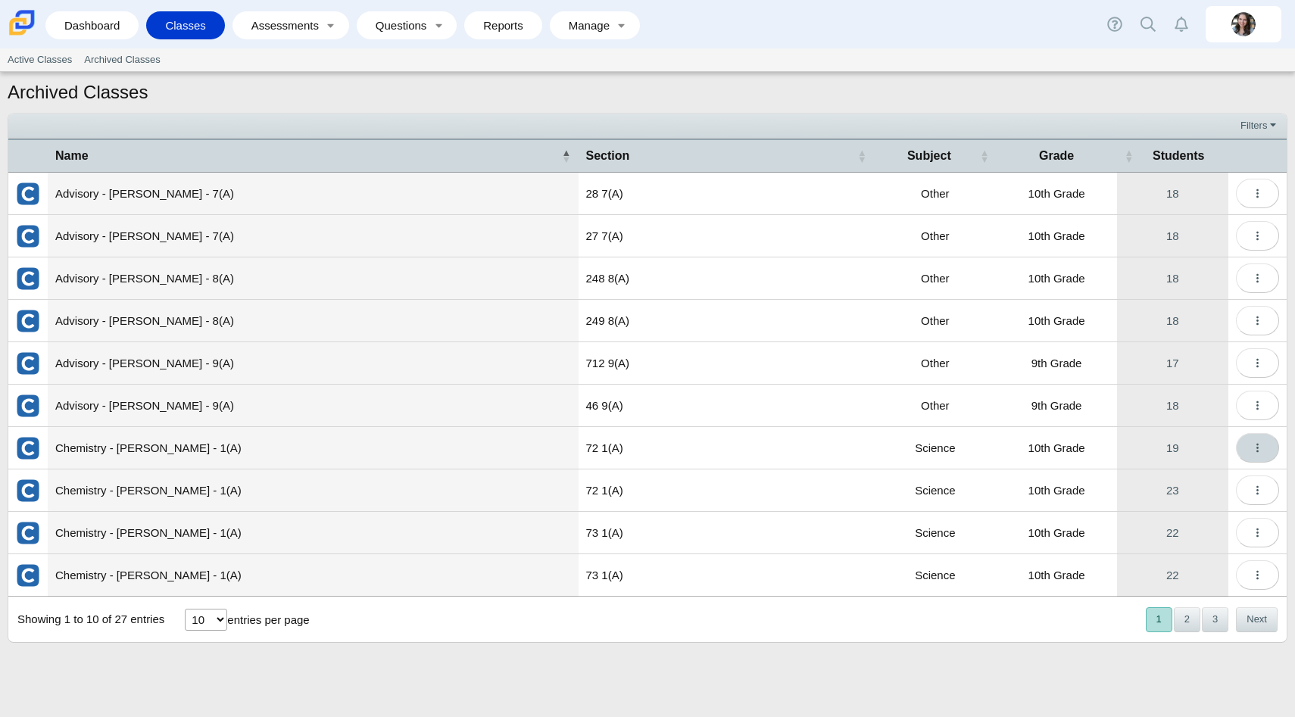
click at [1266, 445] on button "button" at bounding box center [1257, 448] width 43 height 30
click at [823, 688] on div "Archived Classes Filters Show only: Loading… Name Section Subject Grade Student…" at bounding box center [647, 394] width 1295 height 645
click at [32, 61] on link "Active Classes" at bounding box center [40, 59] width 77 height 23
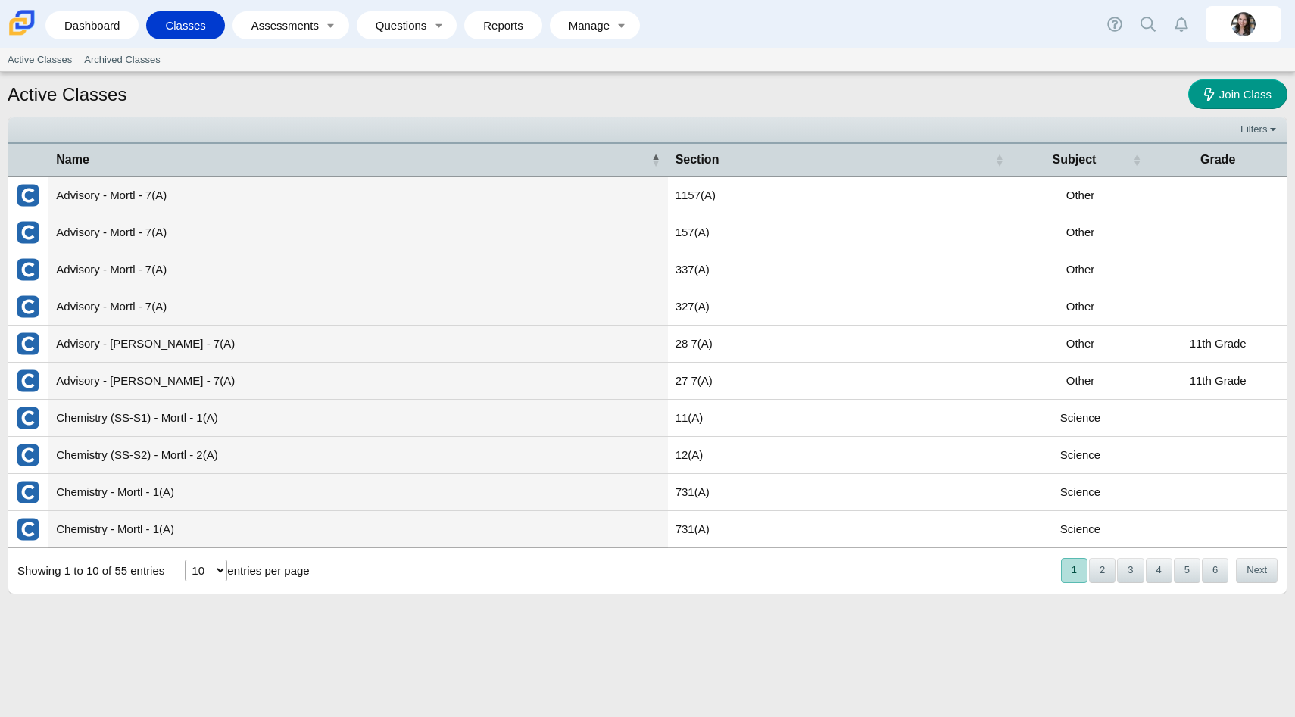
click at [198, 23] on link "Classes" at bounding box center [185, 25] width 63 height 28
click at [600, 23] on link "Manage" at bounding box center [585, 25] width 54 height 28
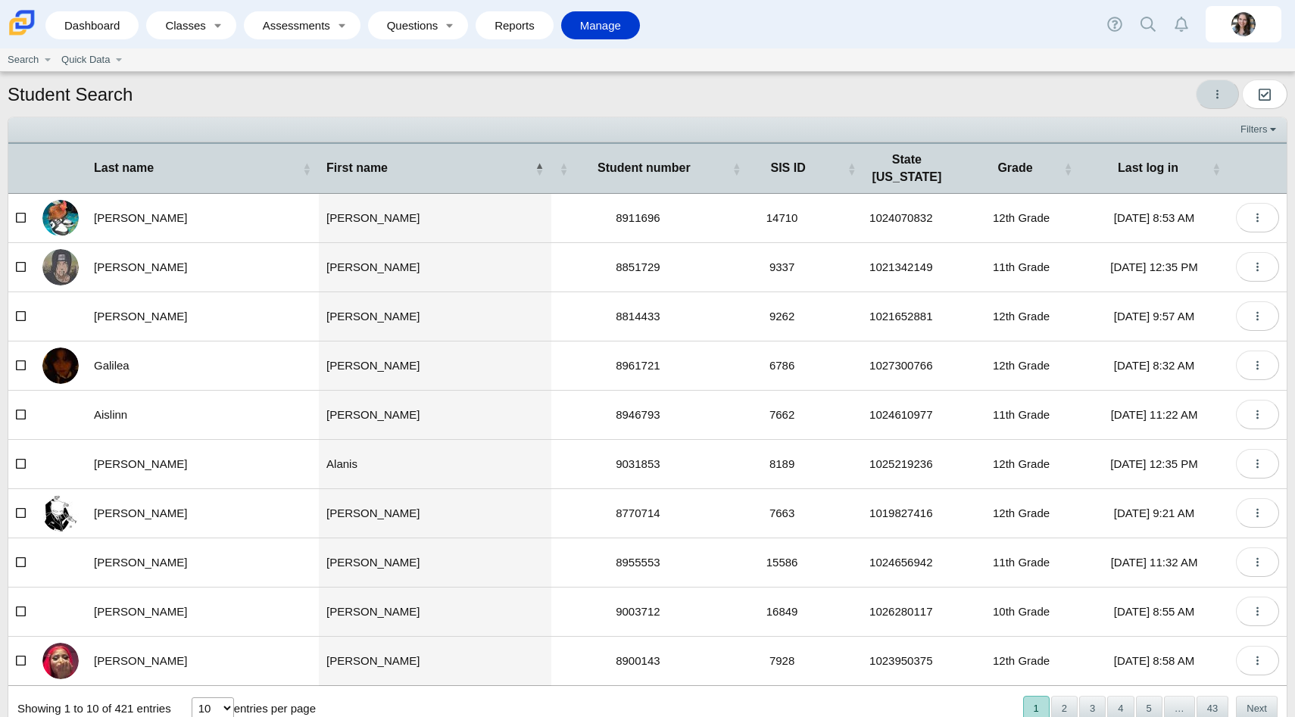
click at [1213, 98] on icon "More options" at bounding box center [1217, 94] width 11 height 11
click at [94, 57] on link "Quick Data" at bounding box center [82, 59] width 55 height 23
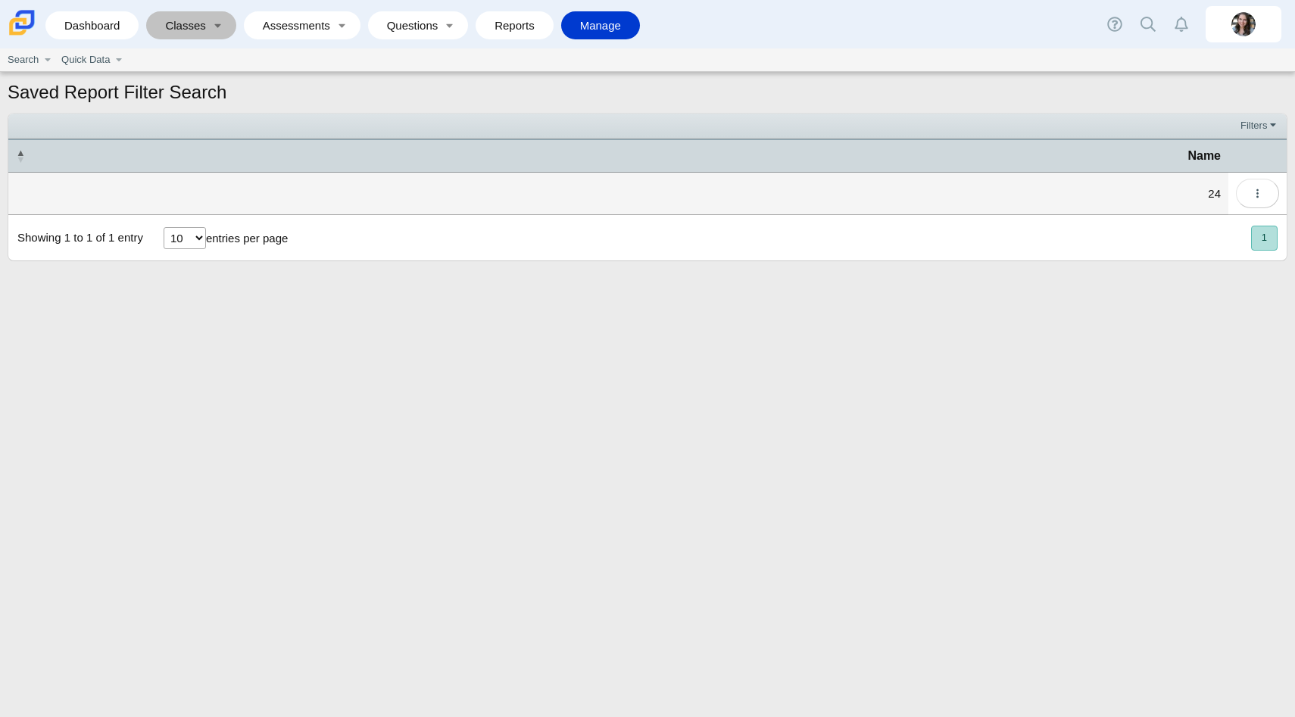
click at [170, 27] on link "Classes" at bounding box center [180, 25] width 53 height 28
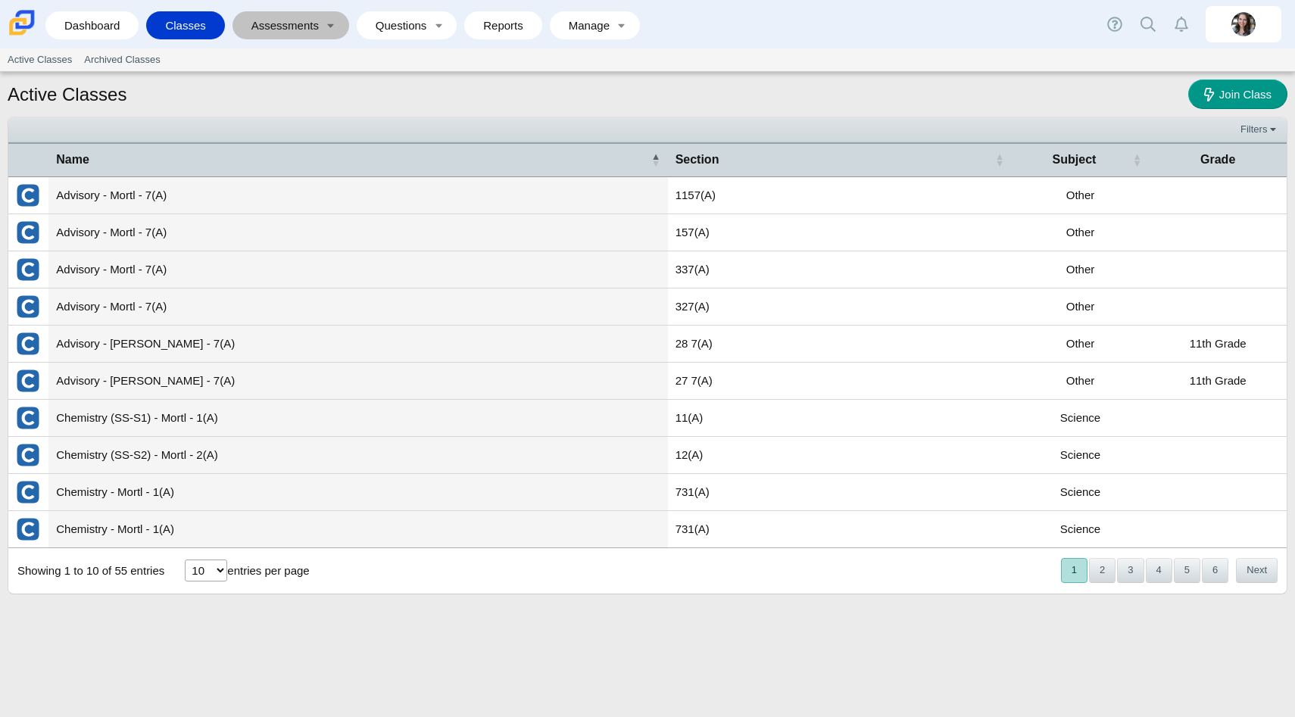
click at [308, 24] on link "Assessments" at bounding box center [280, 25] width 80 height 28
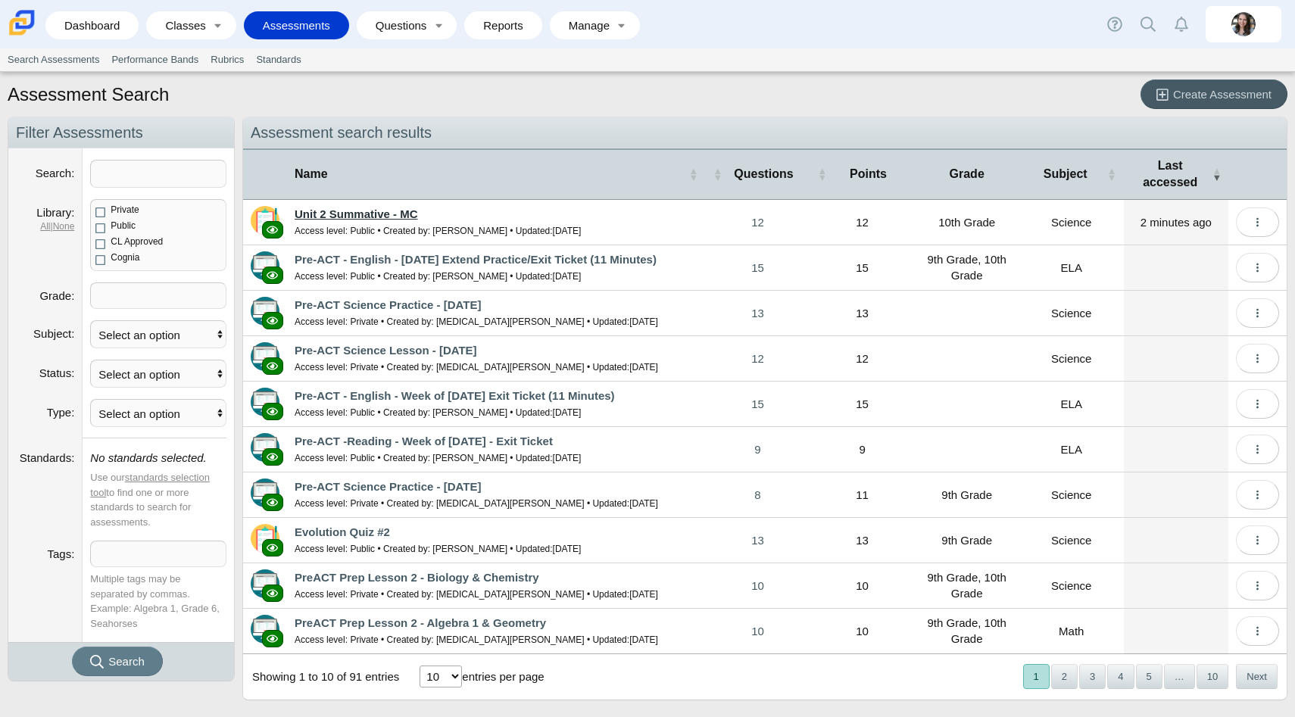
click at [353, 211] on link "Unit 2 Summative - MC" at bounding box center [356, 214] width 123 height 13
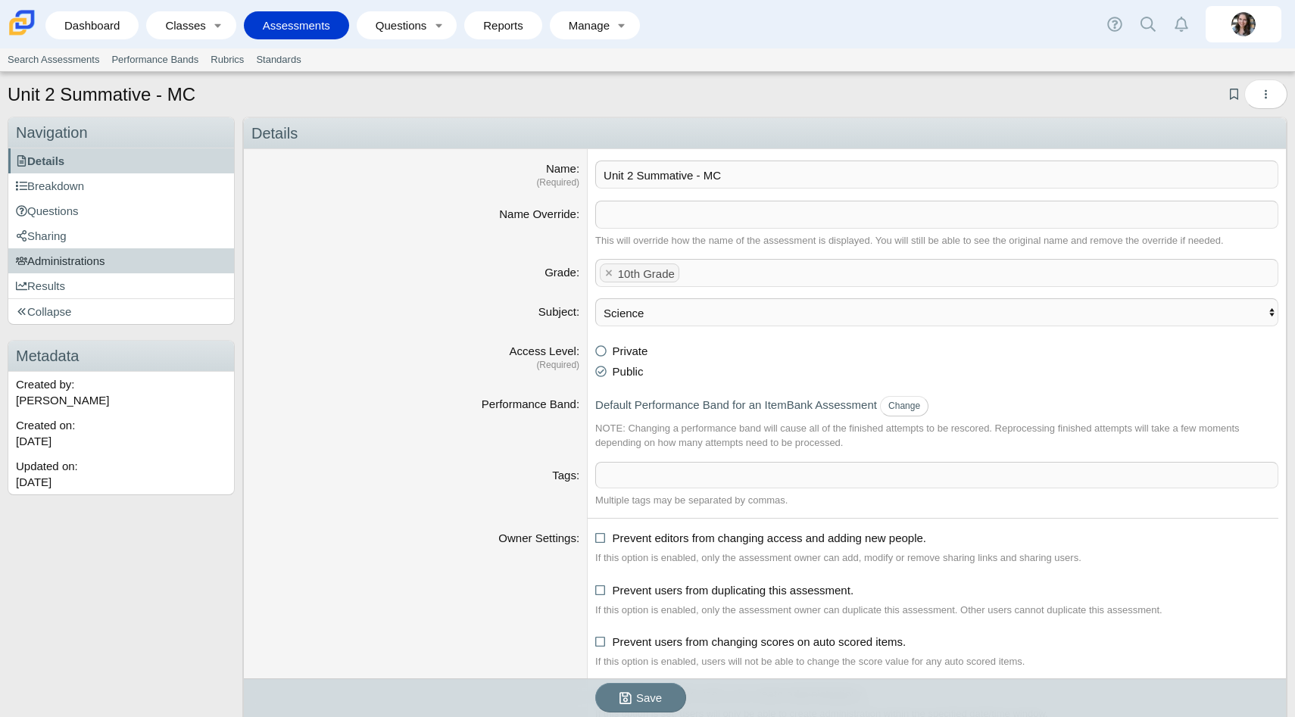
click at [136, 261] on link "Administrations" at bounding box center [121, 260] width 226 height 25
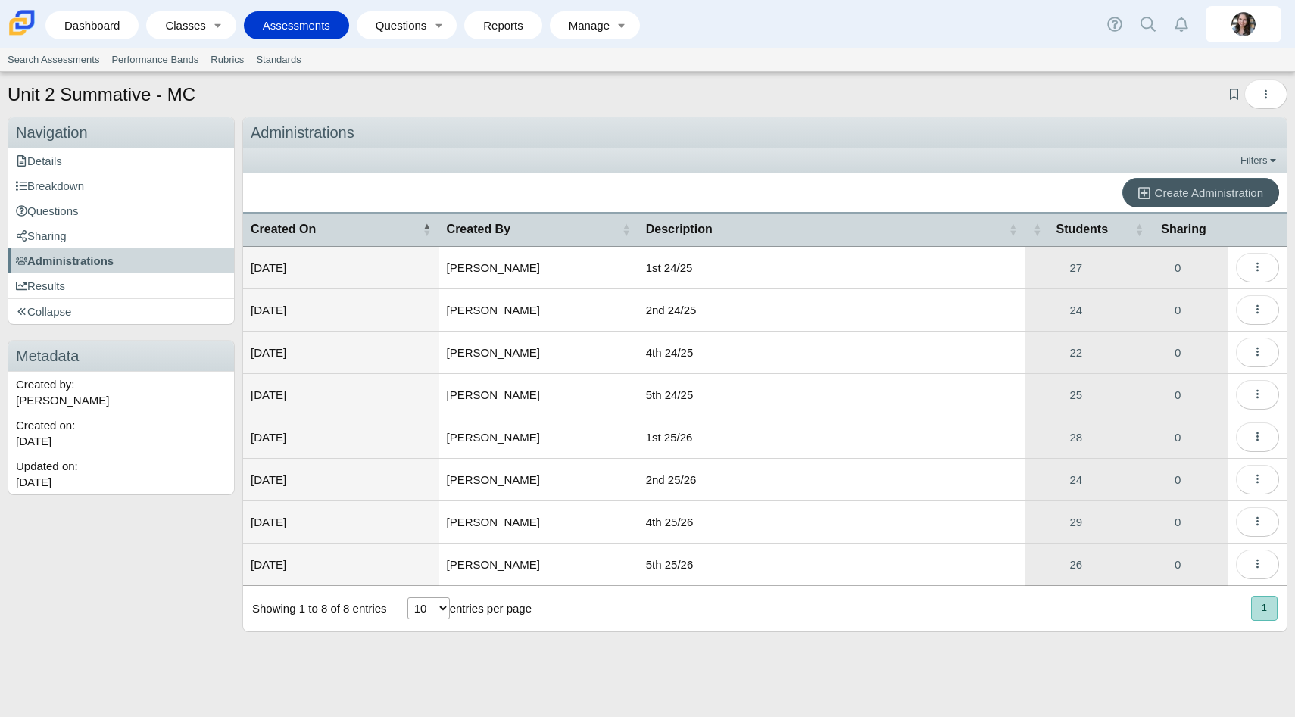
click at [873, 438] on td "1st 25/26" at bounding box center [832, 438] width 387 height 42
click at [1255, 433] on icon "More options" at bounding box center [1257, 436] width 11 height 11
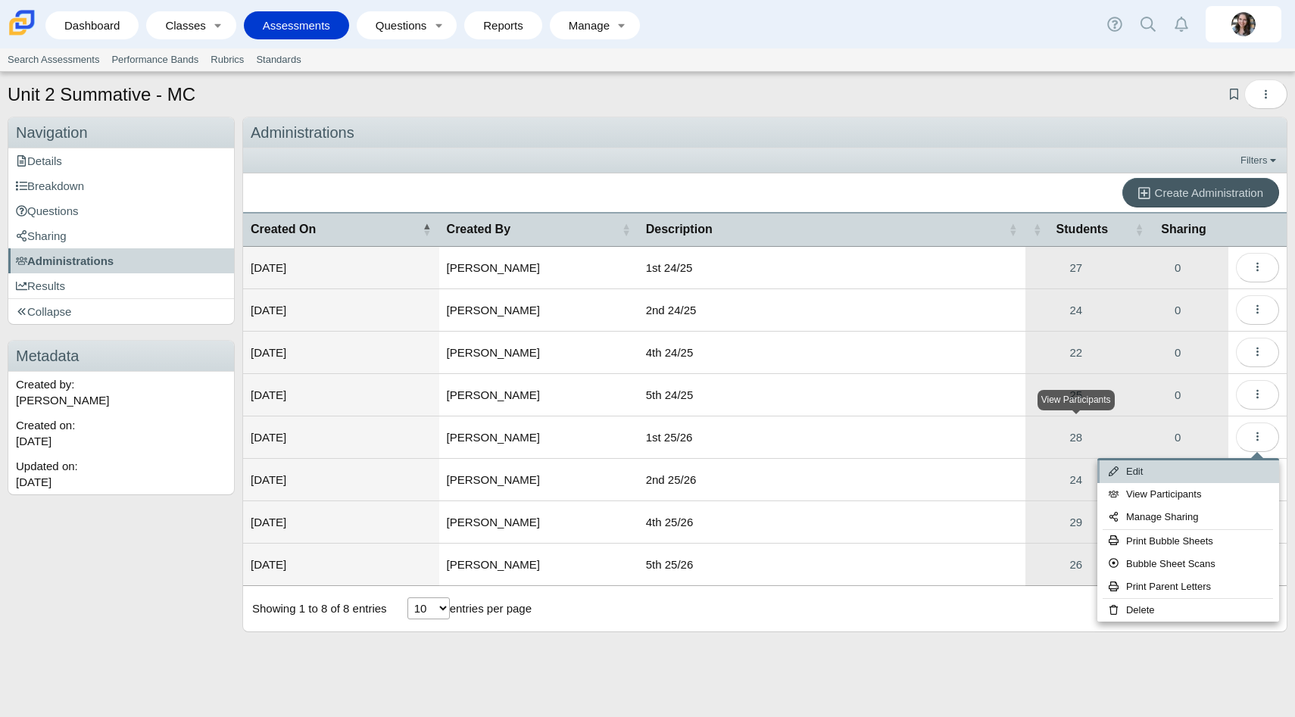
click at [1142, 480] on link "Edit" at bounding box center [1189, 472] width 182 height 23
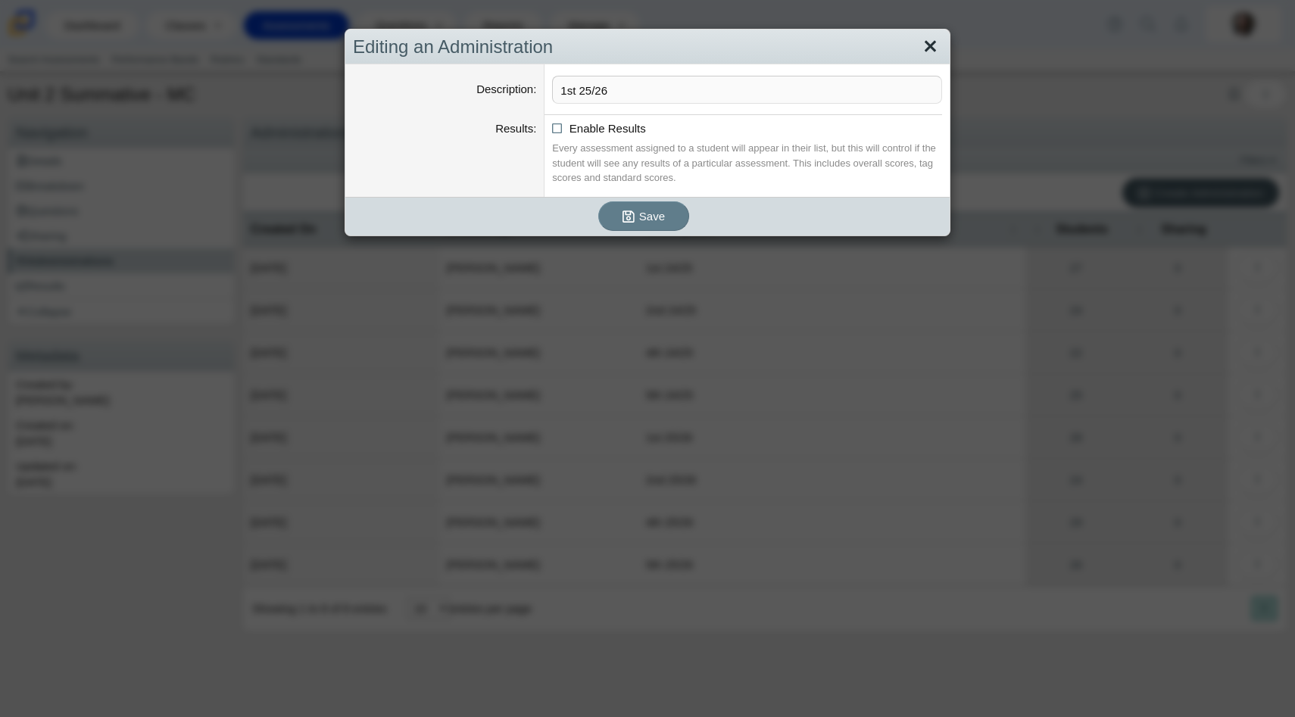
click at [930, 44] on link "Close" at bounding box center [930, 47] width 23 height 26
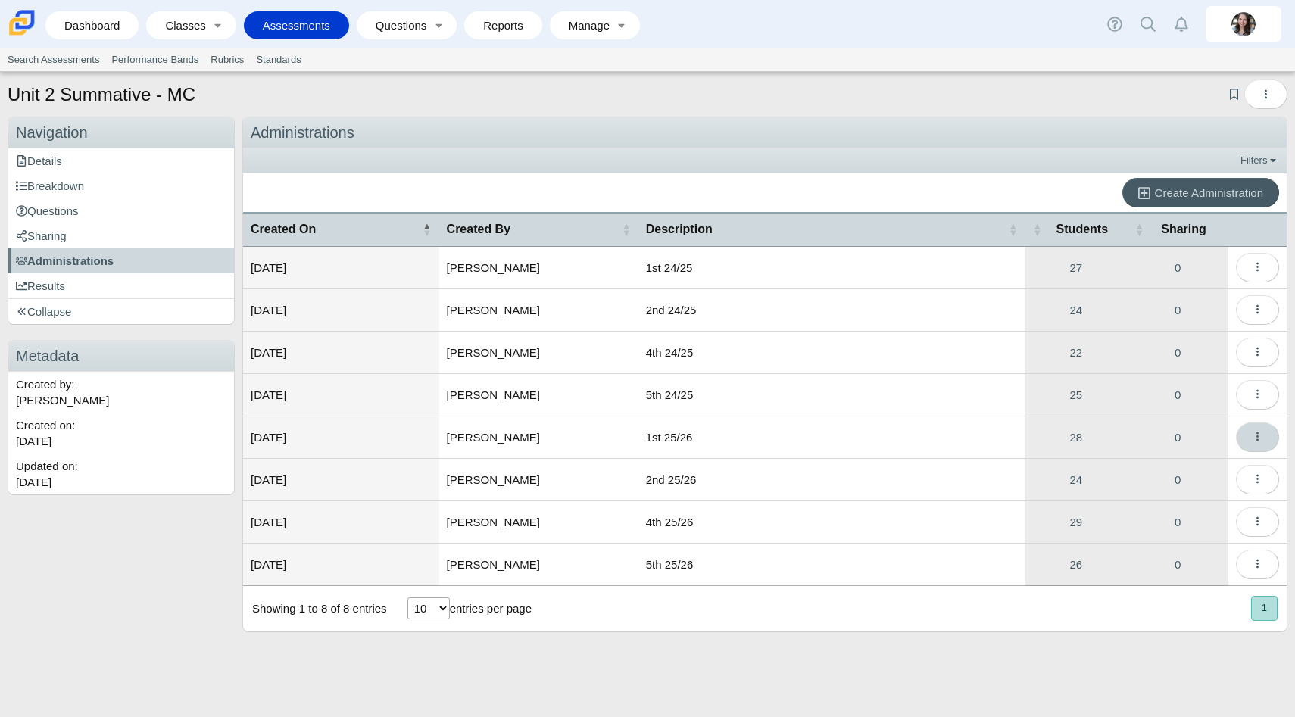
click at [1252, 443] on span "More options" at bounding box center [1257, 437] width 11 height 13
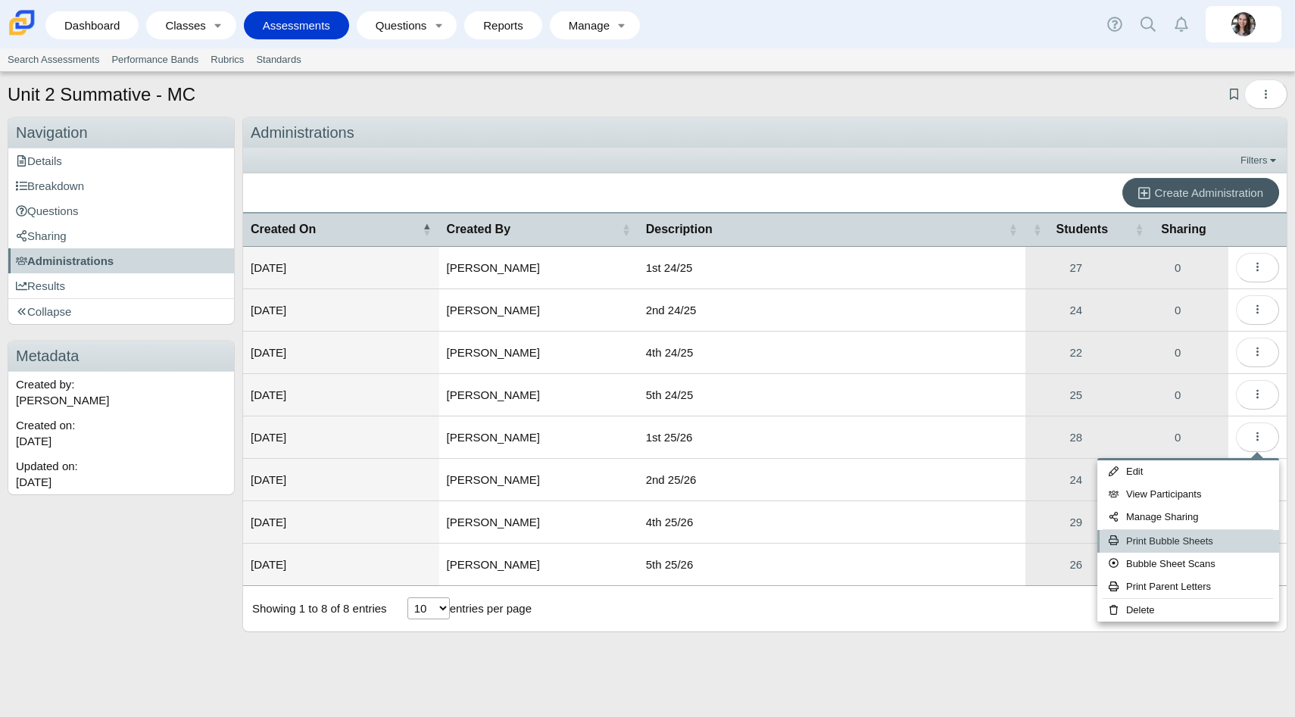
click at [1152, 545] on link "Print Bubble Sheets" at bounding box center [1189, 541] width 182 height 23
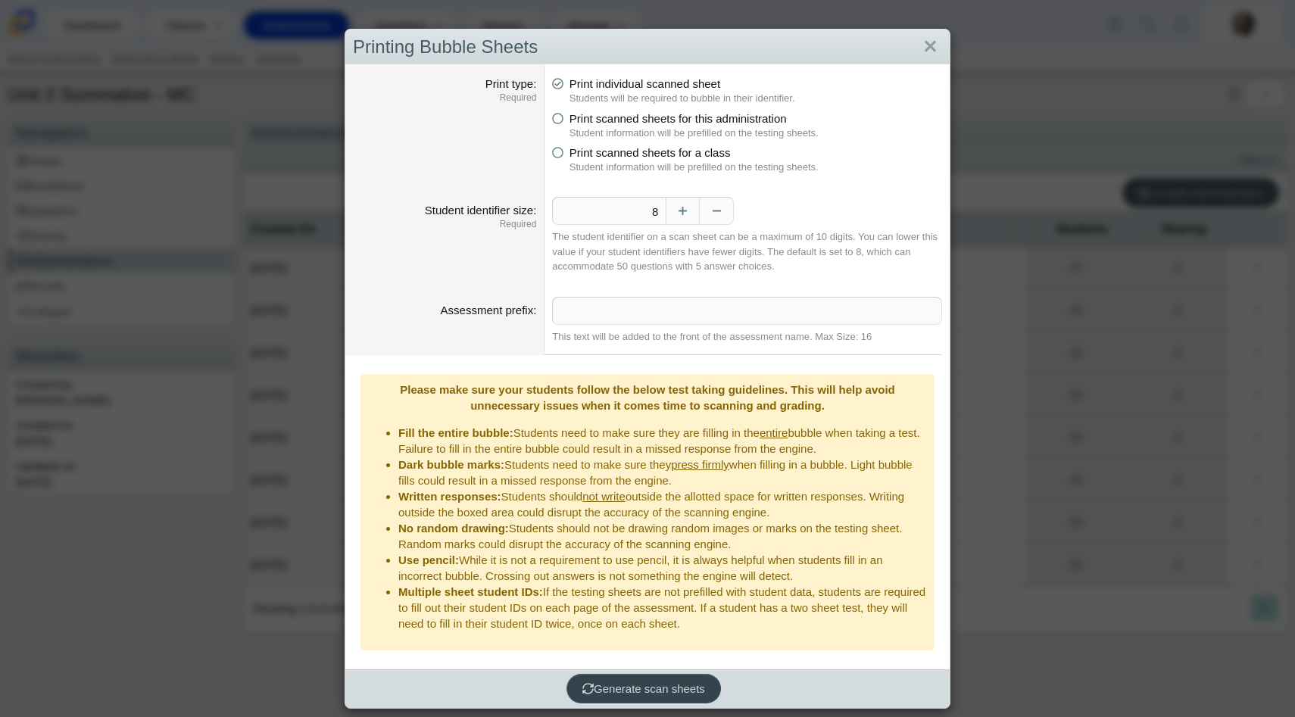
click at [614, 683] on span "Generate scan sheets" at bounding box center [644, 689] width 123 height 13
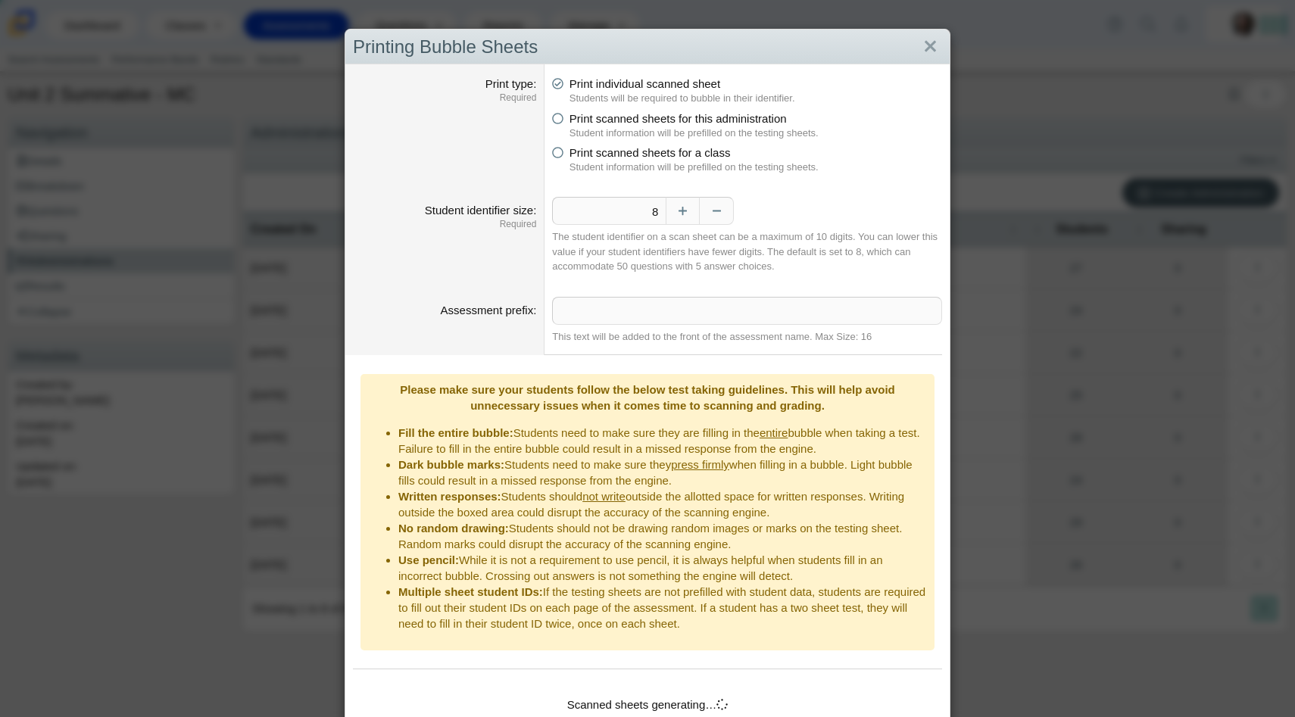
scroll to position [47, 0]
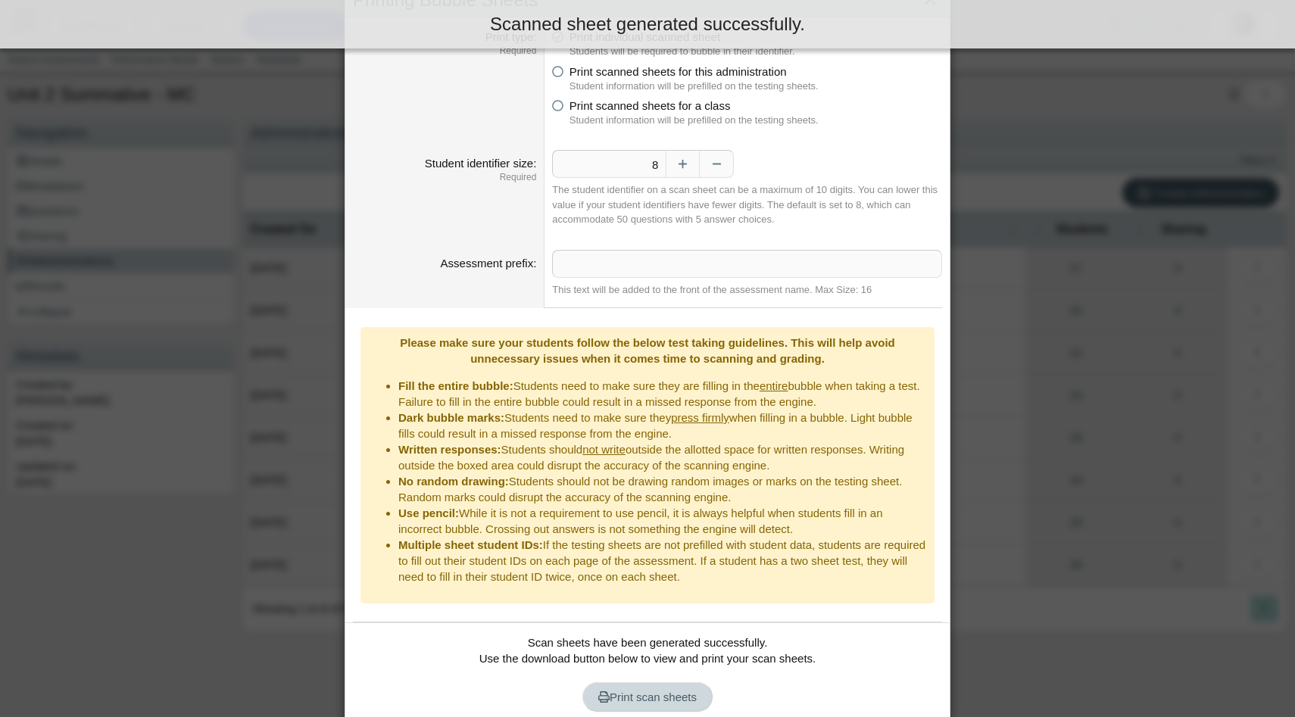
click at [627, 691] on span "Print scan sheets" at bounding box center [647, 697] width 98 height 13
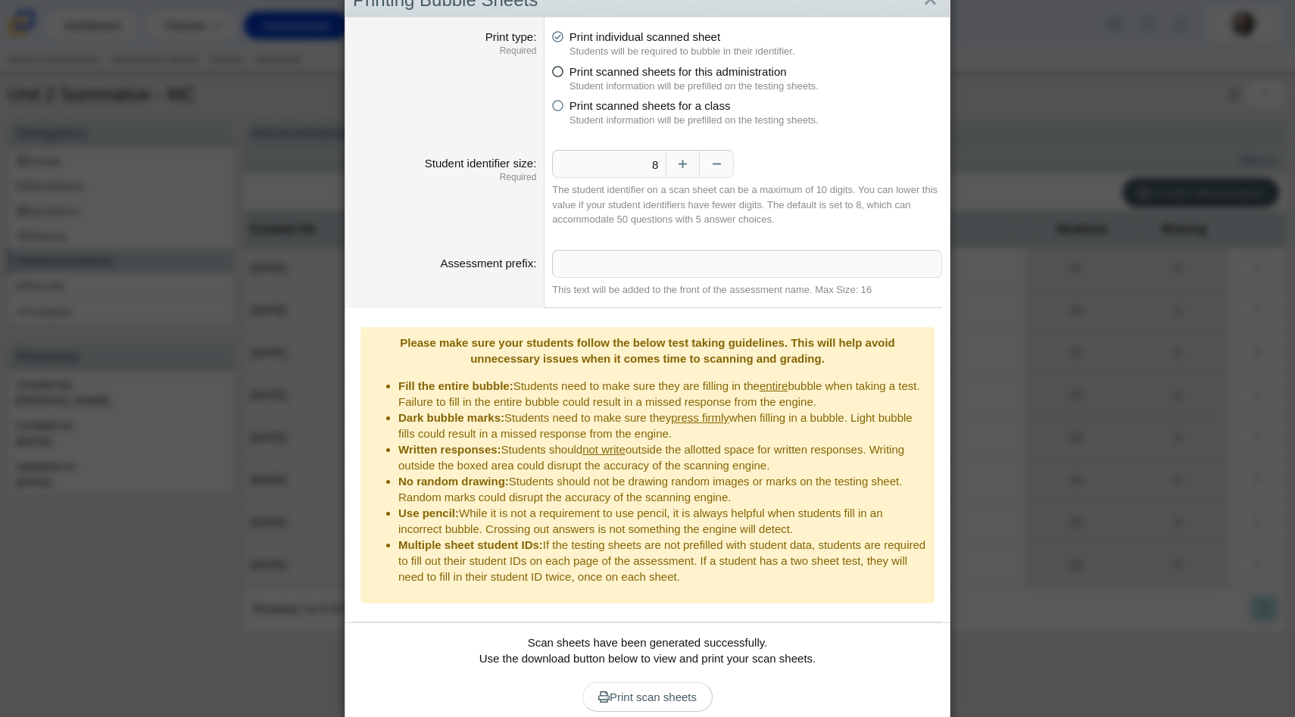
click at [558, 74] on icon at bounding box center [557, 69] width 11 height 11
click at [558, 73] on input "Print scanned sheets for this administration" at bounding box center [557, 68] width 10 height 10
radio input "true"
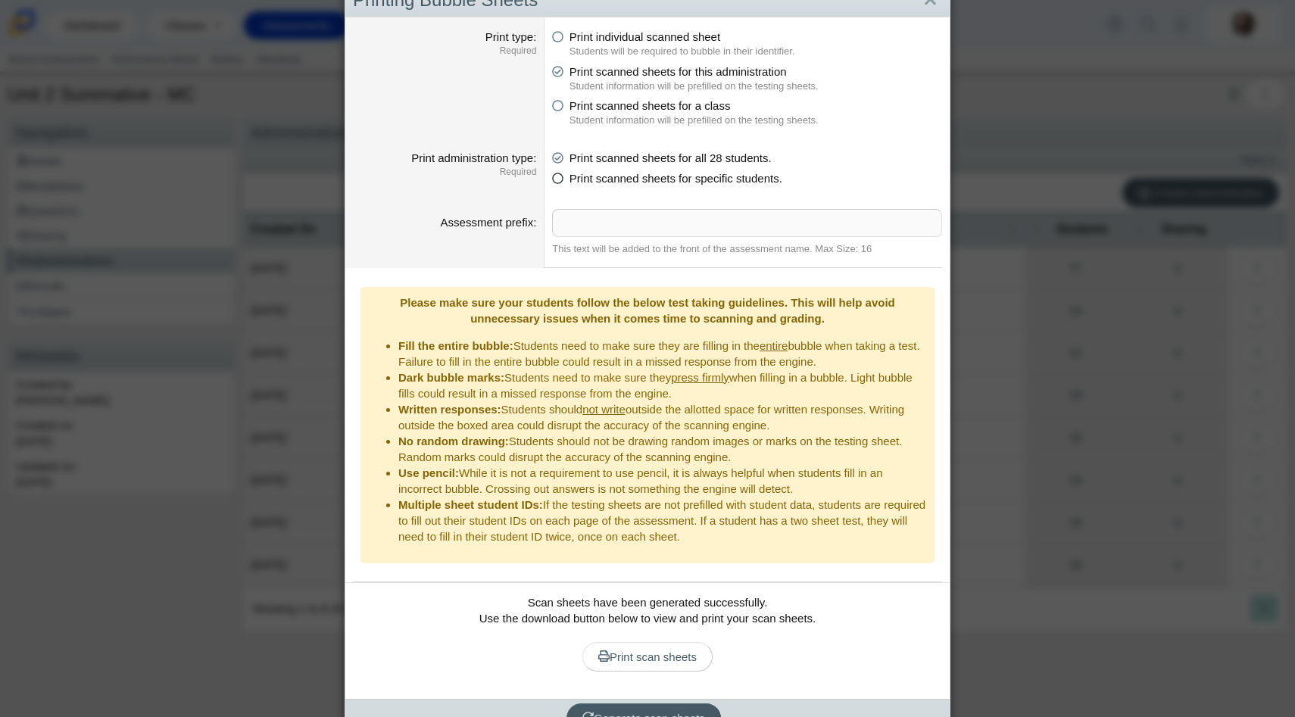
scroll to position [27, 0]
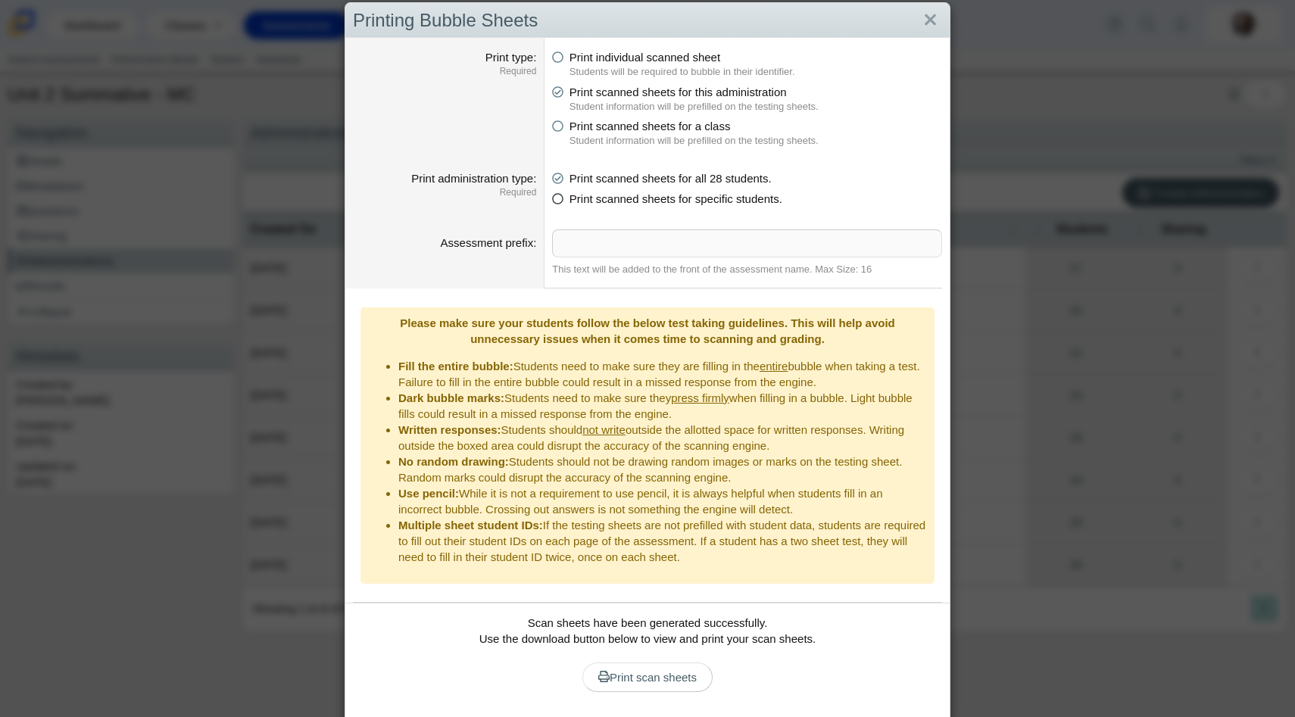
click at [555, 196] on icon at bounding box center [557, 196] width 11 height 11
click at [555, 196] on input "Print scanned sheets for specific students." at bounding box center [557, 195] width 10 height 10
radio input "true"
click at [558, 176] on icon at bounding box center [557, 175] width 11 height 11
click at [558, 176] on input "Print scanned sheets for all 28 students." at bounding box center [557, 175] width 10 height 10
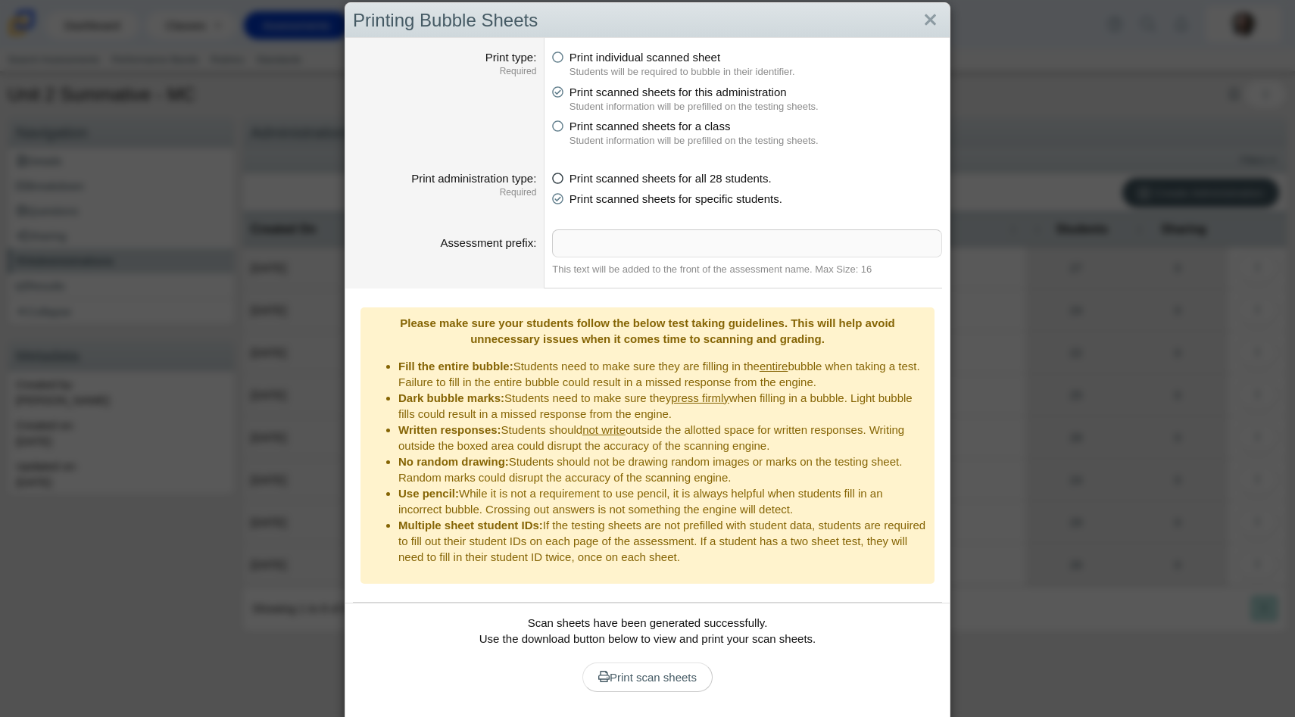
radio input "true"
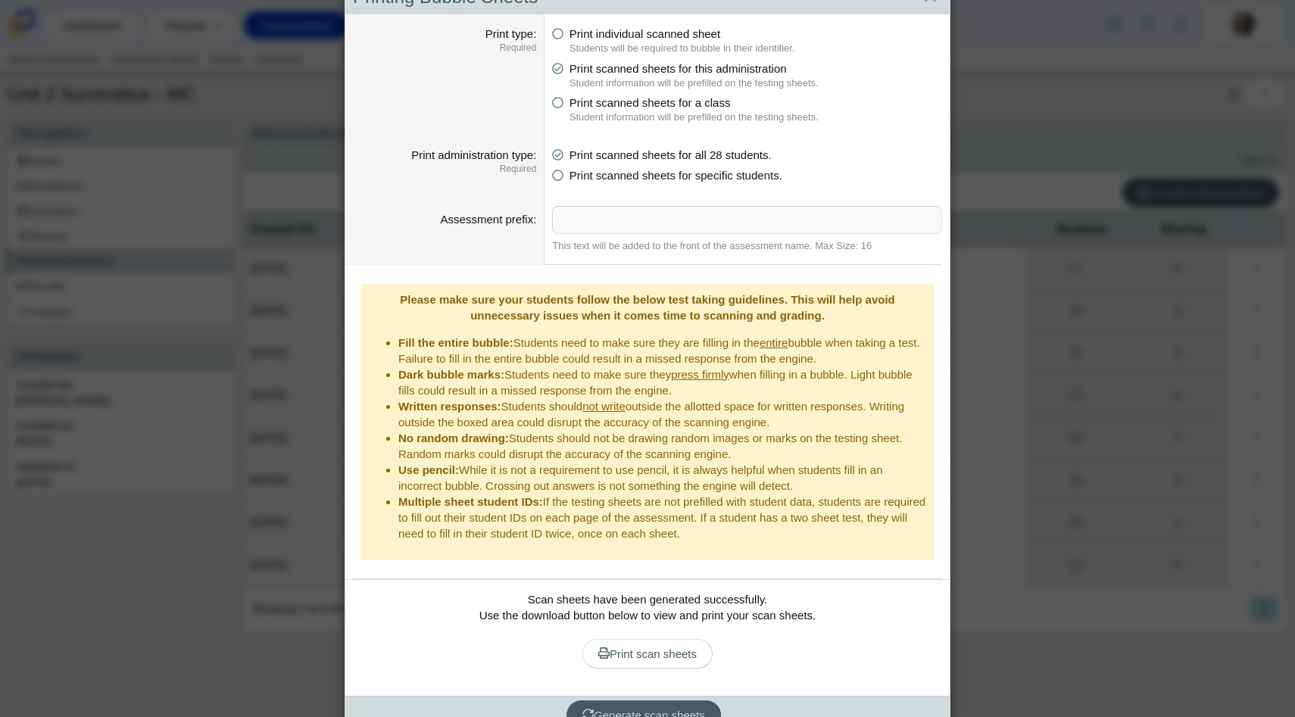
scroll to position [52, 0]
click at [624, 707] on span "Generate scan sheets" at bounding box center [644, 713] width 123 height 13
drag, startPoint x: 639, startPoint y: 689, endPoint x: 565, endPoint y: 523, distance: 180.8
click at [565, 523] on div "Print type Required Print individual scanned sheet Students will be required to…" at bounding box center [647, 372] width 605 height 720
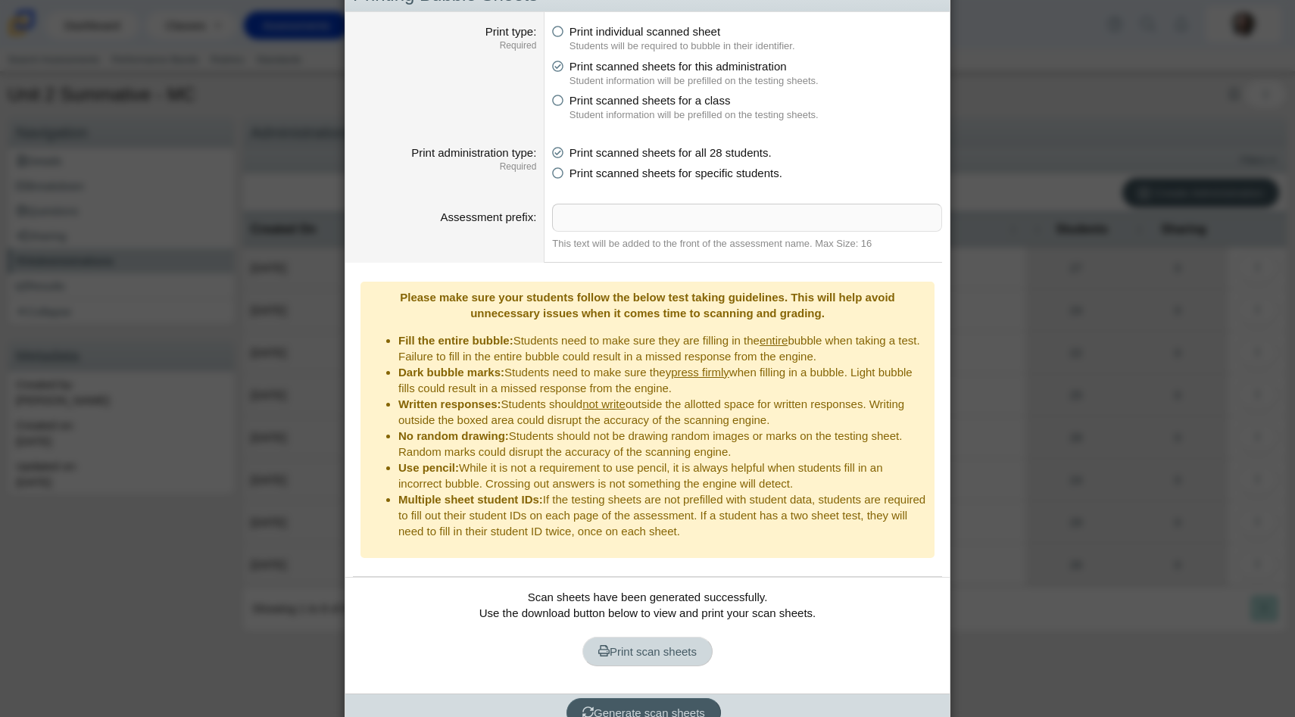
click at [618, 637] on link "Print scan sheets" at bounding box center [648, 652] width 130 height 30
click at [1041, 283] on div "Printing Bubble Sheets Print type Required Print individual scanned sheet Stude…" at bounding box center [647, 358] width 1295 height 717
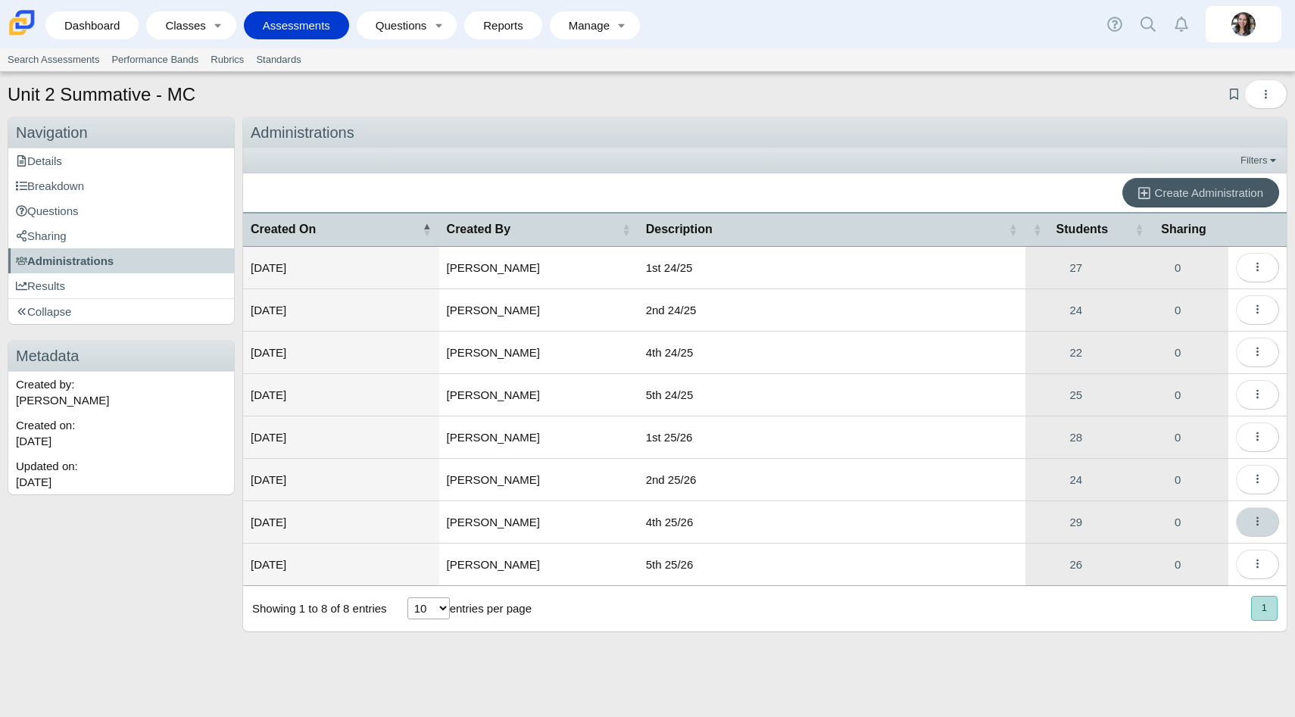
click at [1260, 516] on icon "More options" at bounding box center [1257, 521] width 11 height 11
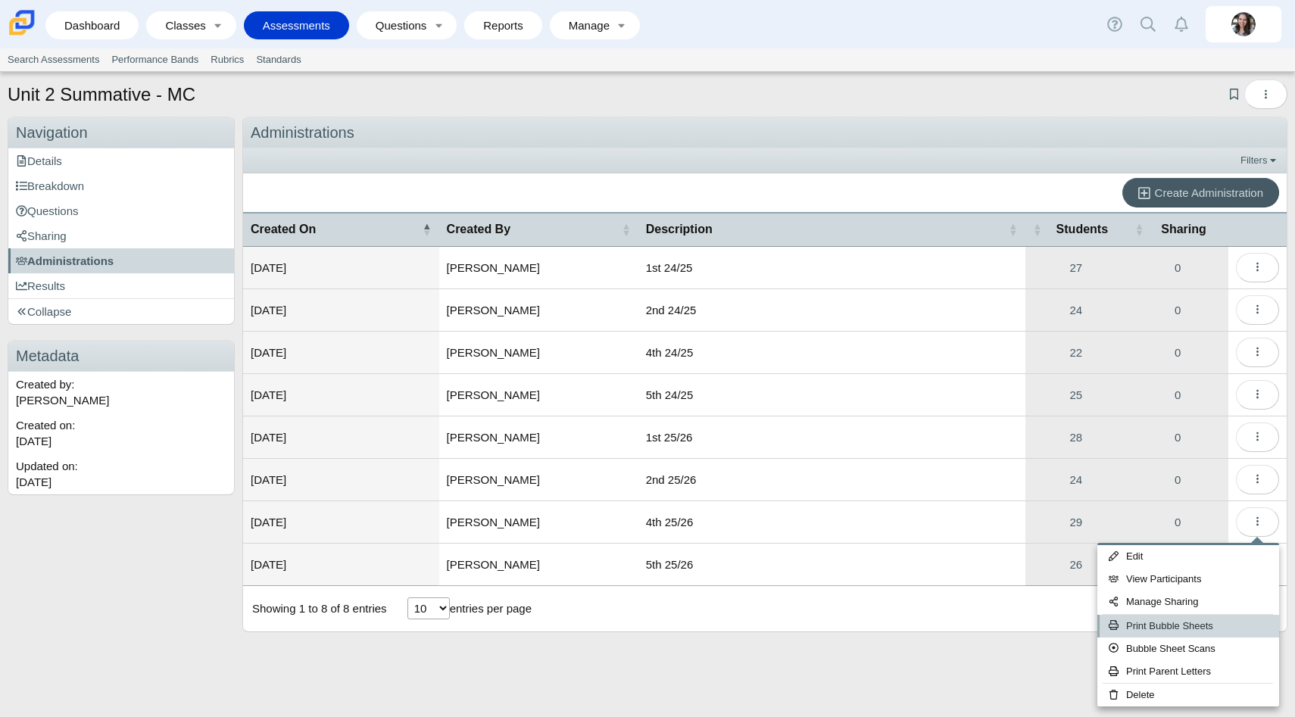
click at [1196, 627] on link "Print Bubble Sheets" at bounding box center [1189, 626] width 182 height 23
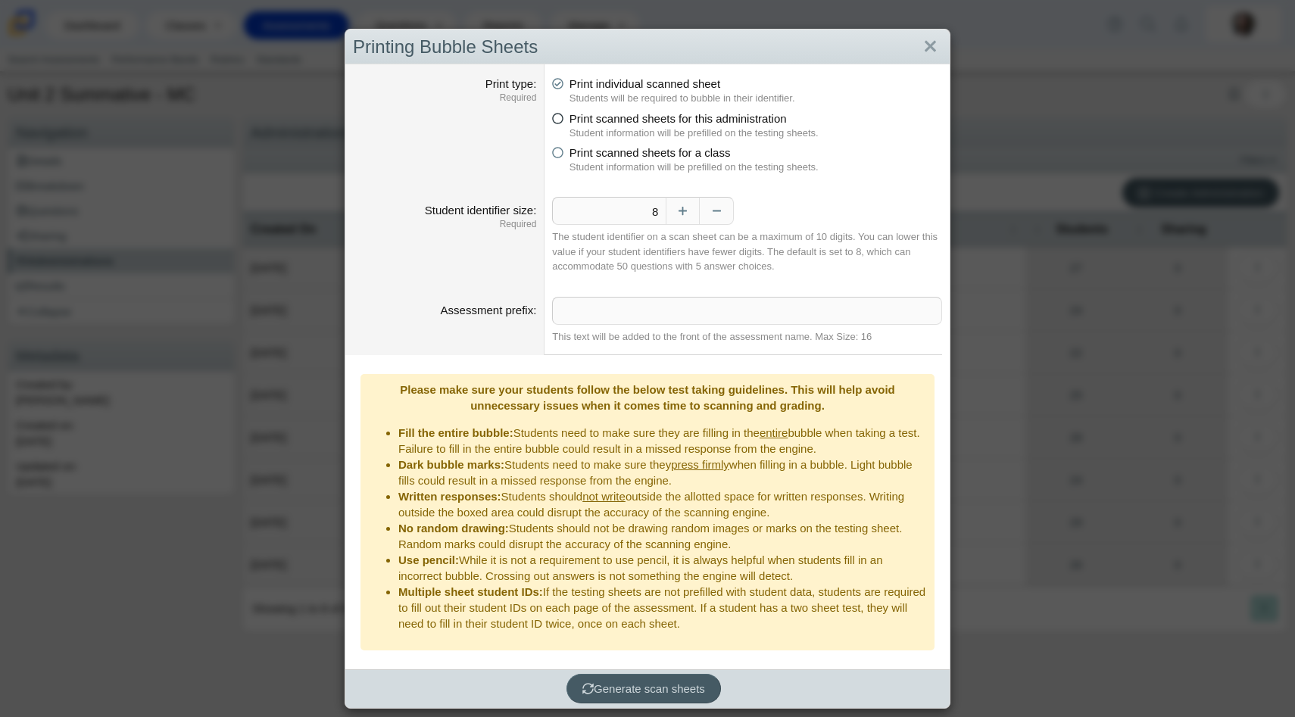
click at [563, 117] on icon at bounding box center [557, 116] width 11 height 11
click at [561, 117] on input "Print scanned sheets for this administration" at bounding box center [557, 115] width 10 height 10
radio input "true"
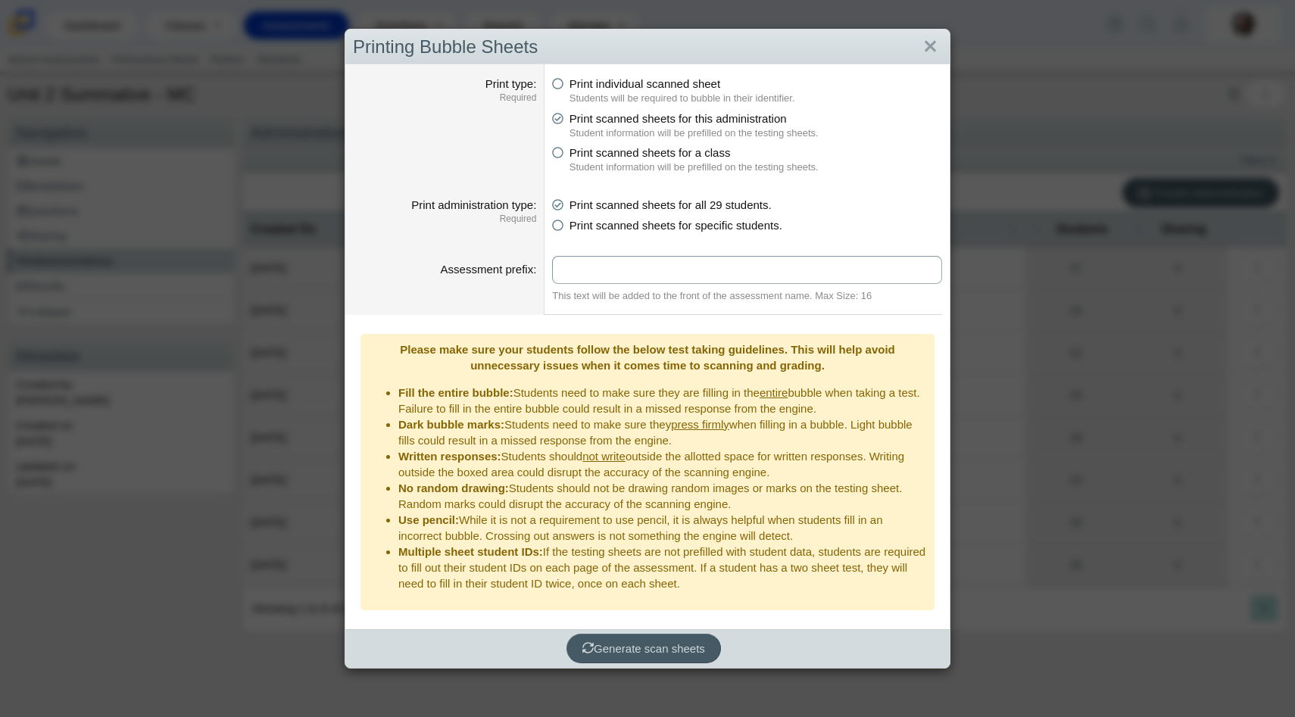
click at [589, 266] on input "Assessment prefix" at bounding box center [747, 270] width 390 height 28
type input "2nd"
click at [633, 634] on button "Generate scan sheets" at bounding box center [644, 649] width 155 height 30
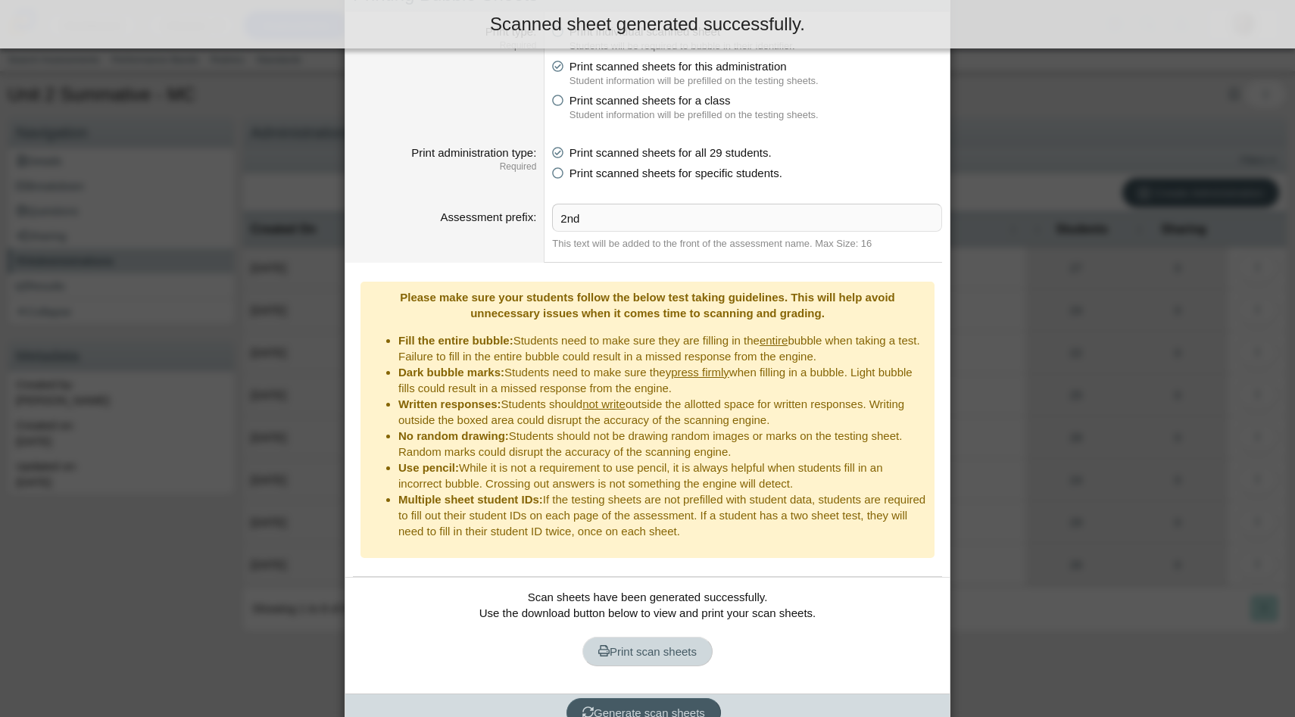
click at [677, 641] on link "Print scan sheets" at bounding box center [648, 652] width 130 height 30
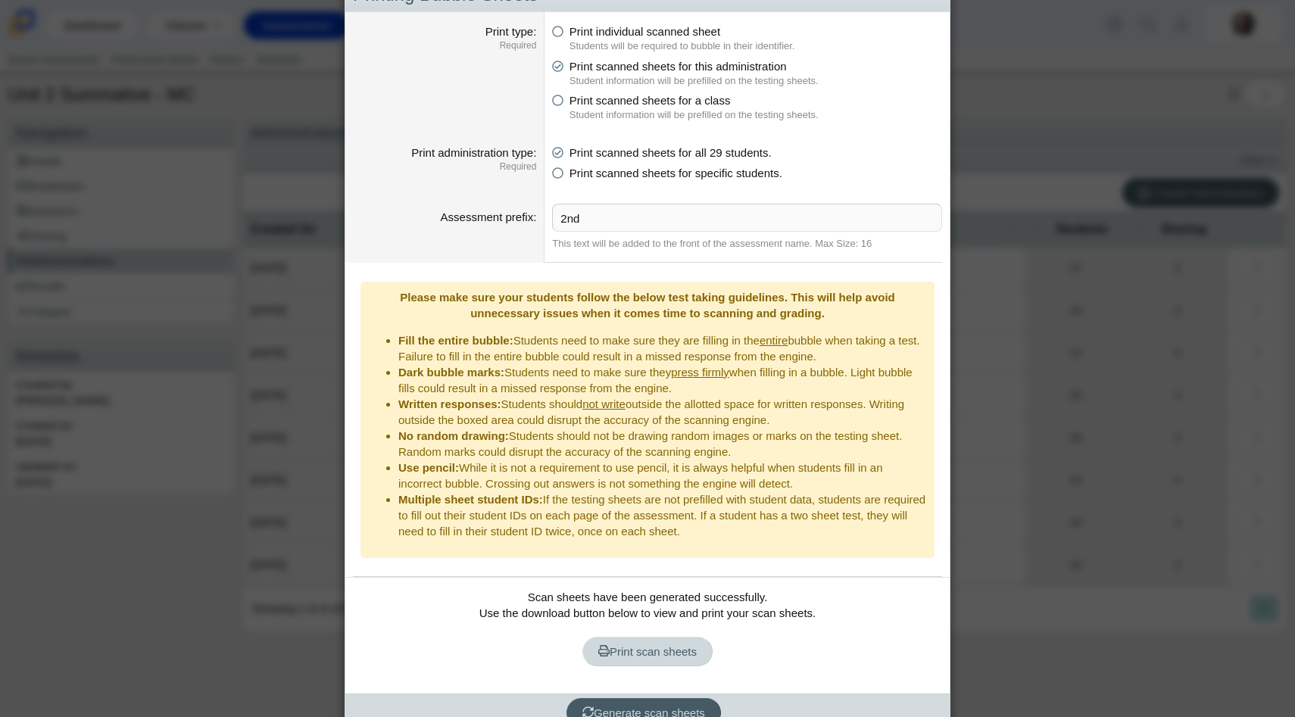
scroll to position [0, 0]
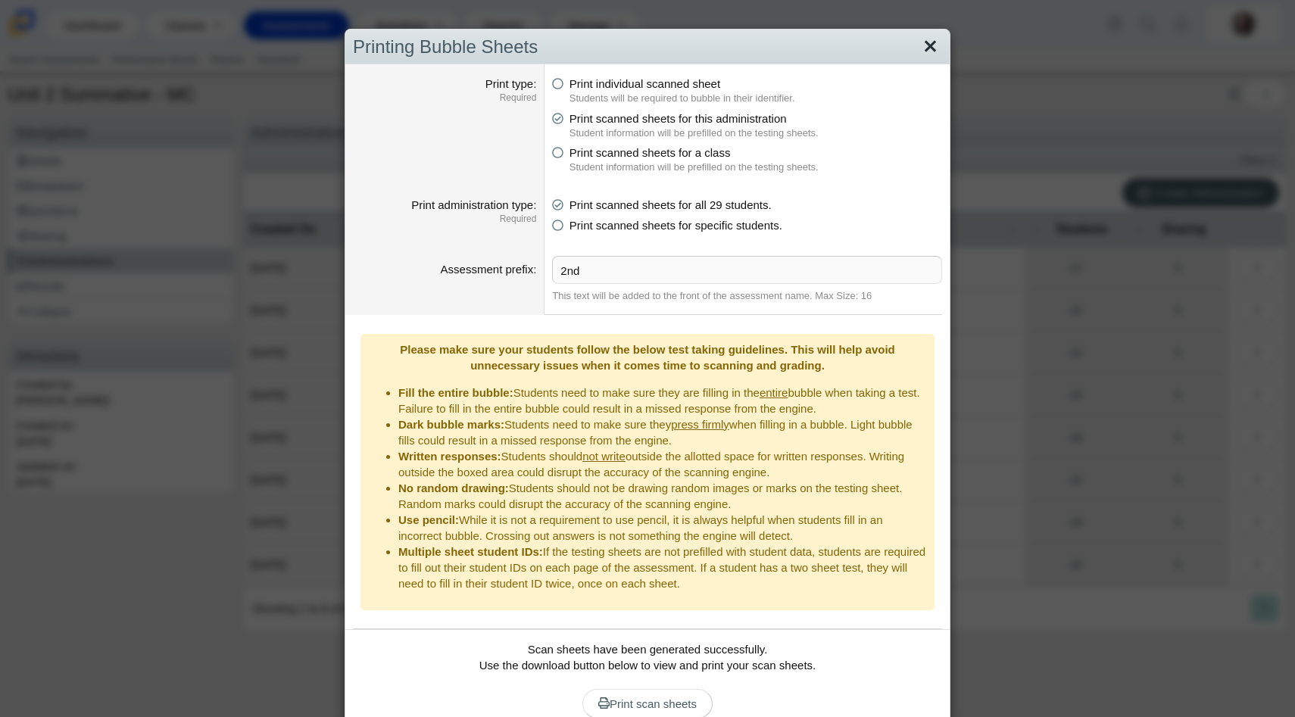
click at [927, 43] on link "Close" at bounding box center [930, 47] width 23 height 26
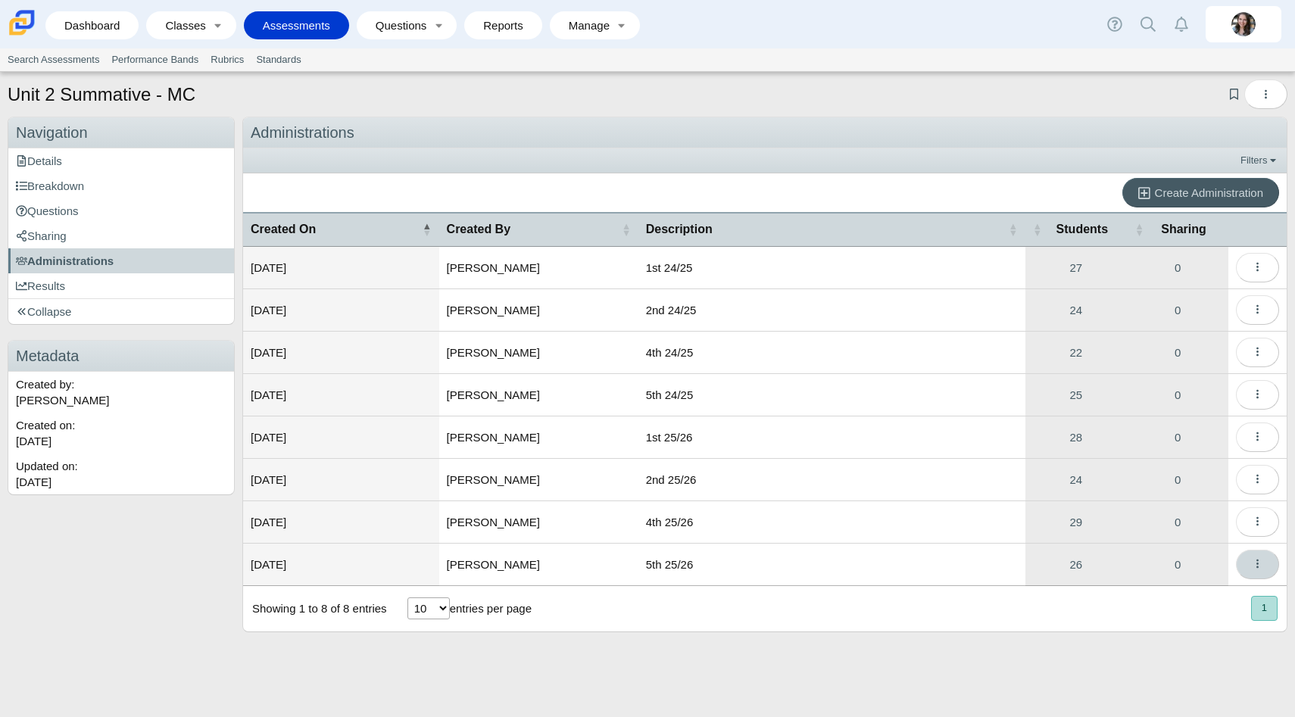
click at [1258, 562] on icon "More options" at bounding box center [1257, 563] width 11 height 11
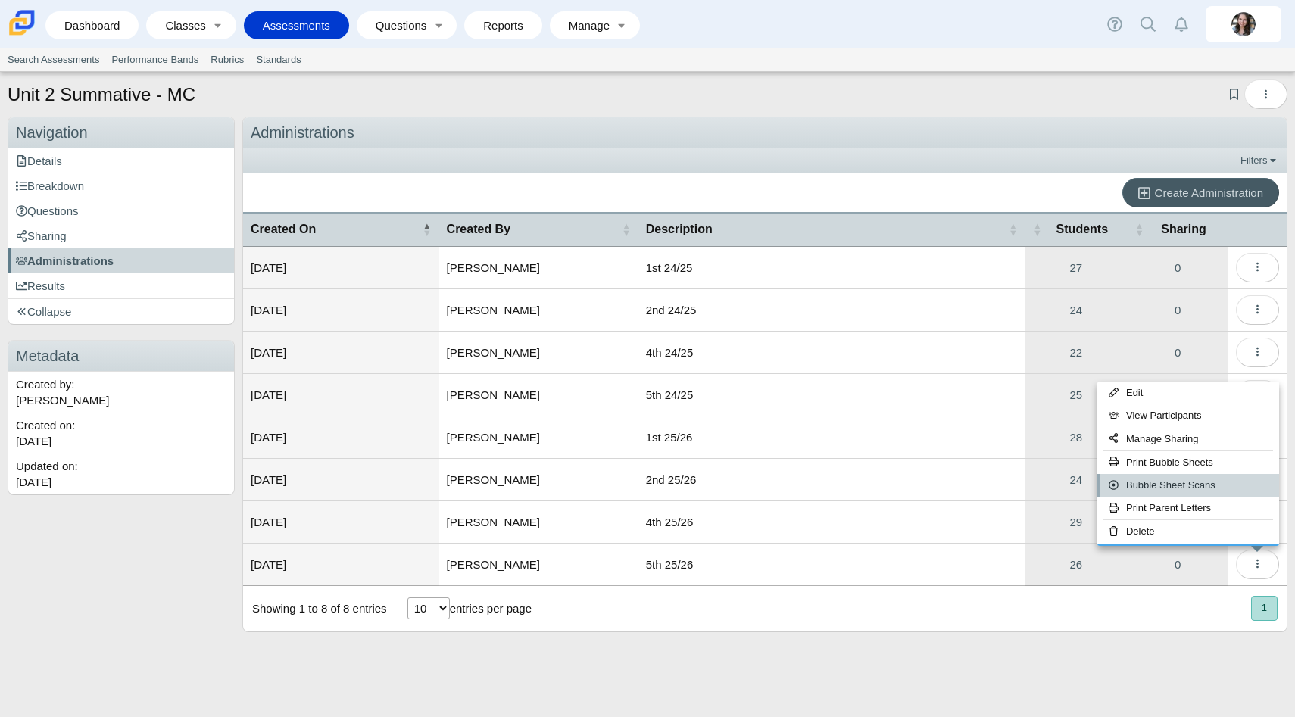
click at [1186, 491] on link "Bubble Sheet Scans" at bounding box center [1189, 485] width 182 height 23
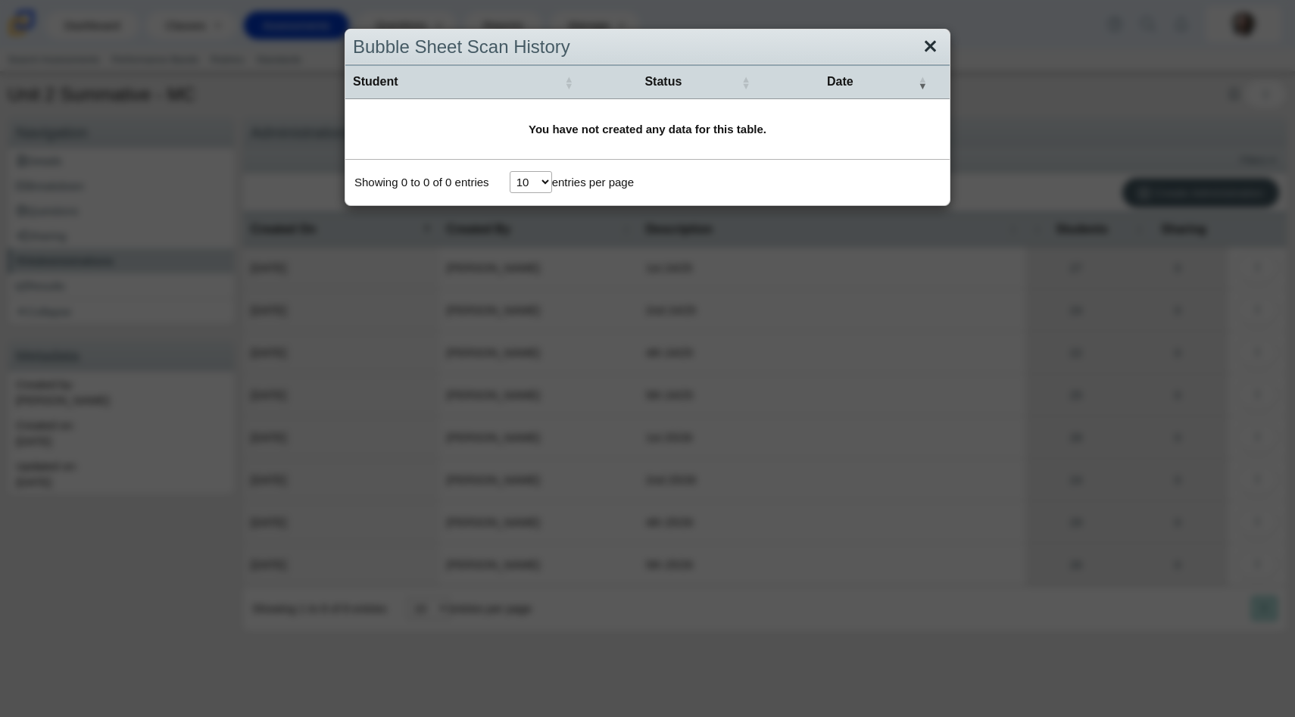
click at [922, 47] on link "Close" at bounding box center [930, 47] width 23 height 26
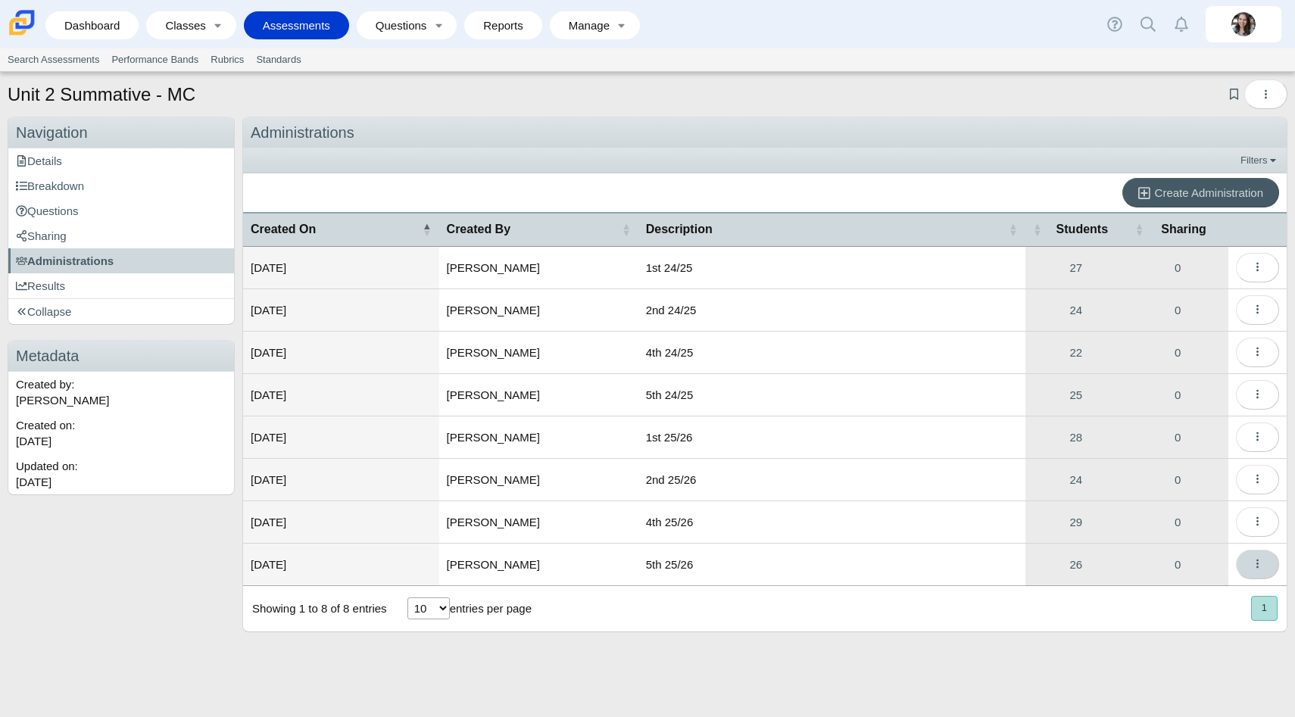
click at [1265, 573] on button "More options" at bounding box center [1257, 565] width 43 height 30
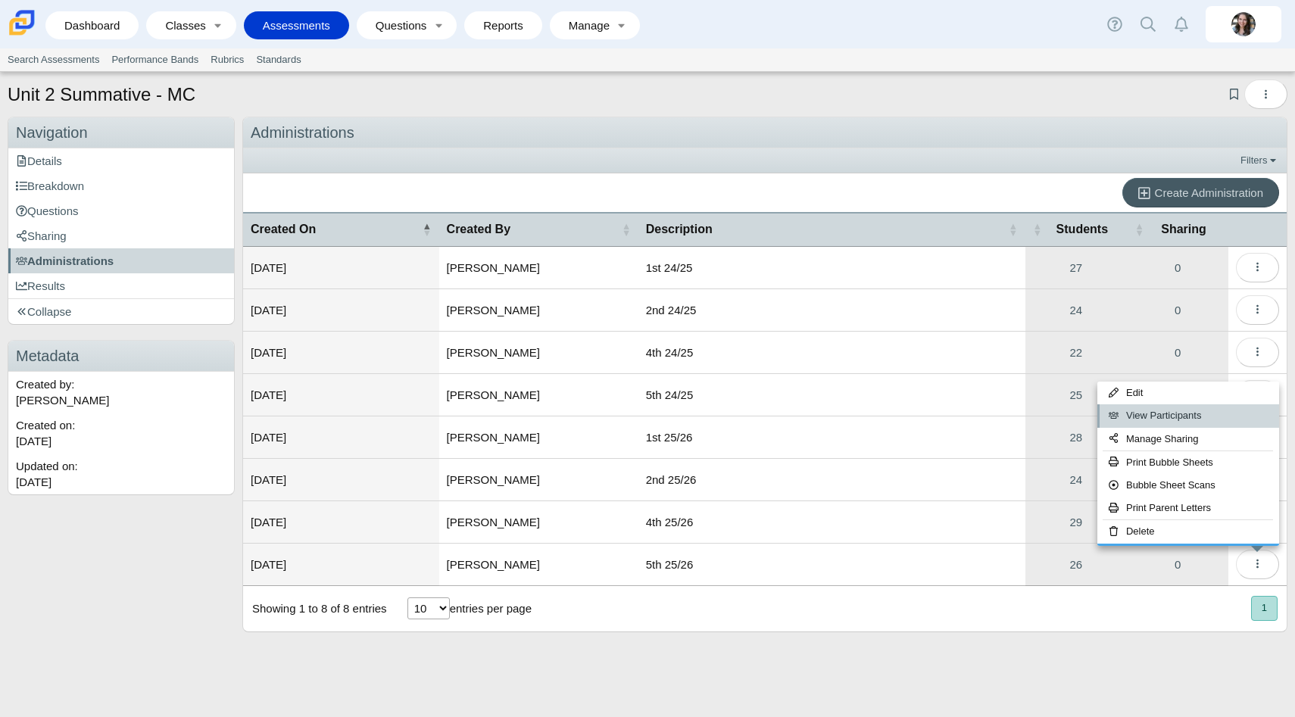
click at [1209, 421] on link "View Participants" at bounding box center [1189, 416] width 182 height 23
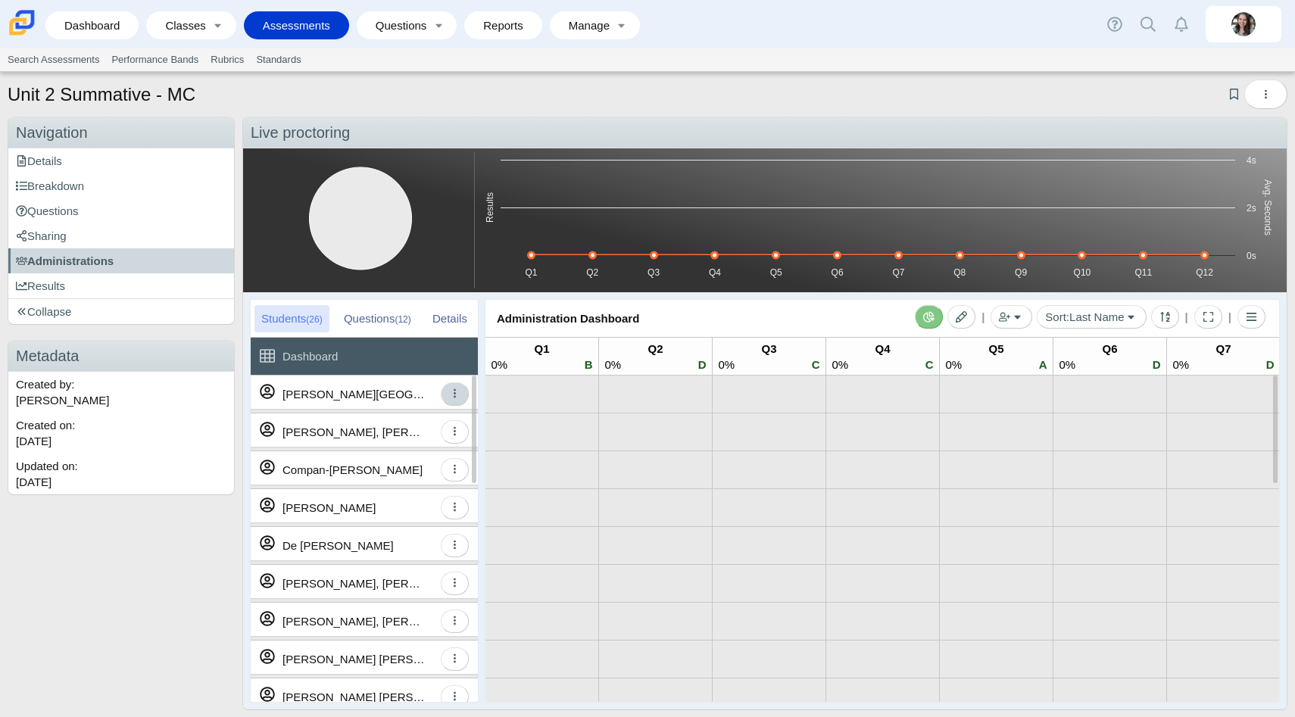
click at [454, 393] on icon "button" at bounding box center [454, 393] width 11 height 11
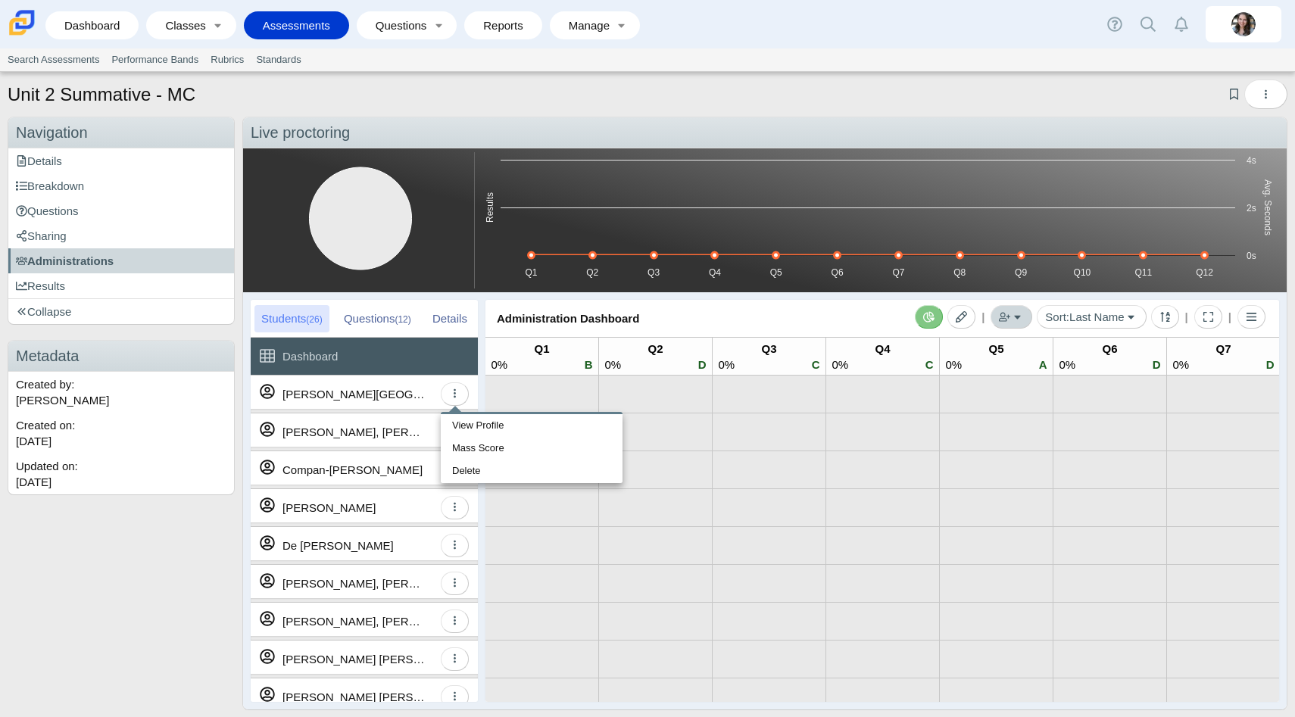
click at [1027, 320] on button "button" at bounding box center [1012, 316] width 42 height 23
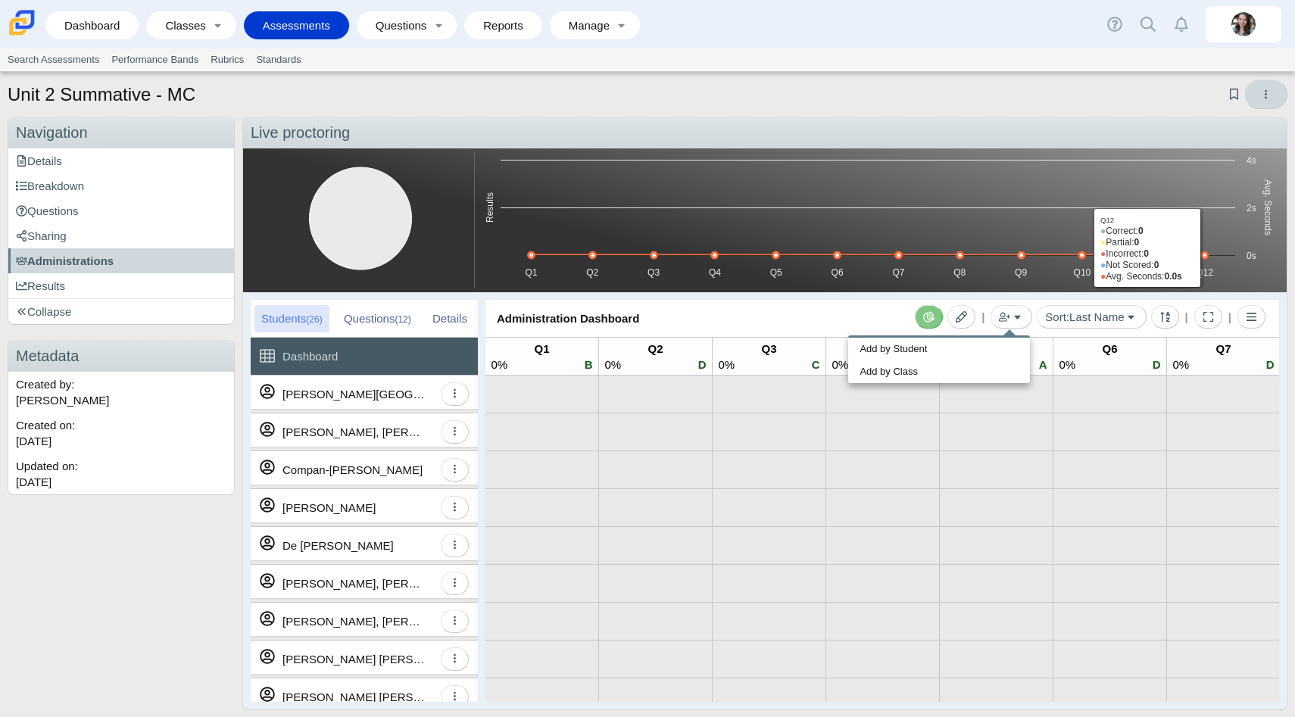
click at [1264, 92] on icon "More options" at bounding box center [1266, 94] width 11 height 11
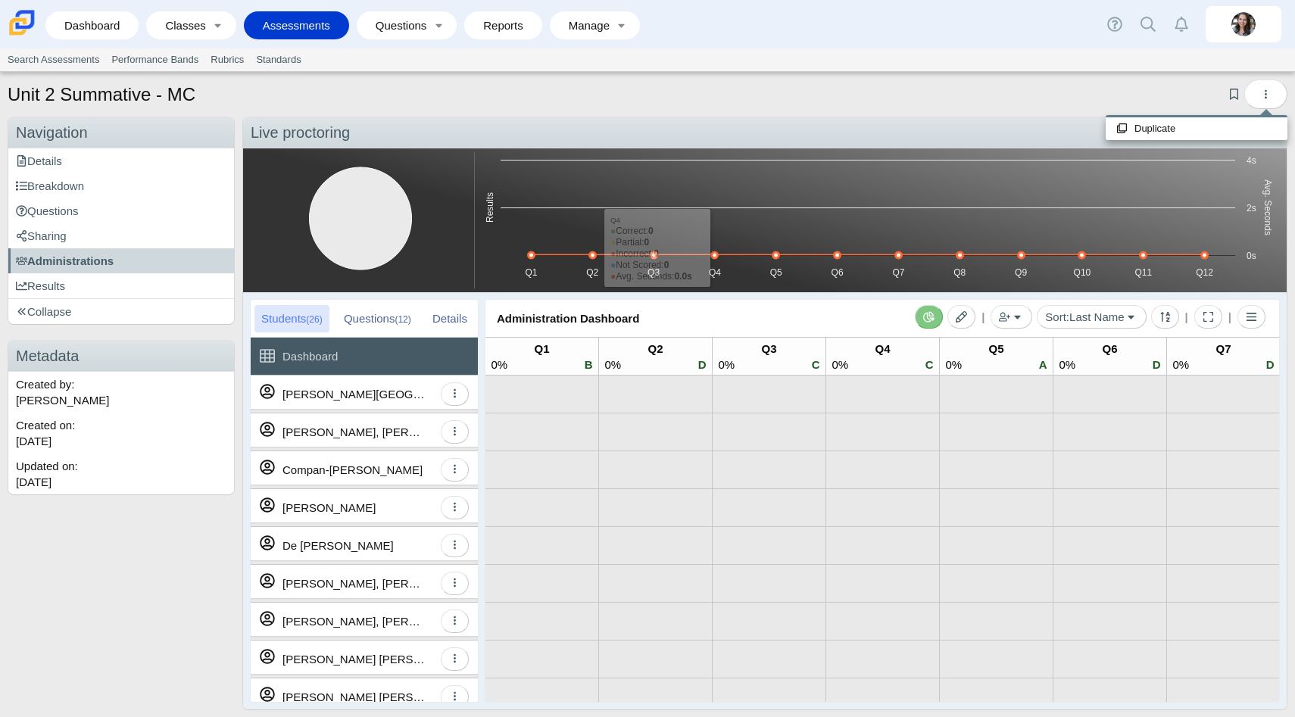
click at [379, 327] on div "Questions (12)" at bounding box center [377, 318] width 81 height 27
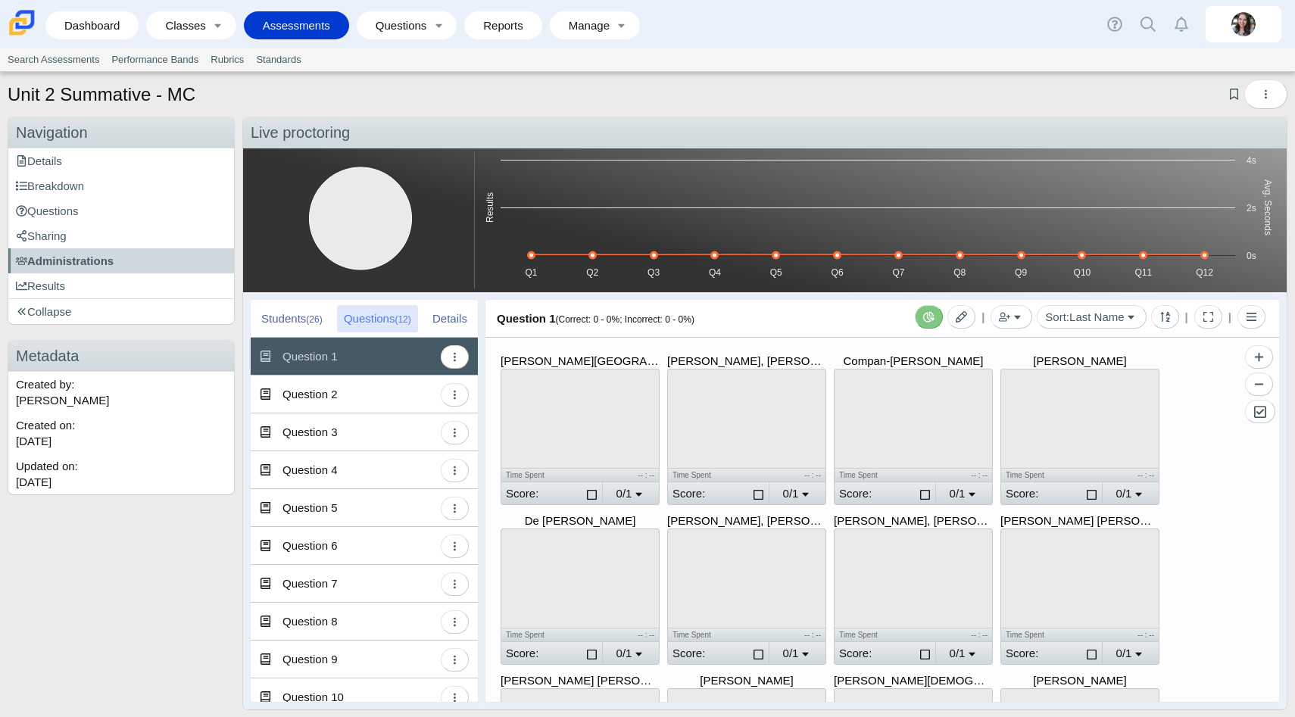
click at [445, 318] on div "Details" at bounding box center [450, 318] width 48 height 27
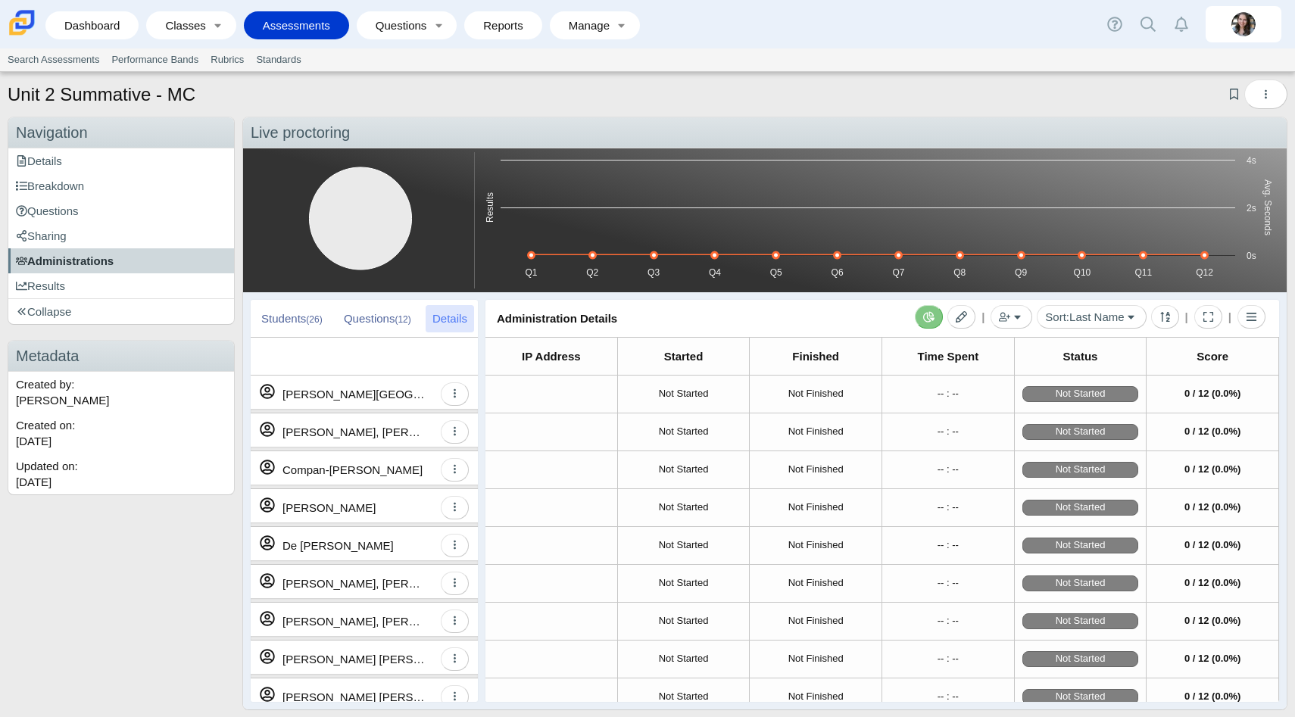
click at [136, 267] on link "Administrations" at bounding box center [121, 260] width 226 height 25
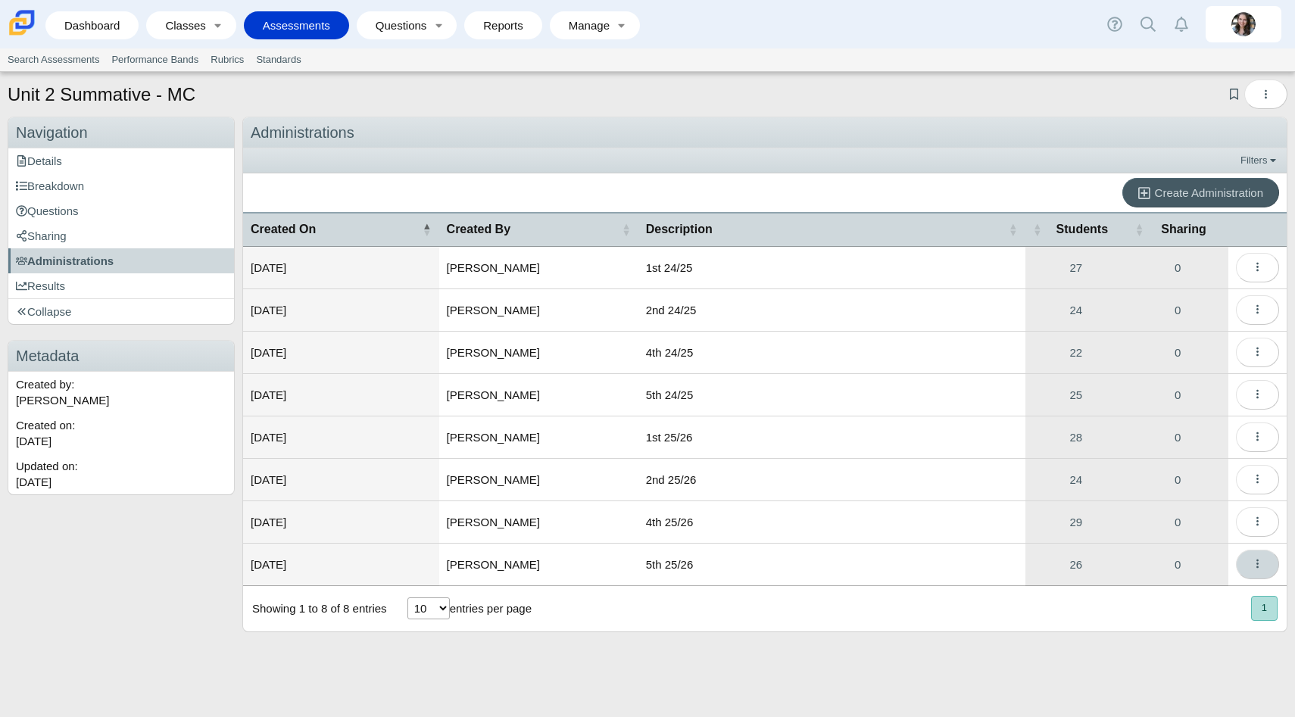
click at [1270, 556] on button "More options" at bounding box center [1257, 565] width 43 height 30
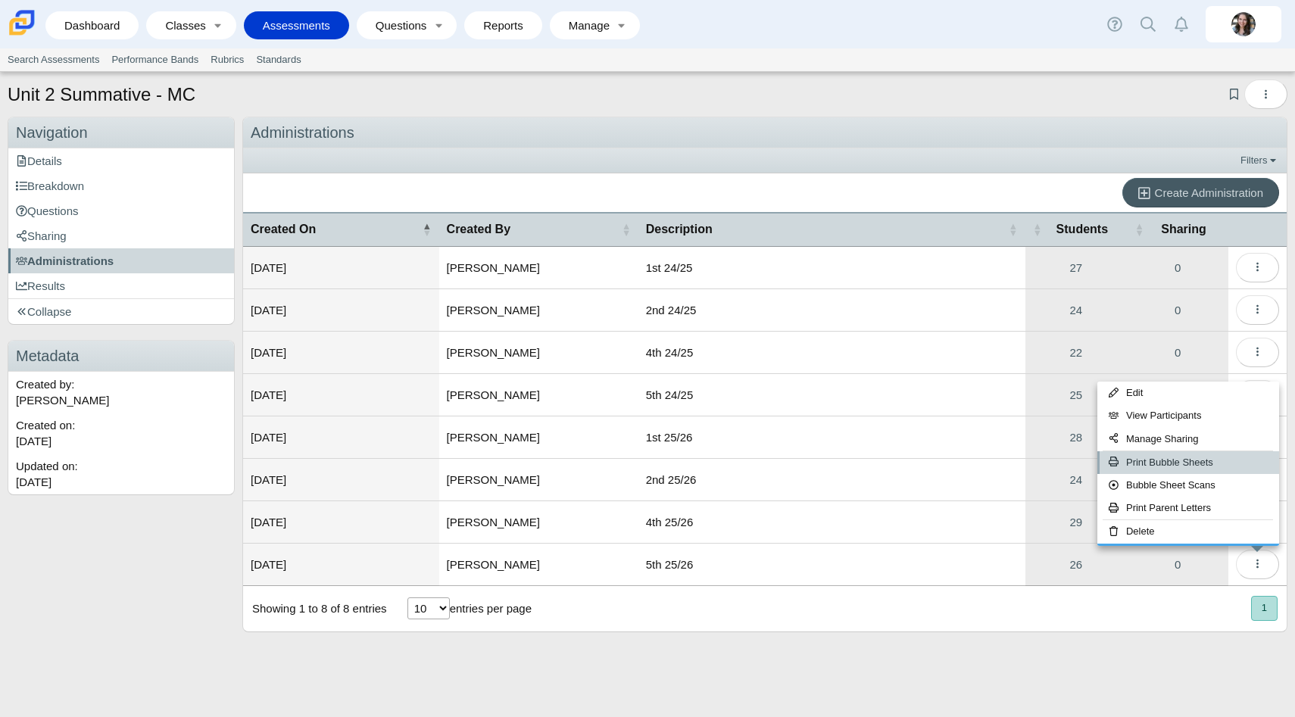
click at [1173, 462] on link "Print Bubble Sheets" at bounding box center [1189, 463] width 182 height 23
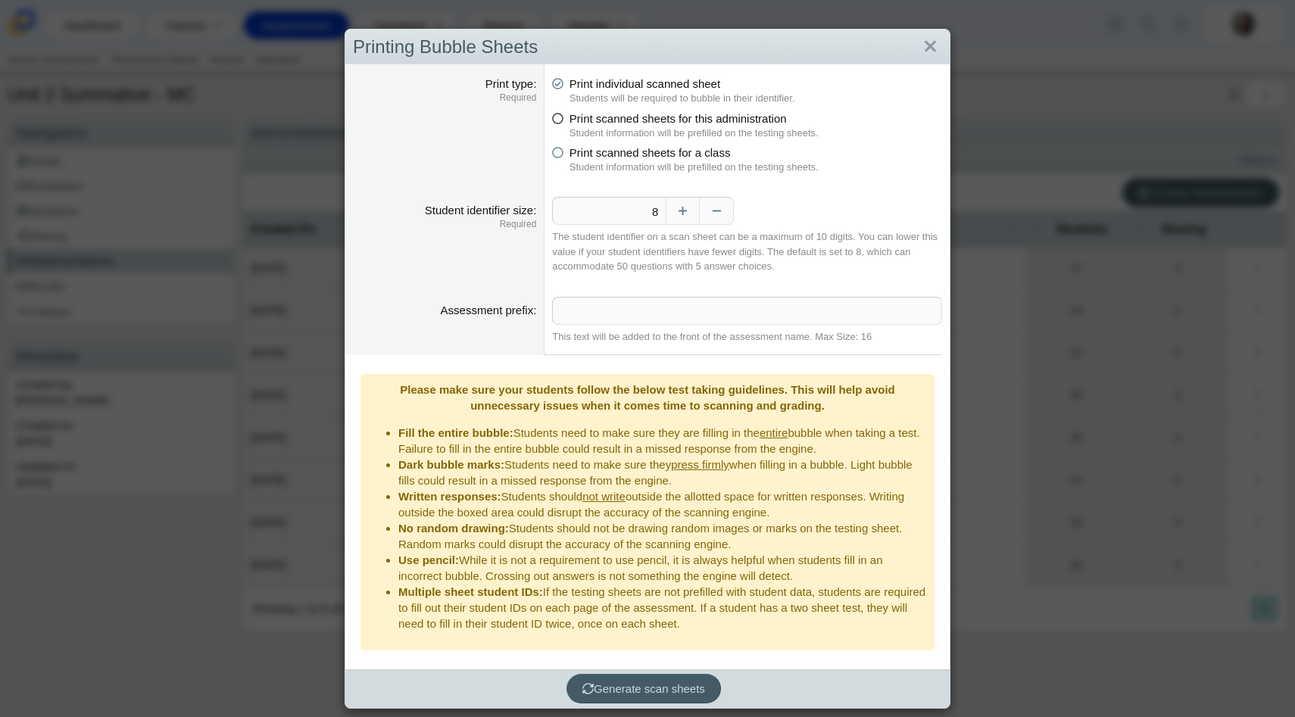
click at [588, 117] on span "Print scanned sheets for this administration" at bounding box center [678, 118] width 217 height 13
click at [561, 117] on input "Print scanned sheets for this administration" at bounding box center [557, 115] width 10 height 10
radio input "true"
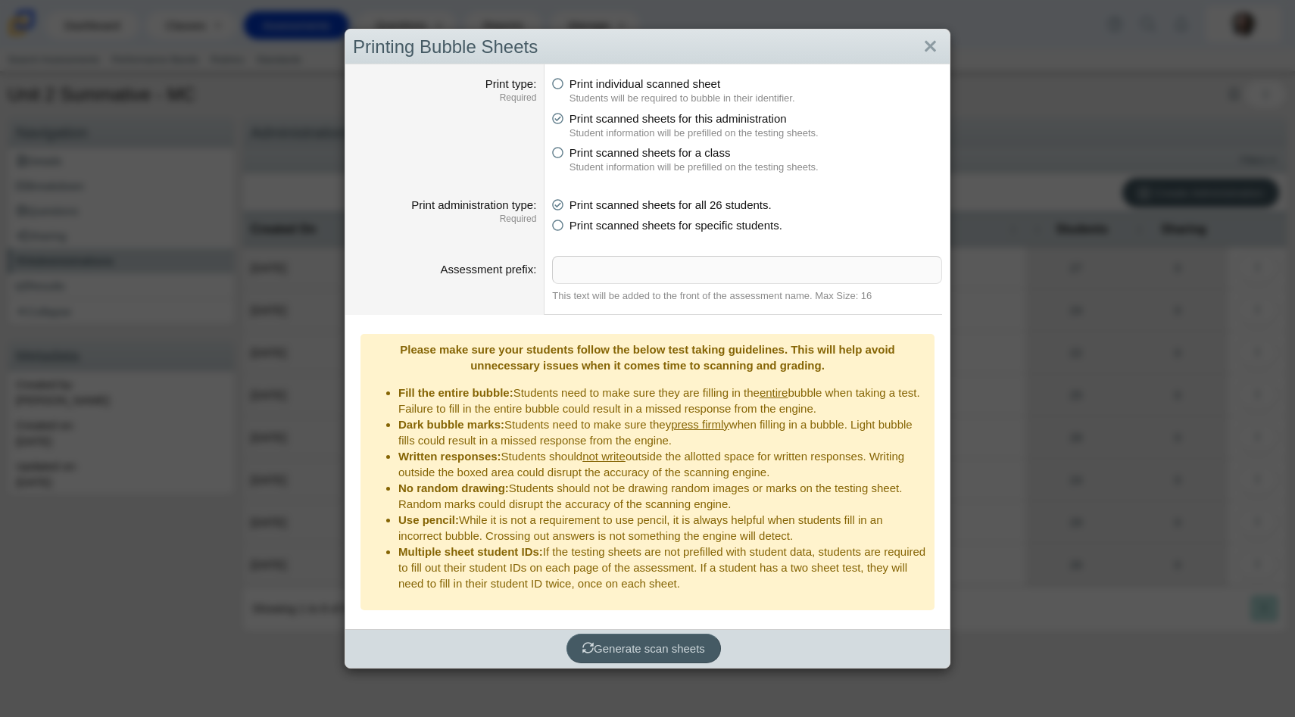
click at [568, 148] on li "Print scanned sheets for a class Student information will be prefilled on the t…" at bounding box center [747, 160] width 390 height 30
click at [557, 154] on icon at bounding box center [557, 150] width 11 height 11
click at [557, 154] on input "Print scanned sheets for a class" at bounding box center [557, 149] width 10 height 10
radio input "true"
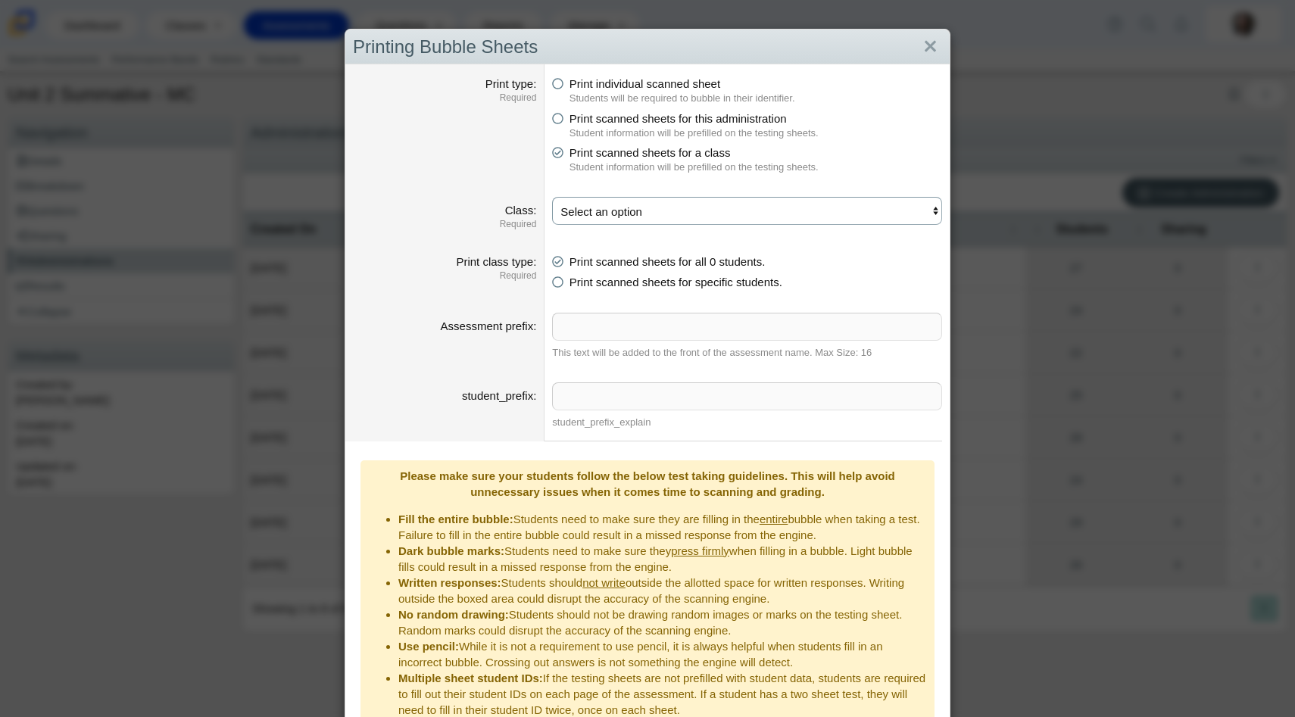
click at [617, 213] on select "Select an option" at bounding box center [747, 211] width 390 height 28
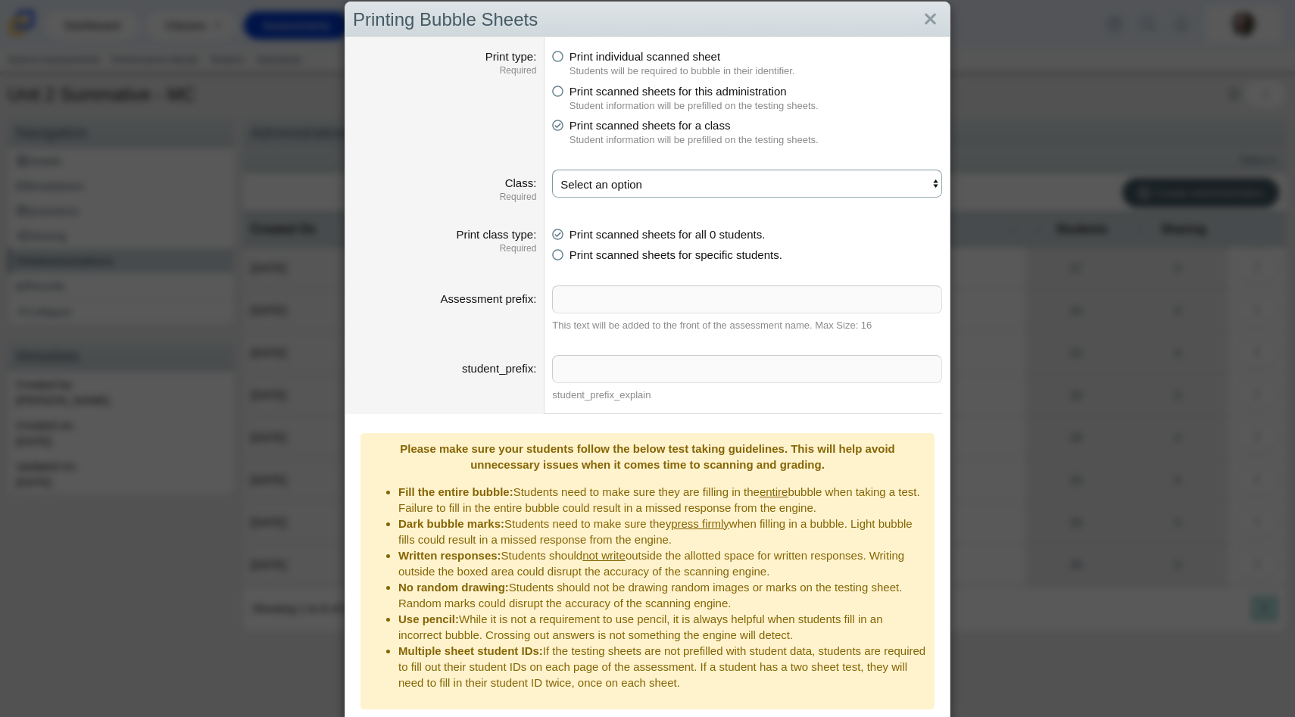
scroll to position [12, 0]
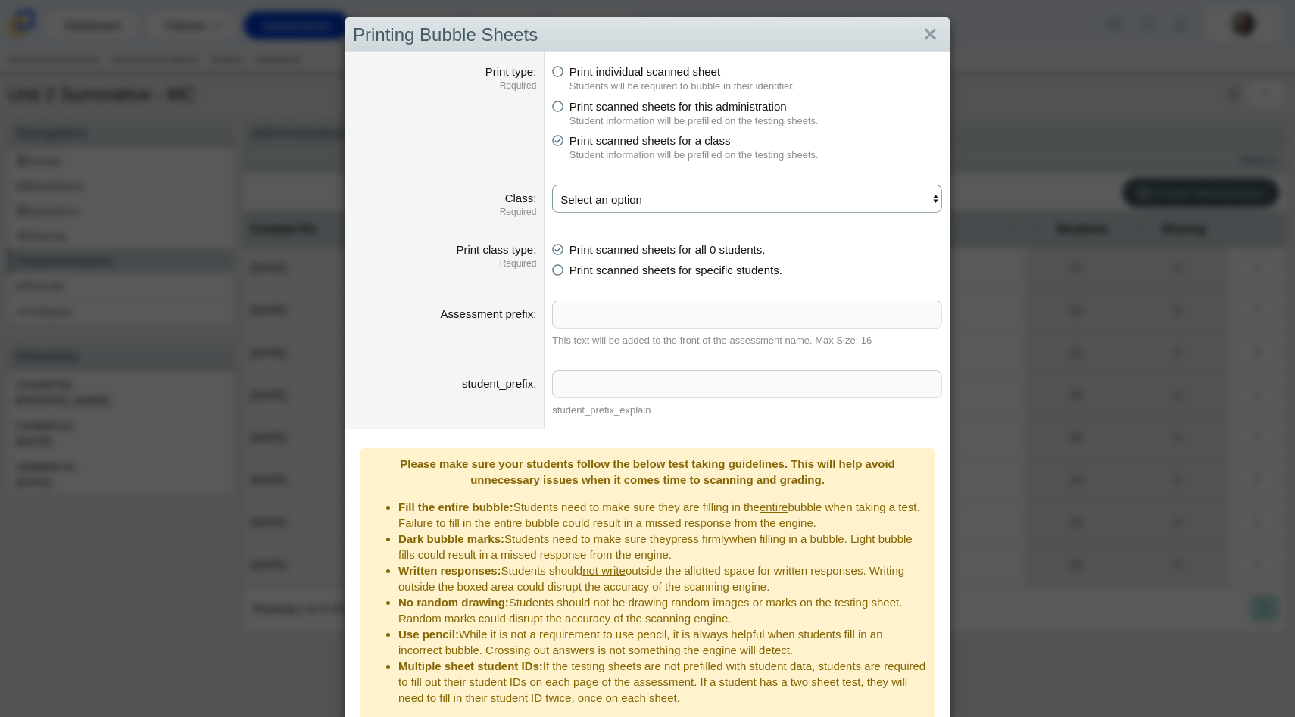
click at [615, 198] on select "Select an option" at bounding box center [747, 199] width 390 height 28
click at [559, 269] on icon at bounding box center [557, 267] width 11 height 11
click at [559, 269] on input "Print scanned sheets for specific students." at bounding box center [557, 266] width 10 height 10
radio input "true"
click at [558, 255] on li "Print scanned sheets for all 0 students." at bounding box center [747, 250] width 390 height 16
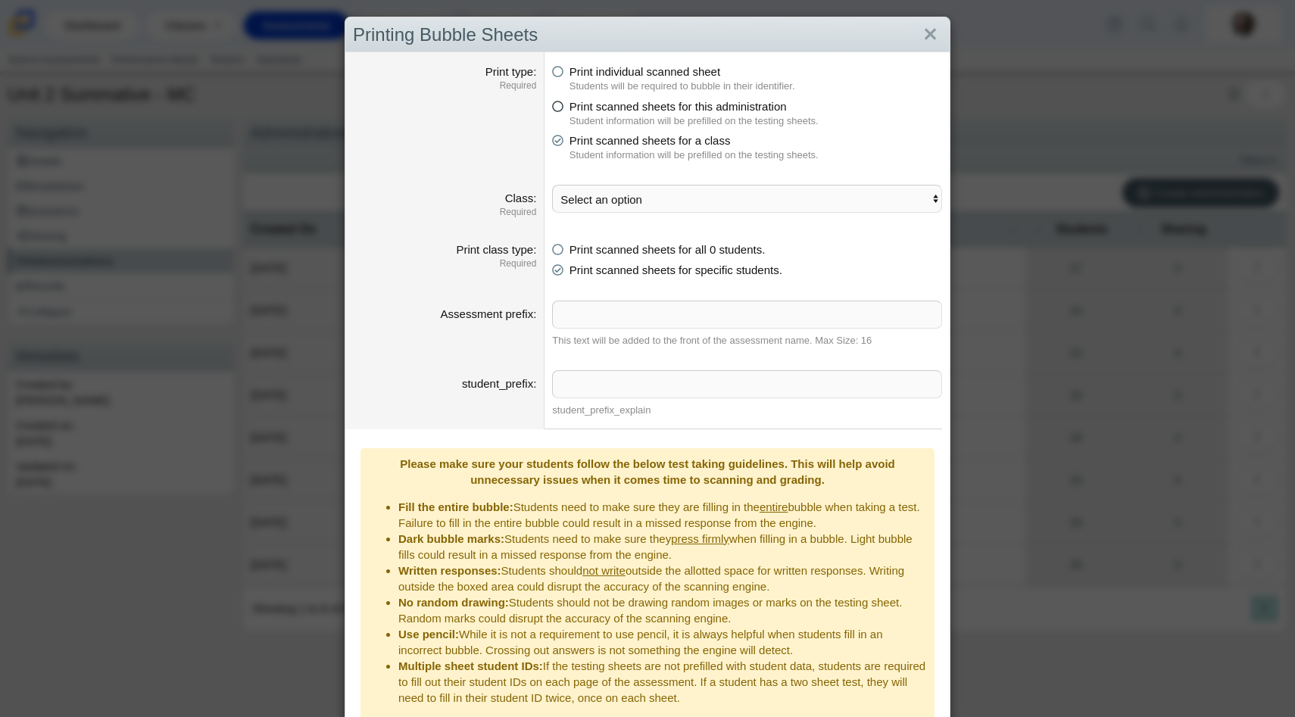
click at [559, 107] on icon at bounding box center [557, 103] width 11 height 11
click at [559, 107] on input "Print scanned sheets for this administration" at bounding box center [557, 103] width 10 height 10
radio input "true"
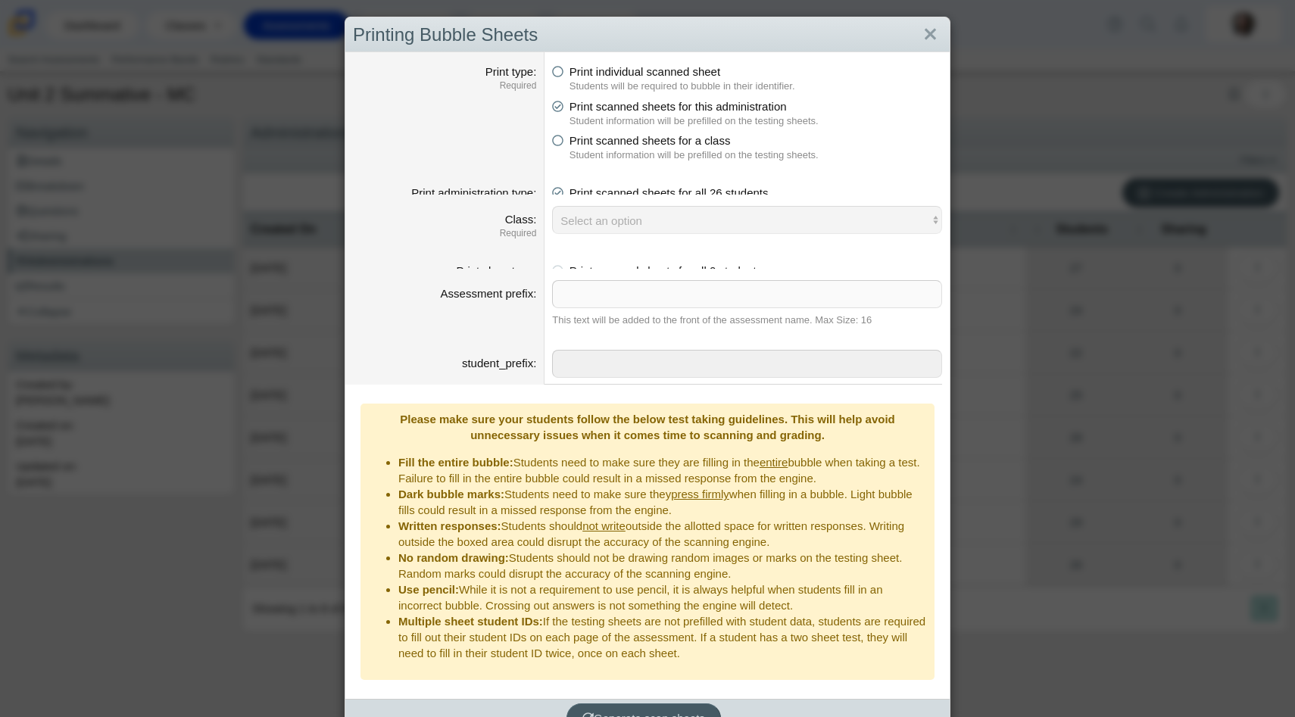
scroll to position [0, 0]
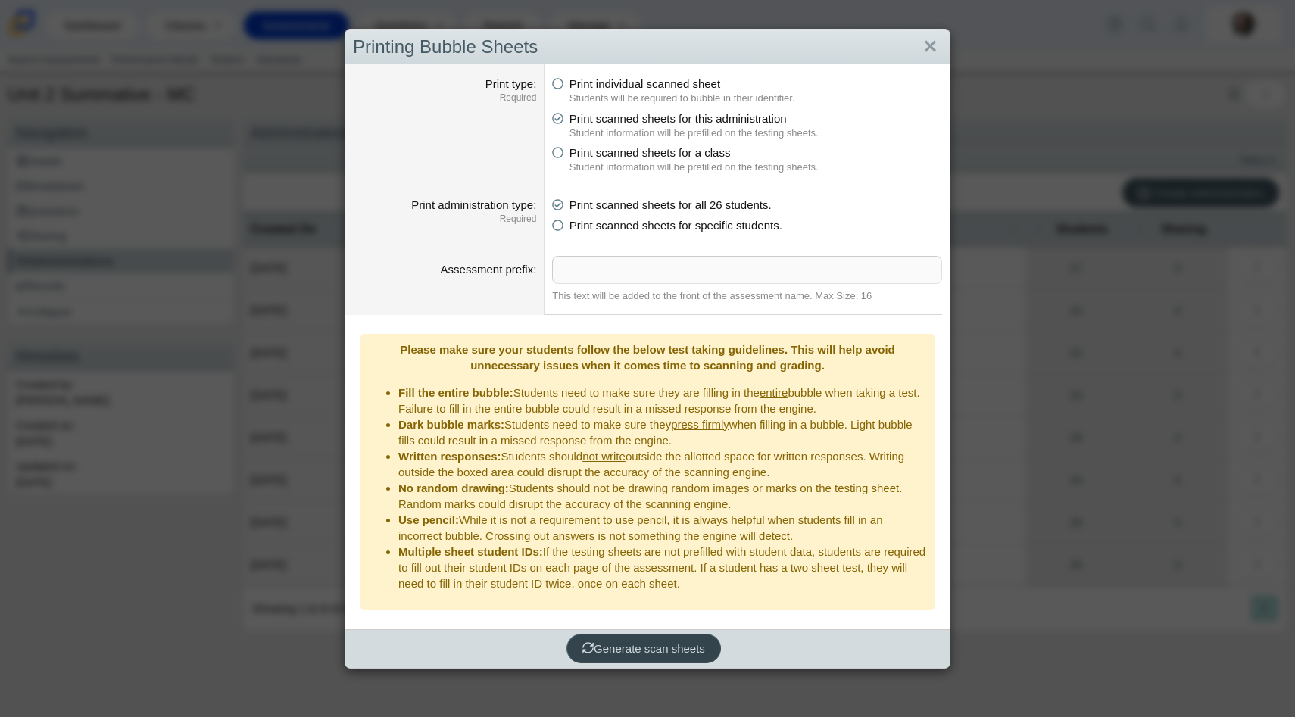
click at [637, 642] on span "Generate scan sheets" at bounding box center [644, 648] width 123 height 13
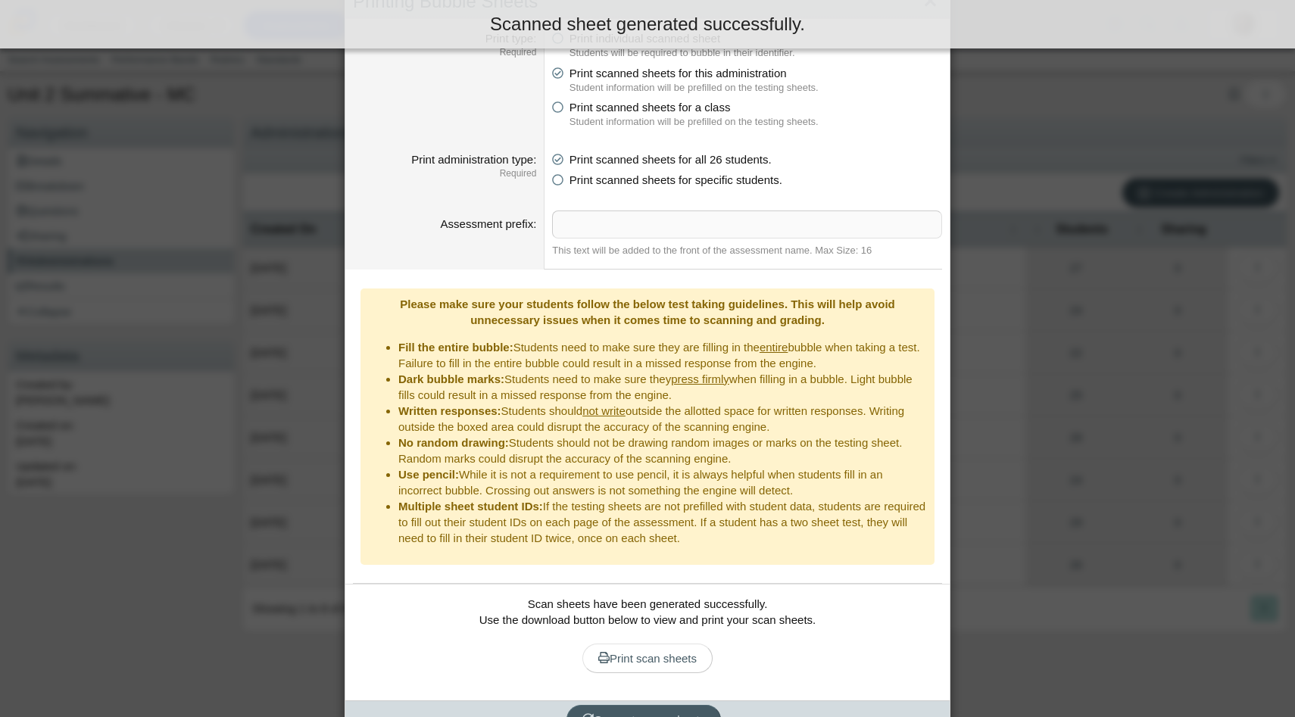
scroll to position [52, 0]
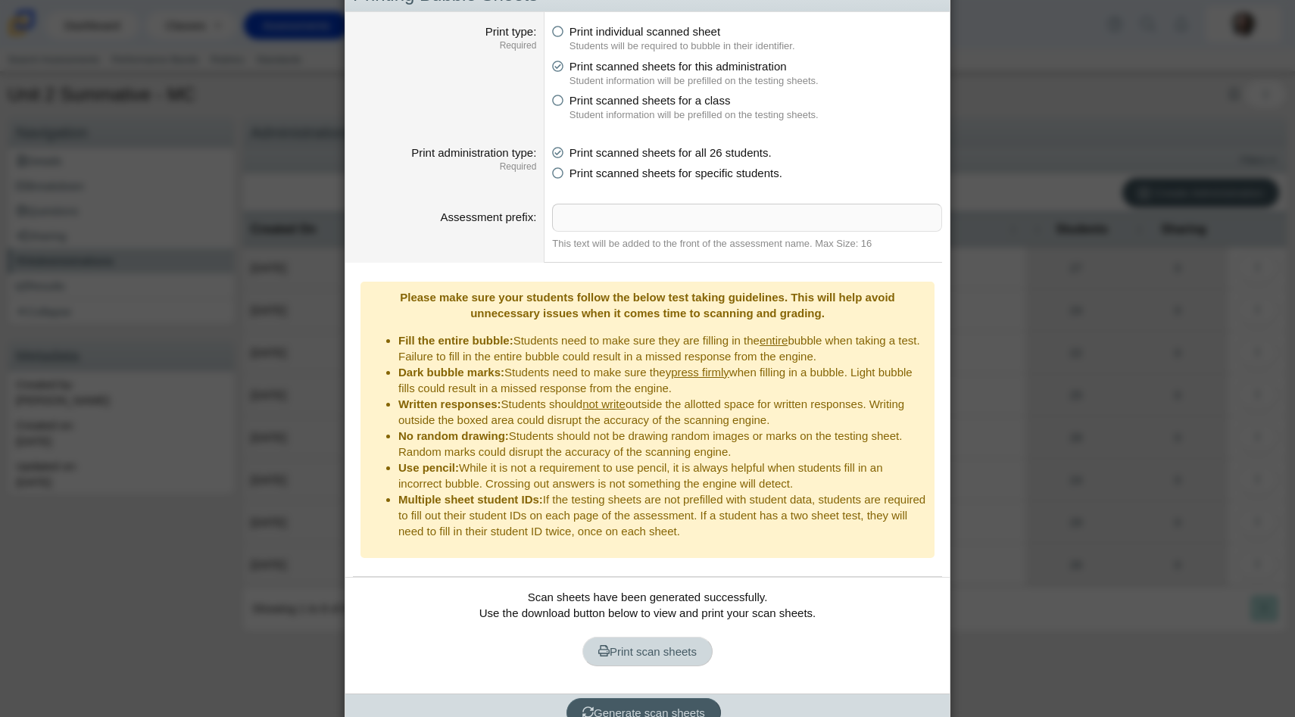
click at [613, 637] on link "Print scan sheets" at bounding box center [648, 652] width 130 height 30
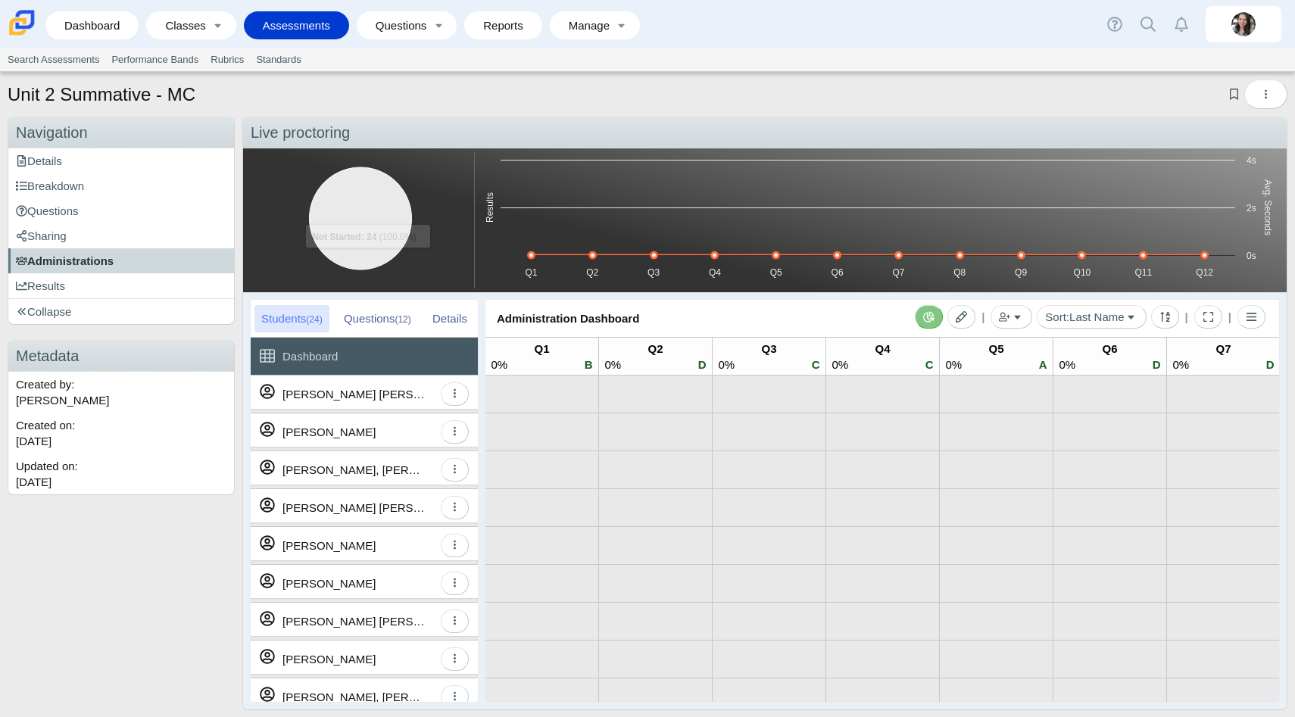
click at [118, 265] on link "Administrations" at bounding box center [121, 260] width 226 height 25
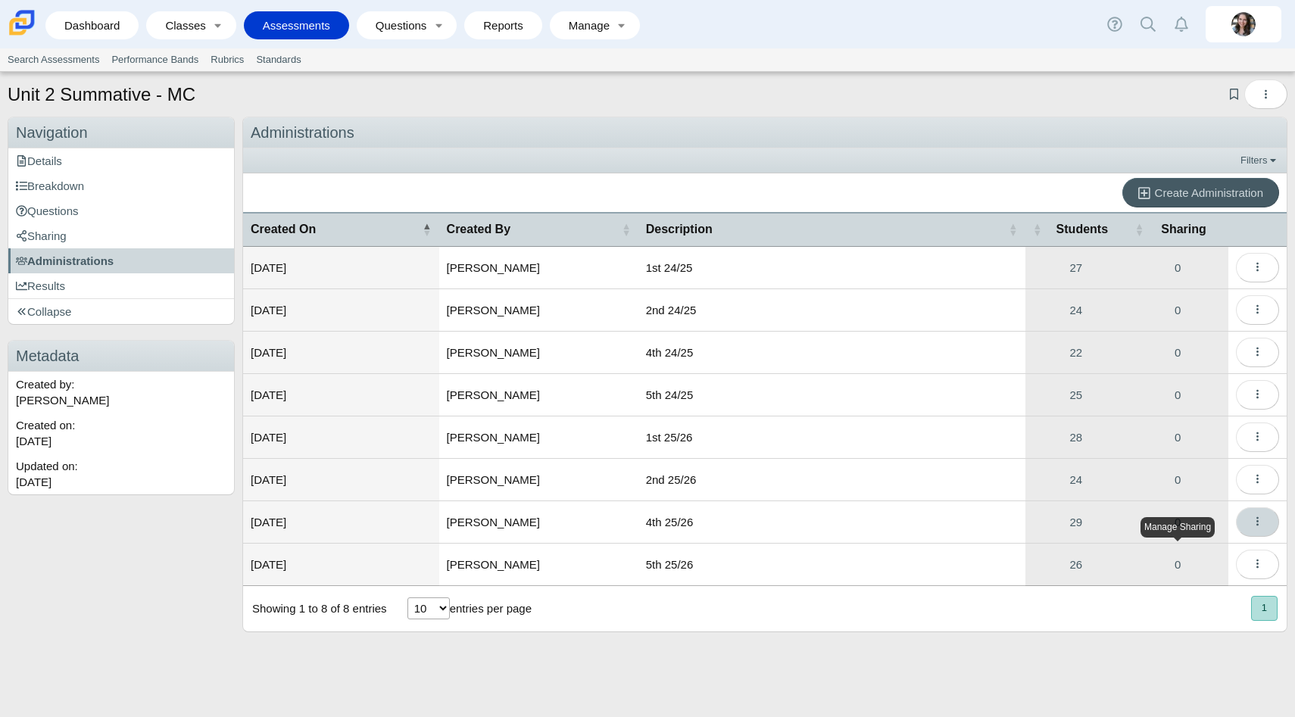
click at [1258, 531] on button "More options" at bounding box center [1257, 523] width 43 height 30
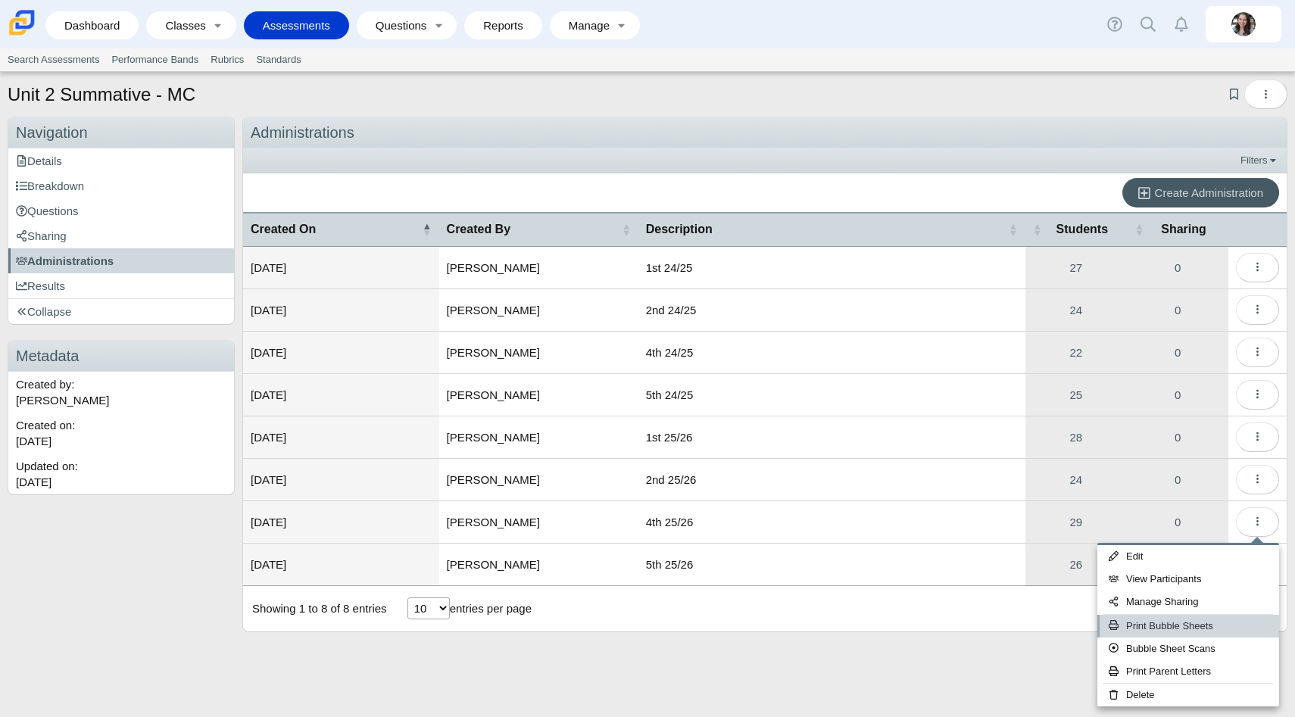
click at [1174, 620] on link "Print Bubble Sheets" at bounding box center [1189, 626] width 182 height 23
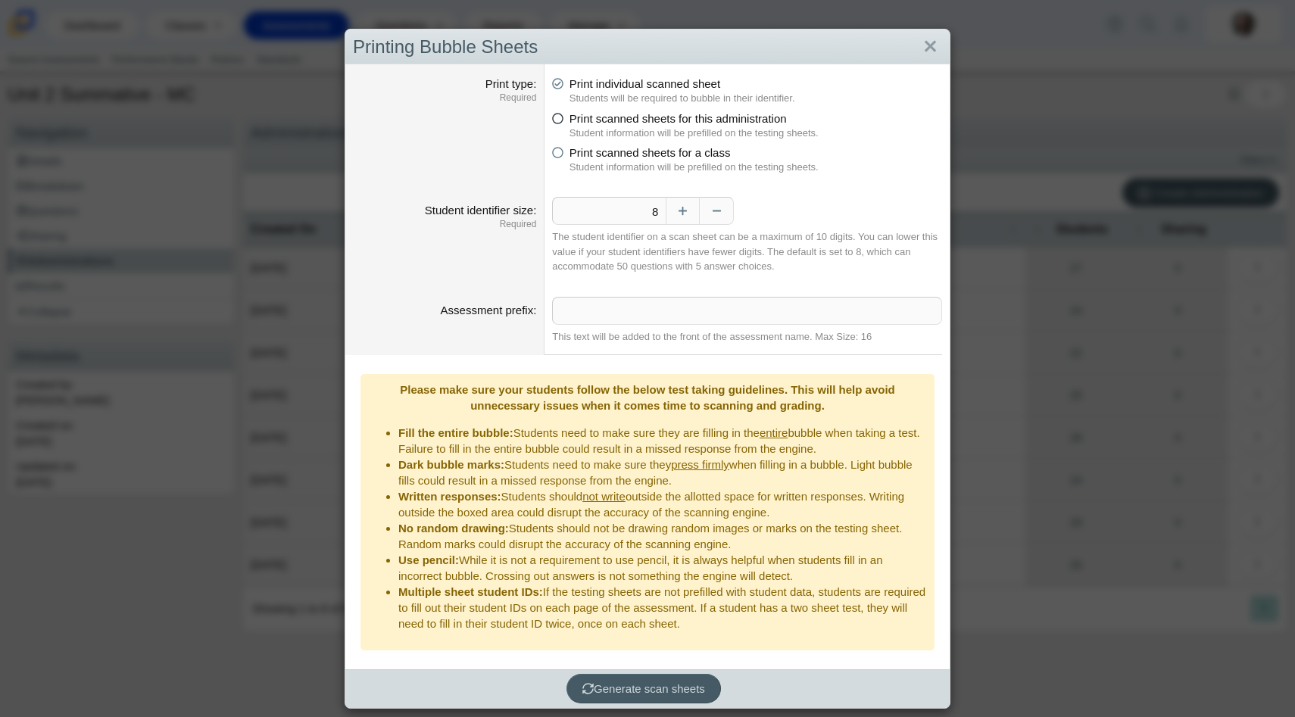
click at [605, 117] on span "Print scanned sheets for this administration" at bounding box center [678, 118] width 217 height 13
click at [561, 117] on input "Print scanned sheets for this administration" at bounding box center [557, 115] width 10 height 10
radio input "true"
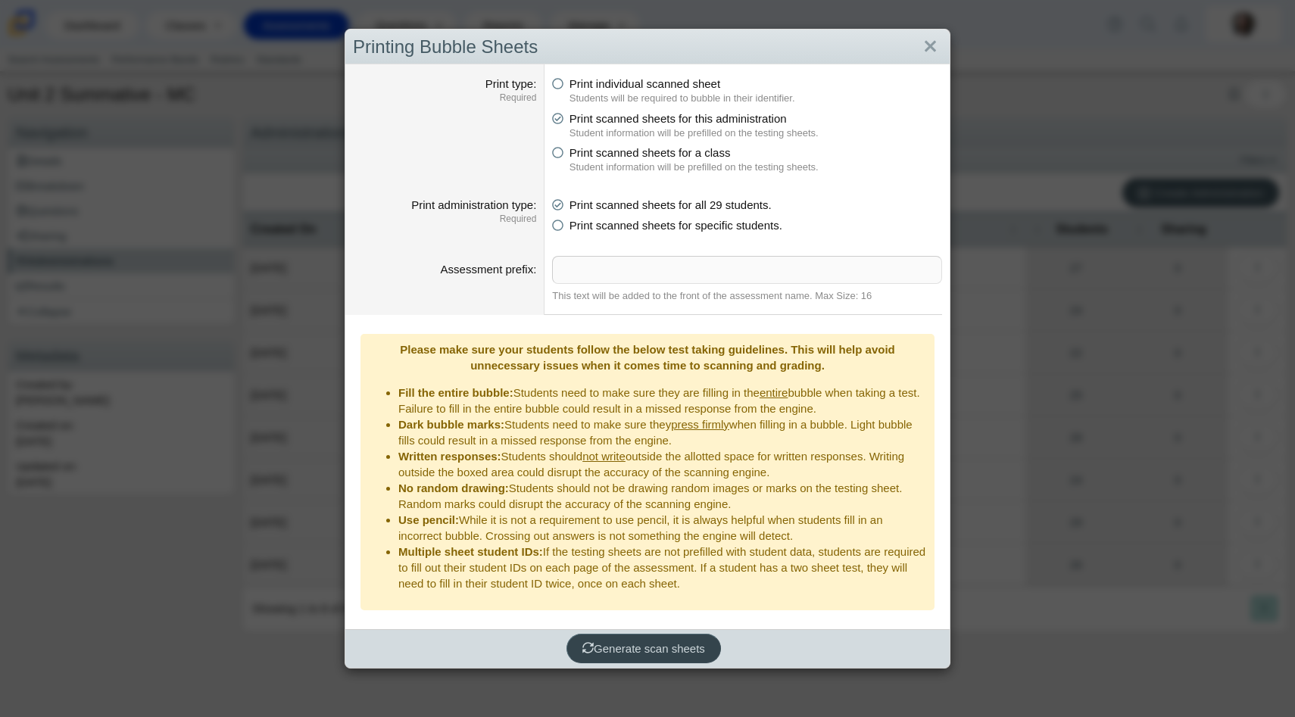
click at [640, 642] on span "Generate scan sheets" at bounding box center [644, 648] width 123 height 13
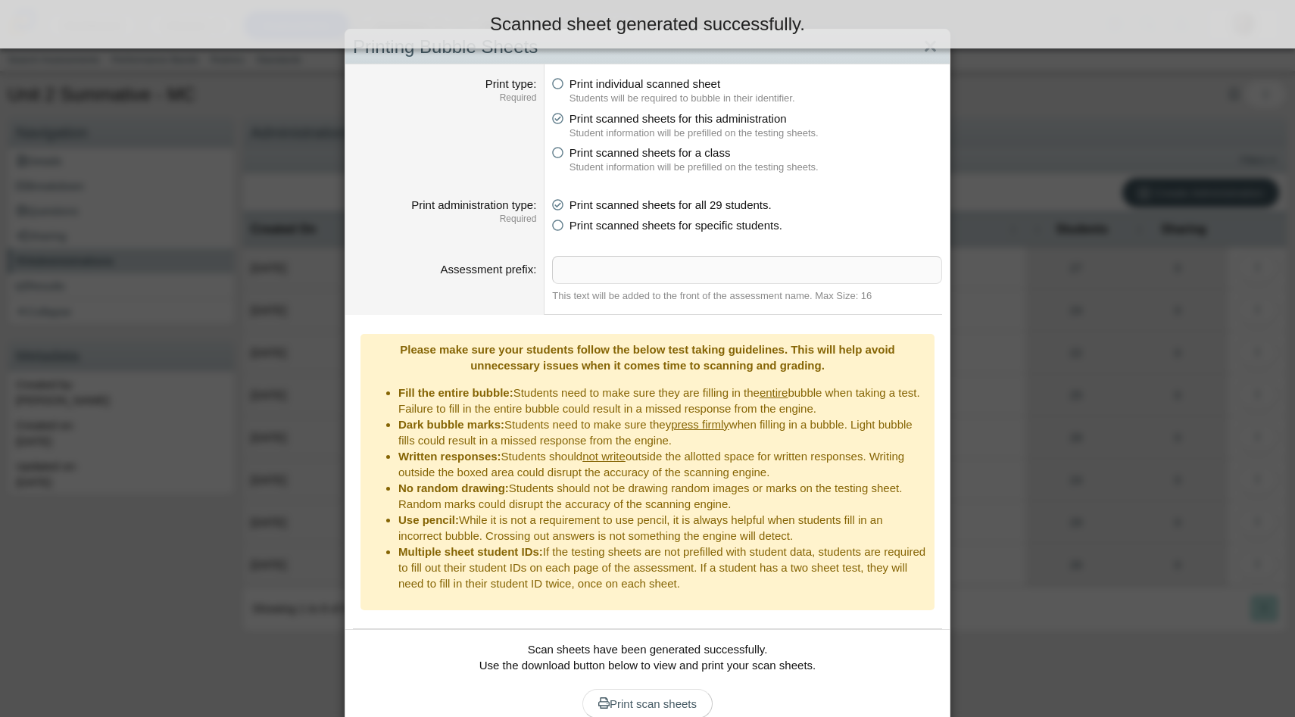
scroll to position [52, 0]
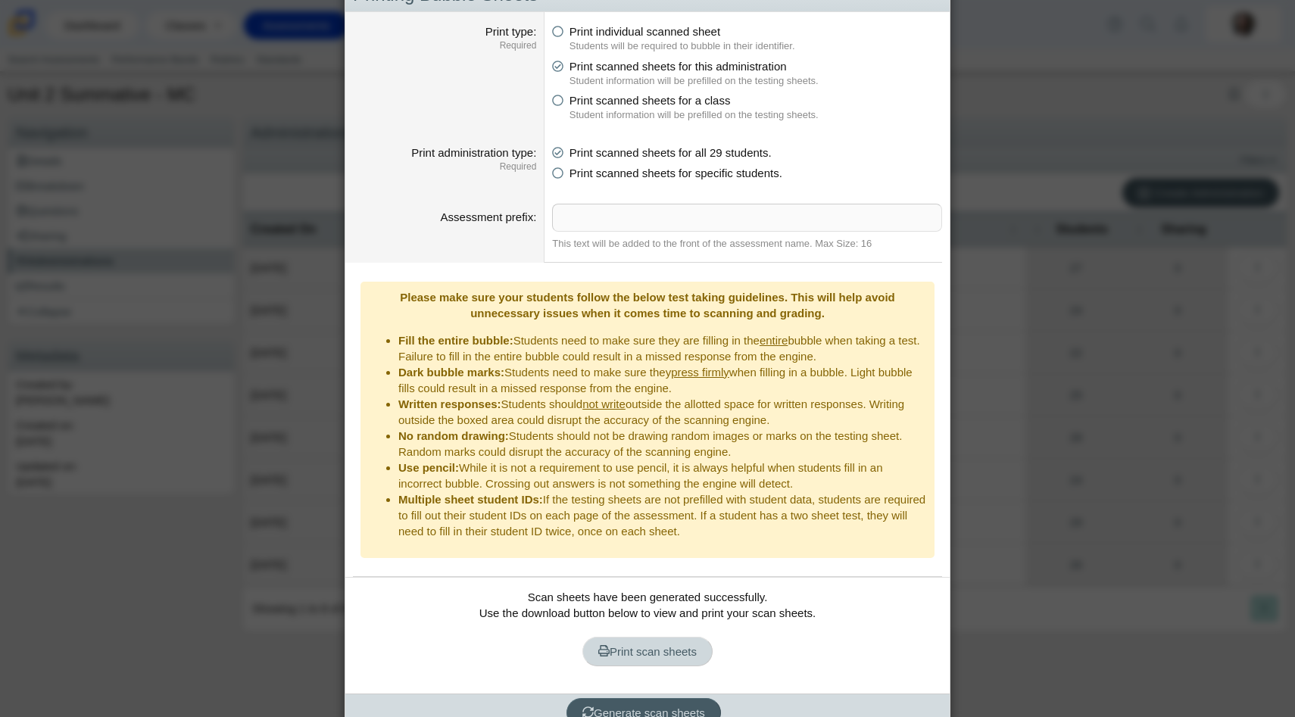
click at [645, 645] on span "Print scan sheets" at bounding box center [647, 651] width 98 height 13
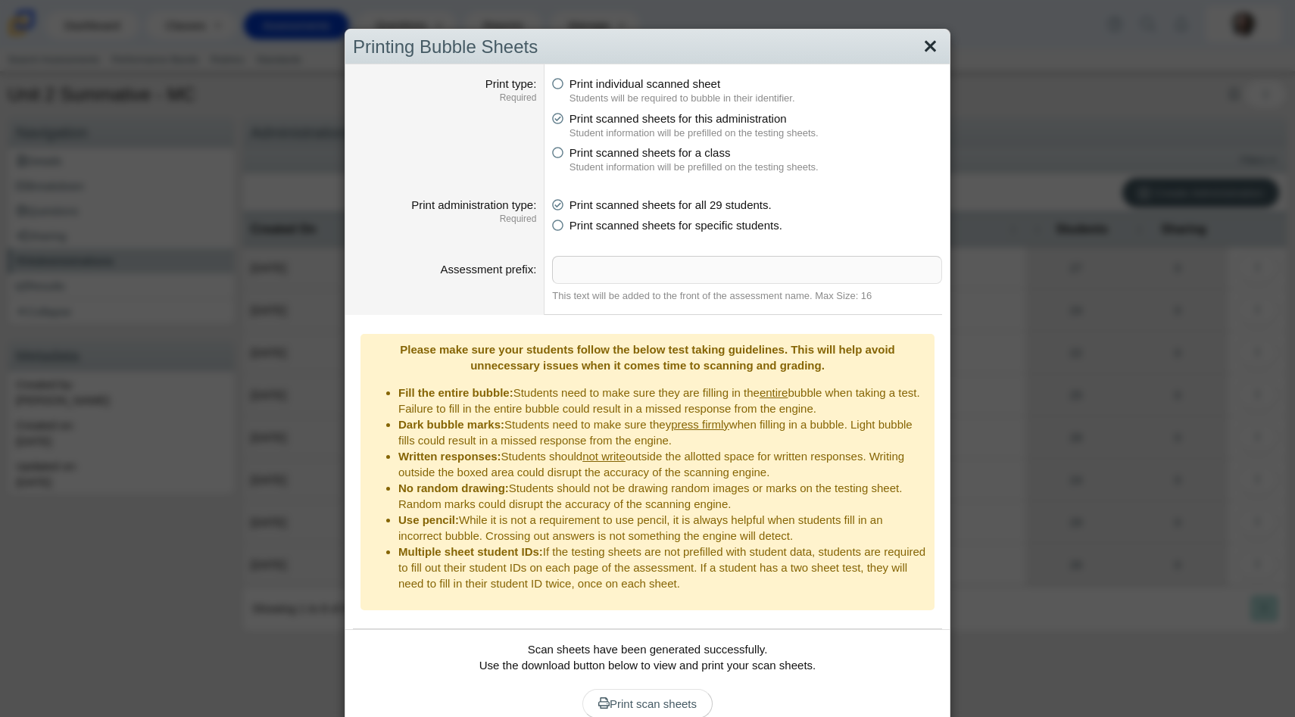
click at [934, 38] on link "Close" at bounding box center [930, 47] width 23 height 26
